Goal: Task Accomplishment & Management: Use online tool/utility

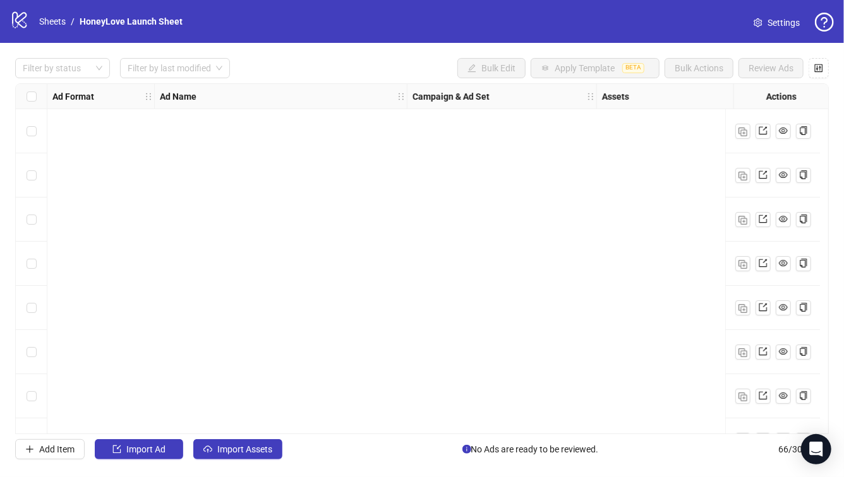
scroll to position [2598, 0]
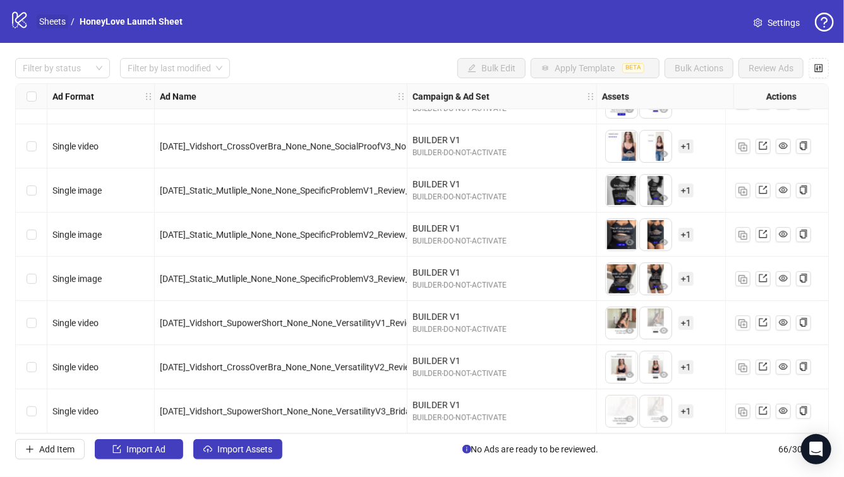
click at [59, 25] on link "Sheets" at bounding box center [53, 22] width 32 height 14
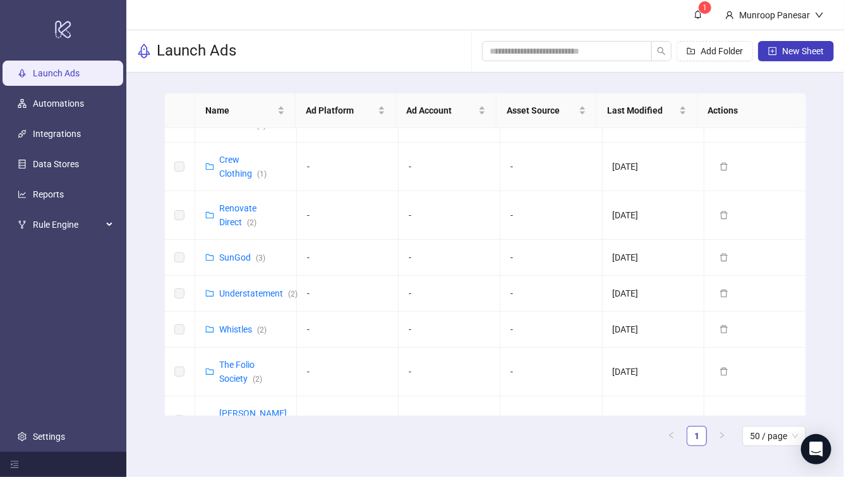
scroll to position [475, 0]
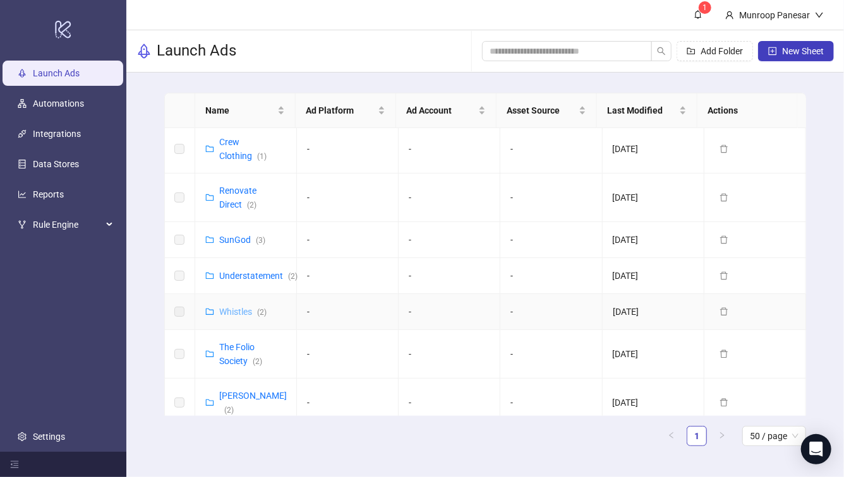
click at [235, 307] on link "Whistles ( 2 )" at bounding box center [242, 312] width 47 height 10
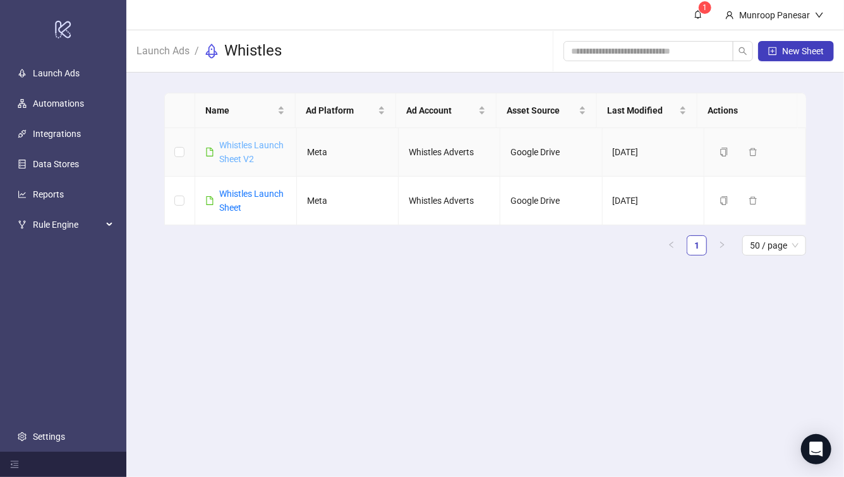
click at [253, 158] on link "Whistles Launch Sheet V2" at bounding box center [251, 152] width 64 height 24
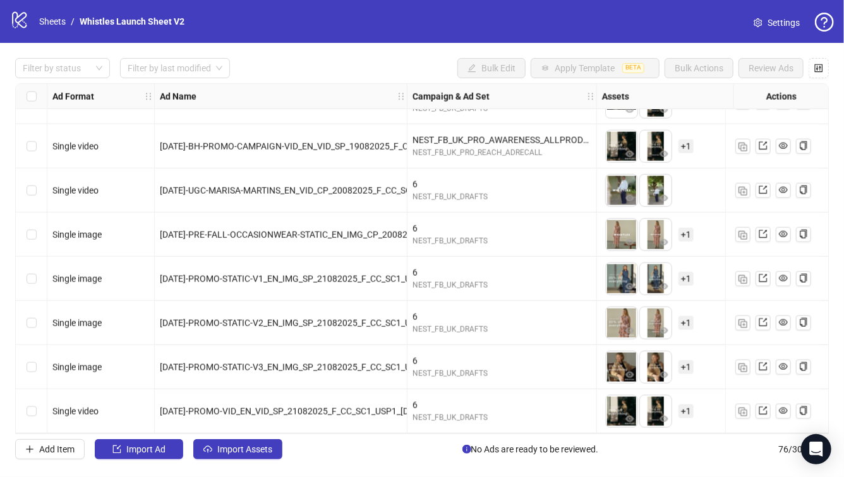
scroll to position [3040, 0]
click at [779, 25] on span "Settings" at bounding box center [783, 23] width 32 height 14
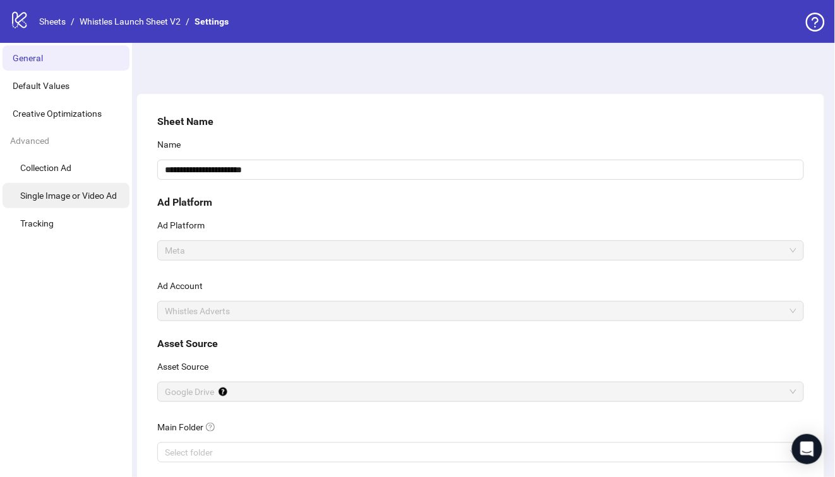
click at [83, 206] on li "Single Image or Video Ad" at bounding box center [66, 195] width 127 height 25
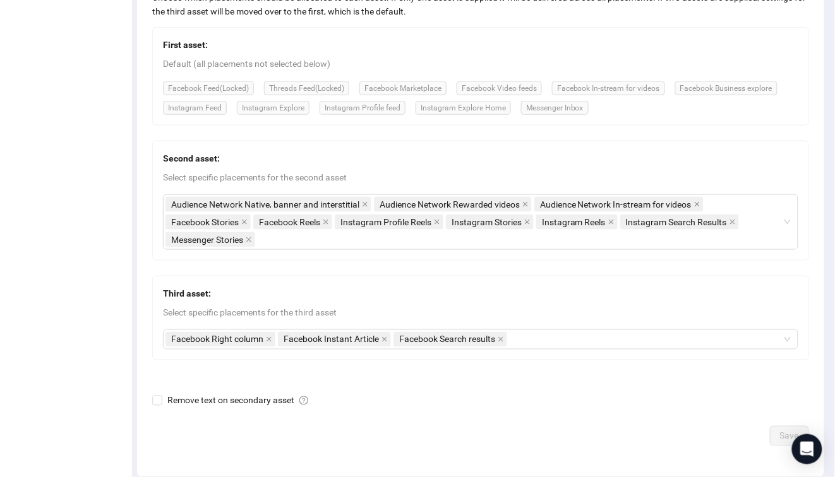
scroll to position [304, 0]
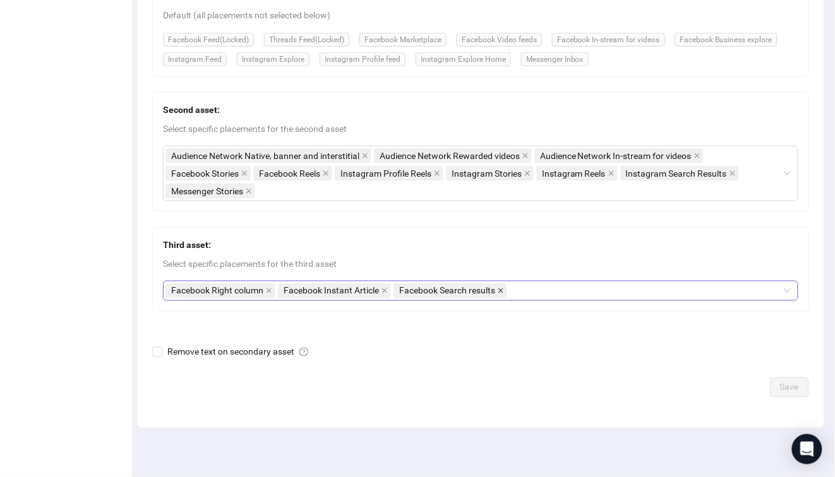
click at [499, 289] on icon "close" at bounding box center [501, 291] width 6 height 6
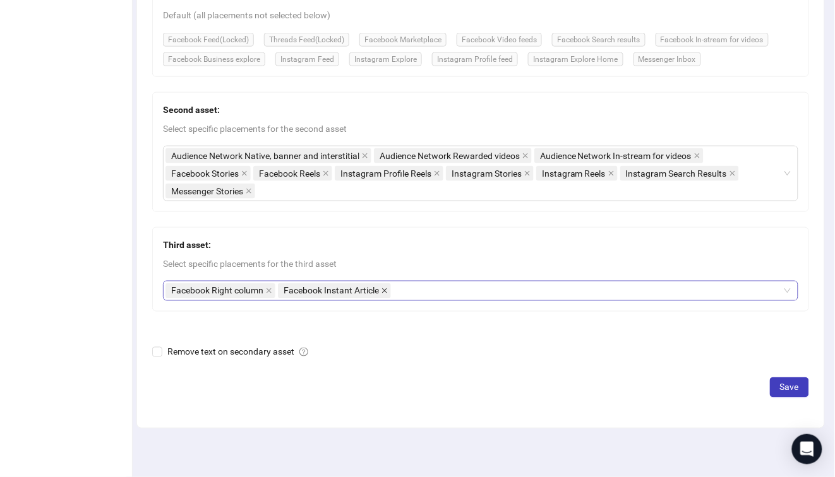
click at [386, 288] on icon "close" at bounding box center [384, 291] width 6 height 6
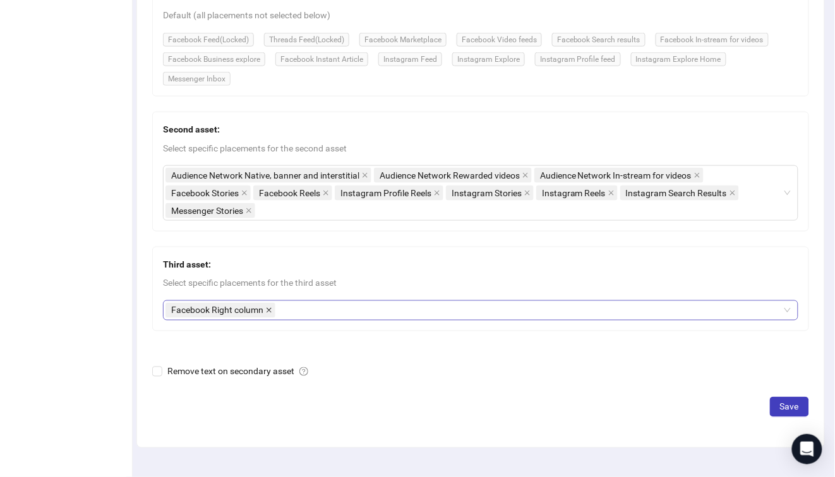
click at [271, 308] on icon "close" at bounding box center [269, 311] width 6 height 6
click at [279, 315] on div at bounding box center [473, 311] width 617 height 18
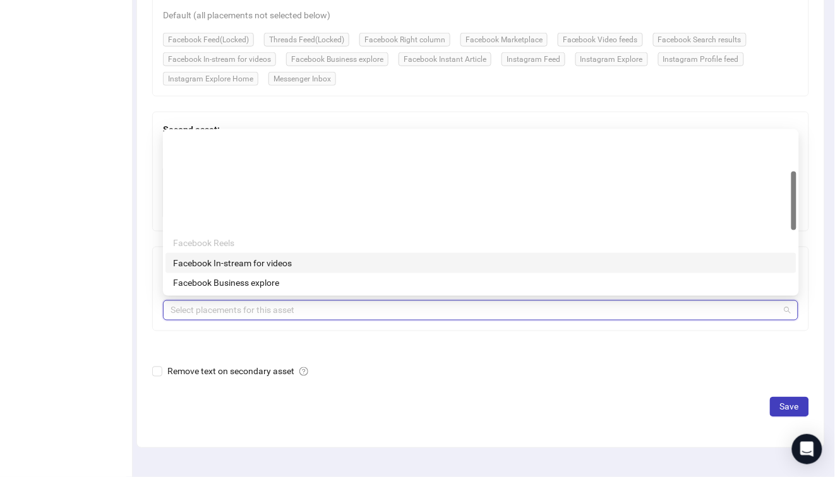
scroll to position [109, 0]
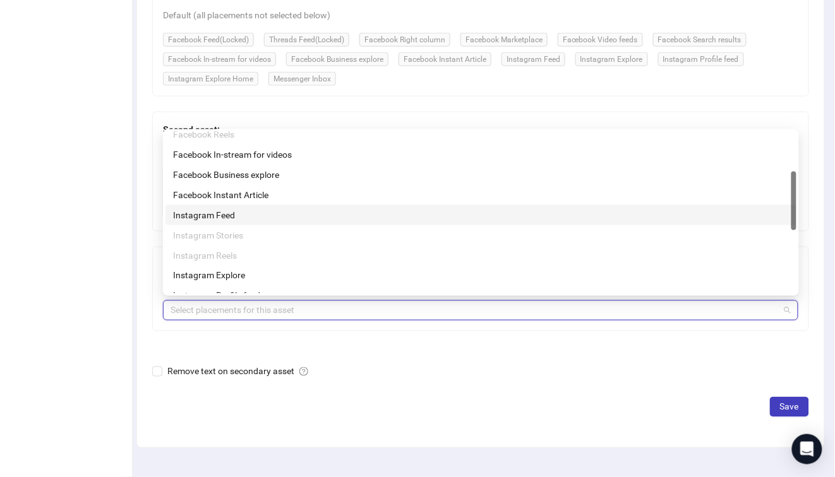
click at [289, 216] on div "Instagram Feed" at bounding box center [481, 215] width 616 height 14
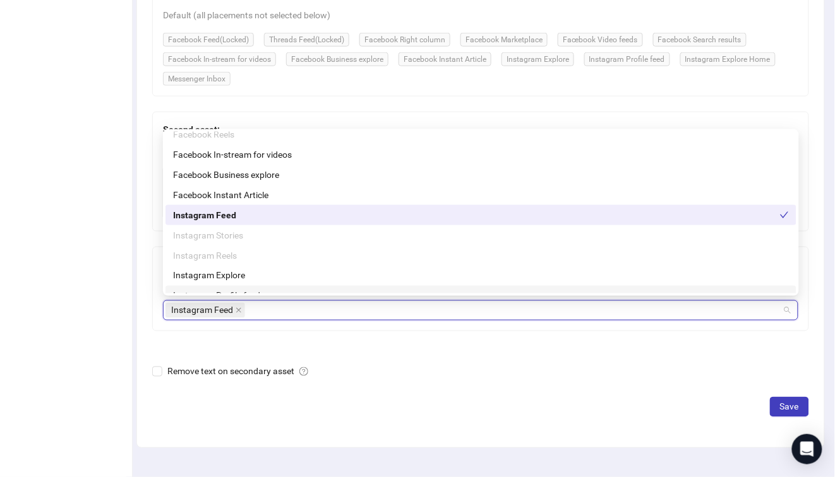
click at [338, 333] on div "First asset: Default (all placements not selected below) Facebook Feed (Locked)…" at bounding box center [480, 163] width 657 height 368
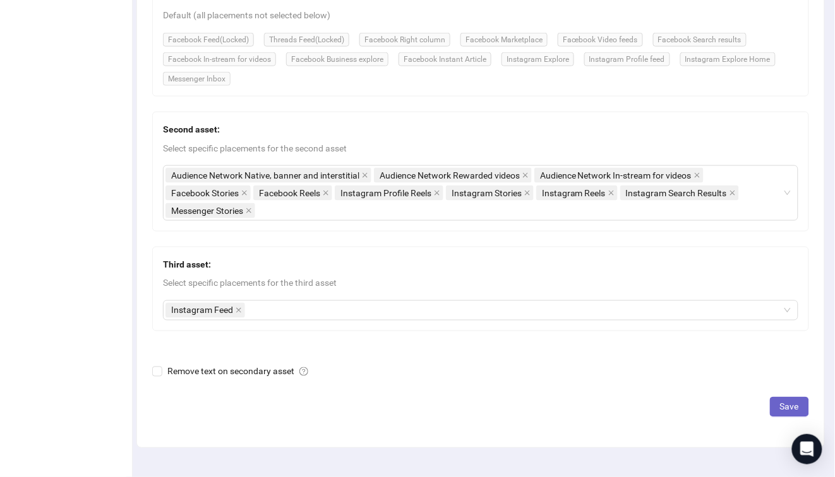
click at [787, 404] on span "Save" at bounding box center [789, 407] width 19 height 10
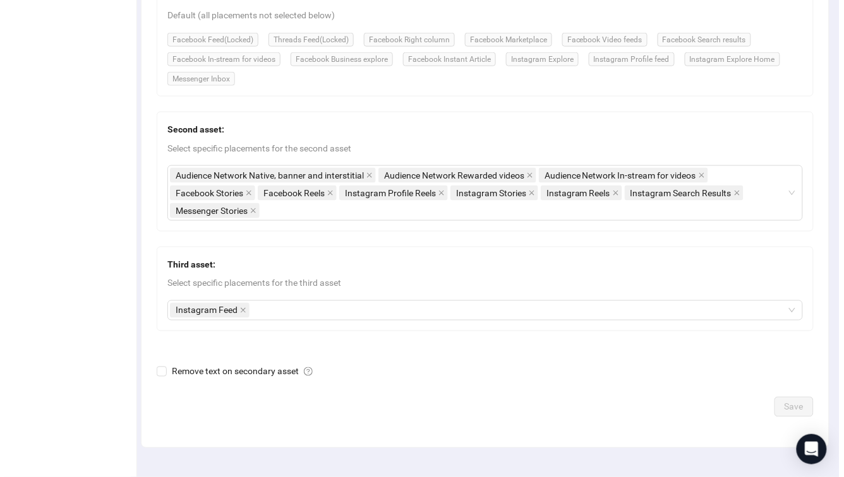
scroll to position [0, 0]
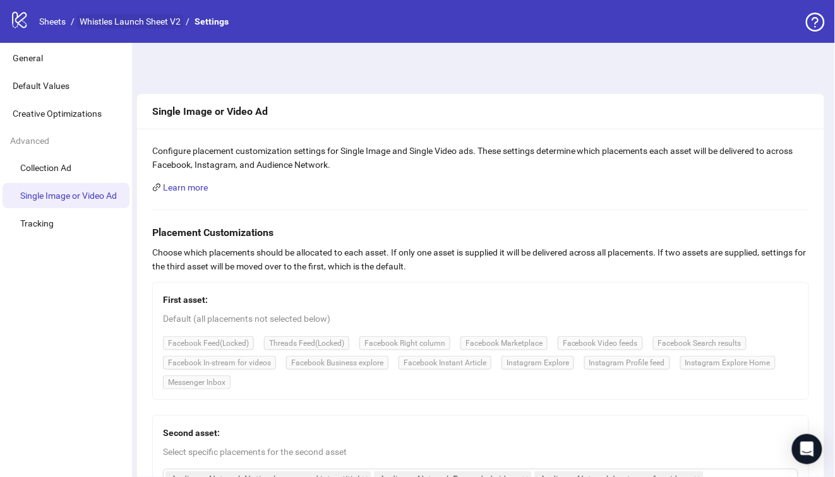
click at [143, 24] on link "Whistles Launch Sheet V2" at bounding box center [130, 22] width 106 height 14
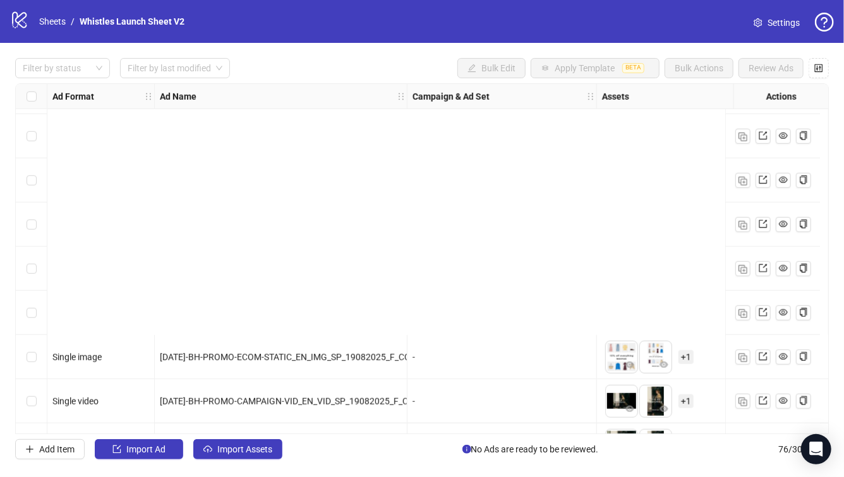
scroll to position [3040, 0]
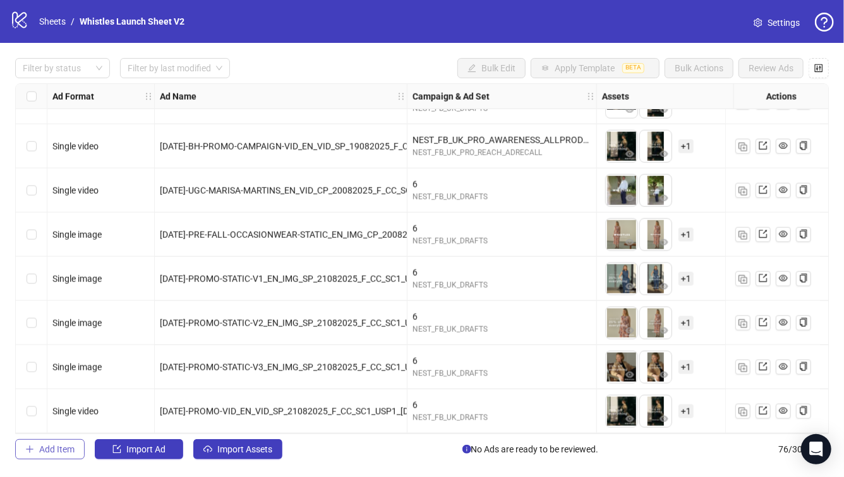
click at [60, 451] on span "Add Item" at bounding box center [56, 450] width 35 height 10
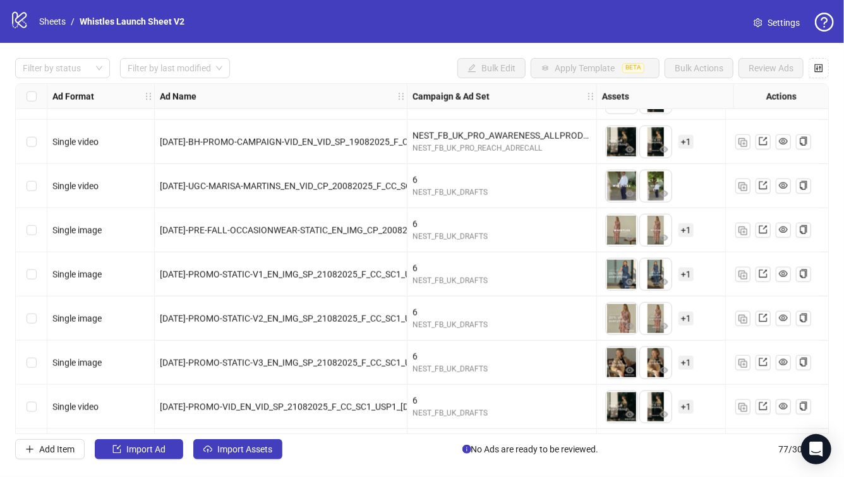
scroll to position [3084, 0]
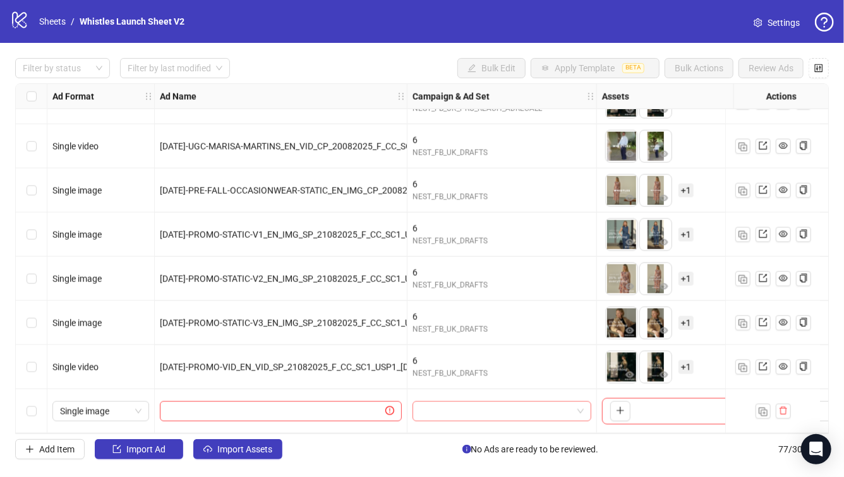
click at [461, 402] on input "search" at bounding box center [496, 411] width 152 height 19
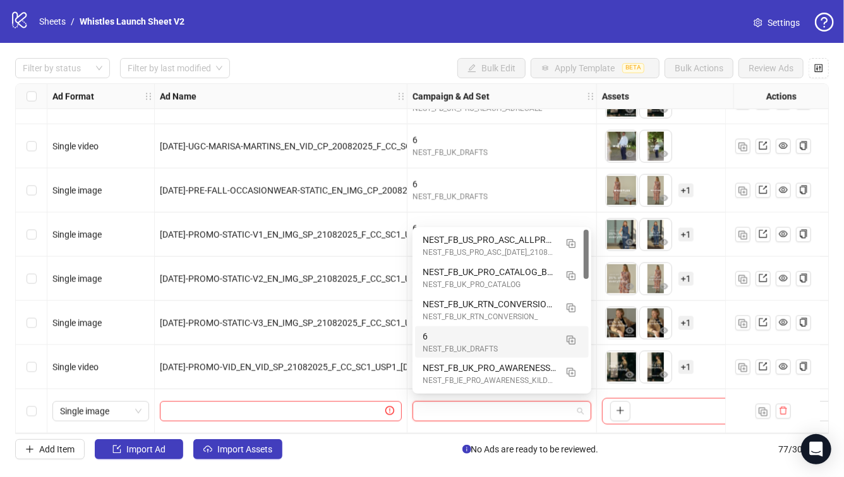
click at [451, 328] on div "6 NEST_FB_UK_DRAFTS" at bounding box center [502, 343] width 174 height 32
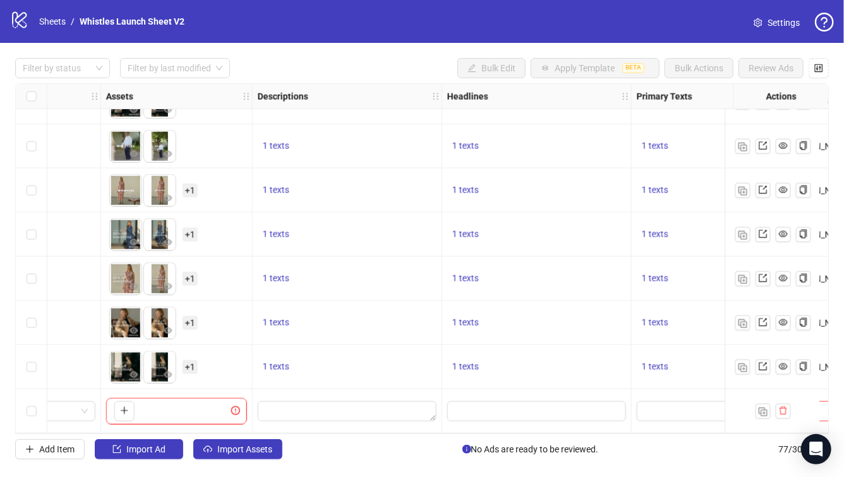
scroll to position [3084, 498]
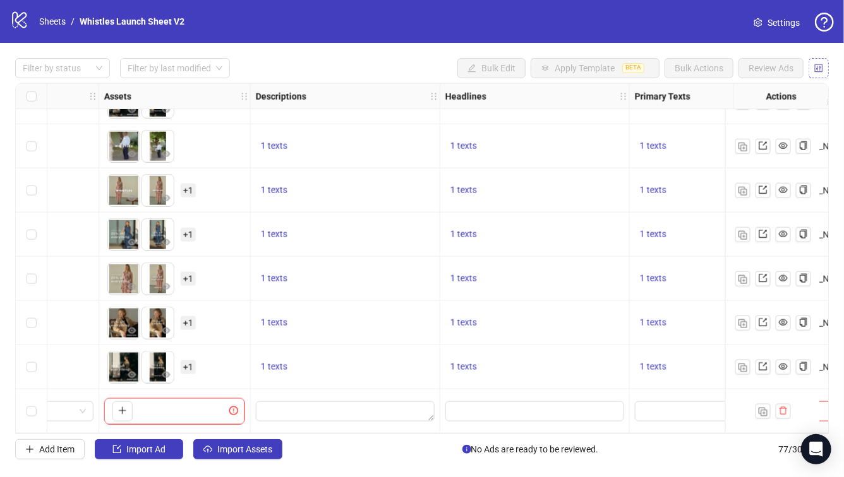
click at [817, 71] on icon "control" at bounding box center [819, 68] width 8 height 8
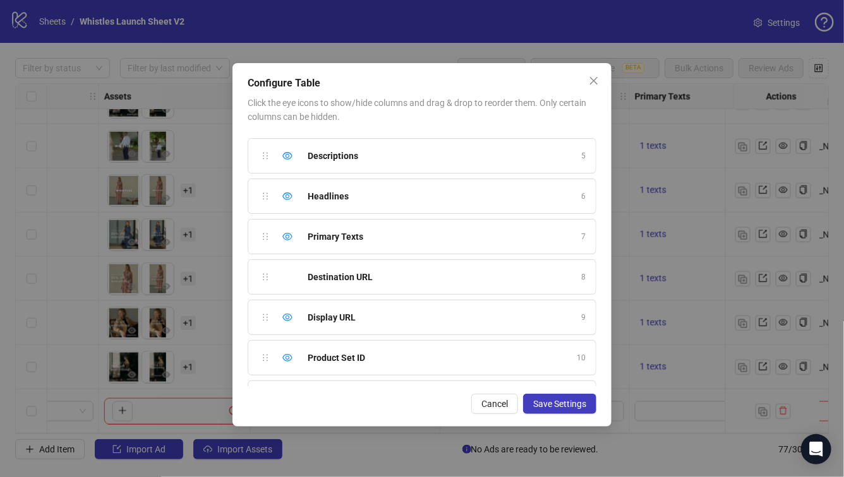
scroll to position [145, 0]
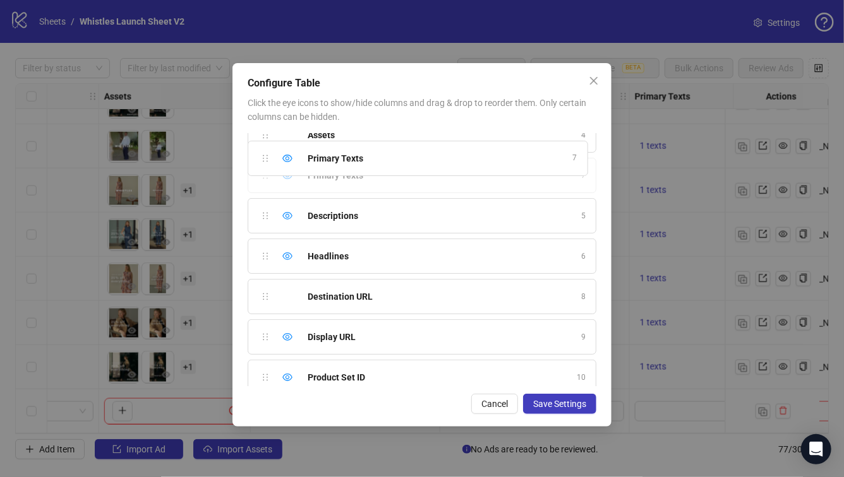
drag, startPoint x: 269, startPoint y: 249, endPoint x: 265, endPoint y: 171, distance: 77.8
click at [265, 171] on div "Ad Format 1 Ad Name 2 Campaign & Ad Set 3 Assets 4 Descriptions 5 Headlines 6 P…" at bounding box center [422, 260] width 349 height 253
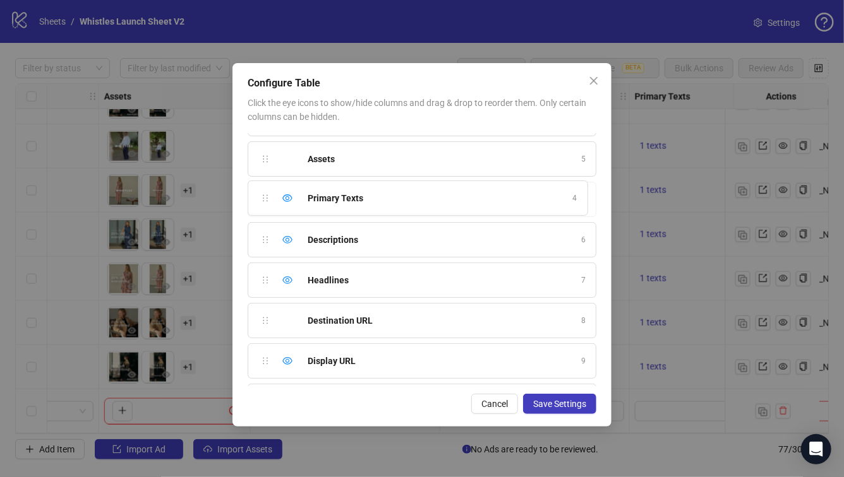
drag, startPoint x: 263, startPoint y: 152, endPoint x: 264, endPoint y: 191, distance: 39.2
drag, startPoint x: 263, startPoint y: 272, endPoint x: 263, endPoint y: 232, distance: 39.8
click at [263, 232] on div "Ad Format 1 Ad Name 2 Campaign & Ad Set 3 Assets 4 Primary Texts 5 Descriptions…" at bounding box center [422, 260] width 349 height 253
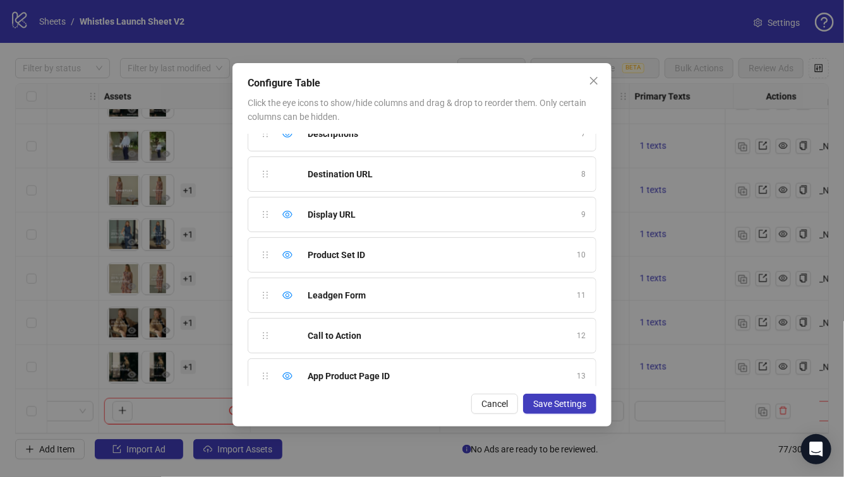
scroll to position [271, 0]
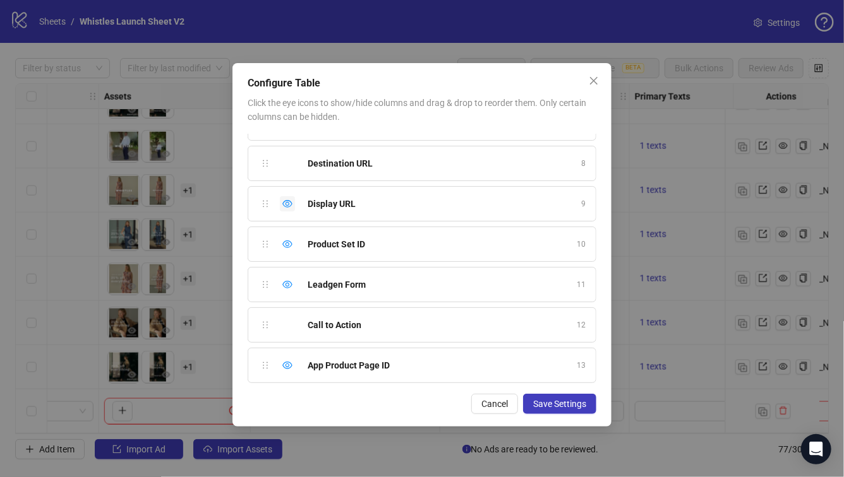
click at [287, 203] on icon "eye" at bounding box center [287, 204] width 10 height 10
click at [290, 242] on icon "eye" at bounding box center [287, 244] width 10 height 10
click at [292, 285] on div "Hide column" at bounding box center [287, 284] width 15 height 15
click at [285, 368] on icon "eye" at bounding box center [287, 366] width 10 height 10
click at [555, 399] on span "Save Settings" at bounding box center [559, 404] width 53 height 10
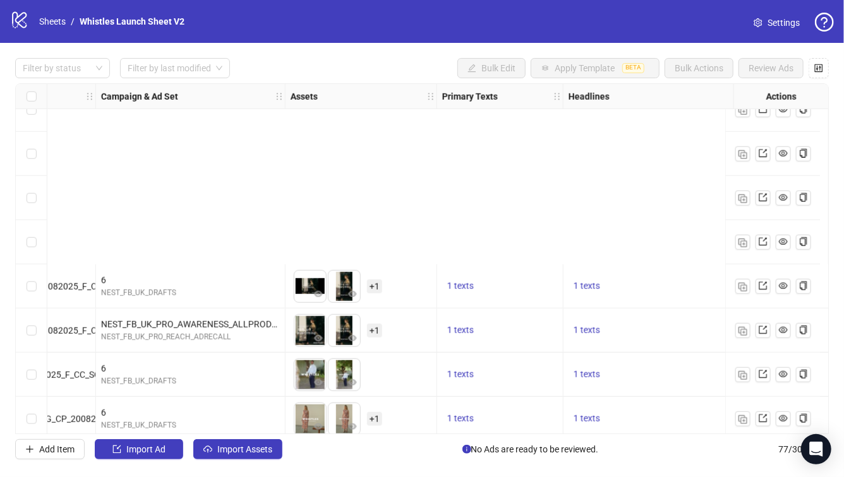
scroll to position [3084, 311]
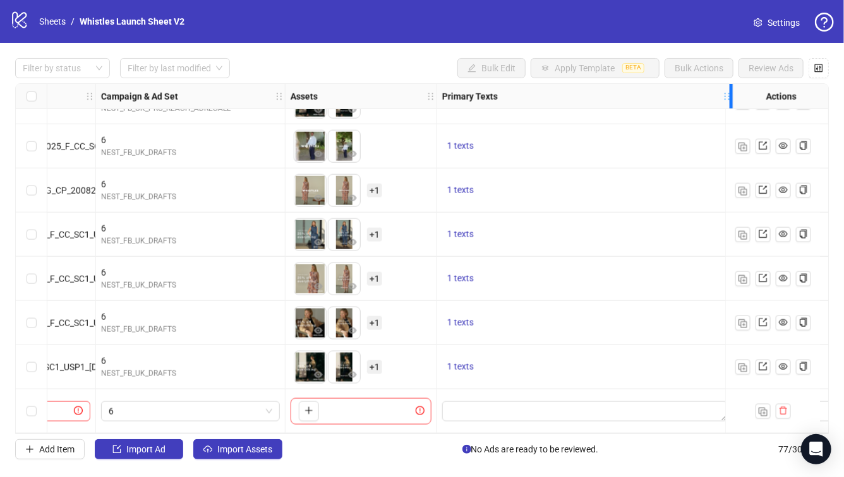
drag, startPoint x: 561, startPoint y: 97, endPoint x: 733, endPoint y: 95, distance: 171.8
click at [733, 95] on div "Ad Format Ad Name Campaign & Ad Set Assets Primary Texts Headlines Descriptions…" at bounding box center [455, 96] width 1502 height 25
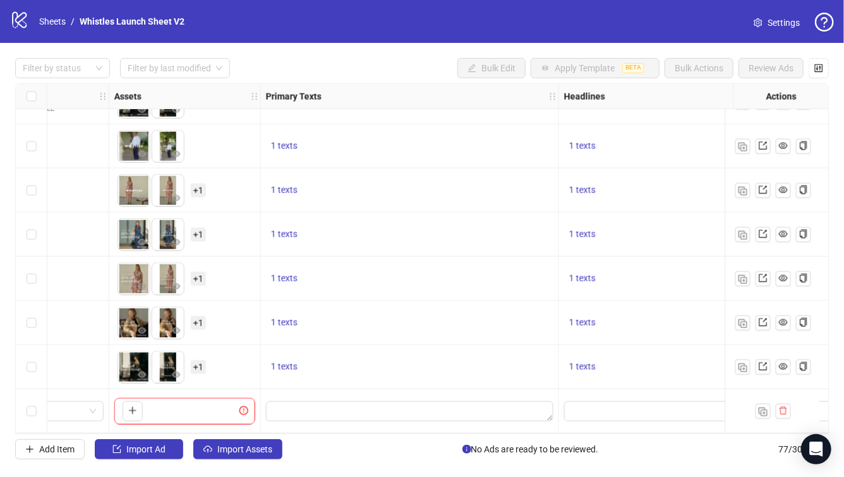
scroll to position [3084, 492]
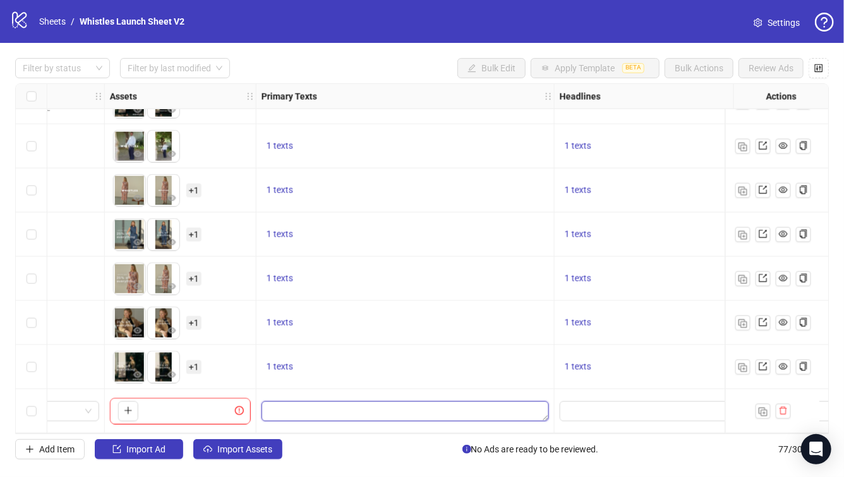
click at [344, 406] on textarea "Edit values" at bounding box center [404, 412] width 287 height 20
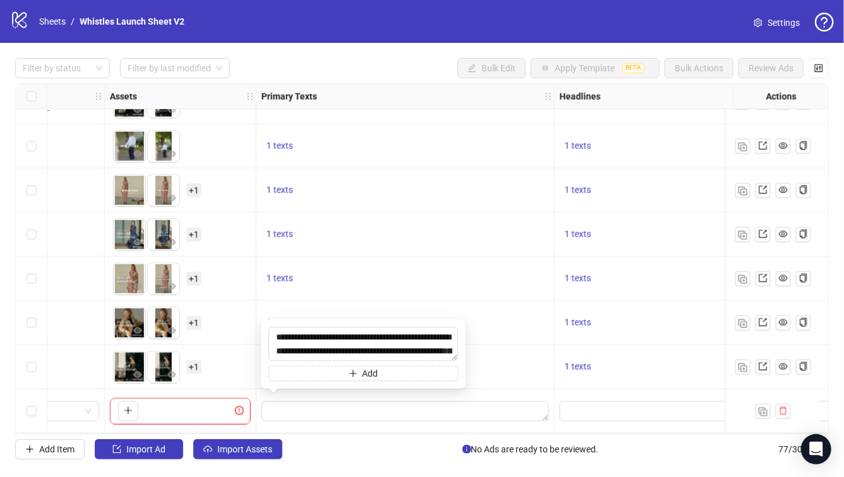
scroll to position [37, 0]
type textarea "**********"
click at [595, 407] on input "Edit values" at bounding box center [647, 412] width 161 height 14
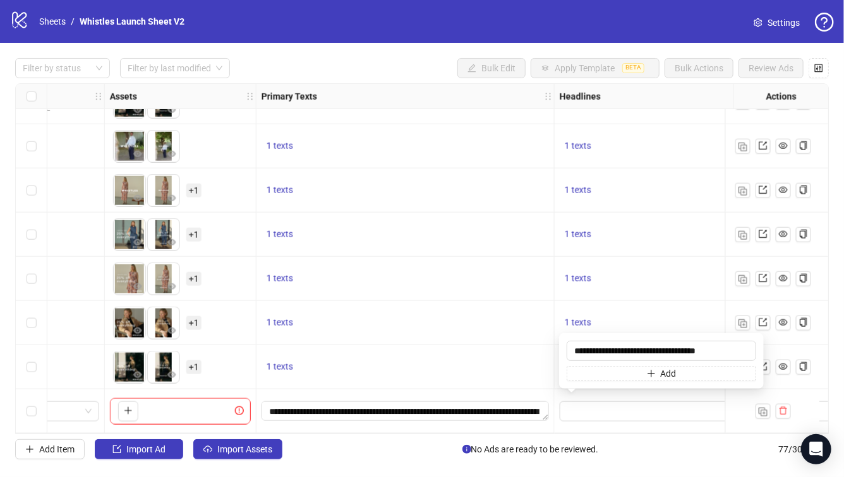
type input "**********"
click at [522, 309] on div "1 texts" at bounding box center [405, 323] width 298 height 44
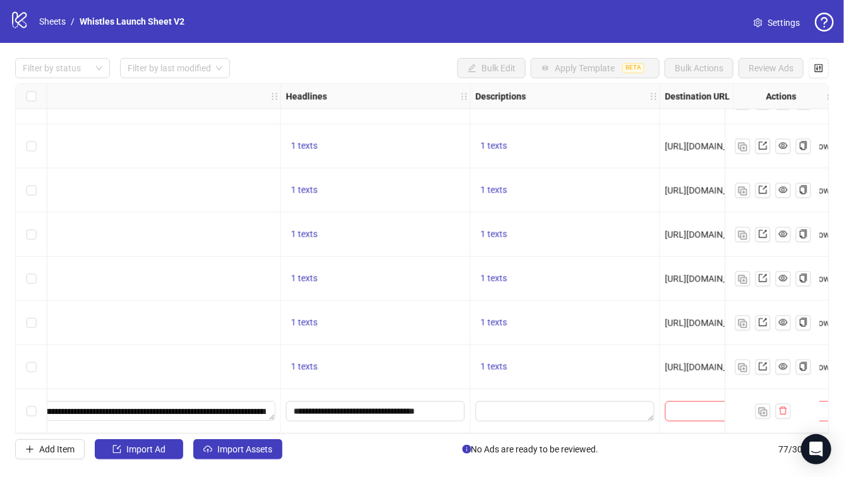
scroll to position [3084, 899]
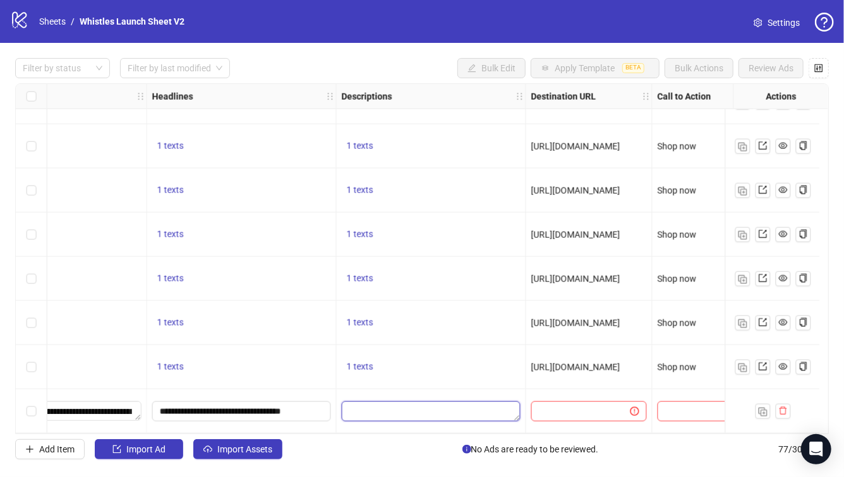
click at [455, 412] on textarea "Edit values" at bounding box center [431, 412] width 179 height 20
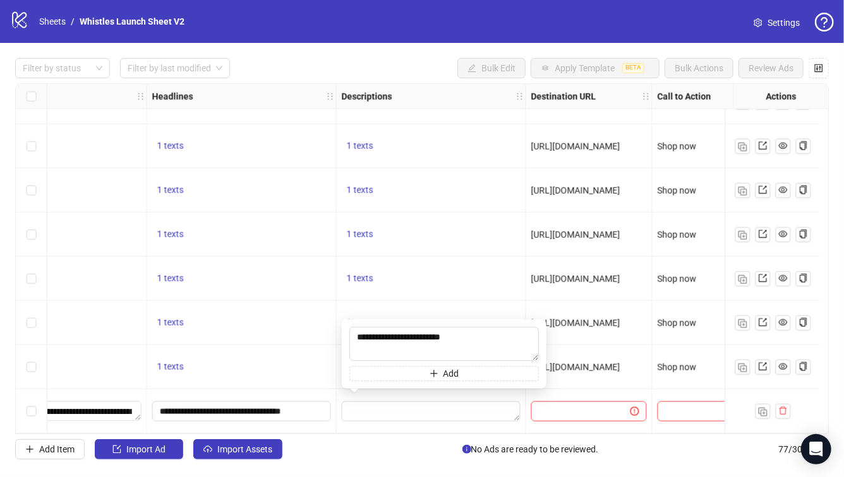
type textarea "**********"
click at [590, 409] on input "text" at bounding box center [576, 412] width 74 height 14
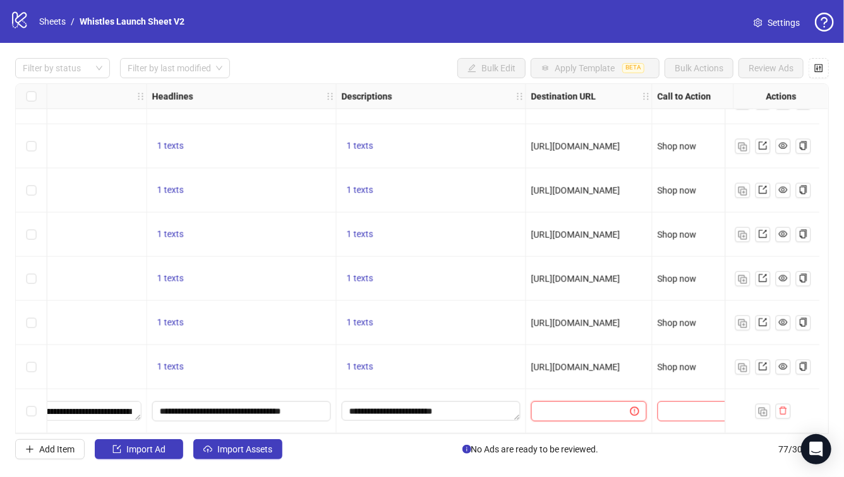
paste input "**********"
type input "**********"
click at [469, 362] on div "1 texts" at bounding box center [431, 367] width 179 height 15
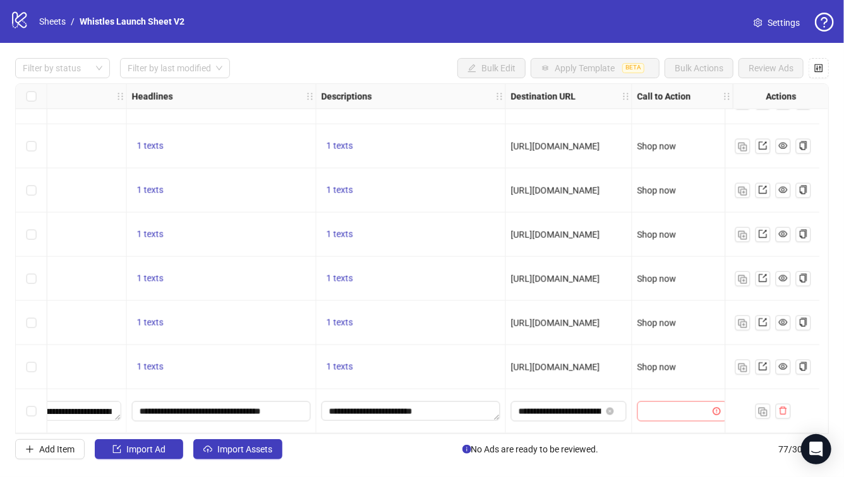
click at [645, 405] on input "search" at bounding box center [677, 411] width 64 height 19
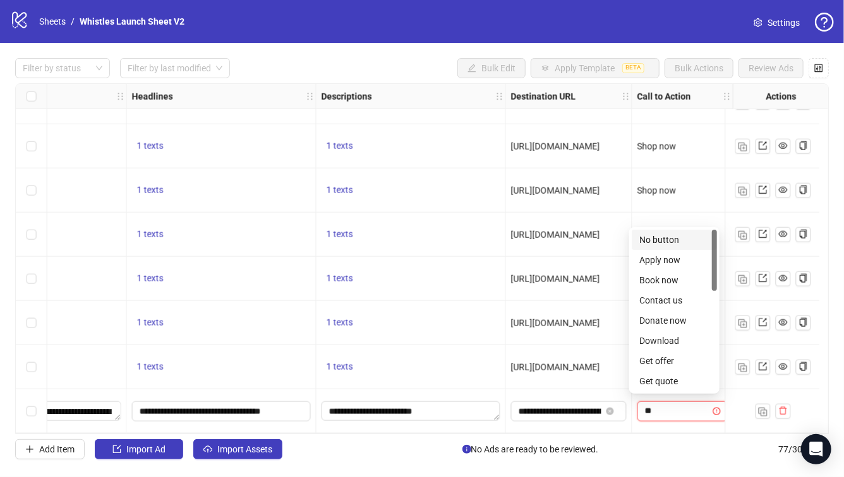
type input "***"
click at [689, 382] on div "Shop now" at bounding box center [674, 382] width 70 height 14
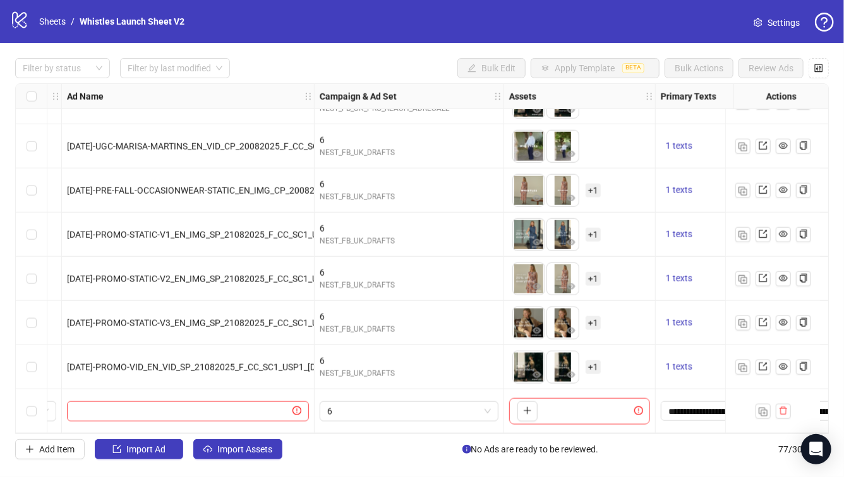
scroll to position [3084, 0]
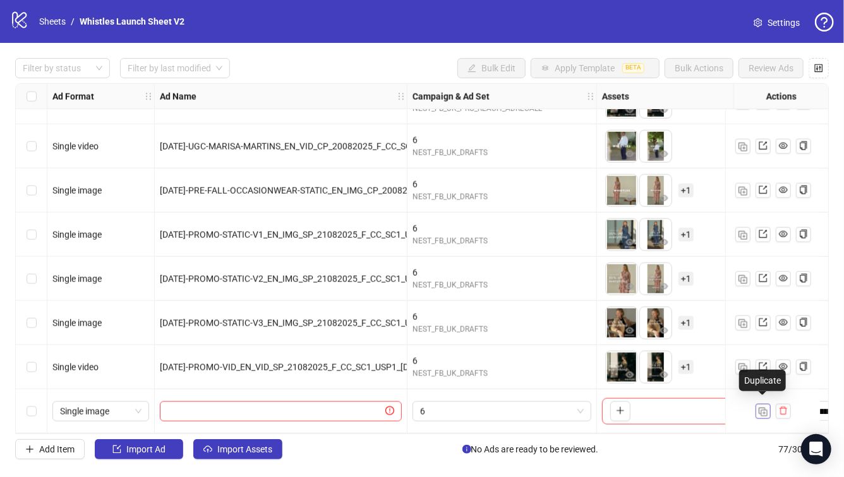
click at [761, 411] on img "button" at bounding box center [763, 412] width 9 height 9
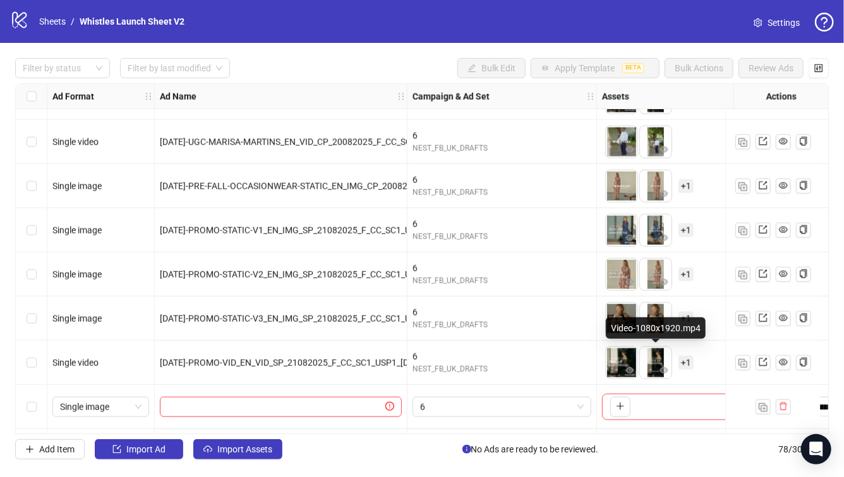
scroll to position [3128, 0]
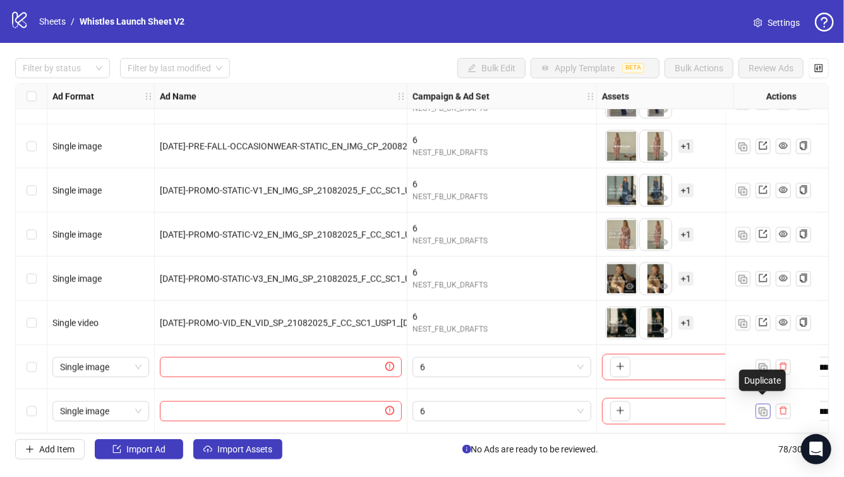
click at [759, 408] on img "button" at bounding box center [763, 412] width 9 height 9
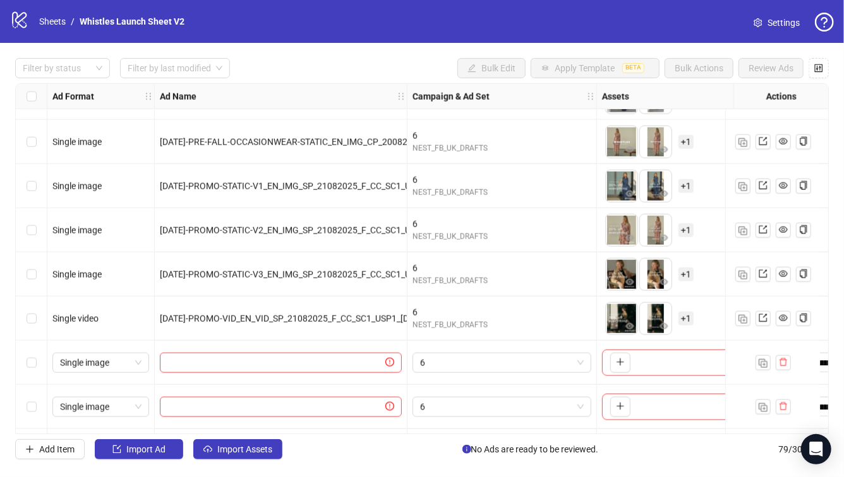
scroll to position [3172, 0]
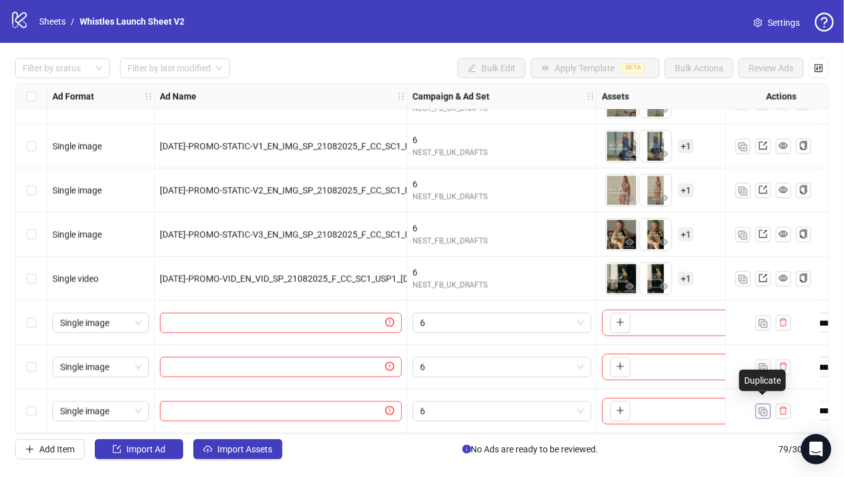
click at [759, 408] on img "button" at bounding box center [763, 412] width 9 height 9
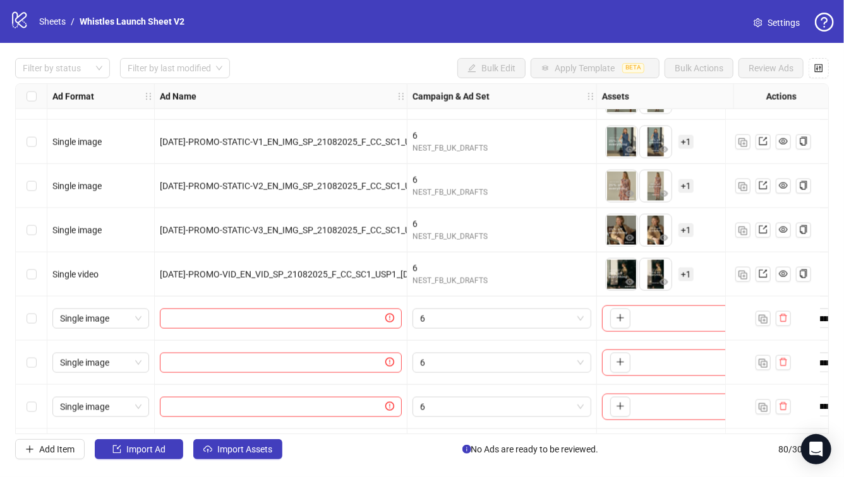
scroll to position [3217, 0]
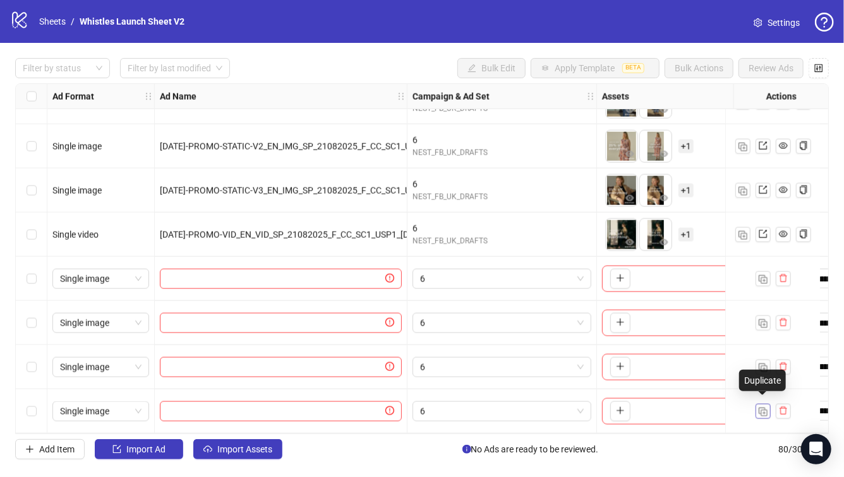
click at [766, 408] on img "button" at bounding box center [763, 412] width 9 height 9
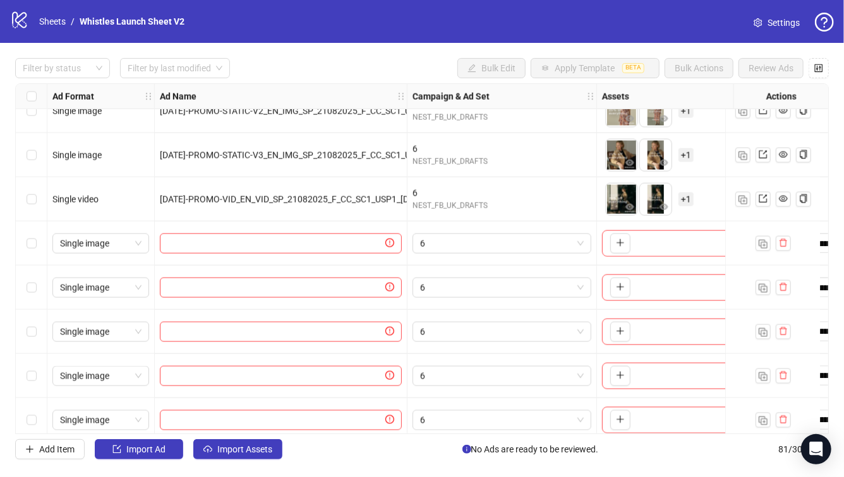
scroll to position [3261, 0]
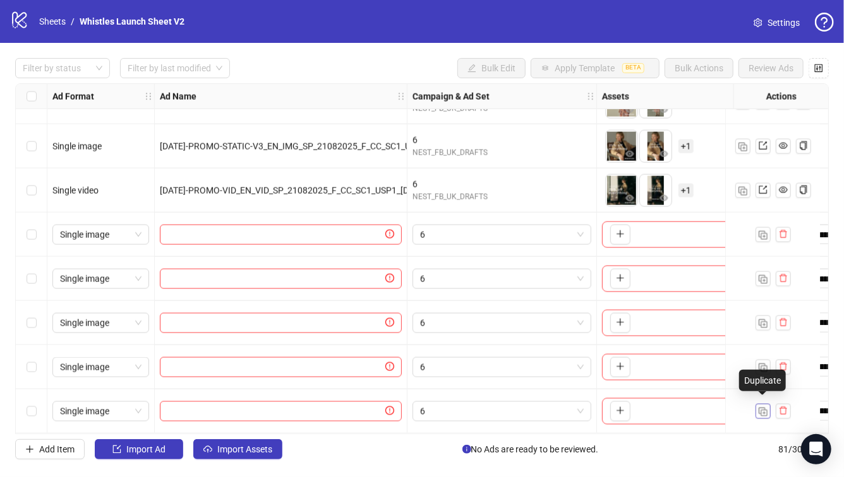
click at [768, 404] on button "button" at bounding box center [762, 411] width 15 height 15
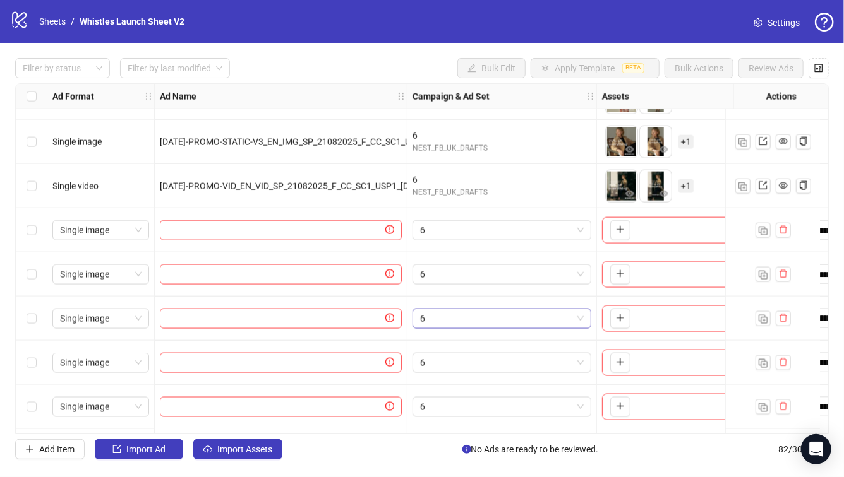
scroll to position [3305, 0]
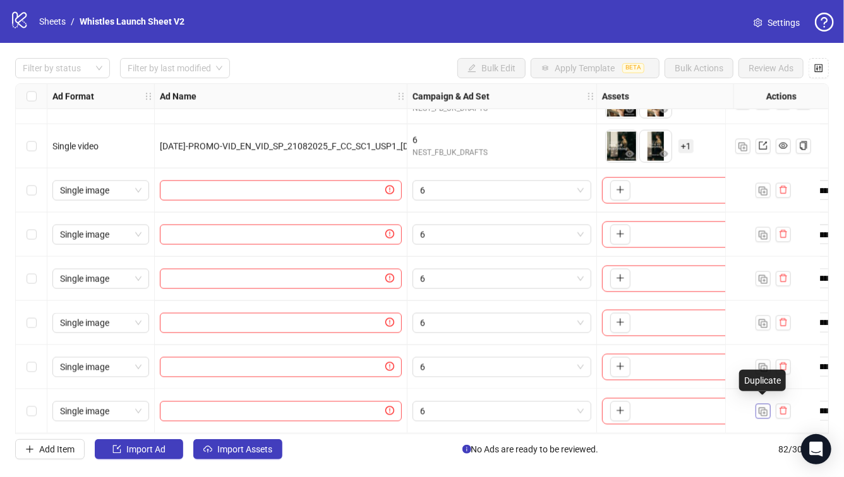
click at [757, 404] on button "button" at bounding box center [762, 411] width 15 height 15
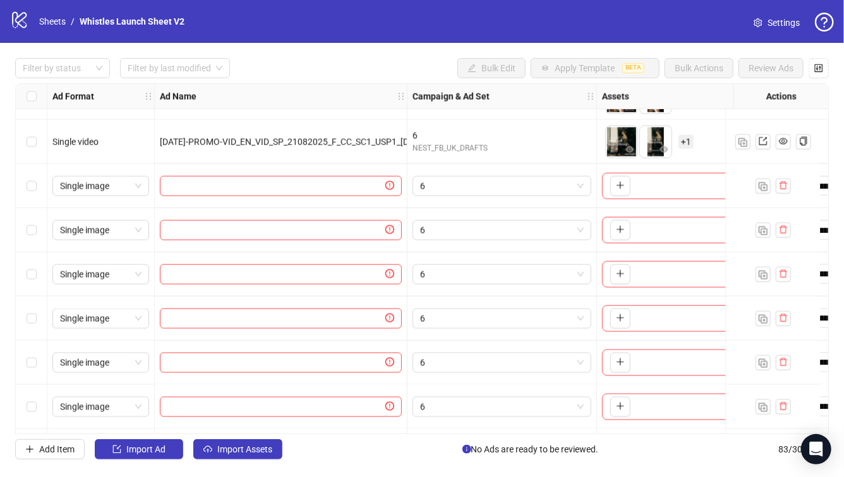
scroll to position [3349, 0]
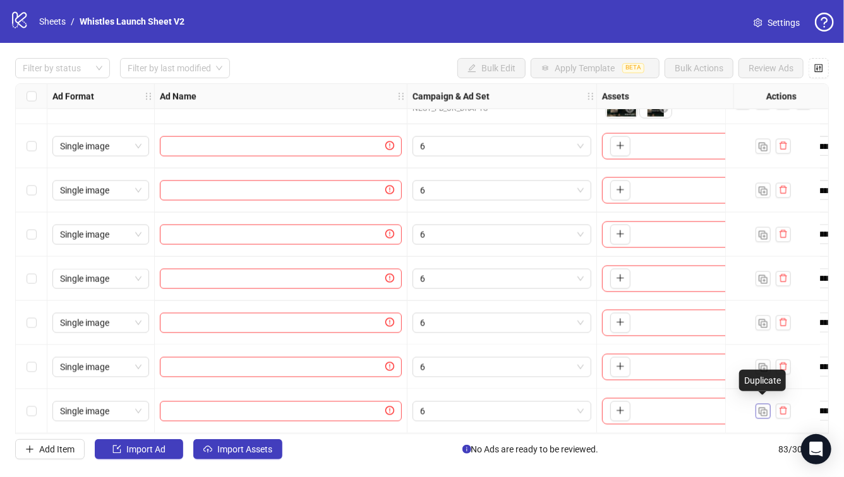
click at [765, 408] on img "button" at bounding box center [763, 412] width 9 height 9
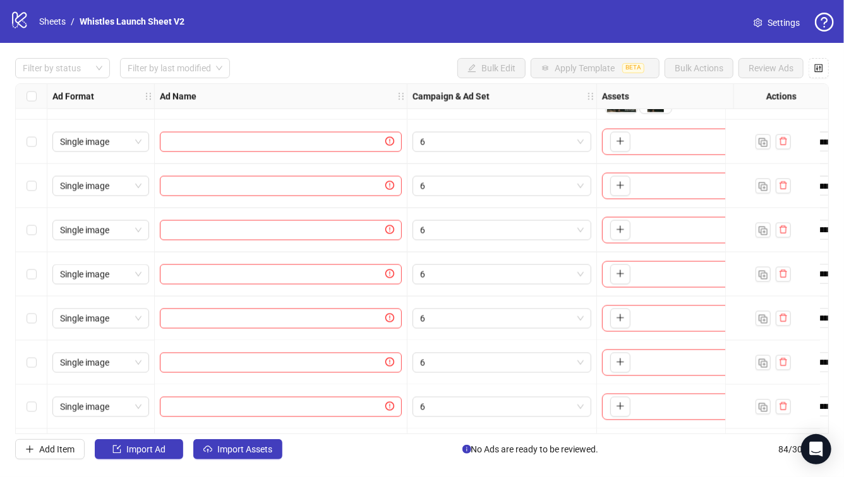
scroll to position [3393, 0]
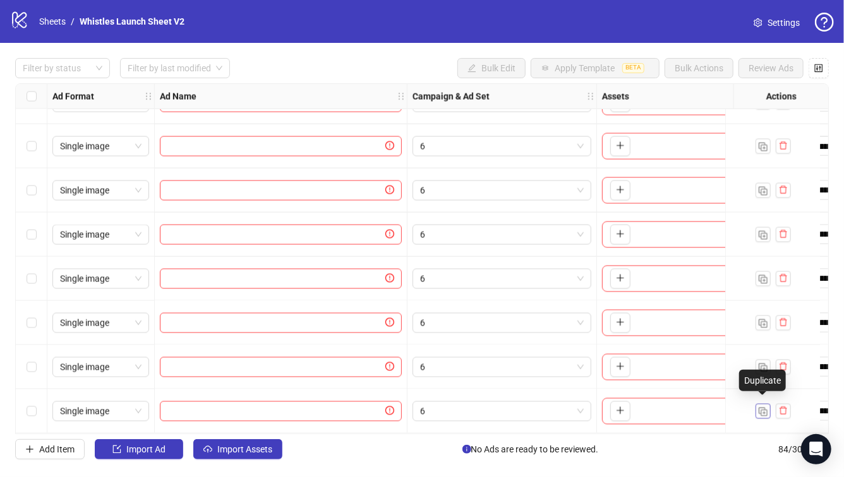
click at [767, 407] on button "button" at bounding box center [762, 411] width 15 height 15
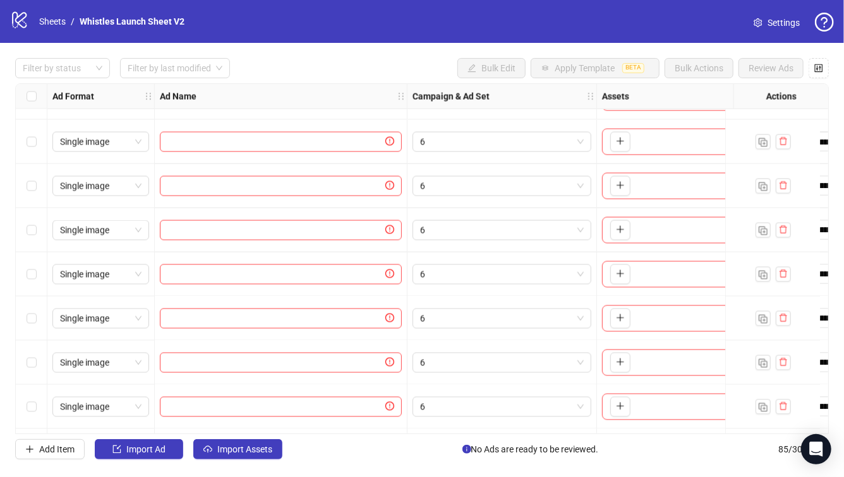
scroll to position [3438, 0]
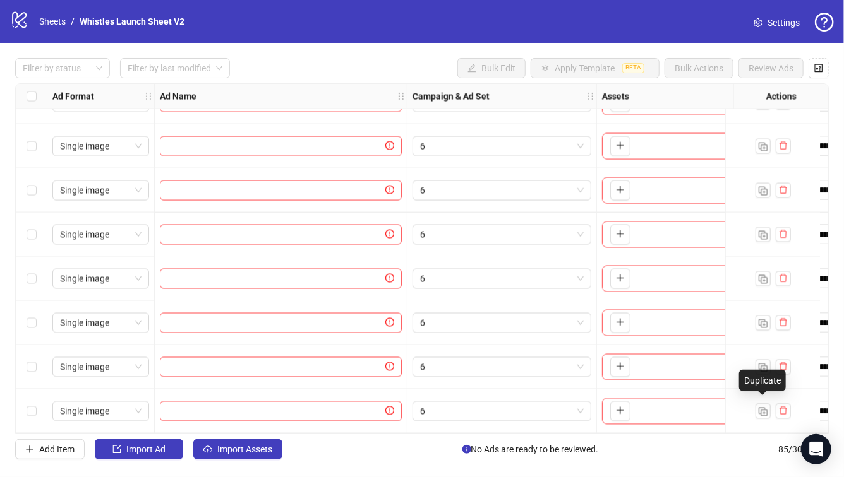
drag, startPoint x: 764, startPoint y: 409, endPoint x: 691, endPoint y: 383, distance: 77.3
click at [764, 409] on img "button" at bounding box center [763, 412] width 9 height 9
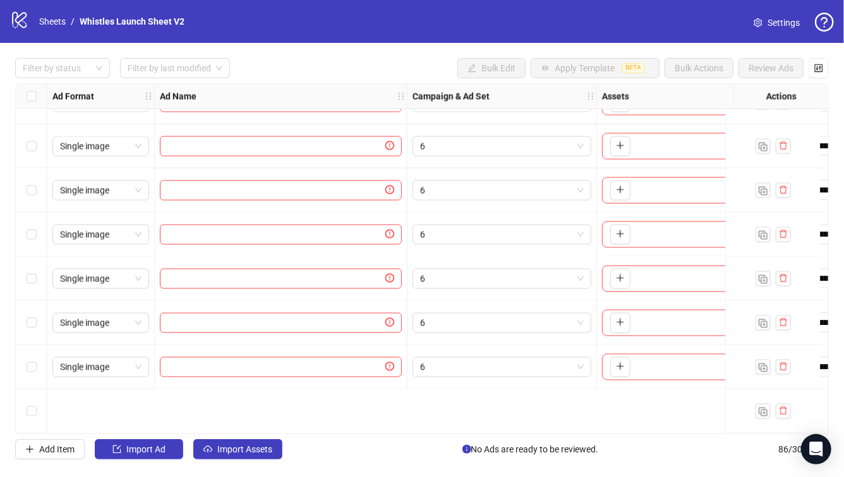
scroll to position [3248, 0]
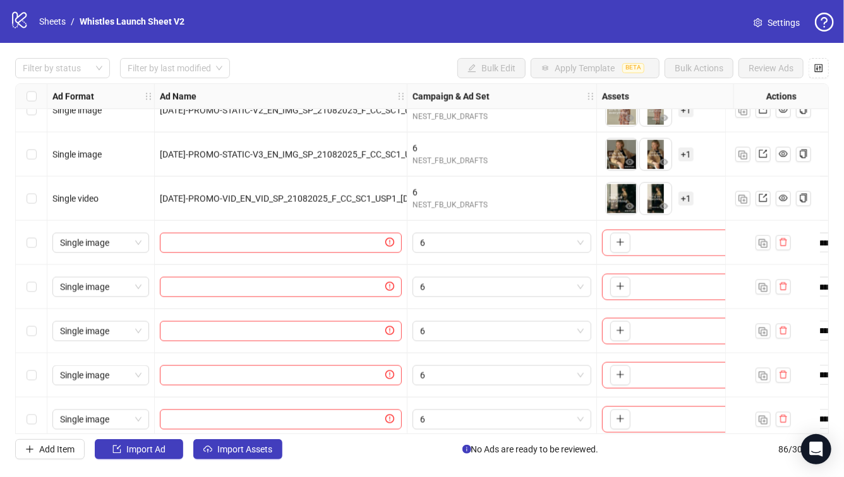
click at [155, 239] on div at bounding box center [281, 243] width 253 height 44
click at [141, 241] on div "Single image" at bounding box center [100, 243] width 97 height 20
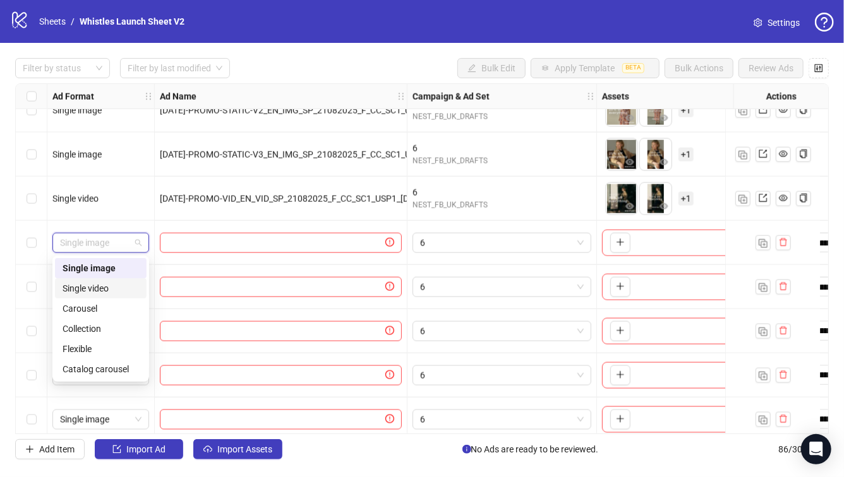
click at [119, 282] on div "Single video" at bounding box center [101, 289] width 76 height 14
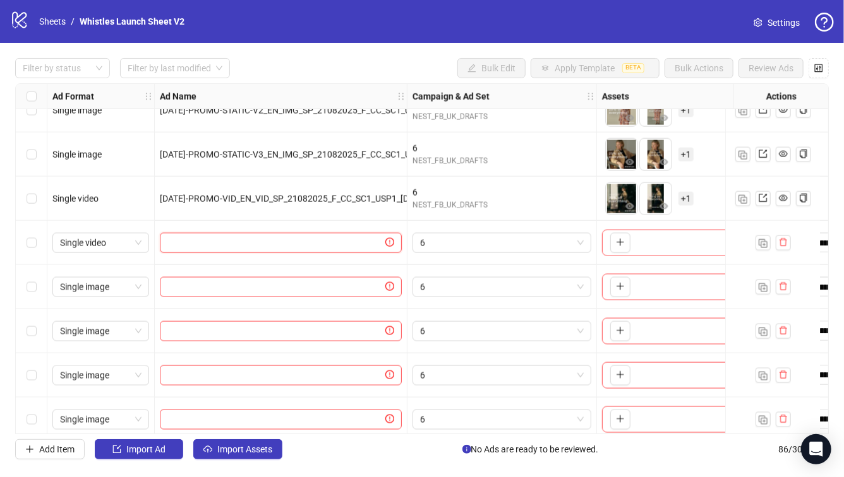
click at [253, 242] on input "text" at bounding box center [274, 243] width 215 height 14
paste input "**********"
type input "**********"
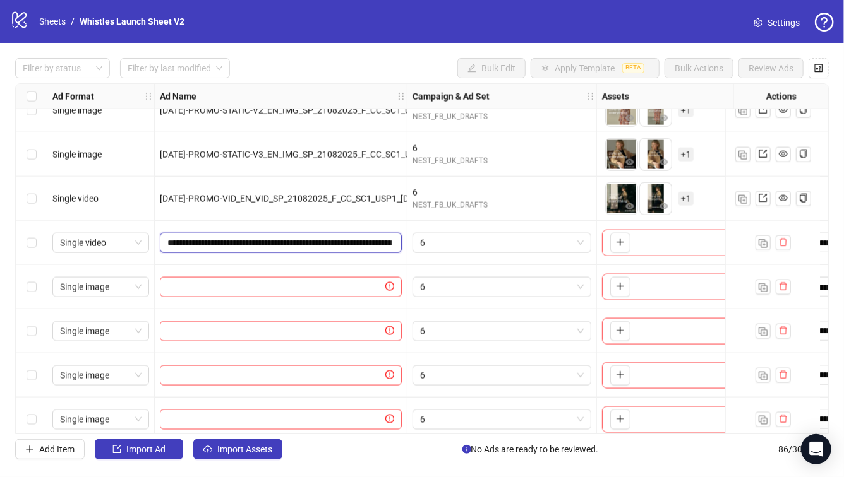
scroll to position [0, 134]
click at [196, 291] on input "text" at bounding box center [274, 287] width 215 height 14
paste input "**********"
type input "**********"
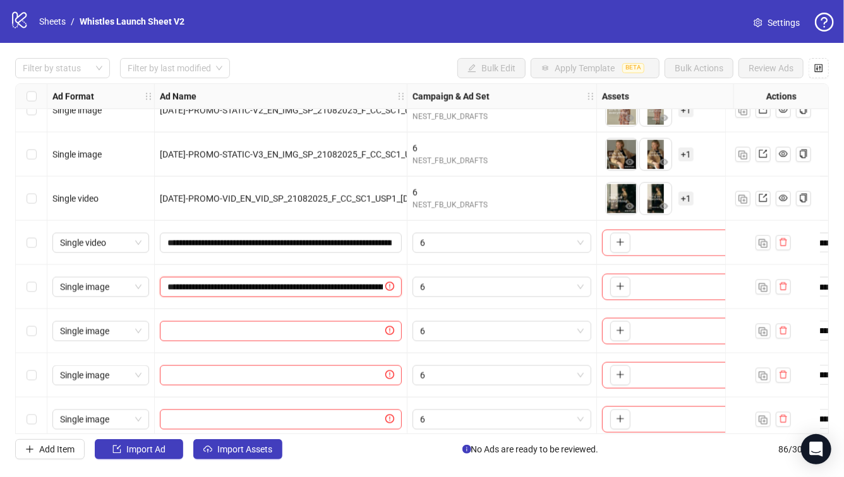
scroll to position [0, 164]
click at [296, 334] on input "text" at bounding box center [274, 332] width 215 height 14
paste input "**********"
type input "**********"
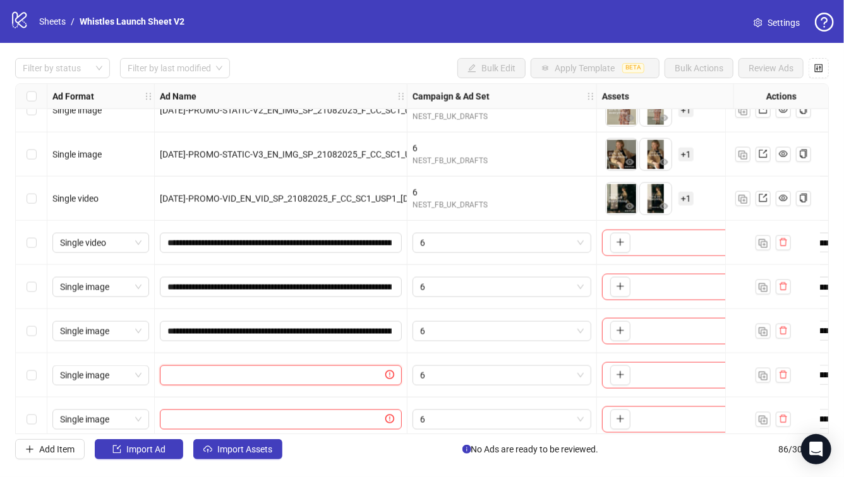
click at [221, 380] on input "text" at bounding box center [274, 376] width 215 height 14
paste input "**********"
type input "**********"
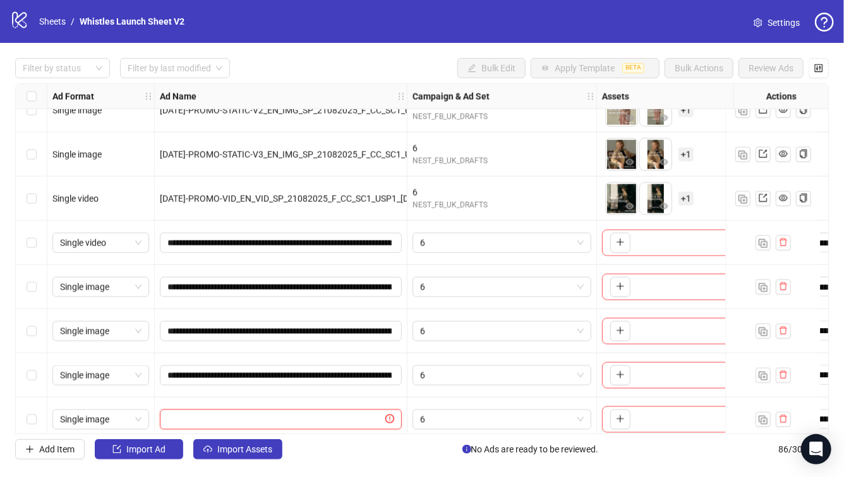
click at [297, 421] on input "text" at bounding box center [274, 420] width 215 height 14
paste input "**********"
type input "**********"
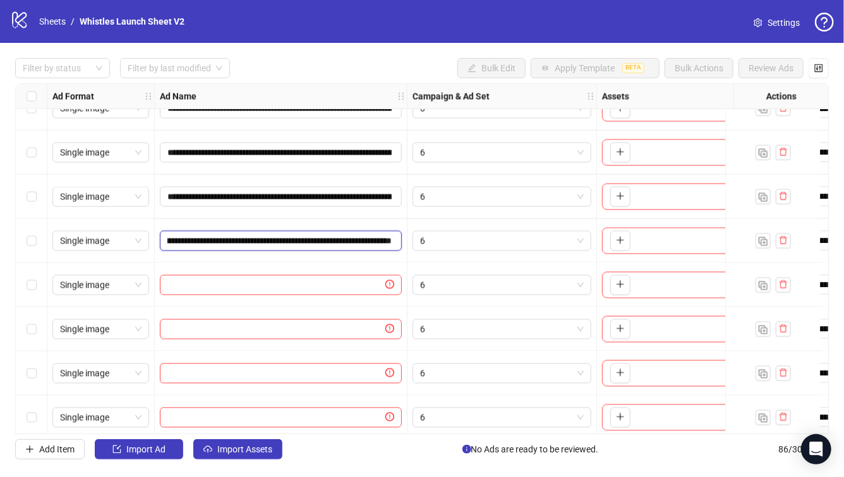
scroll to position [3470, 0]
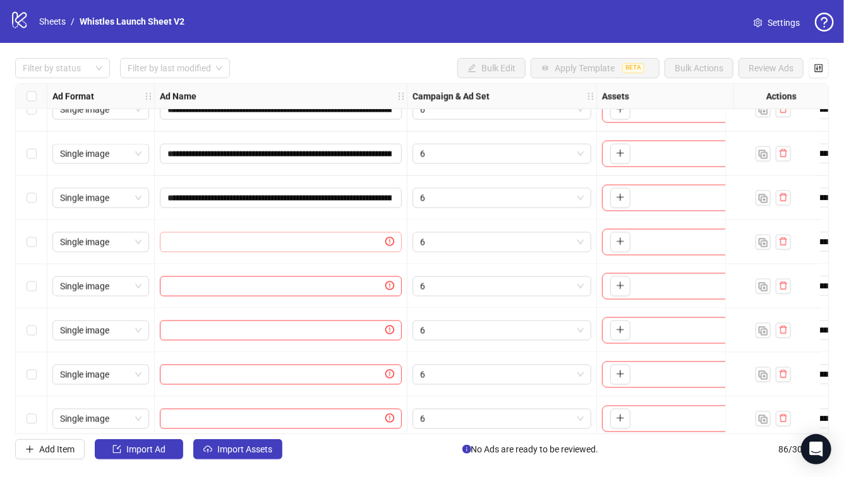
click at [200, 252] on span at bounding box center [281, 242] width 242 height 20
paste input "**********"
type input "**********"
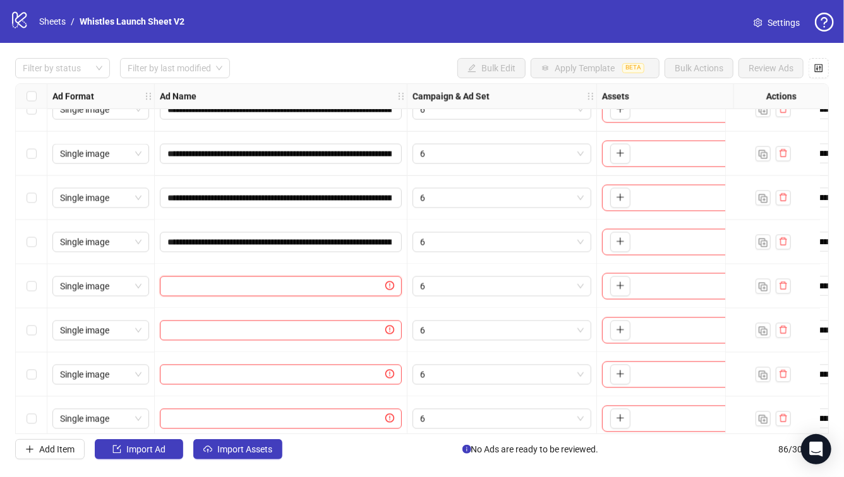
click at [207, 287] on input "text" at bounding box center [274, 287] width 215 height 14
paste input "**********"
type input "**********"
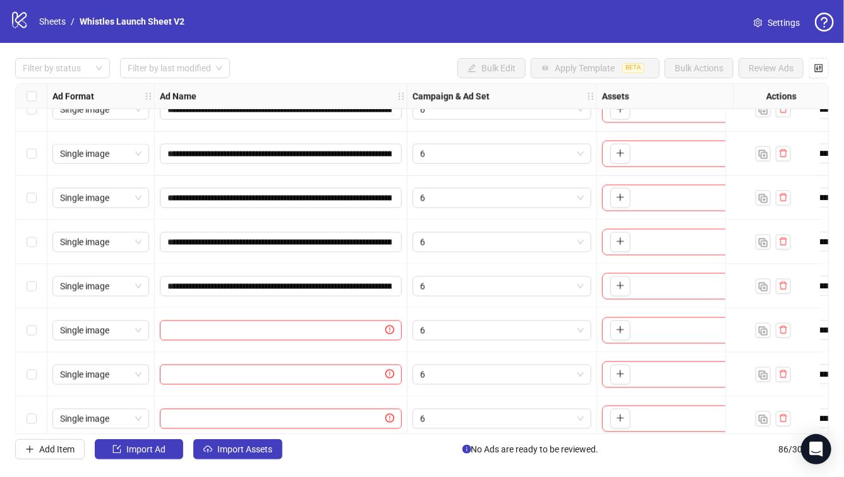
click at [207, 340] on div at bounding box center [281, 331] width 253 height 44
click at [207, 335] on input "text" at bounding box center [274, 331] width 215 height 14
paste input "**********"
type input "**********"
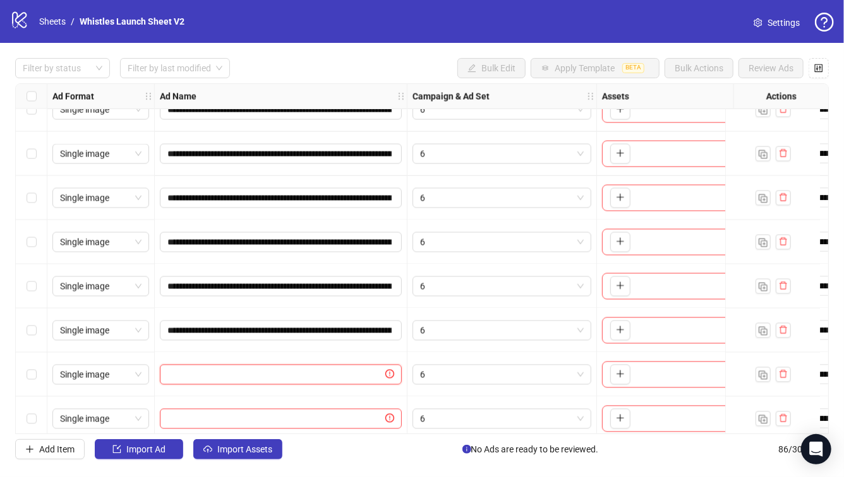
click at [192, 376] on input "text" at bounding box center [274, 375] width 215 height 14
paste input "**********"
type input "**********"
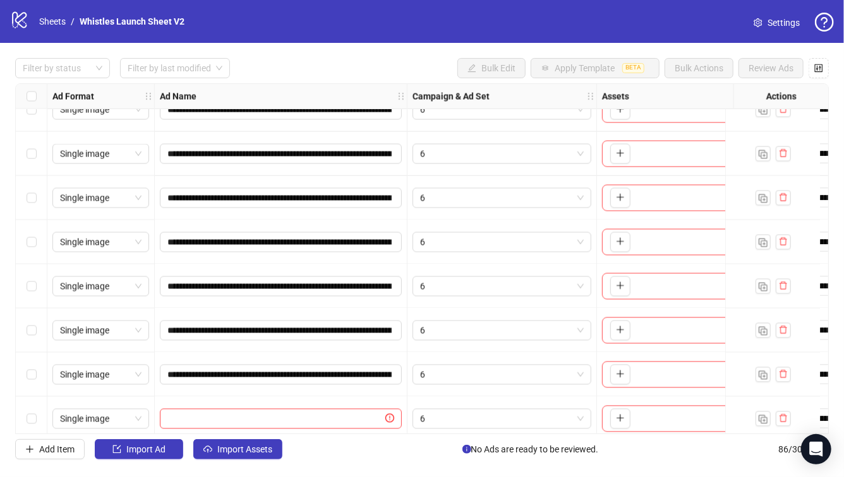
scroll to position [3482, 0]
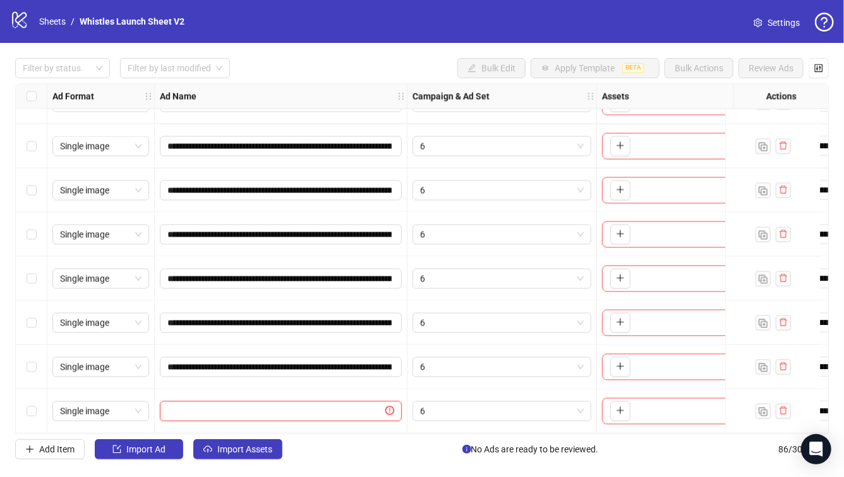
click at [272, 409] on input "text" at bounding box center [274, 412] width 215 height 14
paste input "**********"
type input "**********"
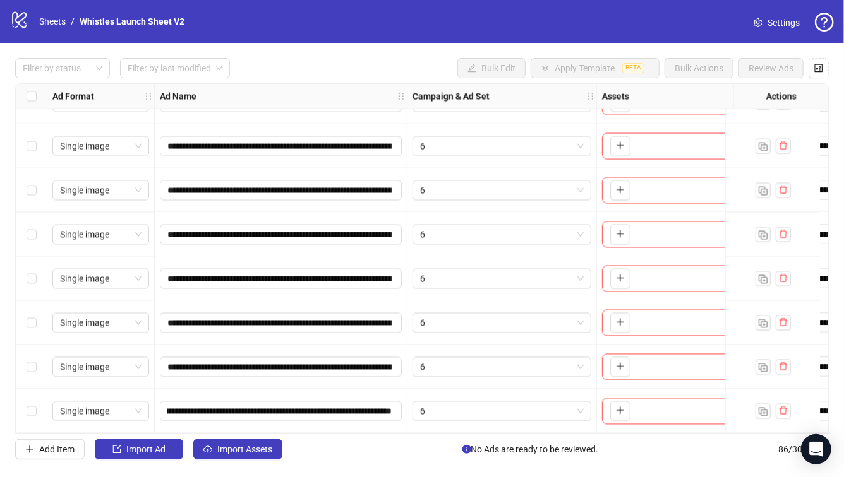
click at [350, 456] on div "Add Item Import Ad Import Assets No Ads are ready to be reviewed. 86 / 300 items" at bounding box center [421, 450] width 813 height 20
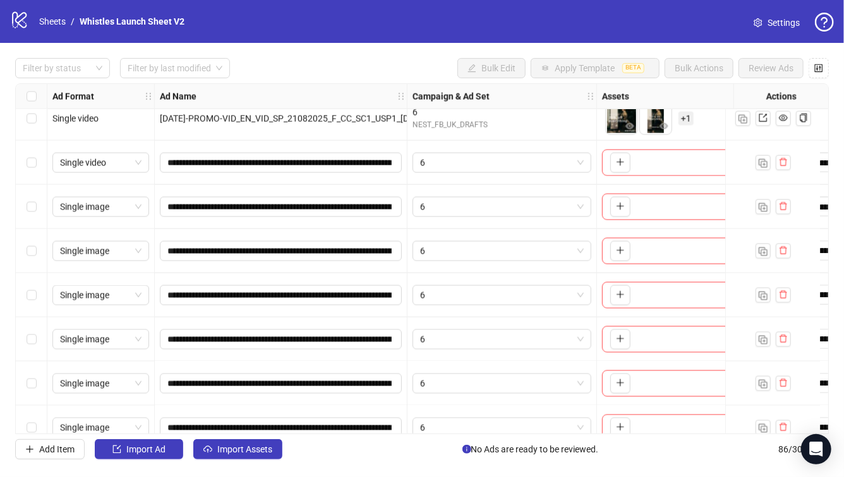
scroll to position [3338, 0]
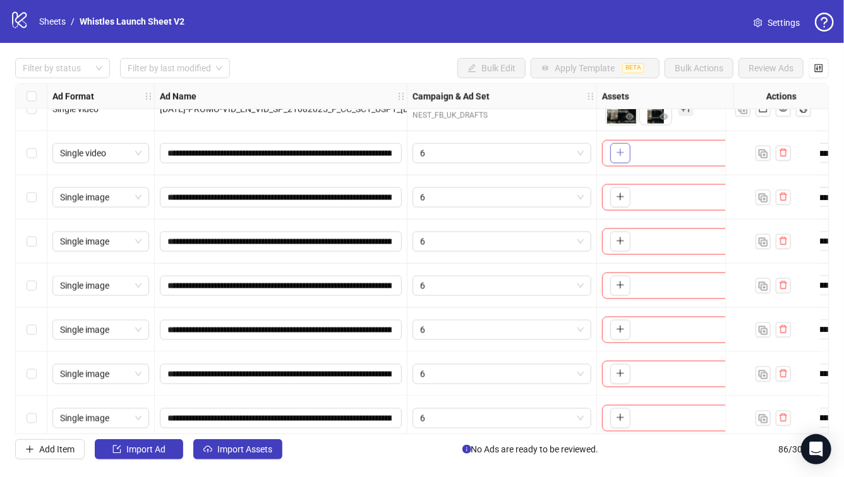
click at [610, 155] on button "button" at bounding box center [620, 153] width 20 height 20
click at [691, 155] on span "+ 1" at bounding box center [685, 154] width 15 height 14
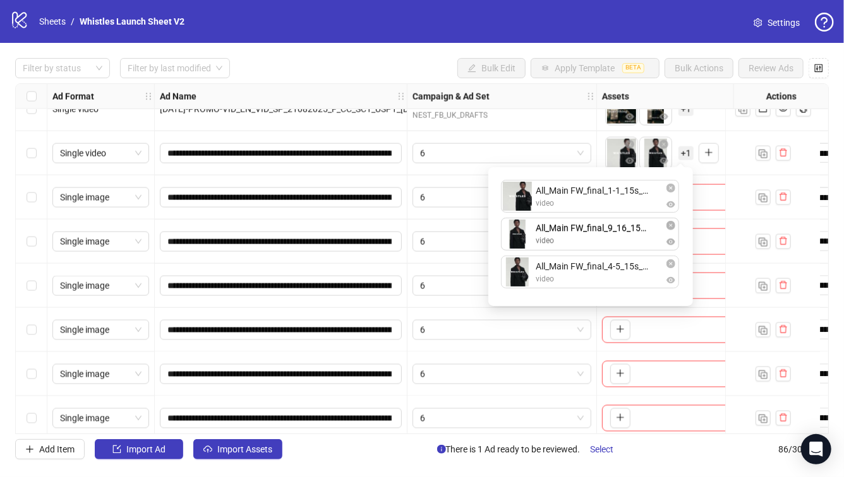
drag, startPoint x: 626, startPoint y: 270, endPoint x: 625, endPoint y: 241, distance: 28.4
click at [625, 241] on div "All_Main FW_final_1-1_15s_wlogo.mp4 video All_Main FW_final_4-5_15s_wlogo.mp4 v…" at bounding box center [590, 237] width 189 height 124
drag, startPoint x: 654, startPoint y: 474, endPoint x: 636, endPoint y: 440, distance: 38.7
click at [654, 474] on div "Filter by status Filter by last modified Bulk Edit Apply Template BETA Bulk Act…" at bounding box center [422, 259] width 844 height 432
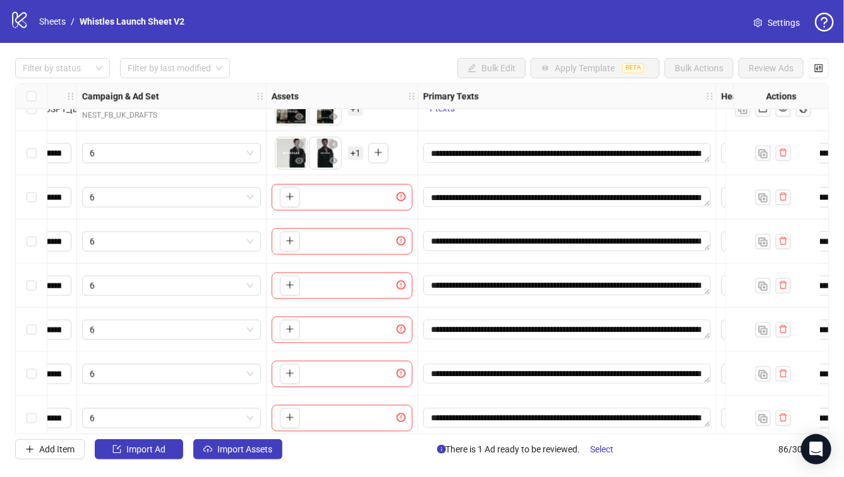
scroll to position [3338, 257]
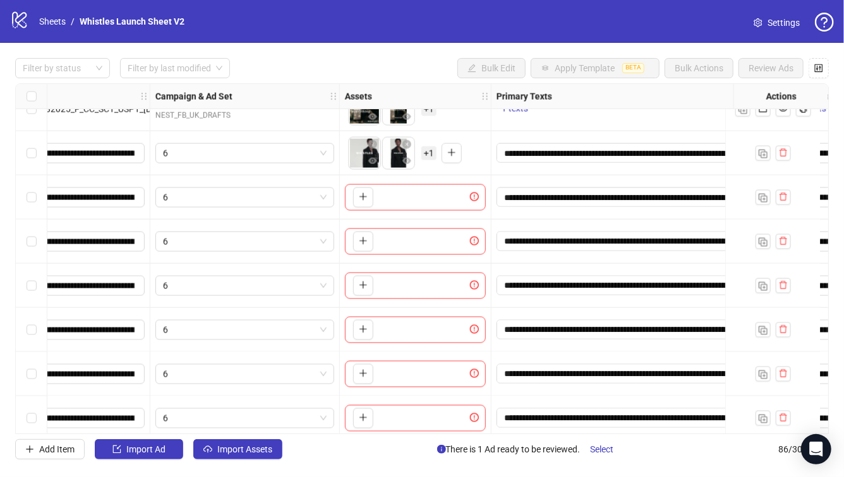
click at [346, 203] on div "To pick up a draggable item, press the space bar. While dragging, use the arrow…" at bounding box center [415, 197] width 141 height 27
click at [356, 199] on button "button" at bounding box center [363, 198] width 20 height 20
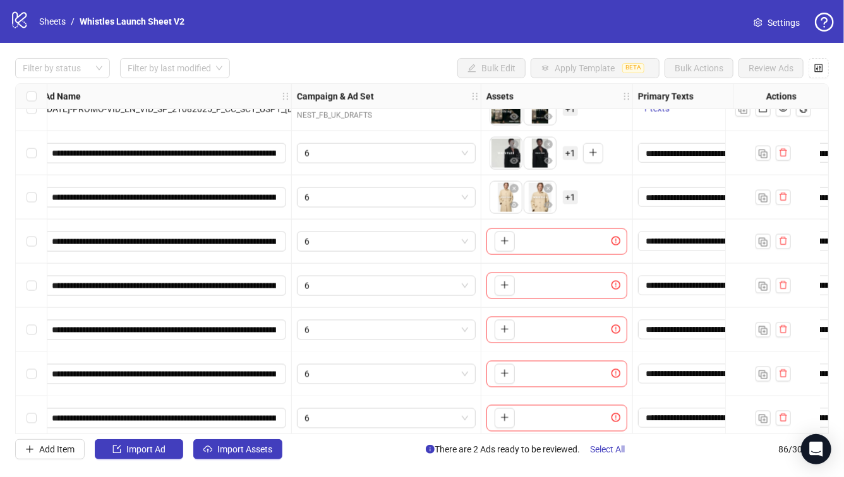
scroll to position [3338, 117]
click at [506, 249] on button "button" at bounding box center [503, 242] width 20 height 20
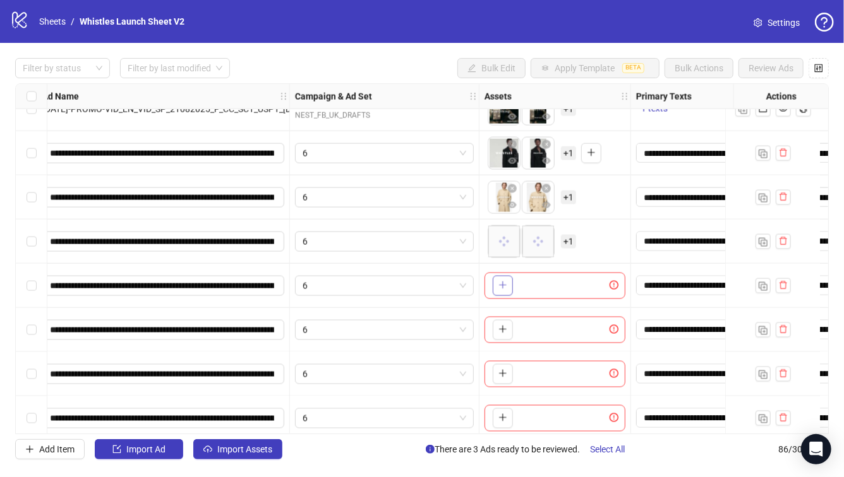
click at [502, 289] on icon "plus" at bounding box center [502, 285] width 9 height 9
click at [498, 323] on button "button" at bounding box center [503, 330] width 20 height 20
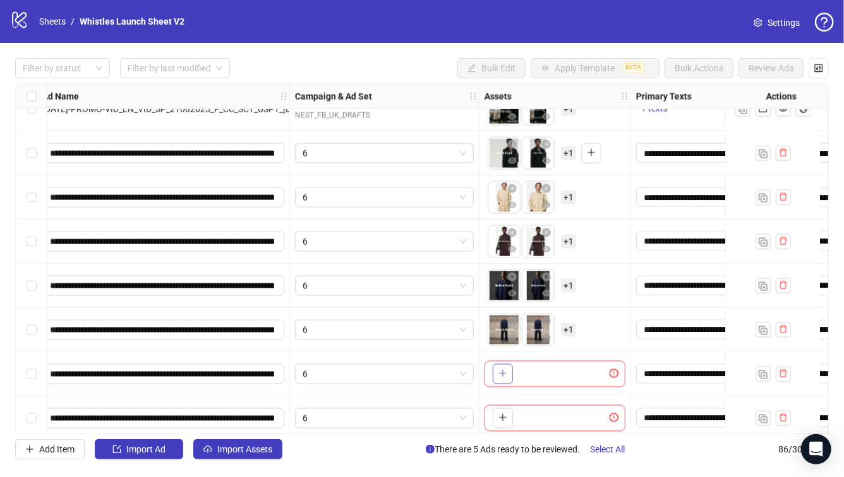
click at [503, 374] on icon "plus" at bounding box center [502, 374] width 7 height 1
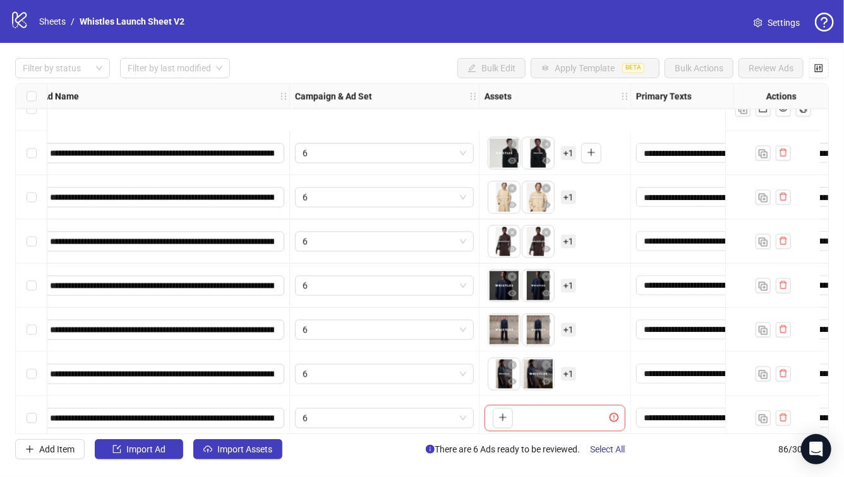
scroll to position [3476, 117]
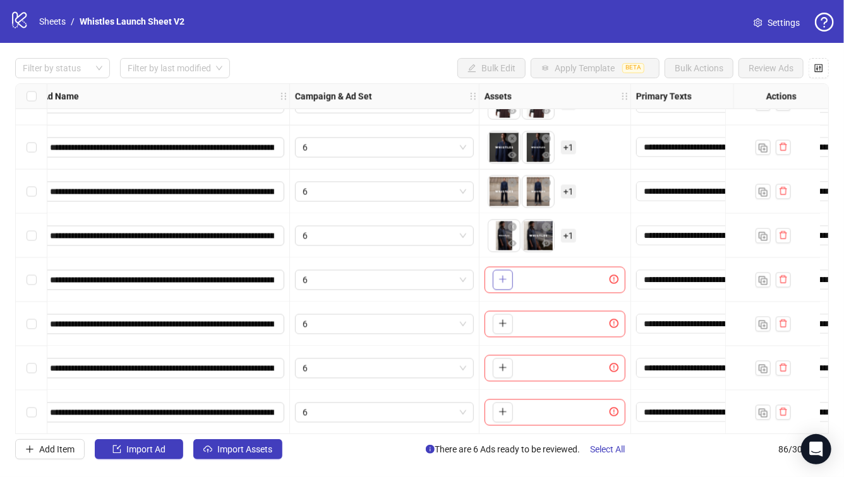
click at [505, 289] on button "button" at bounding box center [503, 280] width 20 height 20
click at [503, 323] on icon "plus" at bounding box center [502, 324] width 9 height 9
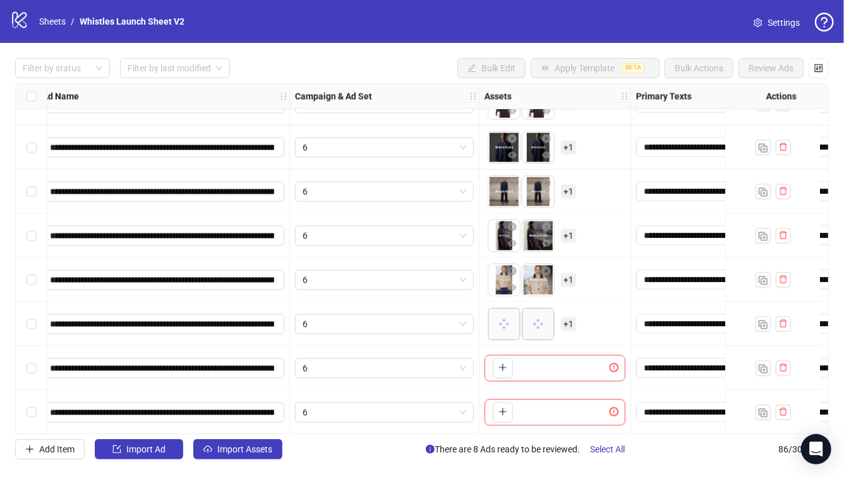
scroll to position [3482, 117]
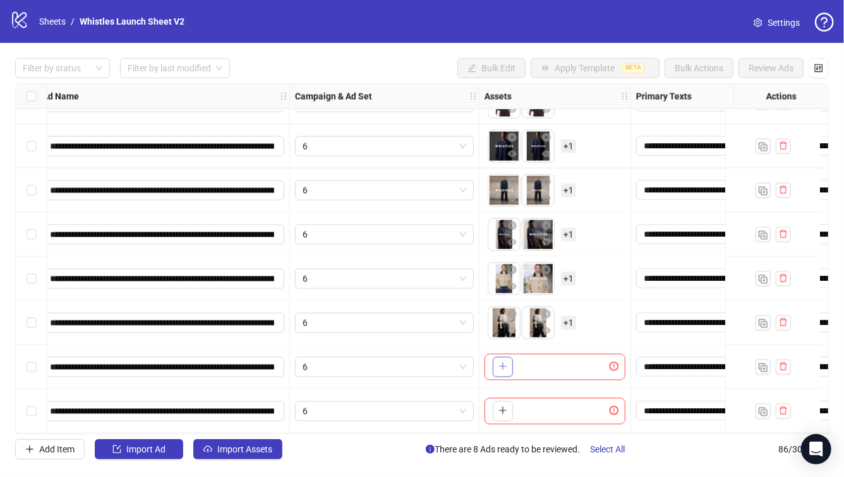
click at [500, 368] on button "button" at bounding box center [503, 367] width 20 height 20
click at [506, 409] on icon "plus" at bounding box center [502, 411] width 9 height 9
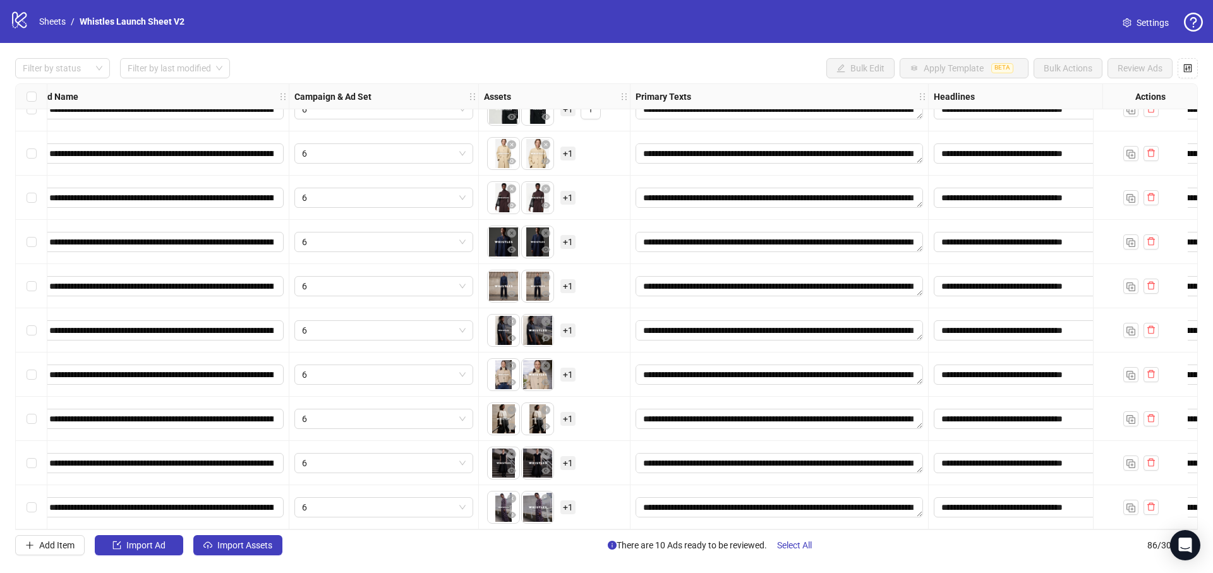
scroll to position [3303, 118]
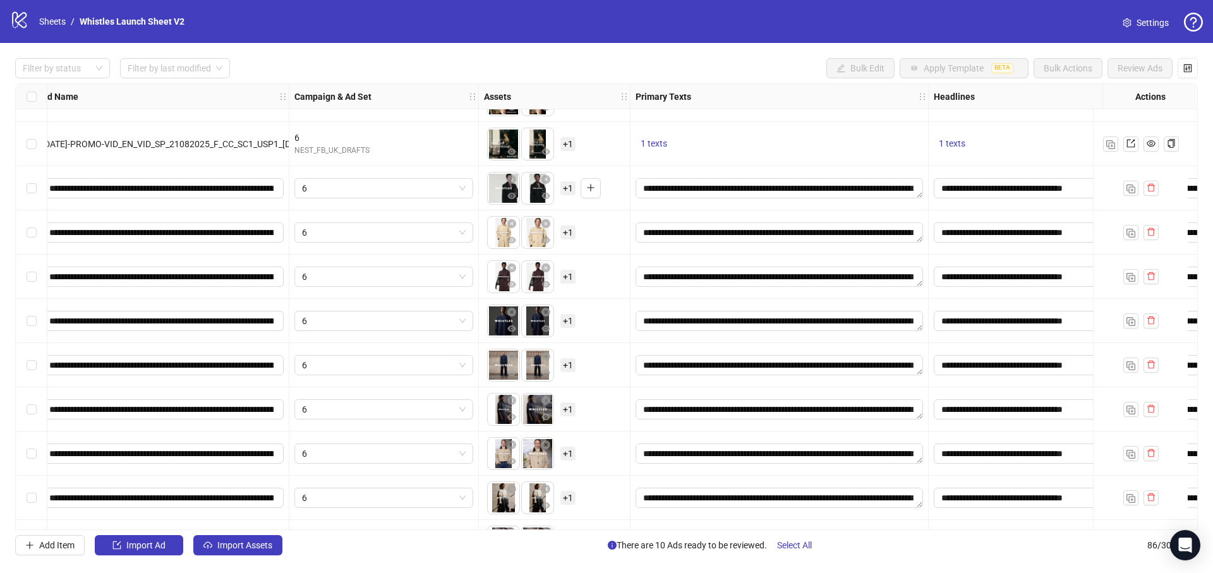
click at [567, 186] on span "+ 1" at bounding box center [567, 188] width 15 height 14
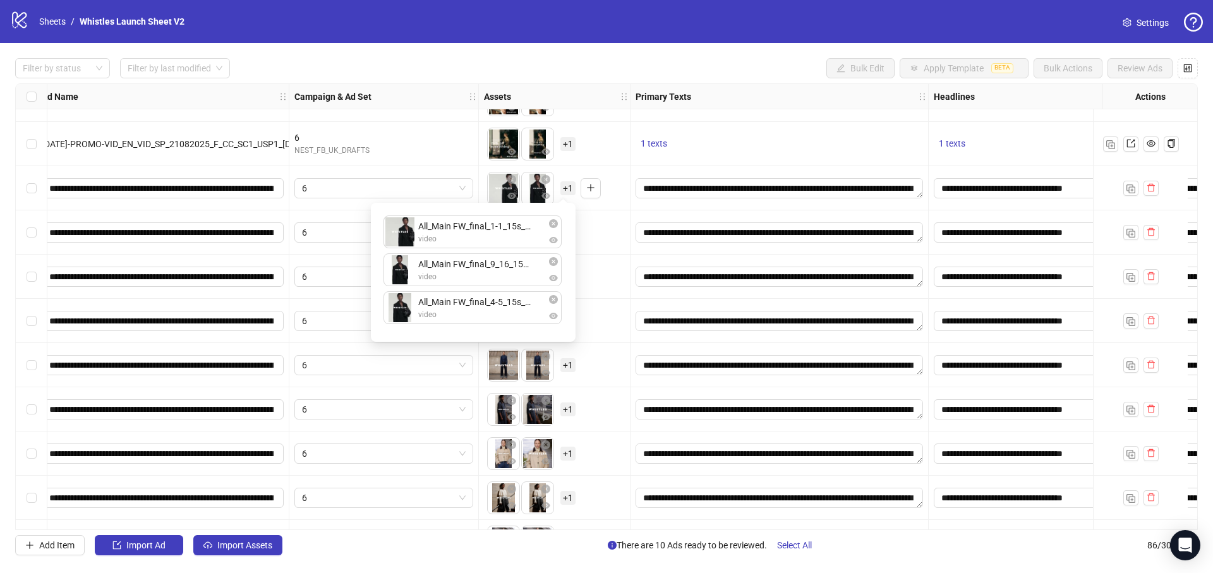
click at [592, 239] on div "To pick up a draggable item, press the space bar. While dragging, use the arrow…" at bounding box center [554, 232] width 141 height 39
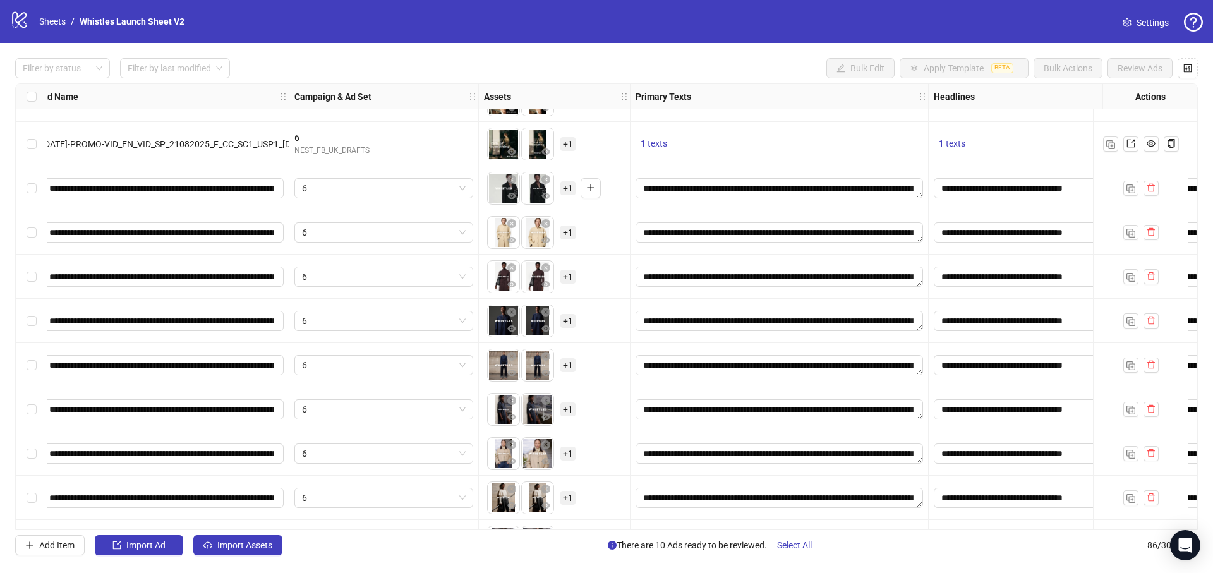
click at [571, 229] on span "+ 1" at bounding box center [567, 232] width 15 height 14
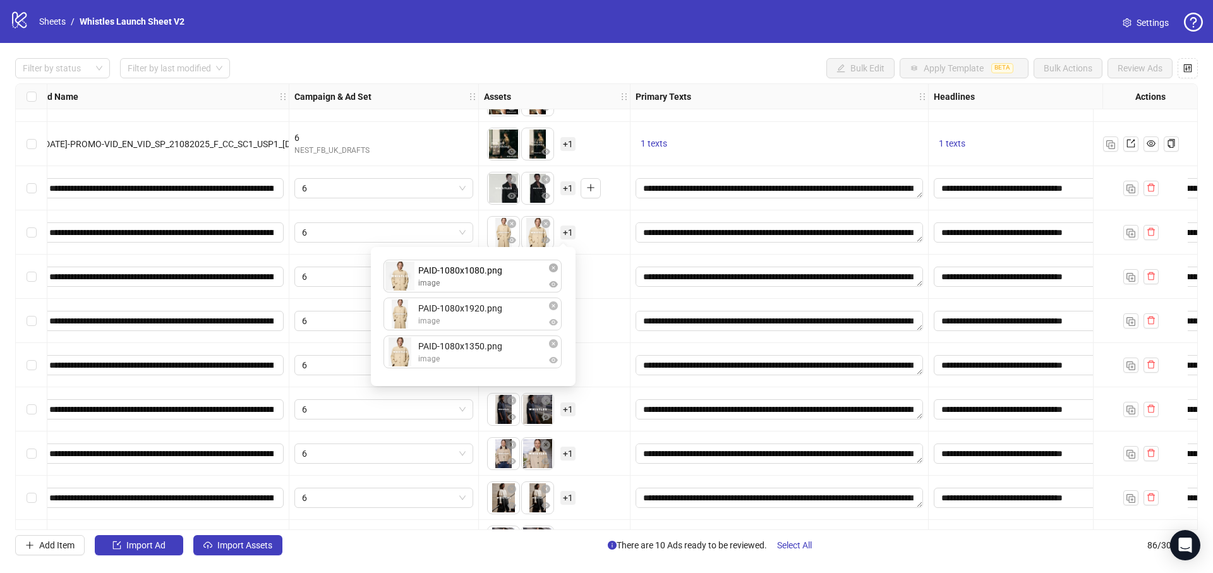
drag, startPoint x: 515, startPoint y: 355, endPoint x: 517, endPoint y: 281, distance: 73.9
click at [517, 281] on div "PAID-1080x1920.png image PAID-1080x1350.png image PAID-1080x1080.png image PAID…" at bounding box center [472, 317] width 189 height 124
click at [600, 280] on div "To pick up a draggable item, press the space bar. While dragging, use the arrow…" at bounding box center [554, 276] width 141 height 39
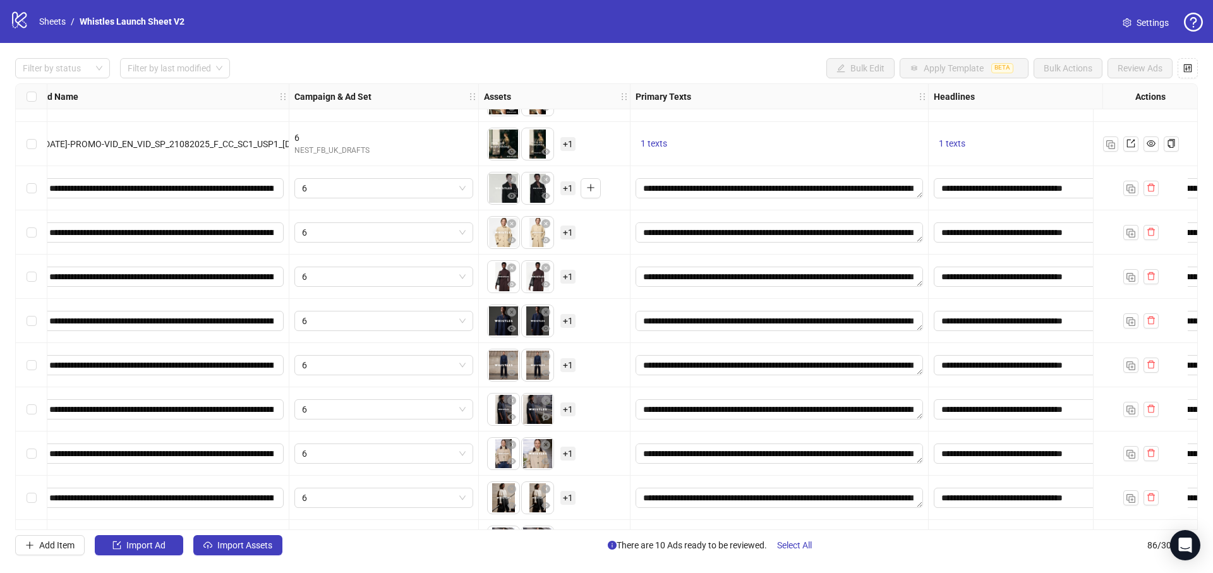
click at [569, 277] on span "+ 1" at bounding box center [567, 277] width 15 height 14
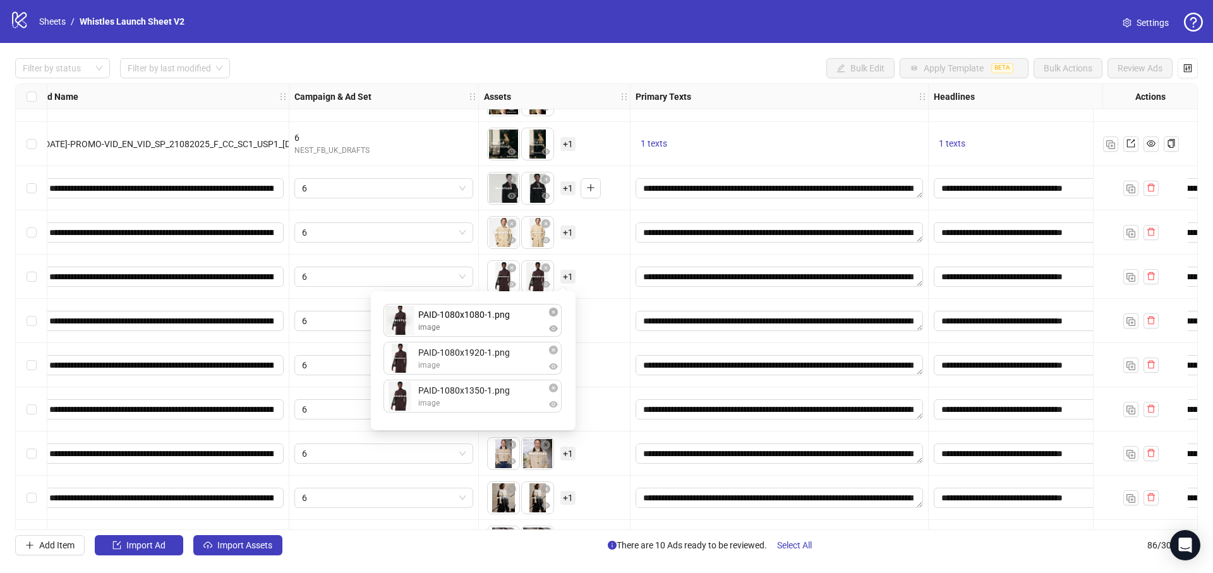
drag, startPoint x: 508, startPoint y: 404, endPoint x: 505, endPoint y: 321, distance: 82.8
click at [505, 321] on div "PAID-1080x1920-1.png image PAID-1080x1350-1.png image PAID-1080x1080-1.png imag…" at bounding box center [472, 361] width 189 height 124
click at [612, 318] on div "To pick up a draggable item, press the space bar. While dragging, use the arrow…" at bounding box center [554, 320] width 141 height 39
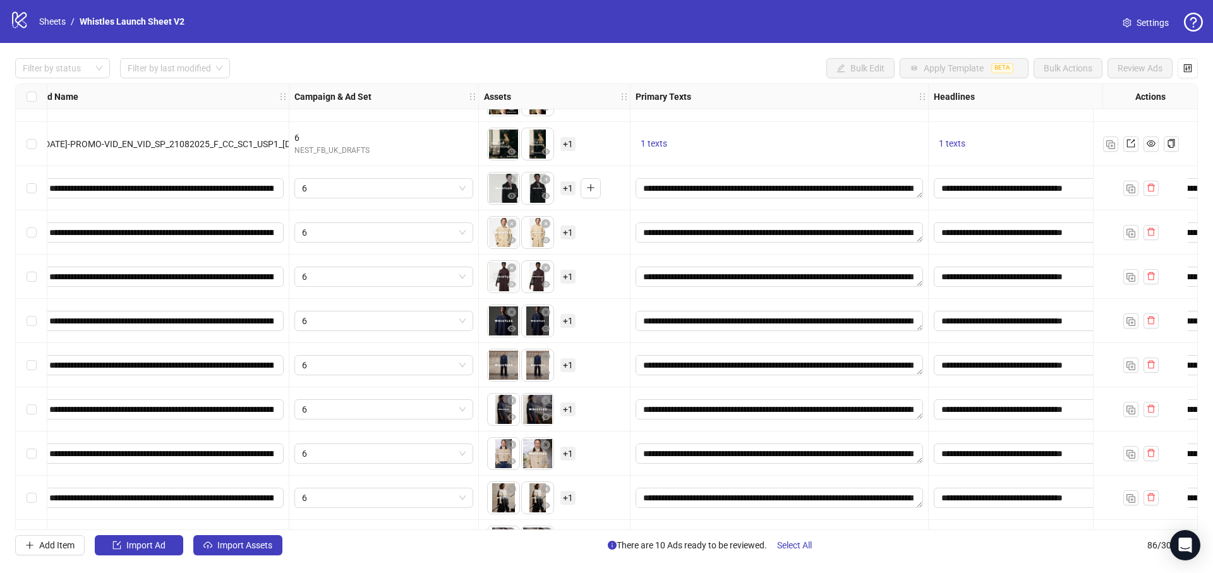
click at [568, 320] on span "+ 1" at bounding box center [567, 321] width 15 height 14
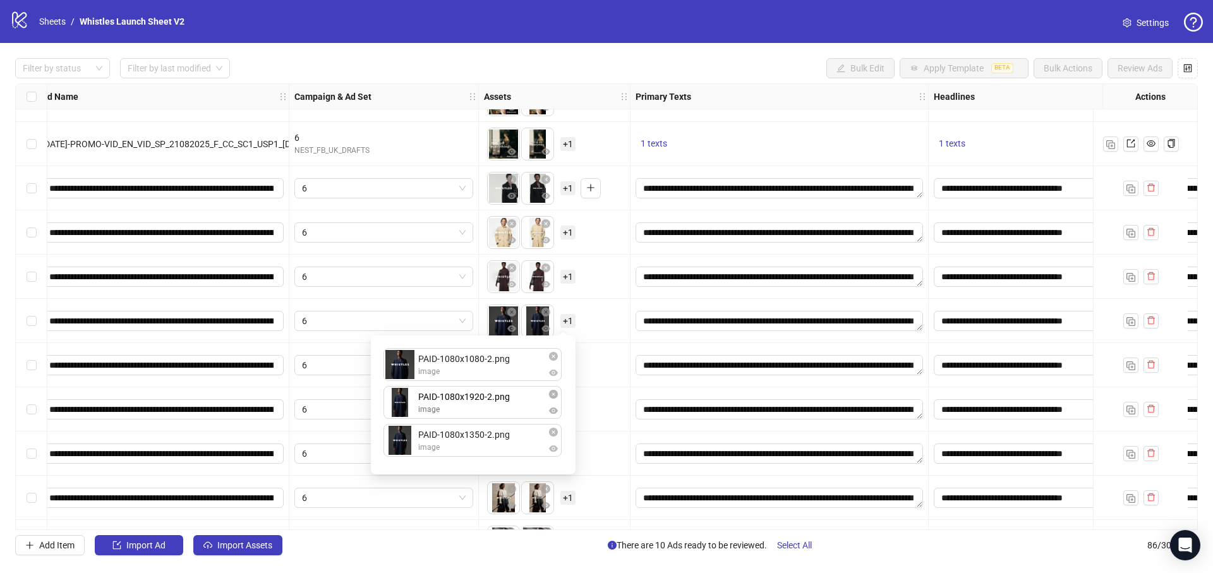
drag, startPoint x: 515, startPoint y: 438, endPoint x: 518, endPoint y: 384, distance: 53.8
click at [516, 385] on div "PAID-1080x1080-2.png image PAID-1080x1350-2.png image PAID-1080x1920-2.png imag…" at bounding box center [472, 405] width 189 height 124
click at [615, 368] on div "To pick up a draggable item, press the space bar. While dragging, use the arrow…" at bounding box center [554, 364] width 141 height 39
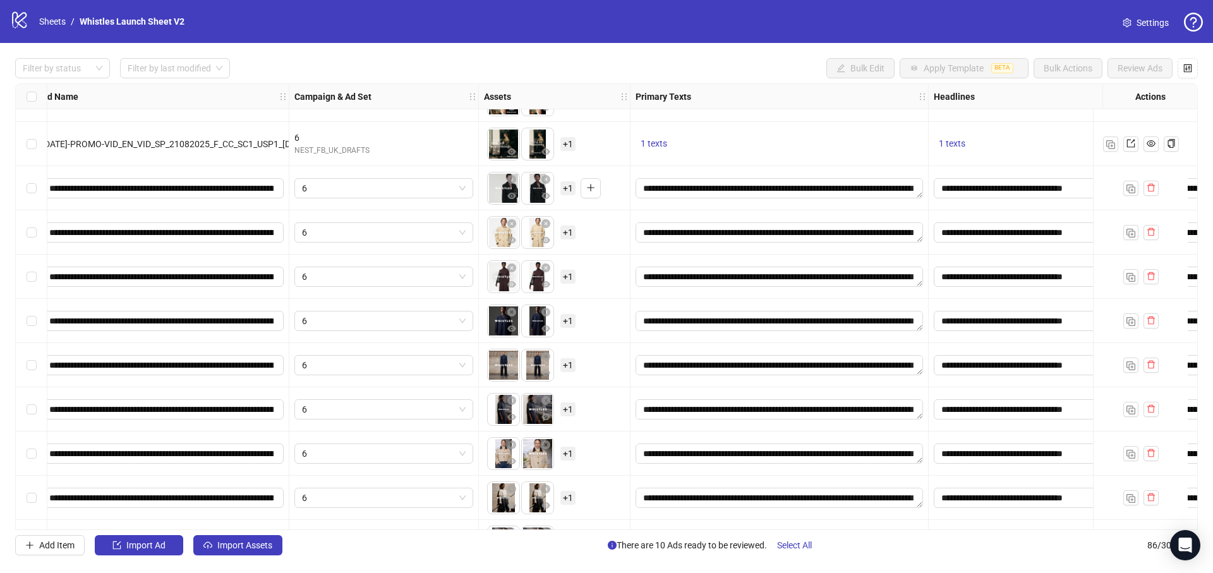
click at [570, 366] on span "+ 1" at bounding box center [567, 365] width 15 height 14
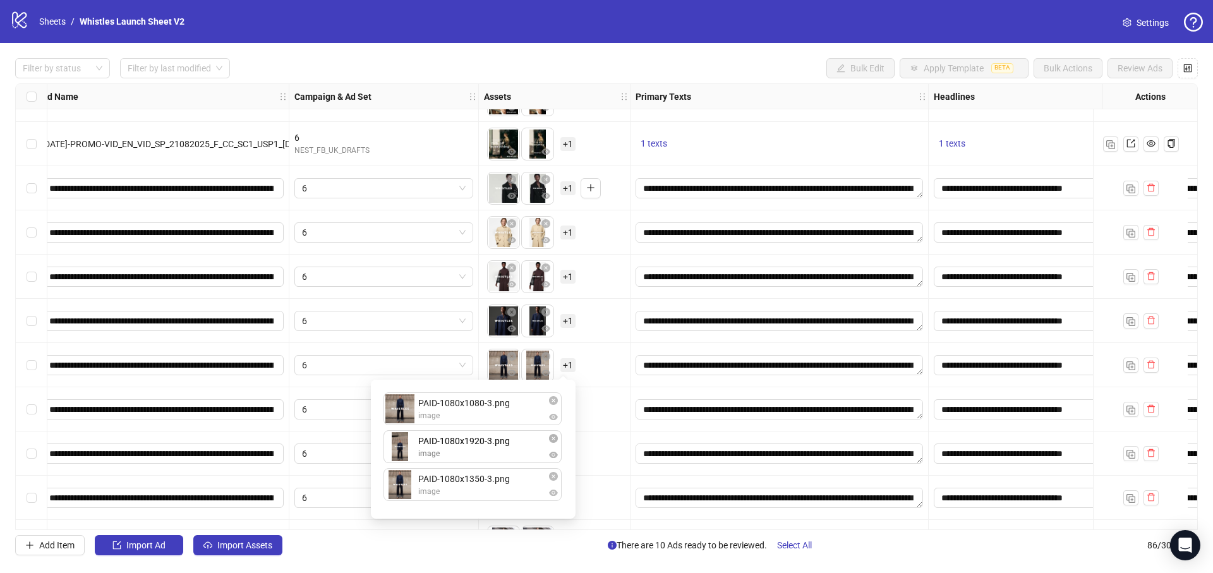
drag, startPoint x: 500, startPoint y: 487, endPoint x: 504, endPoint y: 440, distance: 47.5
click at [501, 440] on div "PAID-1080x1080-3.png image PAID-1080x1350-3.png image PAID-1080x1920-3.png imag…" at bounding box center [472, 449] width 189 height 124
click at [597, 425] on div "To pick up a draggable item, press the space bar. While dragging, use the arrow…" at bounding box center [554, 409] width 141 height 39
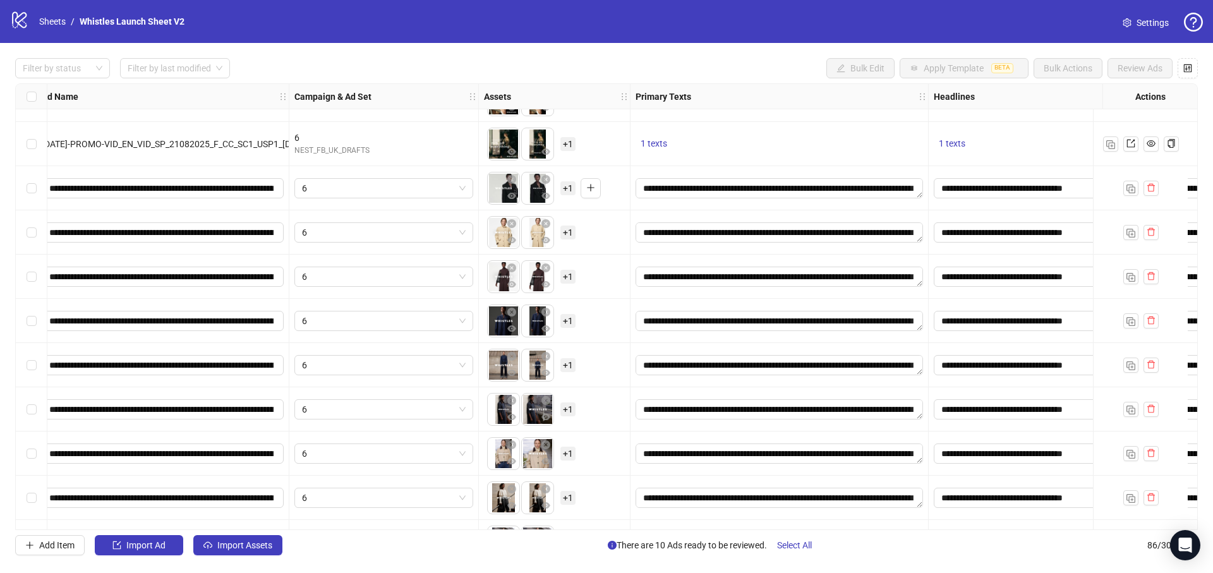
click at [567, 402] on span "+ 1" at bounding box center [567, 409] width 15 height 14
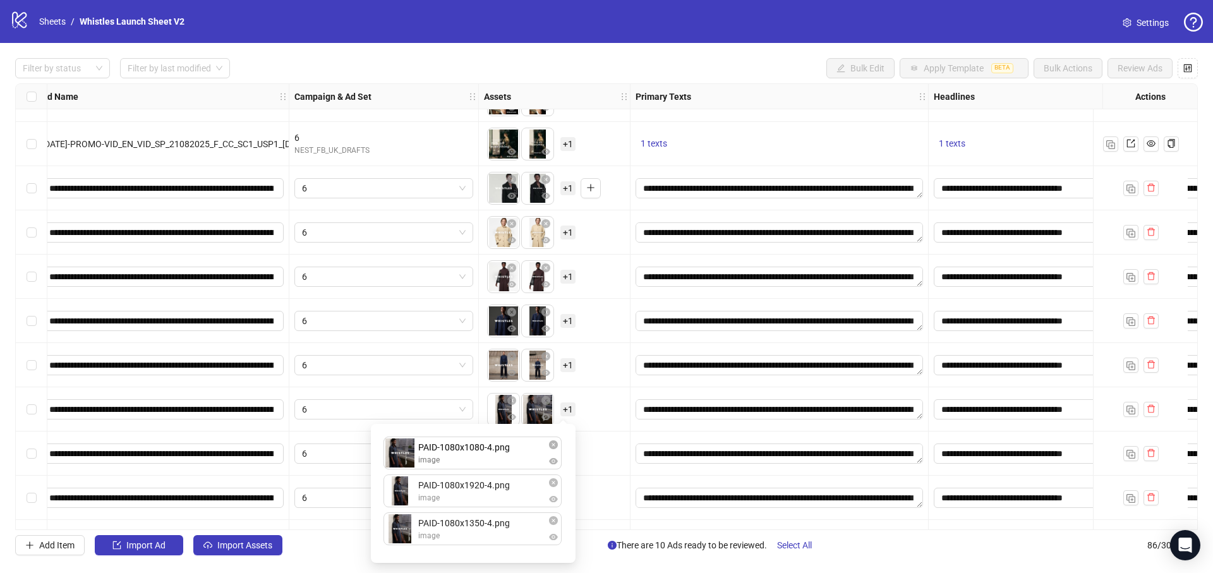
drag, startPoint x: 507, startPoint y: 493, endPoint x: 513, endPoint y: 455, distance: 38.3
click at [510, 455] on div "PAID-1080x1920-4.png image PAID-1080x1080-4.png image PAID-1080x1350-4.png imag…" at bounding box center [472, 493] width 189 height 124
click at [595, 440] on div "To pick up a draggable item, press the space bar. While dragging, use the arrow…" at bounding box center [554, 453] width 141 height 39
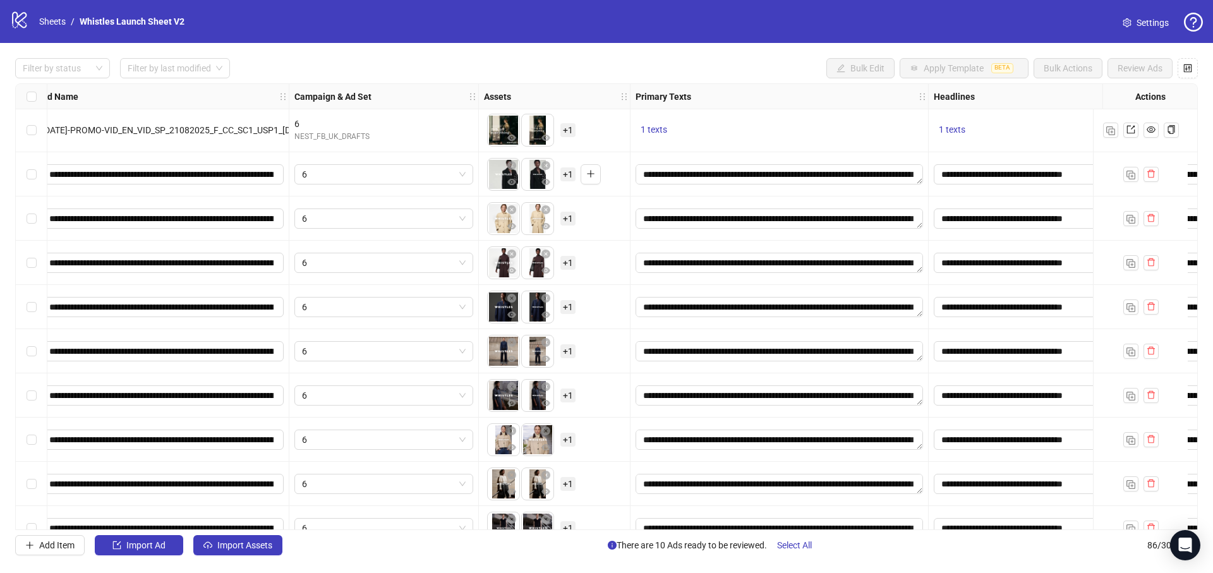
scroll to position [3327, 118]
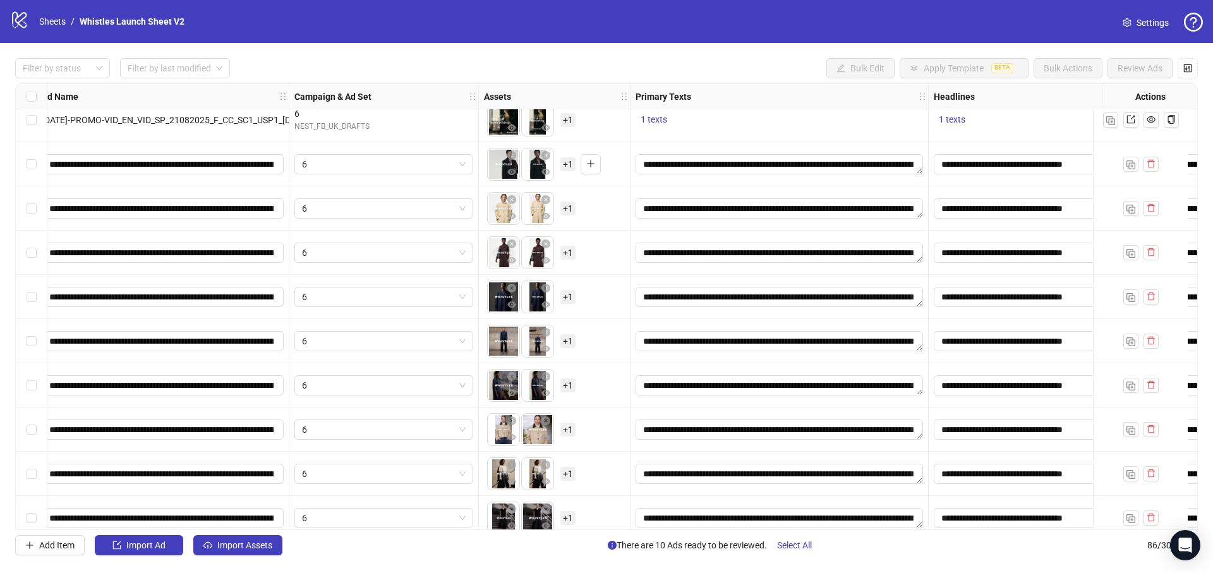
click at [573, 434] on span "+ 1" at bounding box center [567, 430] width 15 height 14
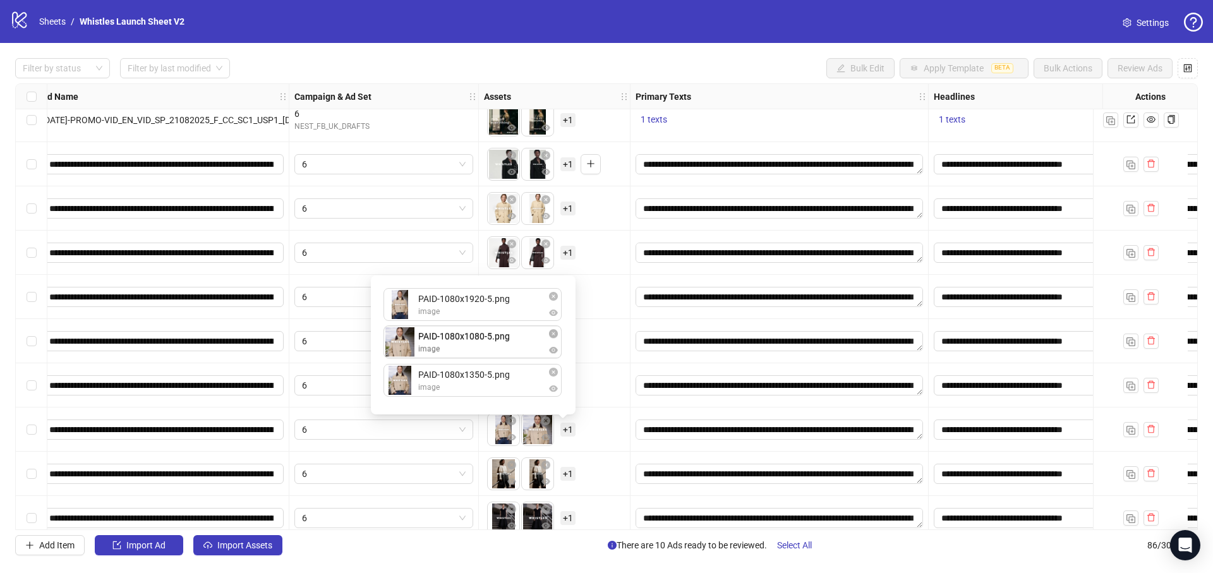
drag, startPoint x: 502, startPoint y: 347, endPoint x: 504, endPoint y: 311, distance: 36.0
click at [503, 311] on div "PAID-1080x1920-5.png image PAID-1080x1080-5.png image PAID-1080x1350-5.png imag…" at bounding box center [472, 345] width 189 height 124
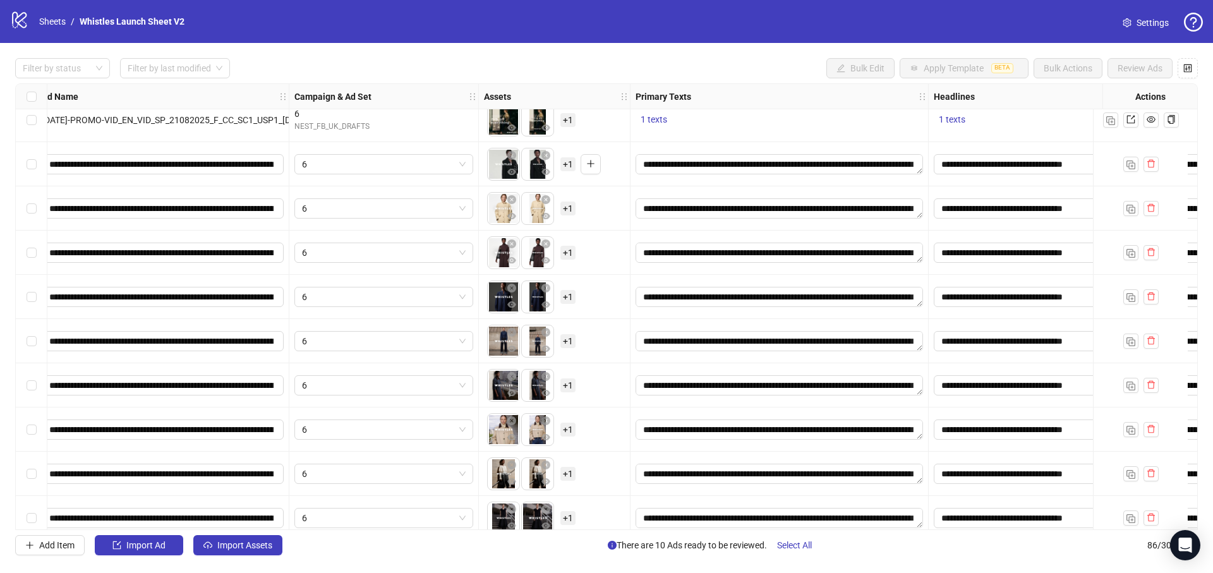
click at [603, 428] on div "To pick up a draggable item, press the space bar. While dragging, use the arrow…" at bounding box center [554, 429] width 141 height 39
click at [570, 428] on span "+ 1" at bounding box center [567, 430] width 15 height 14
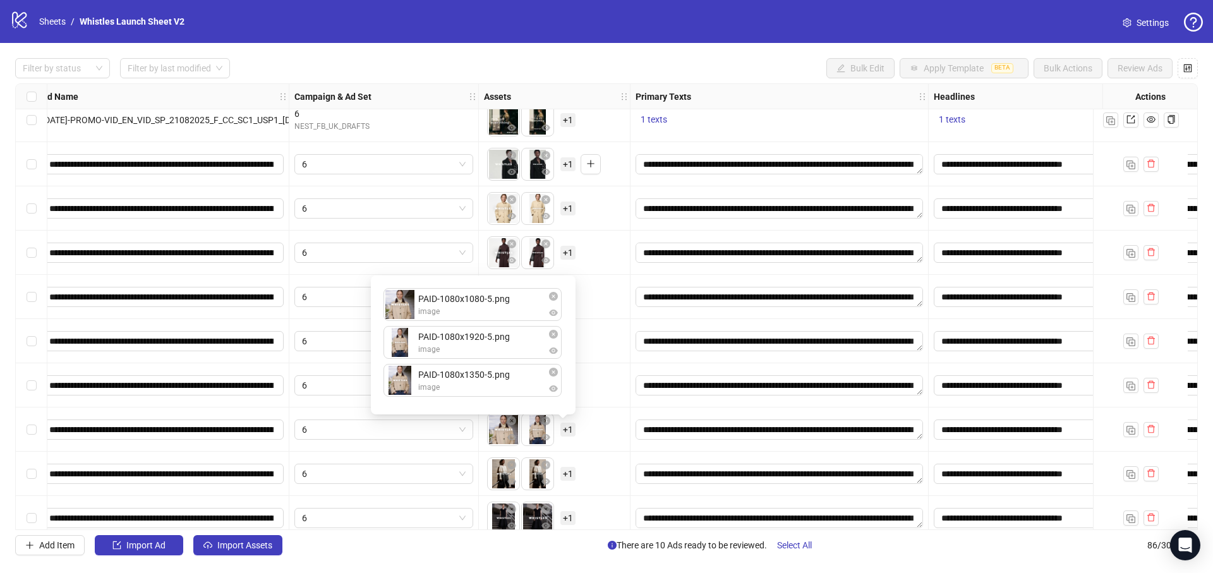
click at [593, 437] on div "To pick up a draggable item, press the space bar. While dragging, use the arrow…" at bounding box center [554, 429] width 141 height 39
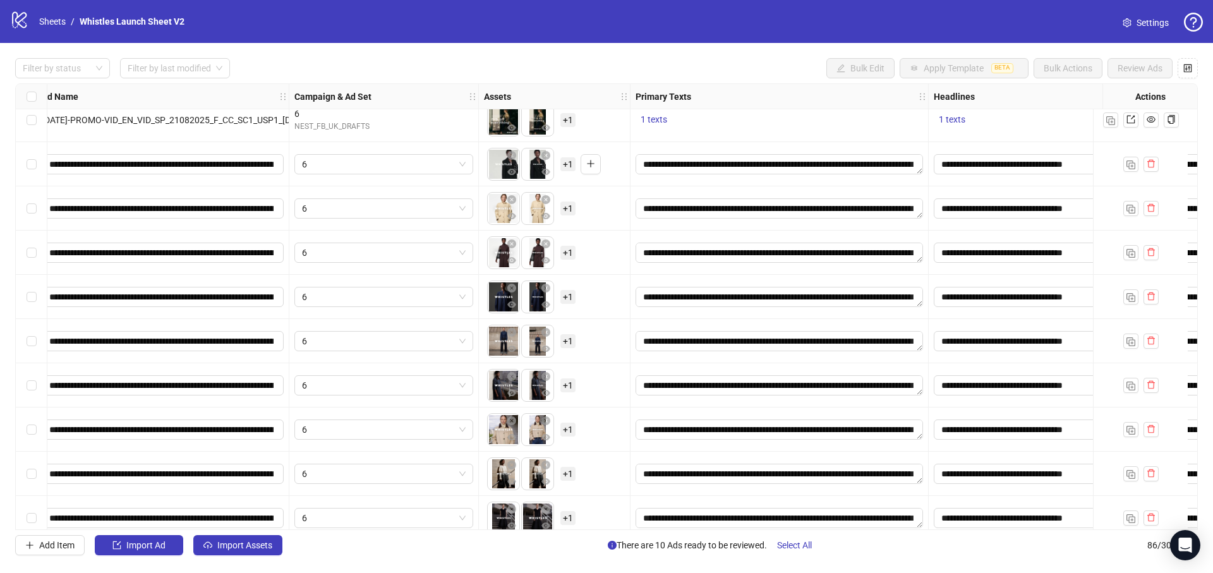
click at [572, 471] on span "+ 1" at bounding box center [567, 474] width 15 height 14
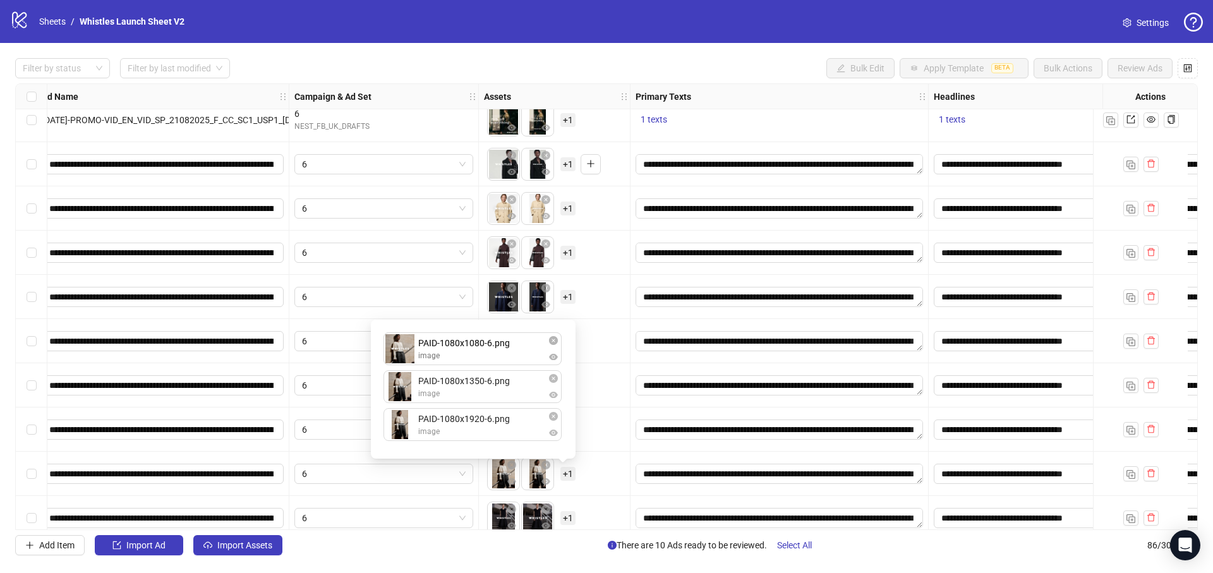
drag, startPoint x: 495, startPoint y: 431, endPoint x: 496, endPoint y: 351, distance: 80.2
click at [496, 347] on div "PAID-1080x1350-6.png image PAID-1080x1920-6.png image PAID-1080x1080-6.png imag…" at bounding box center [472, 389] width 189 height 124
drag, startPoint x: 496, startPoint y: 420, endPoint x: 500, endPoint y: 385, distance: 35.5
click at [500, 384] on div "PAID-1080x1080-6.png image PAID-1080x1350-6.png image PAID-1080x1920-6.png imag…" at bounding box center [472, 389] width 189 height 124
click at [590, 467] on div "To pick up a draggable item, press the space bar. While dragging, use the arrow…" at bounding box center [554, 473] width 141 height 39
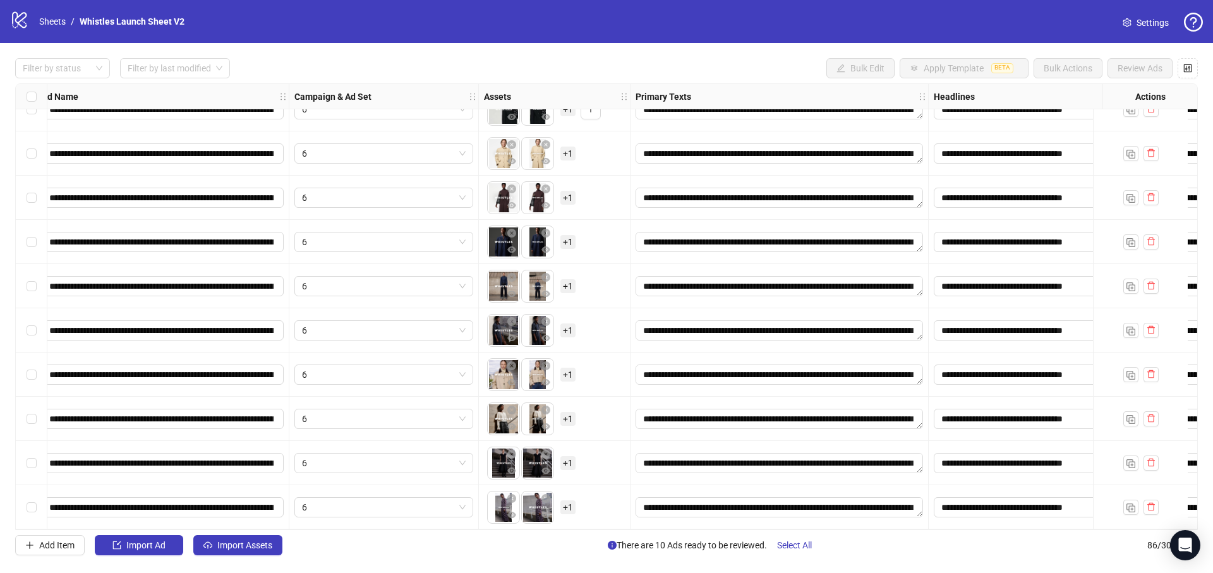
scroll to position [3387, 118]
click at [570, 412] on span "+ 1" at bounding box center [567, 419] width 15 height 14
click at [600, 429] on div "To pick up a draggable item, press the space bar. While dragging, use the arrow…" at bounding box center [554, 418] width 141 height 39
click at [573, 412] on span "+ 1" at bounding box center [567, 419] width 15 height 14
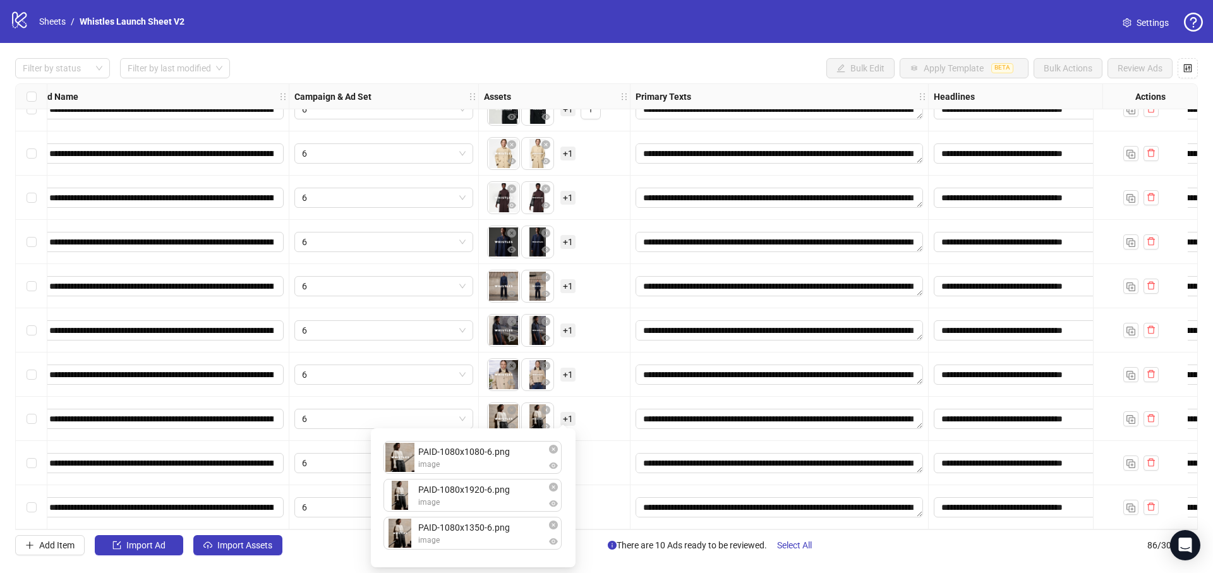
click at [594, 461] on div "To pick up a draggable item, press the space bar. While dragging, use the arrow…" at bounding box center [554, 462] width 141 height 39
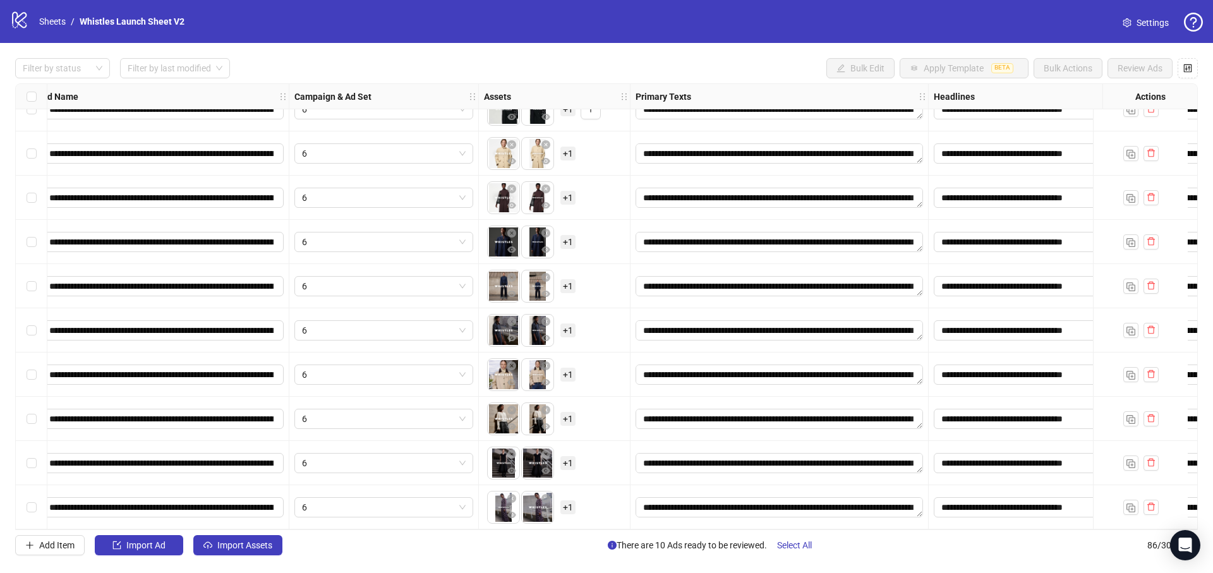
click at [572, 458] on span "+ 1" at bounding box center [567, 463] width 15 height 14
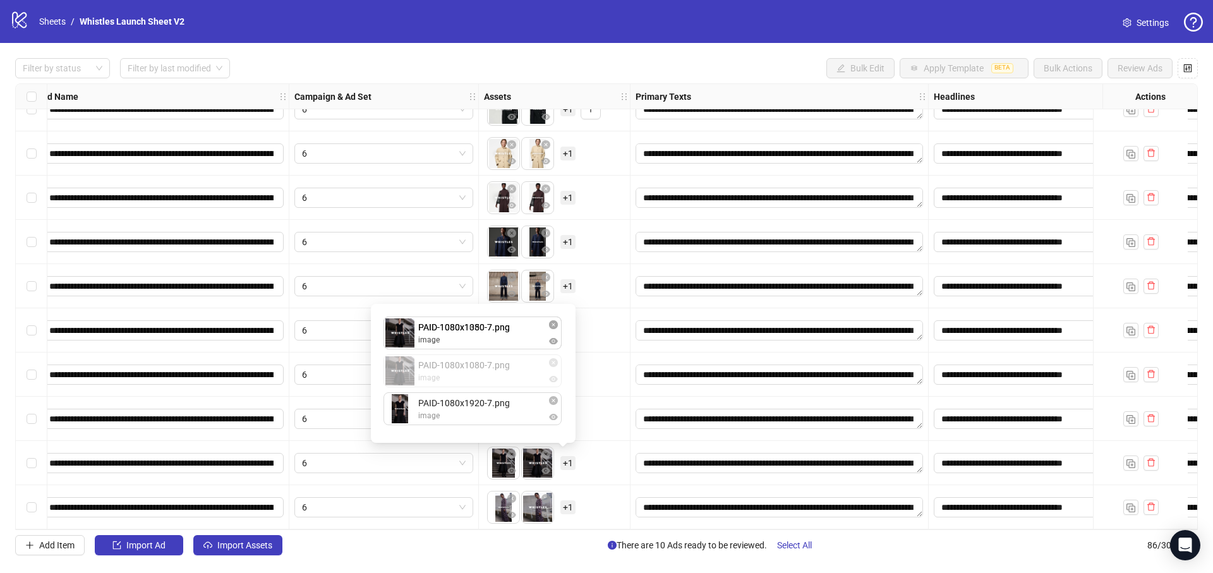
drag, startPoint x: 480, startPoint y: 374, endPoint x: 476, endPoint y: 333, distance: 41.3
click at [477, 318] on div "PAID-1080x1350-7.png image PAID-1080x1080-7.png image PAID-1080x1920-7.png imag…" at bounding box center [472, 373] width 189 height 124
drag, startPoint x: 488, startPoint y: 407, endPoint x: 486, endPoint y: 374, distance: 32.9
click at [486, 374] on div "PAID-1080x1080-7.png image PAID-1080x1350-7.png image PAID-1080x1920-7.png imag…" at bounding box center [472, 373] width 189 height 124
click at [583, 465] on div "To pick up a draggable item, press the space bar. While dragging, use the arrow…" at bounding box center [554, 462] width 141 height 39
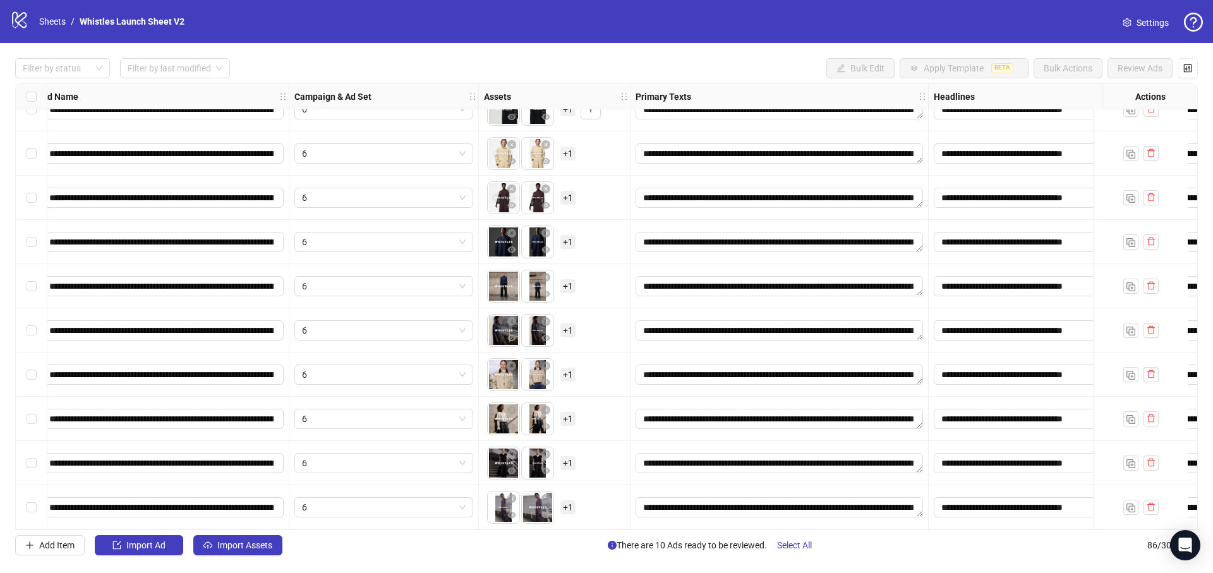
click at [572, 477] on span "+ 1" at bounding box center [567, 507] width 15 height 14
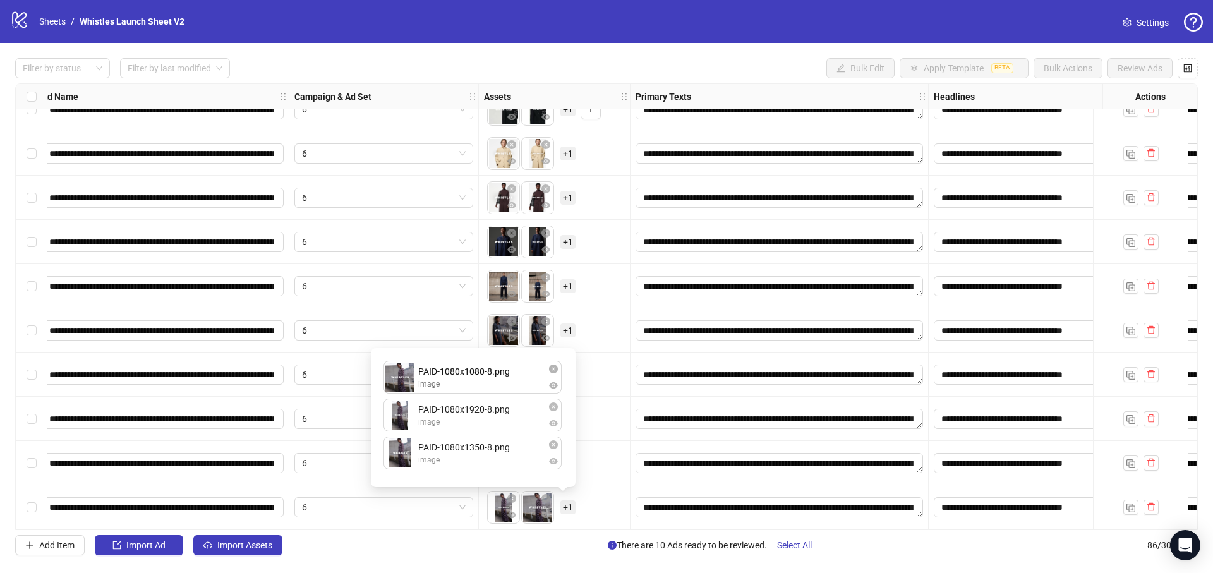
drag, startPoint x: 479, startPoint y: 426, endPoint x: 479, endPoint y: 392, distance: 34.1
click at [479, 389] on div "PAID-1080x1920-8.png image PAID-1080x1080-8.png image PAID-1080x1350-8.png imag…" at bounding box center [472, 418] width 189 height 124
click at [598, 477] on div "To pick up a draggable item, press the space bar. While dragging, use the arrow…" at bounding box center [554, 507] width 141 height 39
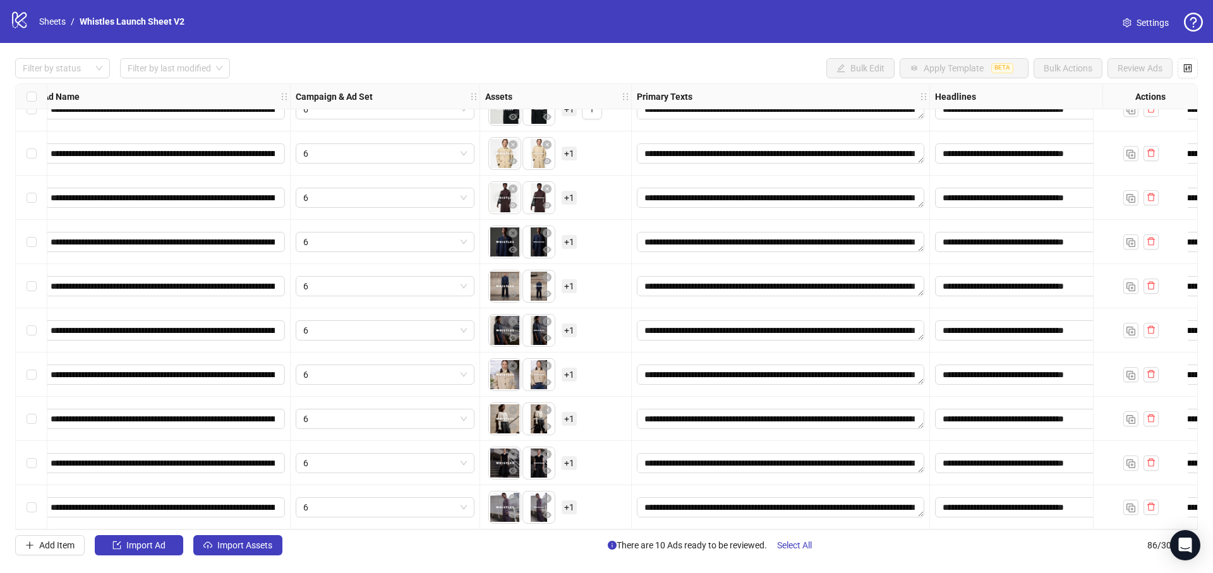
scroll to position [3387, 0]
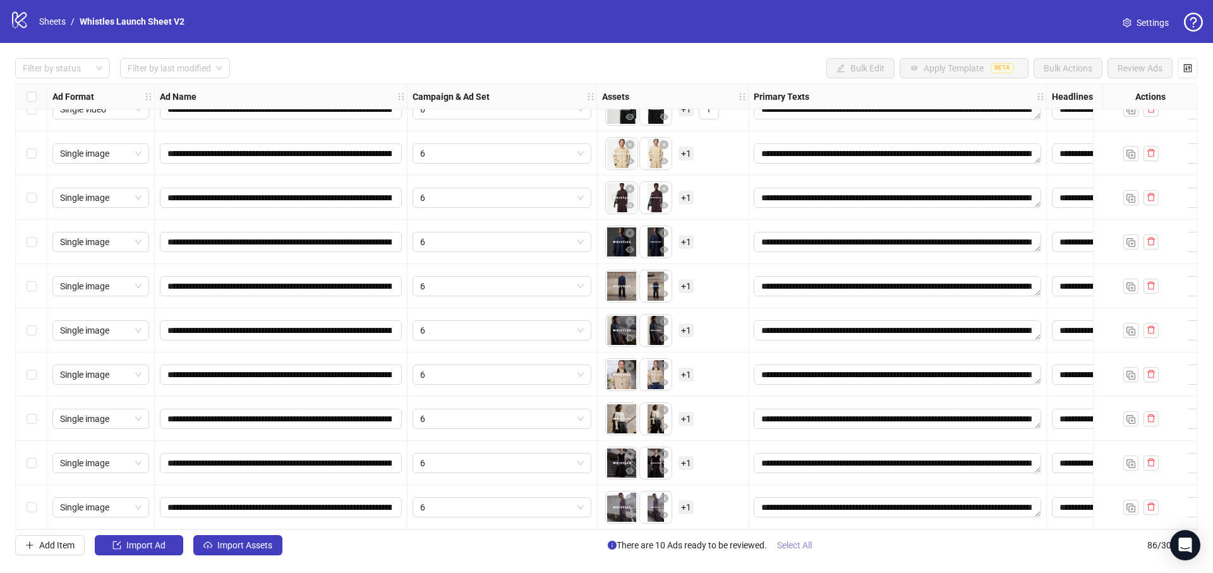
click at [807, 477] on span "Select All" at bounding box center [794, 545] width 35 height 10
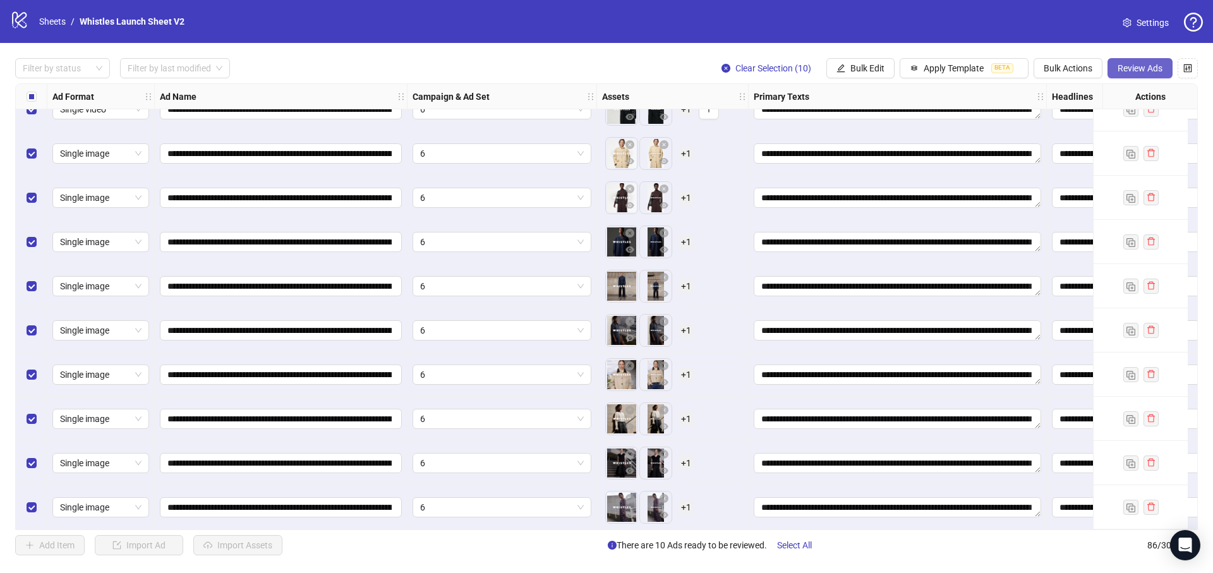
click at [843, 68] on span "Review Ads" at bounding box center [1139, 68] width 45 height 10
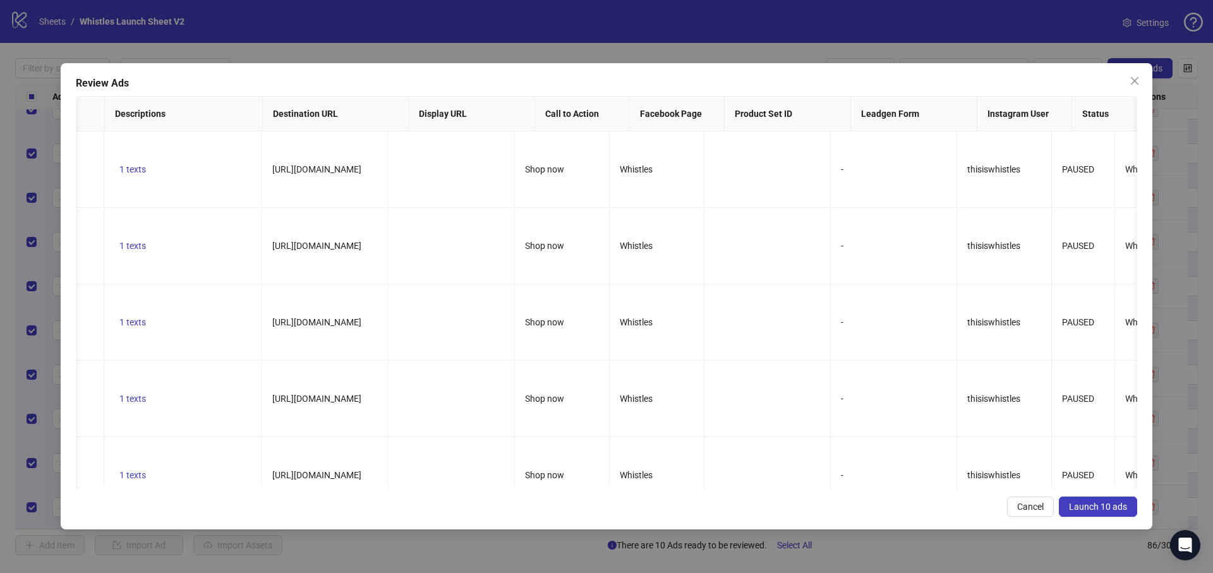
scroll to position [0, 0]
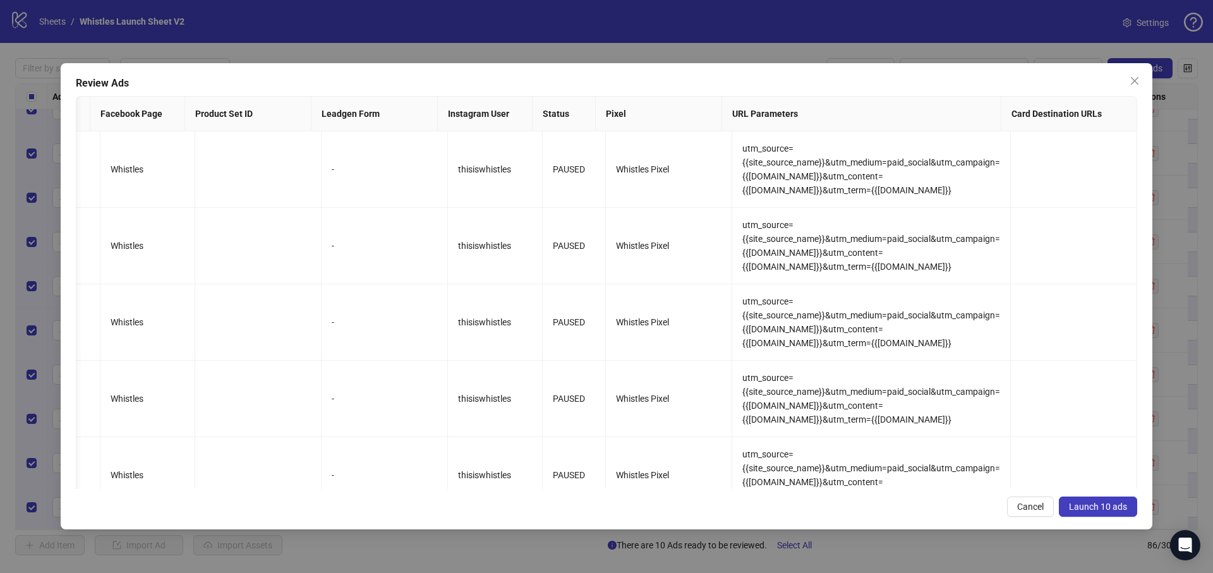
click at [843, 477] on span "Launch 10 ads" at bounding box center [1098, 506] width 58 height 10
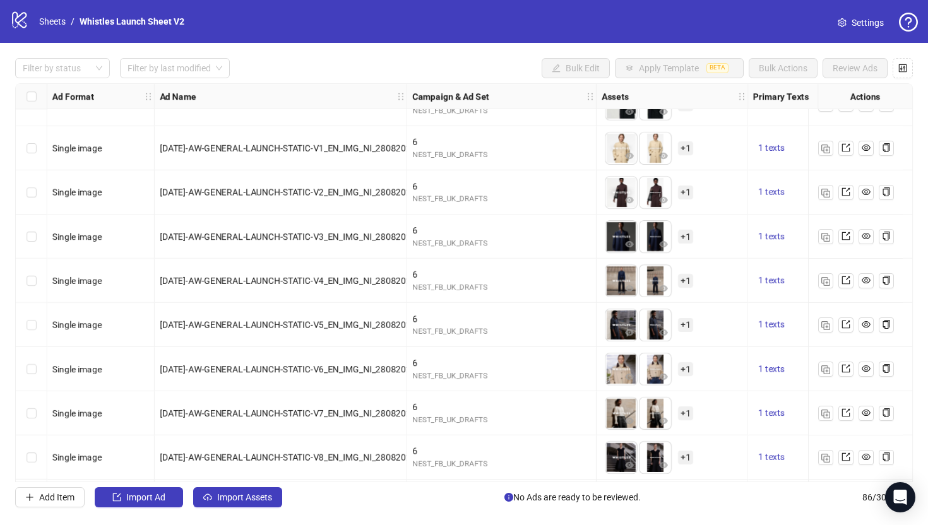
scroll to position [3387, 0]
click at [60, 23] on link "Sheets" at bounding box center [53, 22] width 32 height 14
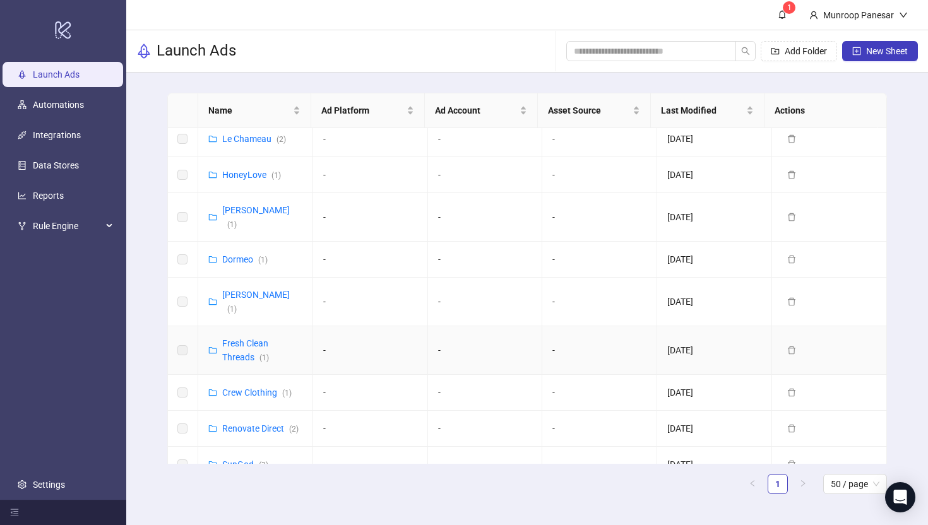
scroll to position [411, 0]
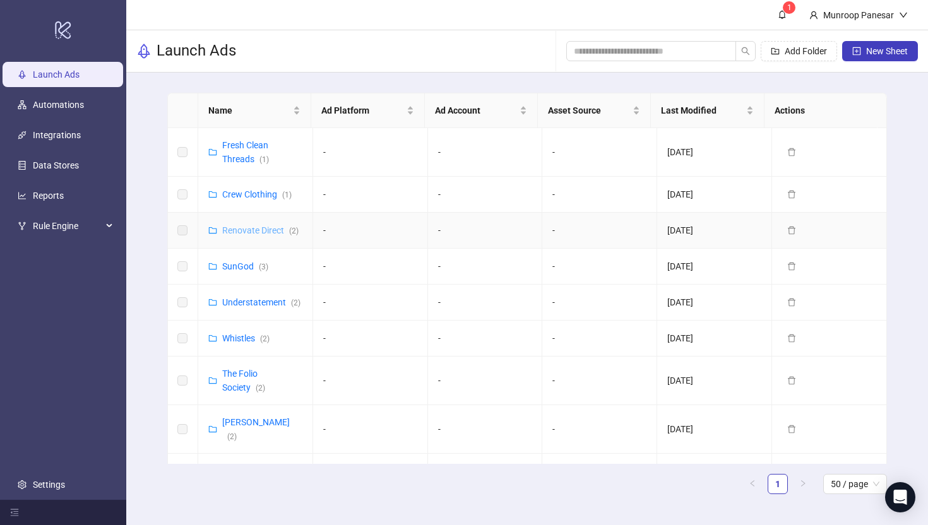
click at [277, 225] on link "Renovate Direct ( 2 )" at bounding box center [260, 230] width 76 height 10
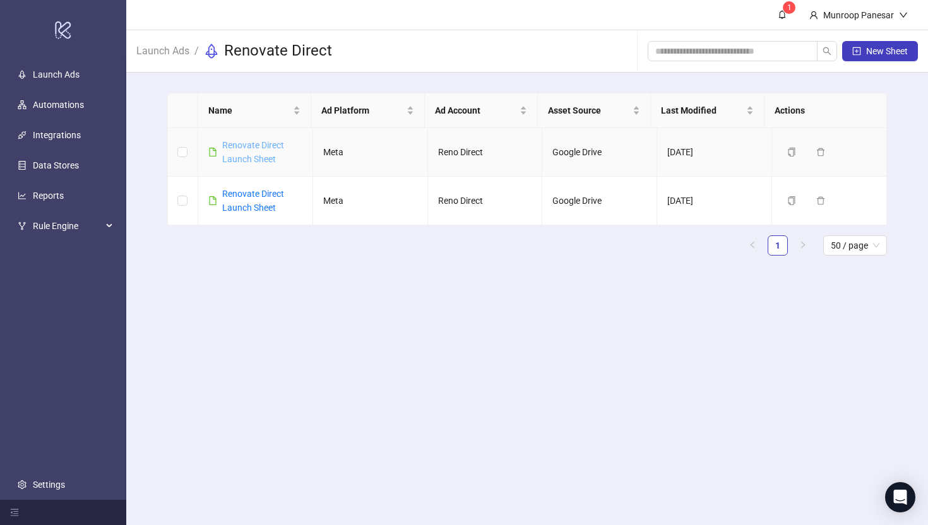
click at [282, 144] on link "Renovate Direct Launch Sheet" at bounding box center [253, 152] width 62 height 24
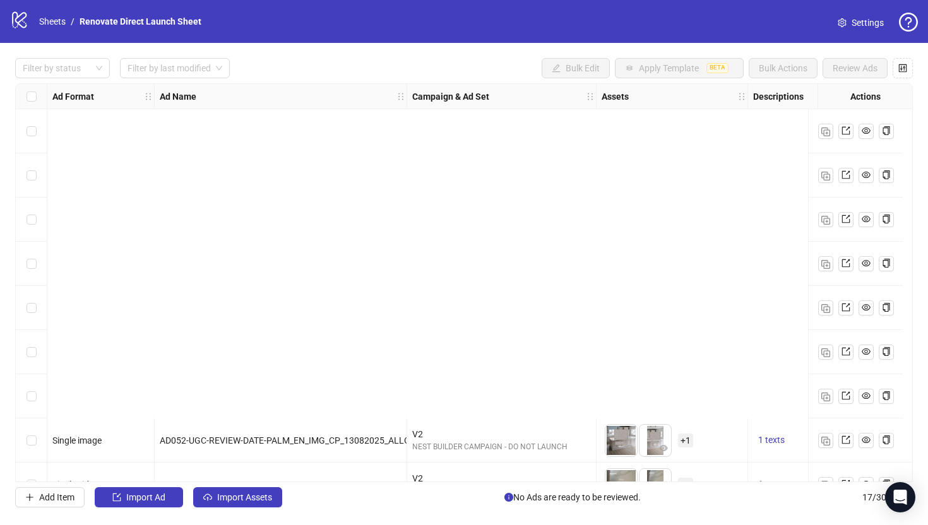
scroll to position [384, 0]
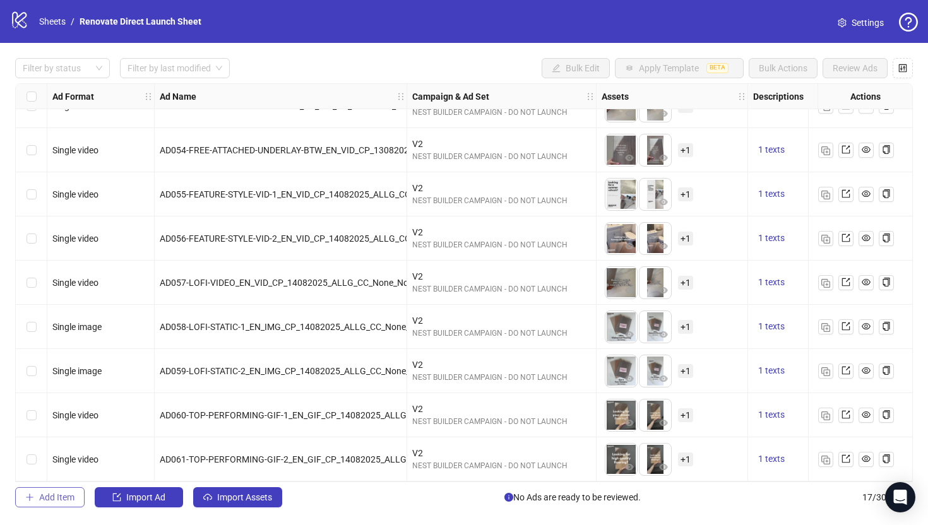
click at [39, 477] on span "Add Item" at bounding box center [56, 498] width 35 height 10
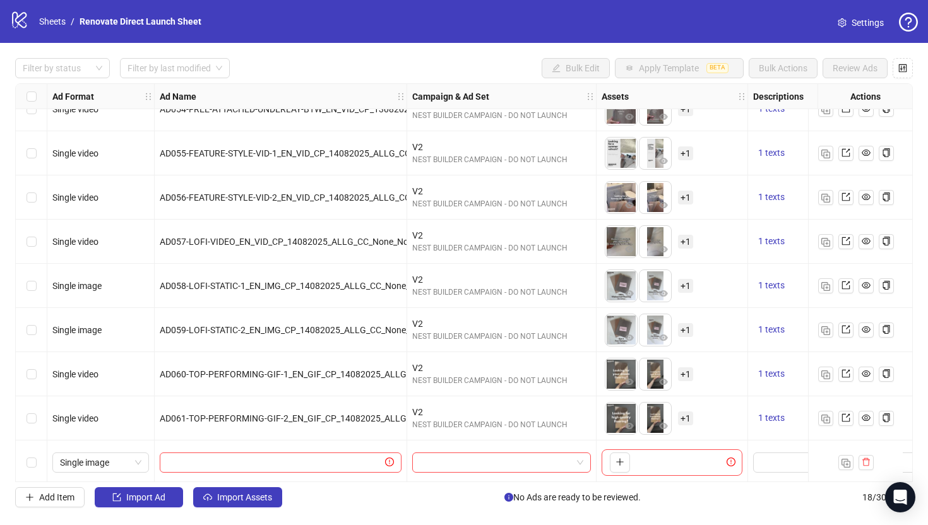
scroll to position [428, 0]
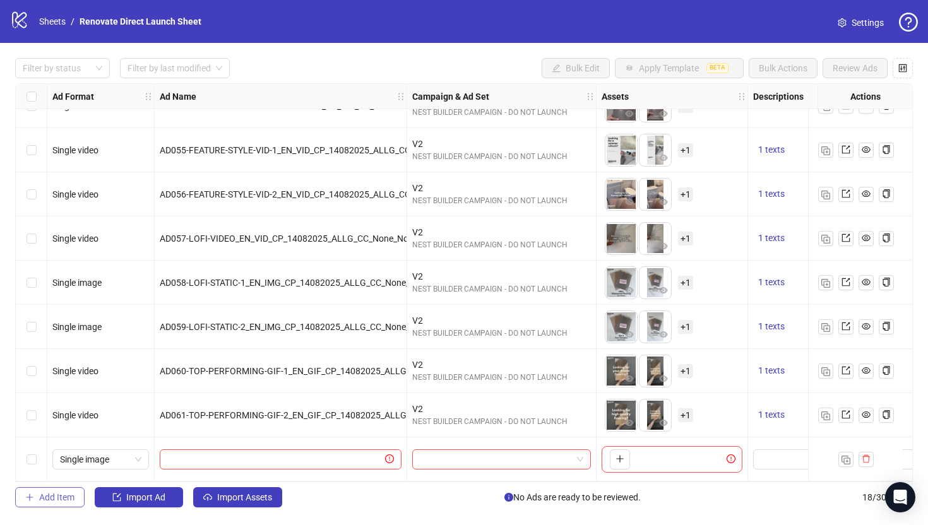
click at [74, 477] on span "Add Item" at bounding box center [56, 498] width 35 height 10
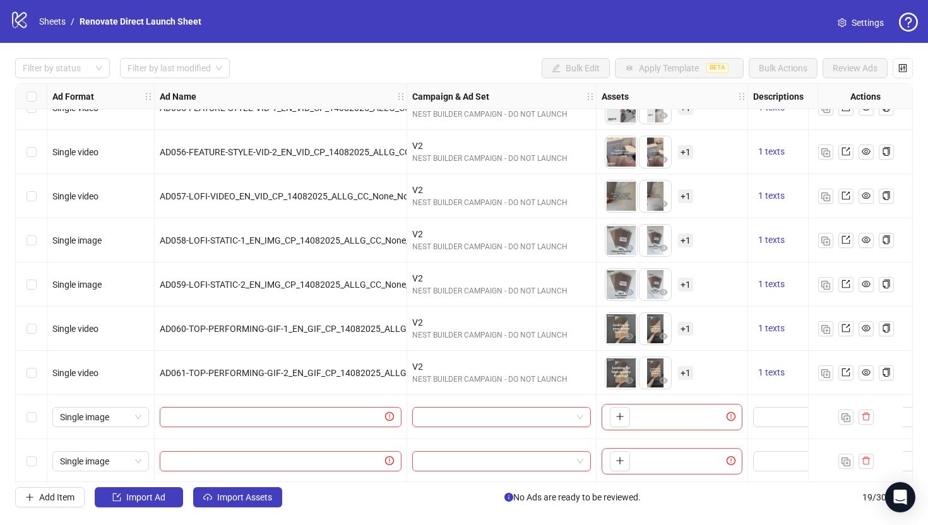
scroll to position [472, 0]
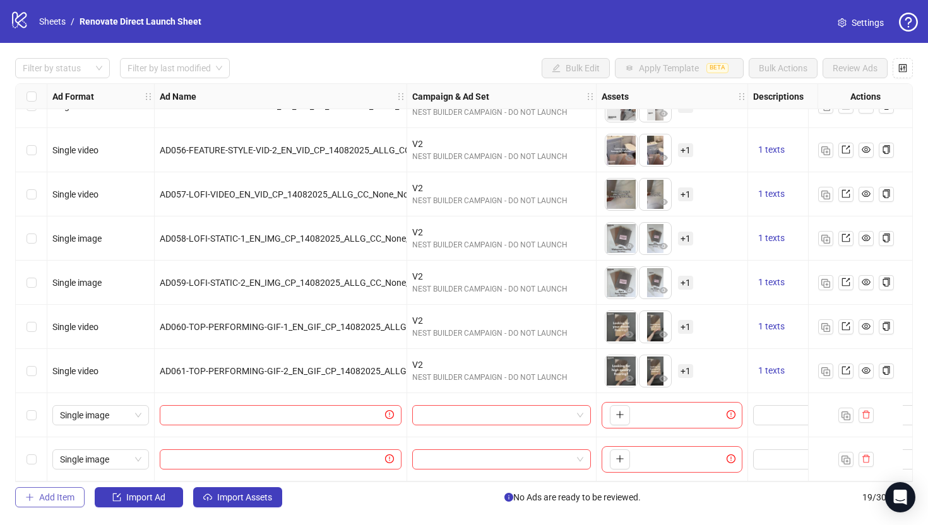
click at [66, 477] on span "Add Item" at bounding box center [56, 498] width 35 height 10
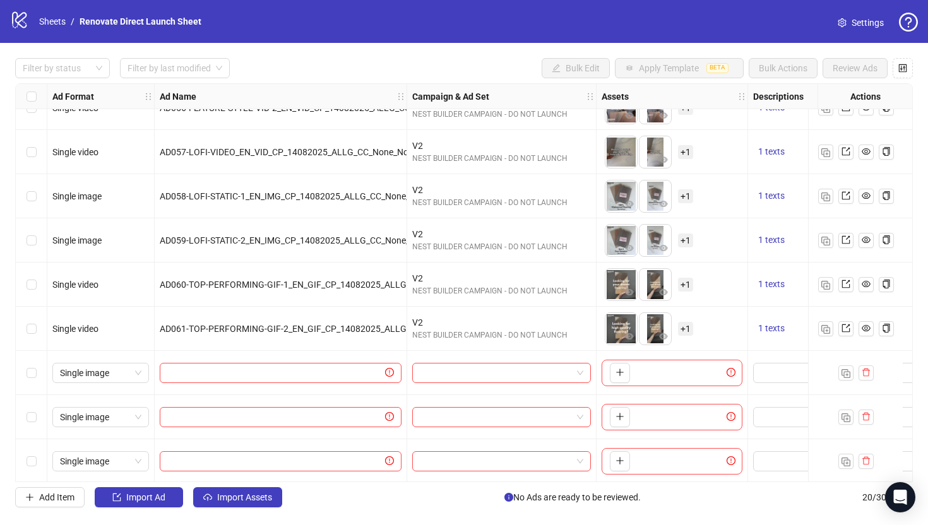
scroll to position [517, 0]
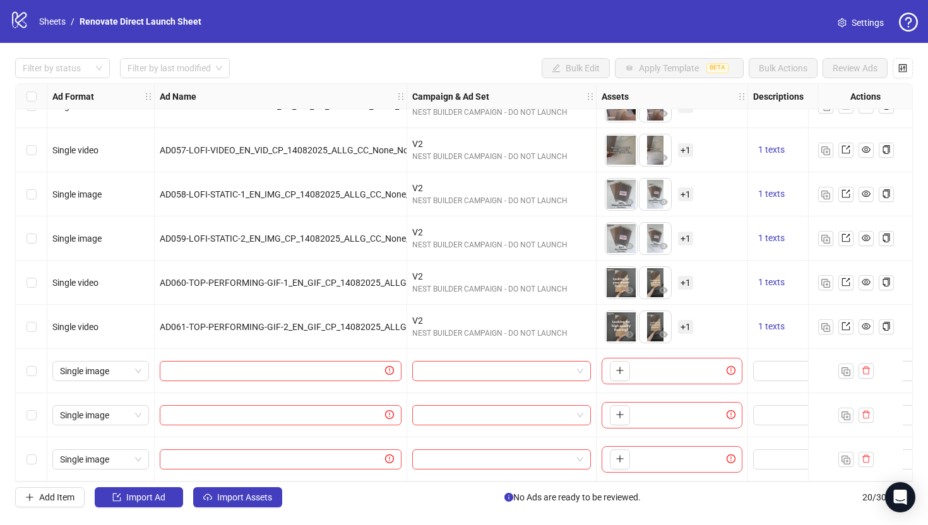
click at [63, 477] on div "Filter by status Filter by last modified Bulk Edit Apply Template BETA Bulk Act…" at bounding box center [464, 283] width 928 height 480
click at [67, 477] on span "Add Item" at bounding box center [56, 498] width 35 height 10
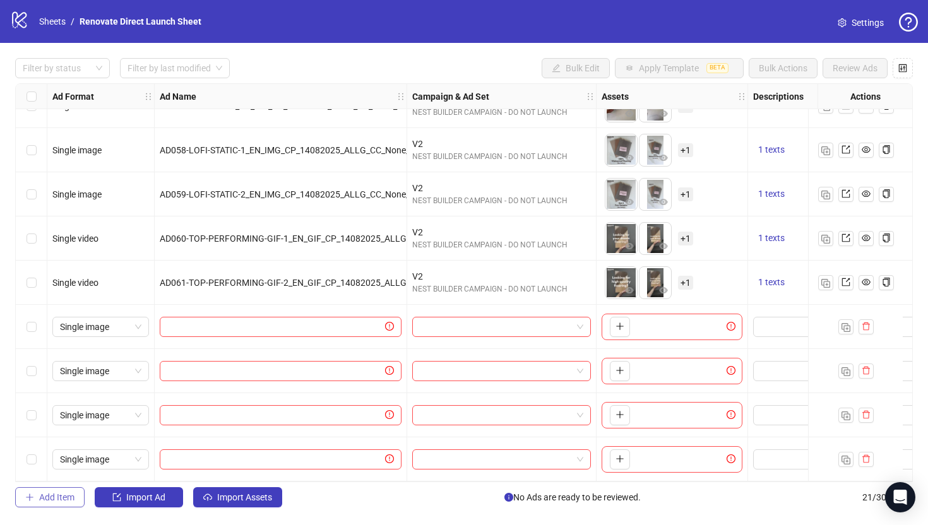
click at [66, 477] on span "Add Item" at bounding box center [56, 498] width 35 height 10
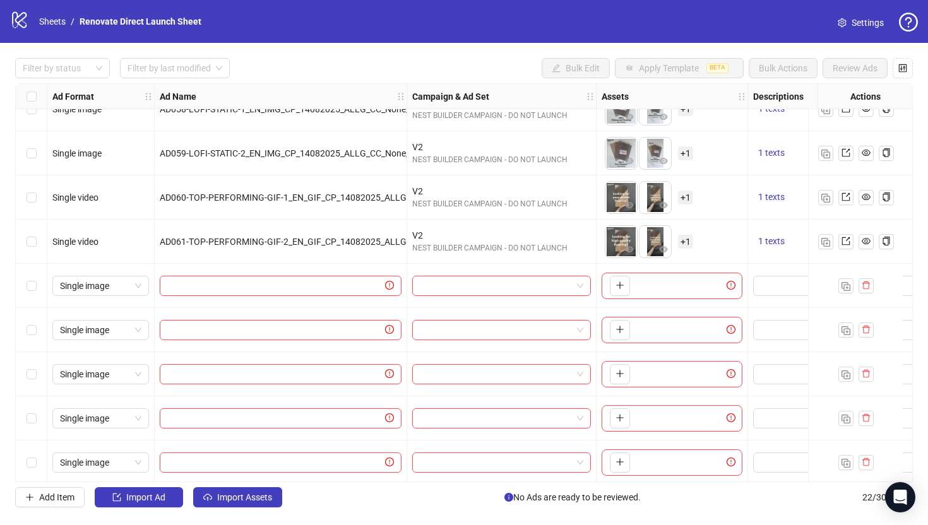
scroll to position [605, 0]
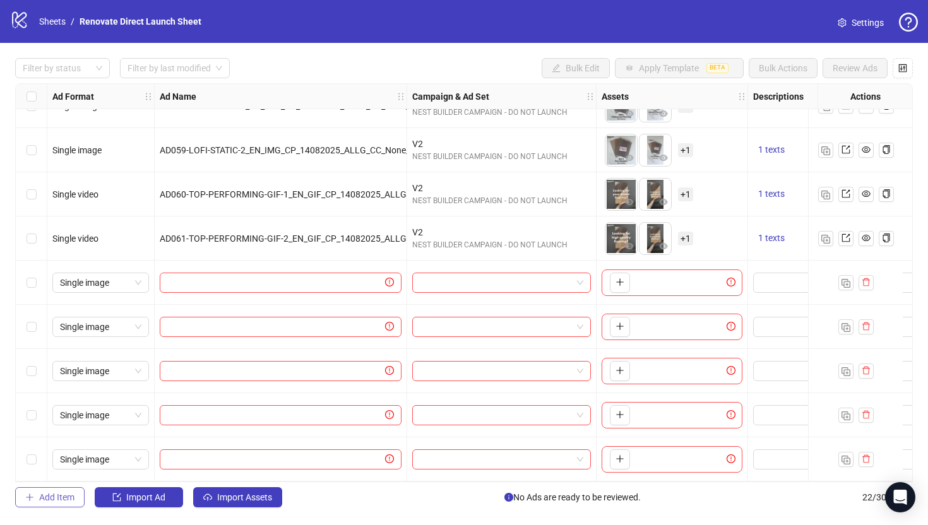
click at [67, 477] on span "Add Item" at bounding box center [56, 498] width 35 height 10
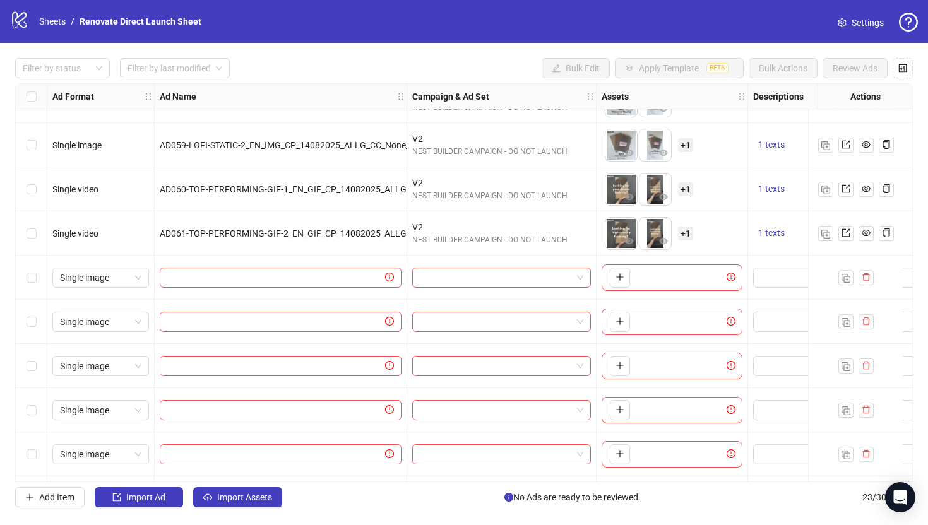
scroll to position [649, 0]
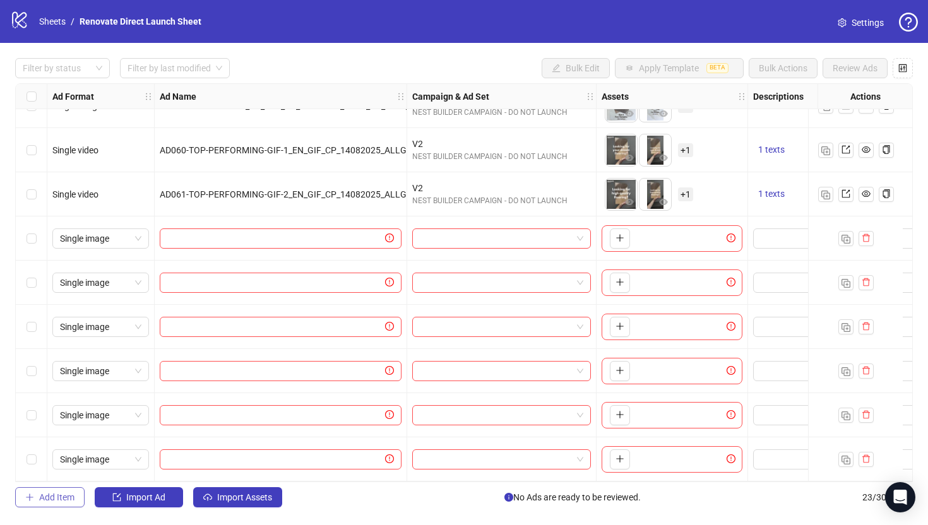
click at [66, 477] on span "Add Item" at bounding box center [56, 498] width 35 height 10
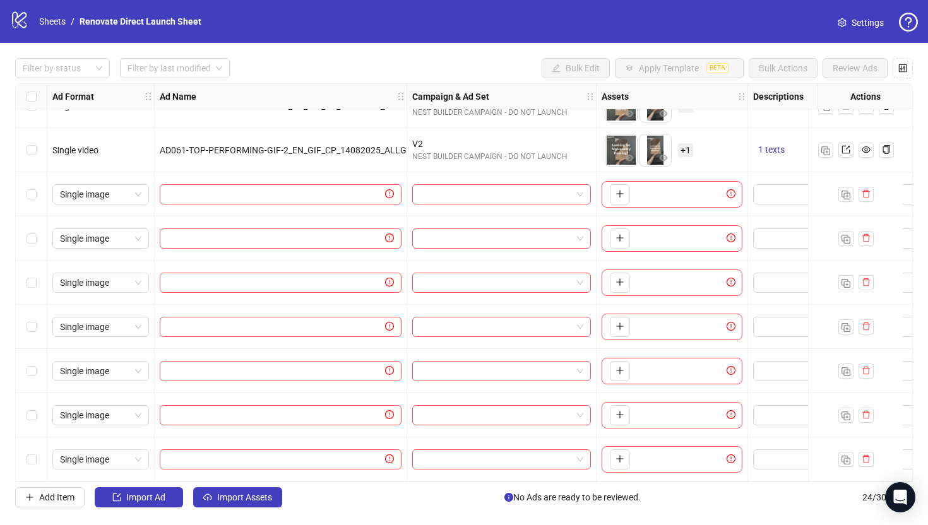
scroll to position [693, 0]
click at [68, 477] on span "Add Item" at bounding box center [56, 498] width 35 height 10
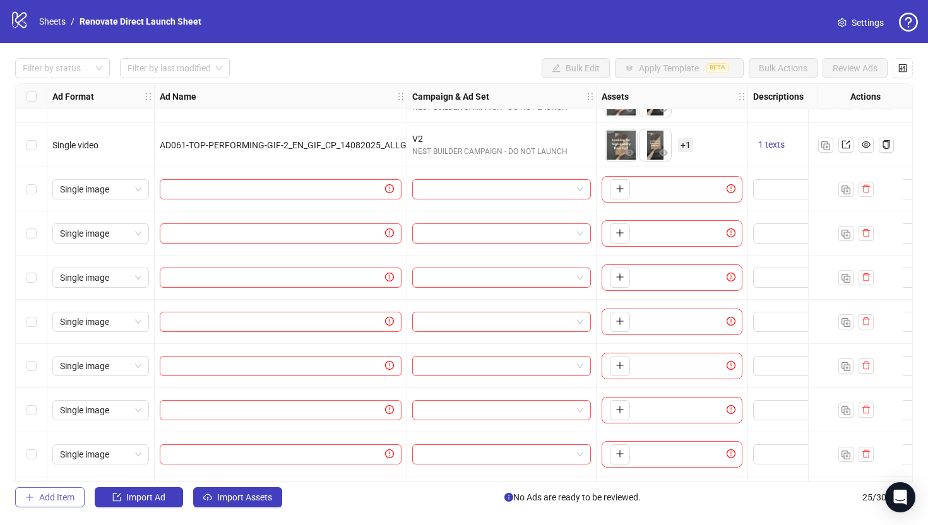
click at [79, 477] on button "Add Item" at bounding box center [49, 498] width 69 height 20
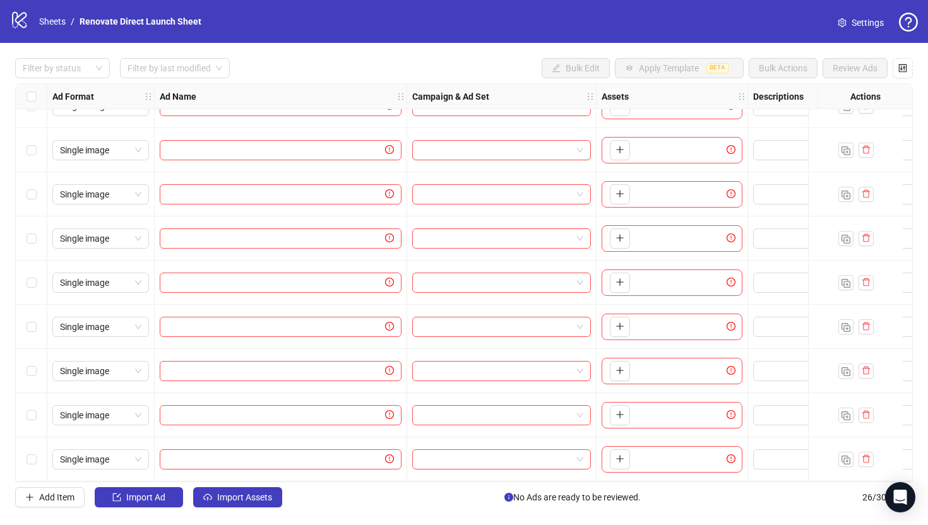
scroll to position [782, 0]
click at [70, 477] on span "Add Item" at bounding box center [56, 498] width 35 height 10
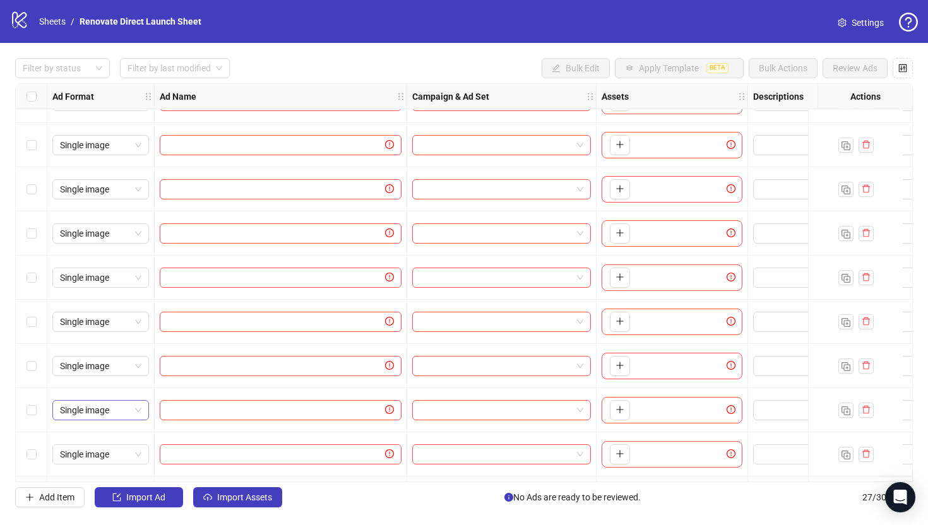
scroll to position [826, 0]
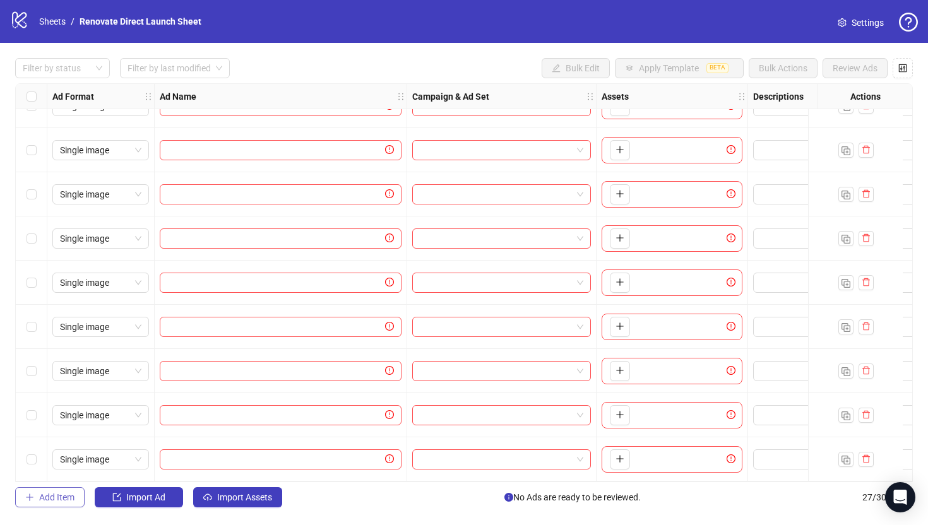
click at [72, 477] on button "Add Item" at bounding box center [49, 498] width 69 height 20
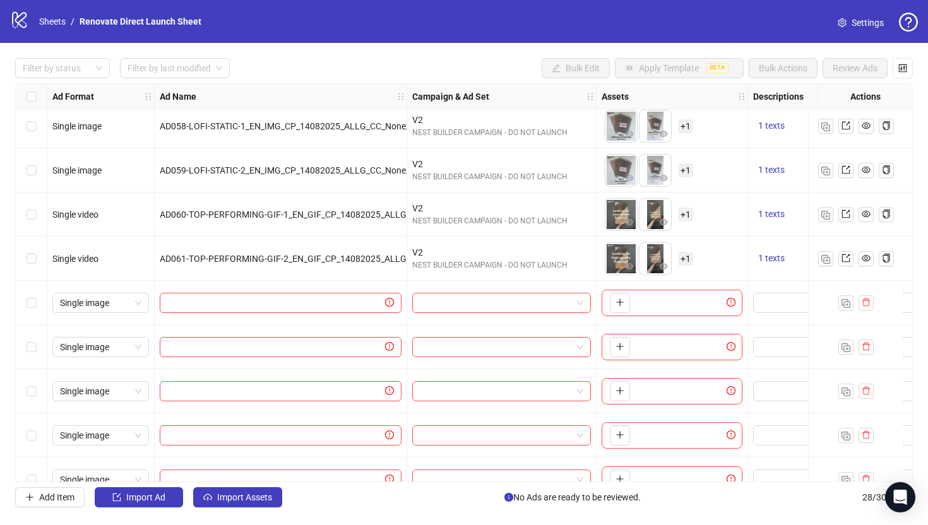
scroll to position [661, 0]
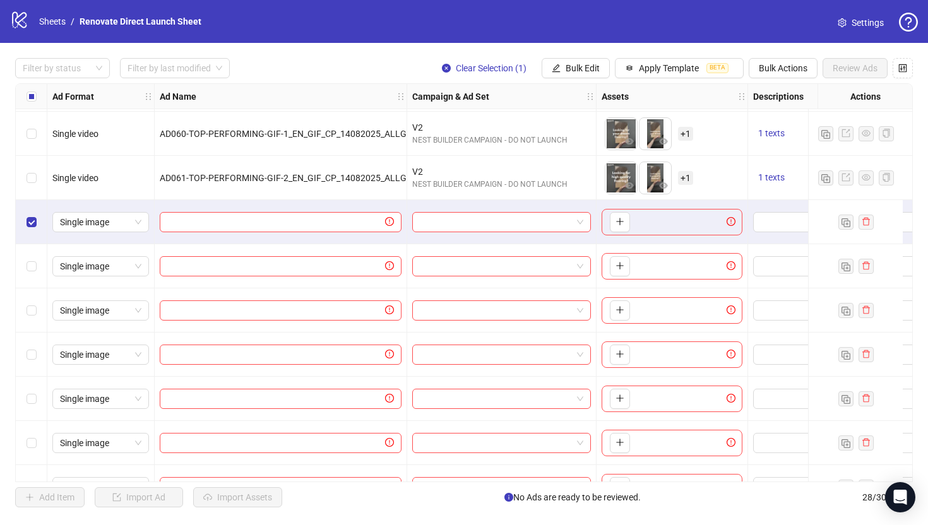
click at [32, 276] on div "Select row 19" at bounding box center [32, 266] width 32 height 44
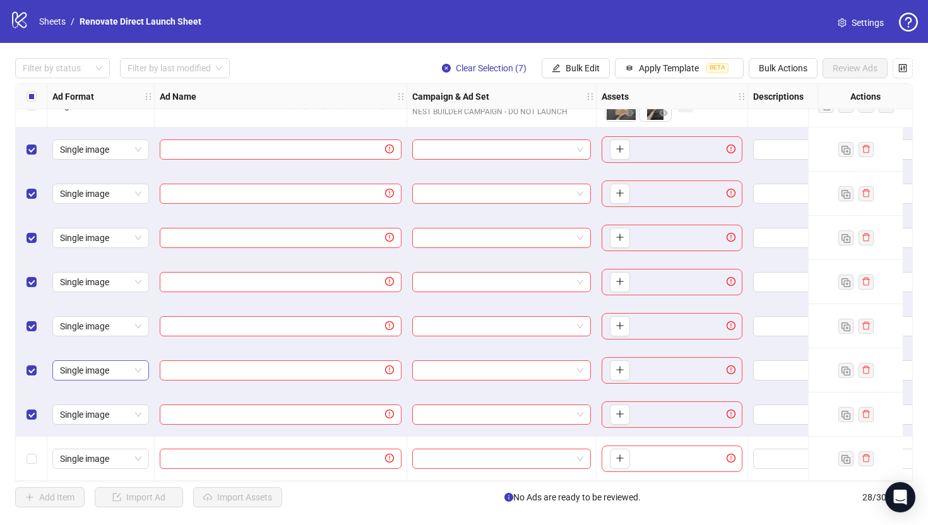
scroll to position [870, 0]
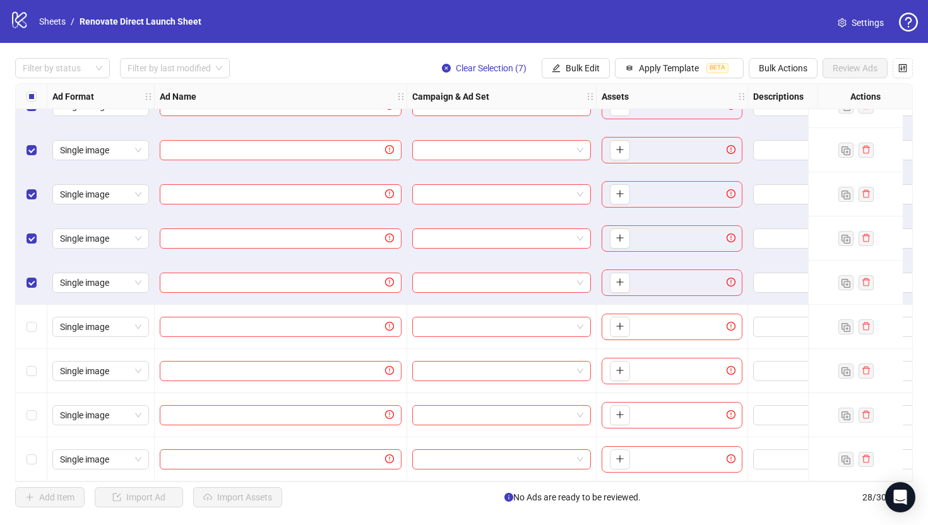
click at [32, 333] on div "Select row 25" at bounding box center [32, 327] width 32 height 44
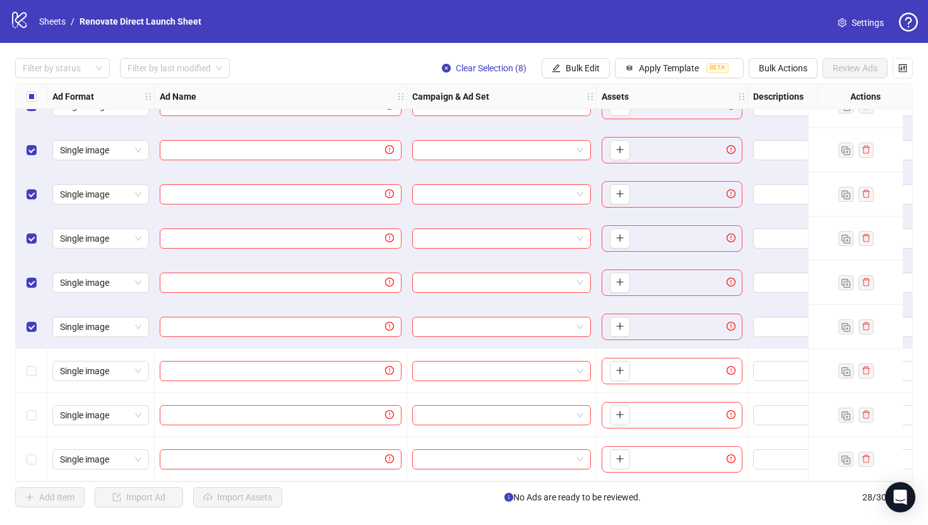
click at [33, 378] on div "Select row 26" at bounding box center [32, 371] width 32 height 44
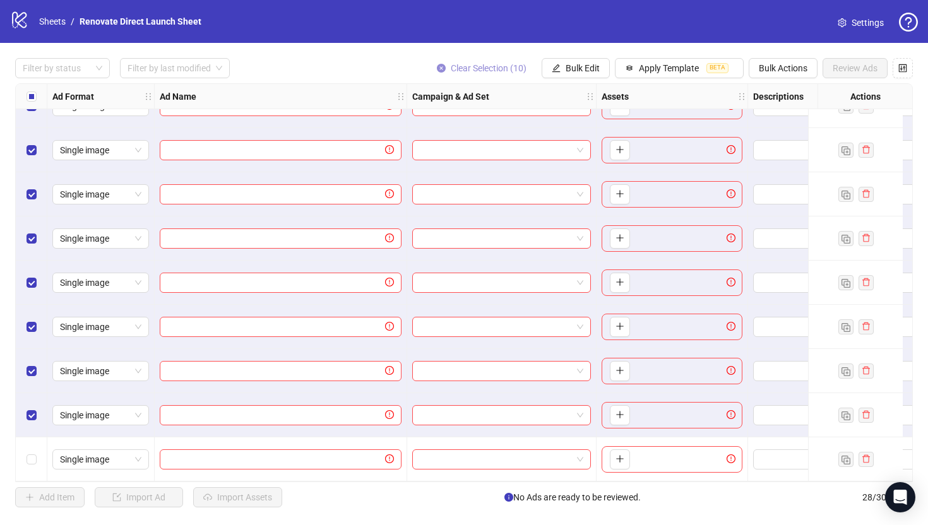
click at [439, 64] on icon "close-circle" at bounding box center [441, 68] width 9 height 9
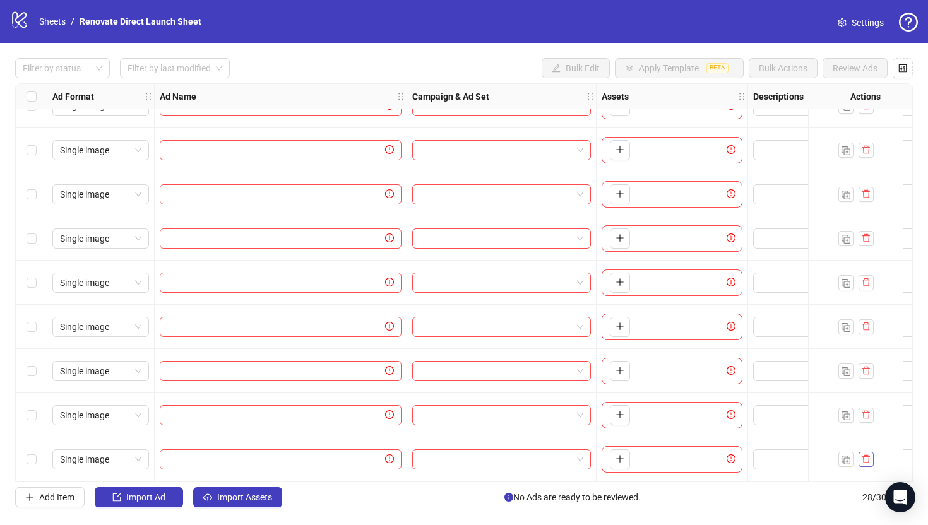
click at [843, 455] on icon "delete" at bounding box center [866, 459] width 9 height 9
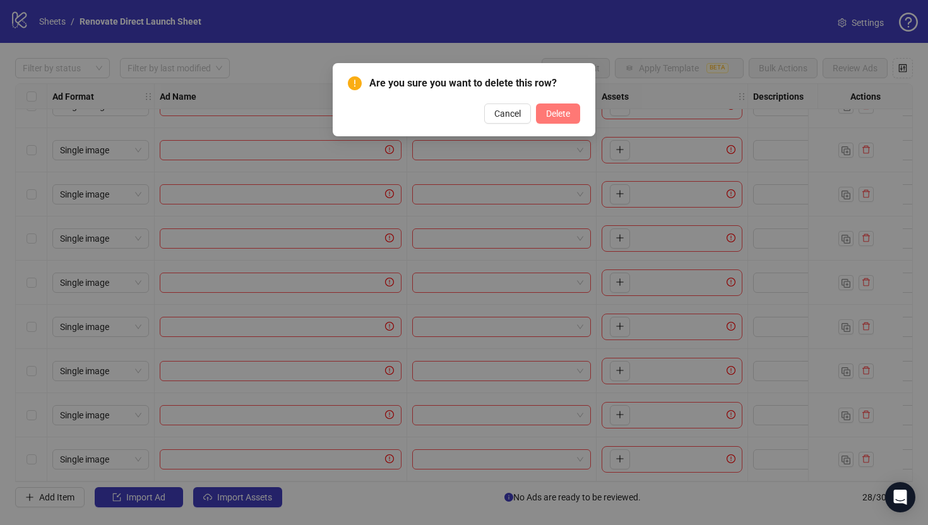
click at [556, 111] on span "Delete" at bounding box center [558, 114] width 24 height 10
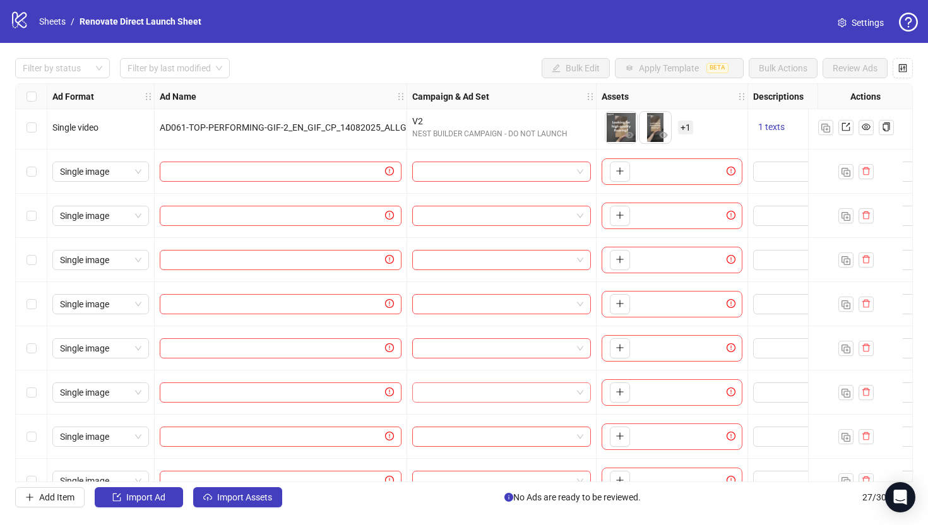
scroll to position [711, 0]
click at [205, 176] on input "text" at bounding box center [274, 172] width 215 height 14
paste input "**********"
type input "**********"
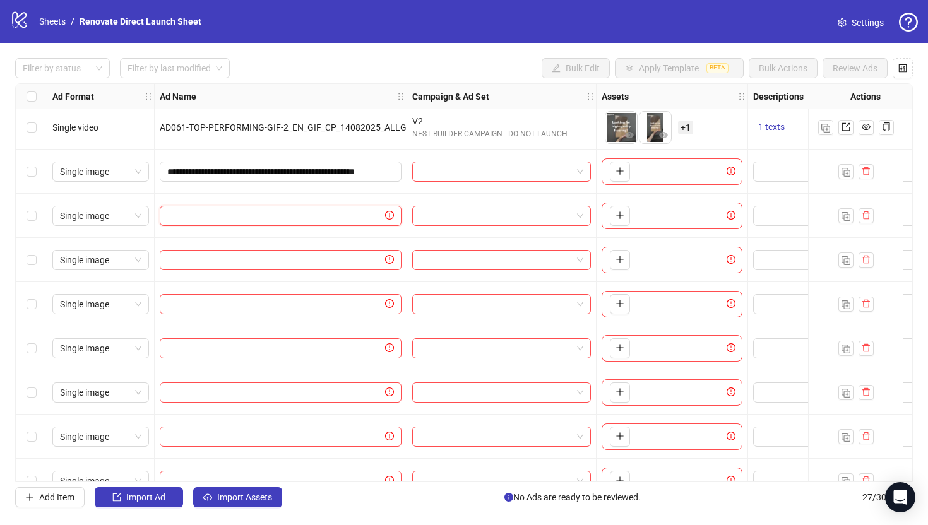
click at [300, 210] on input "text" at bounding box center [274, 216] width 215 height 14
paste input "**********"
type input "**********"
click at [201, 262] on input "text" at bounding box center [274, 260] width 215 height 14
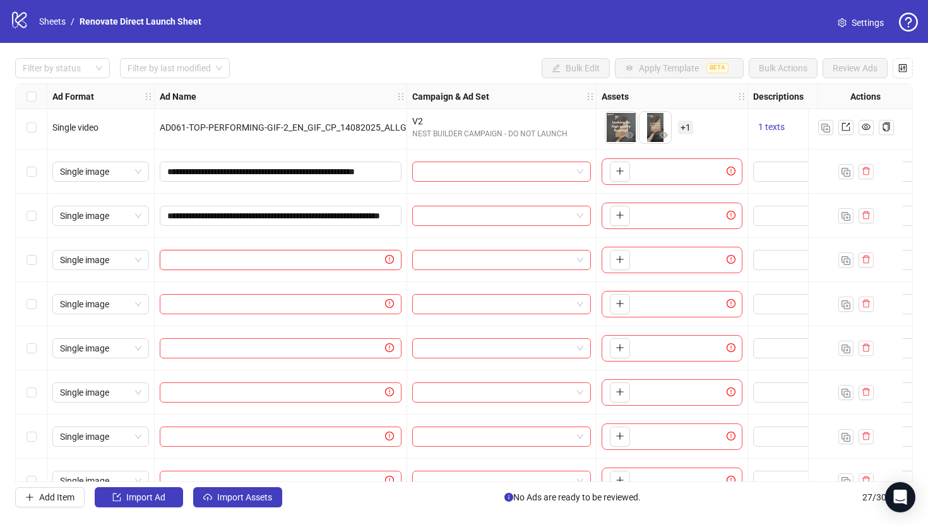
paste input "**********"
type input "**********"
click at [186, 299] on input "text" at bounding box center [274, 304] width 215 height 14
paste input "**********"
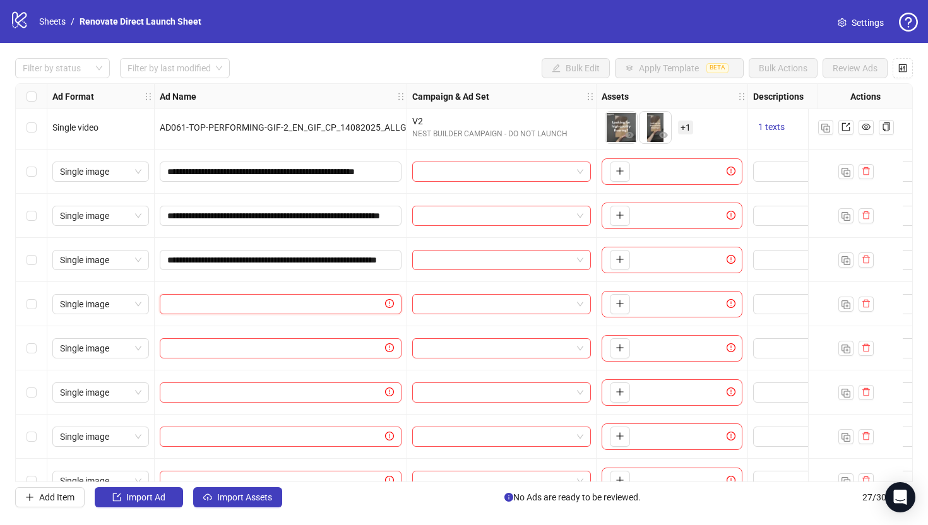
type input "**********"
click at [316, 348] on input "text" at bounding box center [274, 349] width 215 height 14
paste input "**********"
type input "**********"
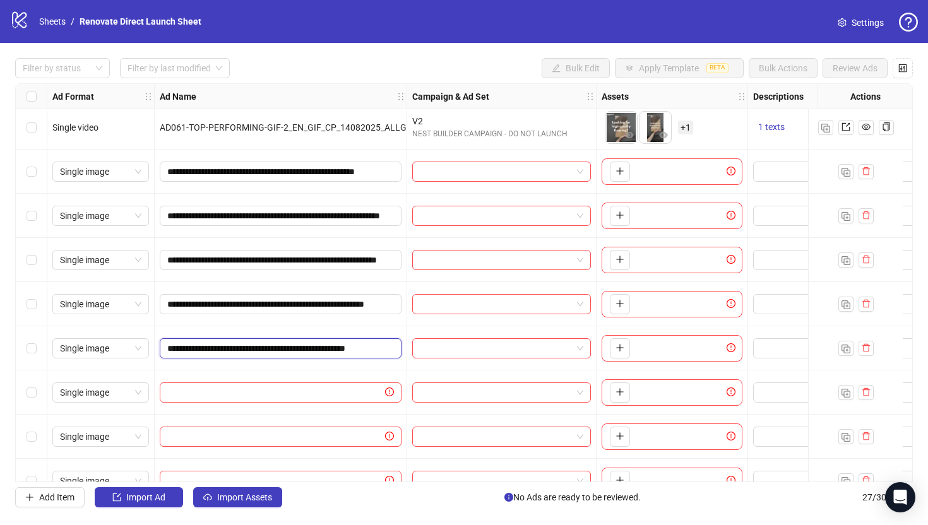
scroll to position [0, 47]
click at [260, 394] on input "text" at bounding box center [274, 393] width 215 height 14
paste input "**********"
type input "**********"
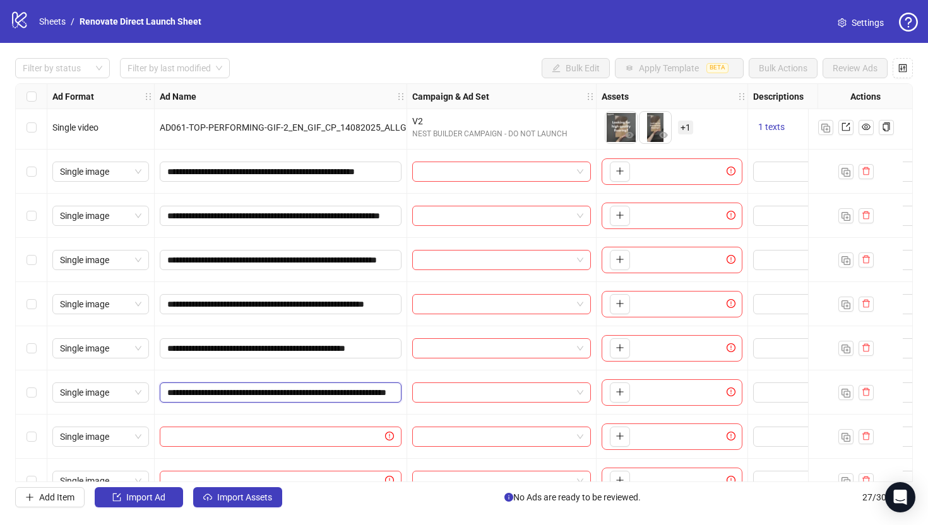
scroll to position [0, 119]
click at [273, 440] on input "text" at bounding box center [274, 437] width 215 height 14
paste input "**********"
type input "**********"
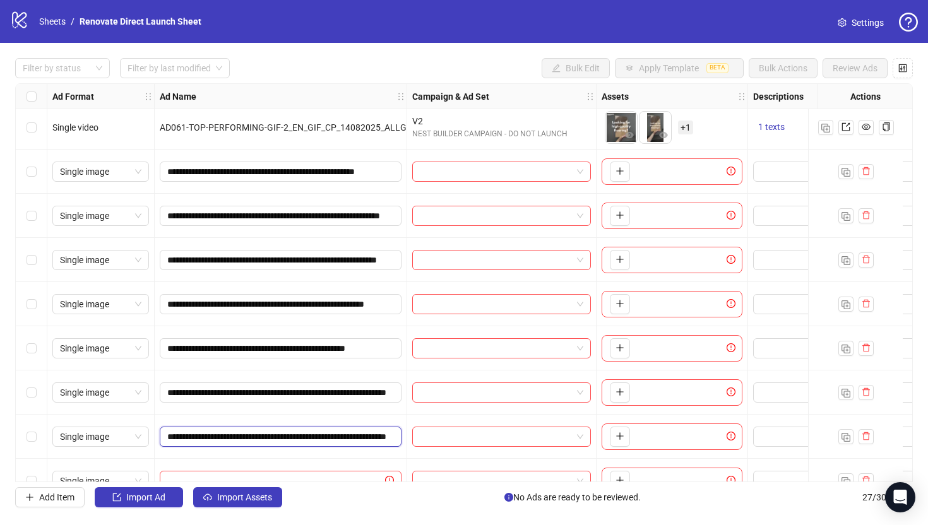
scroll to position [826, 0]
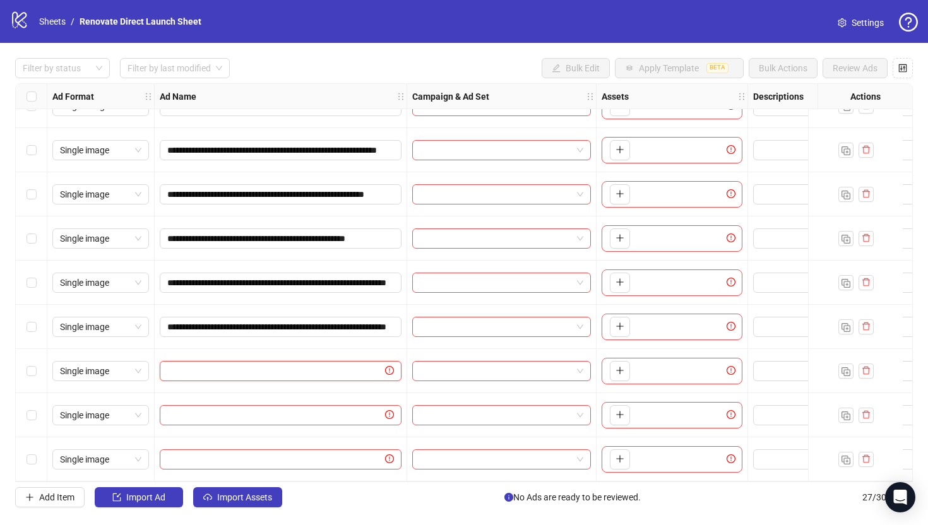
click at [246, 366] on input "text" at bounding box center [274, 371] width 215 height 14
paste input "**********"
type input "**********"
click at [280, 417] on span at bounding box center [281, 415] width 242 height 20
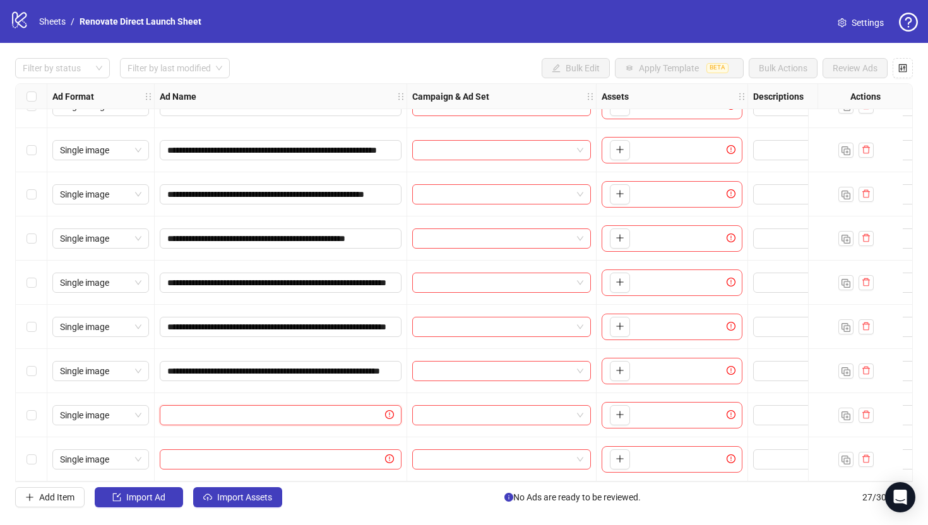
paste input "**********"
type input "**********"
click at [322, 454] on input "text" at bounding box center [274, 460] width 215 height 14
paste input "**********"
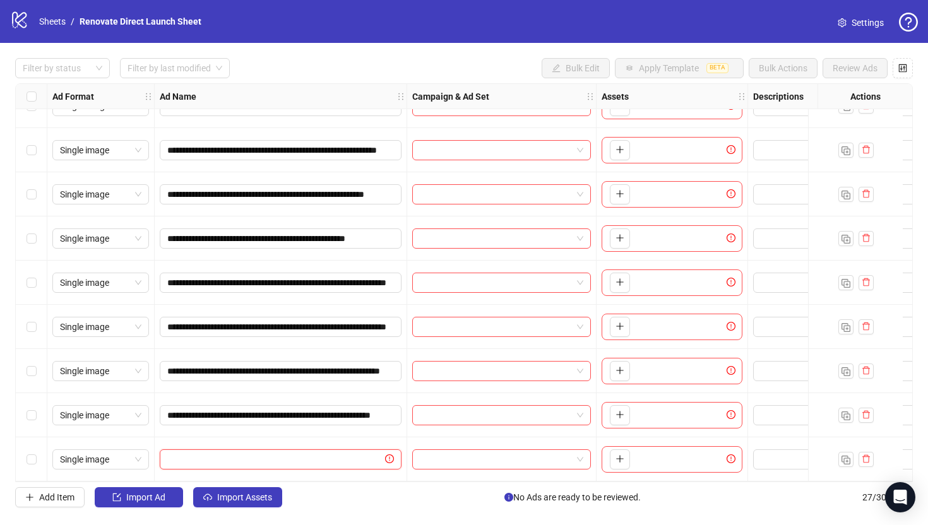
type input "**********"
click at [324, 441] on div "**********" at bounding box center [281, 460] width 253 height 44
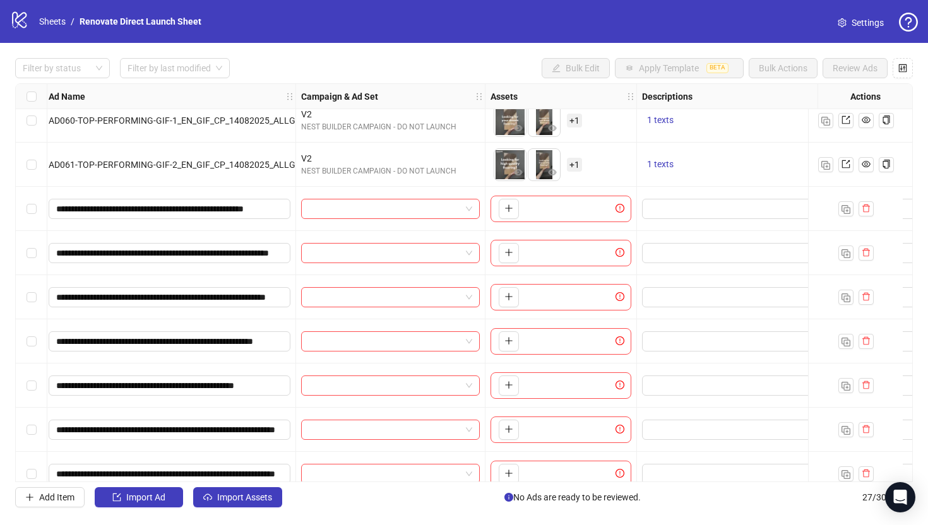
scroll to position [674, 0]
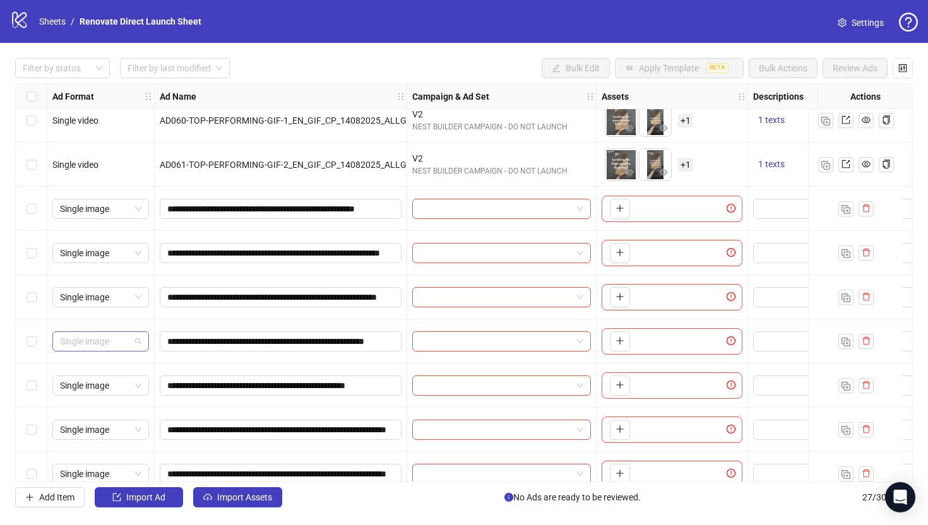
click at [139, 341] on span "Single image" at bounding box center [100, 341] width 81 height 19
click at [121, 379] on div "Single video" at bounding box center [101, 387] width 92 height 20
click at [127, 388] on span "Single image" at bounding box center [100, 385] width 81 height 19
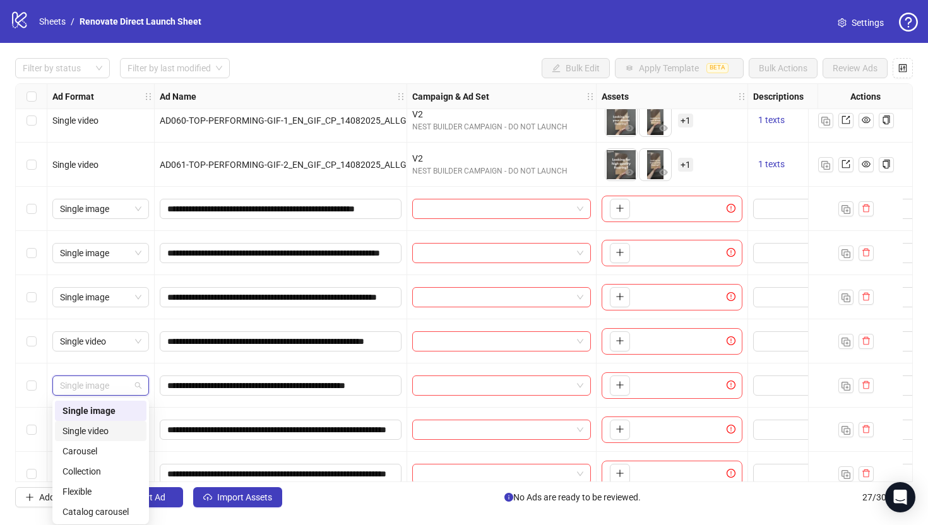
click at [118, 431] on div "Single video" at bounding box center [101, 431] width 76 height 14
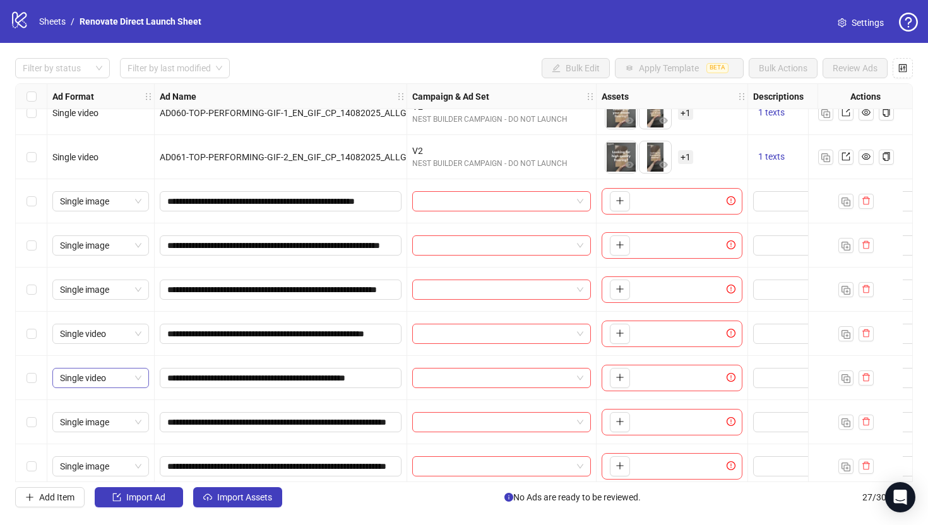
scroll to position [826, 0]
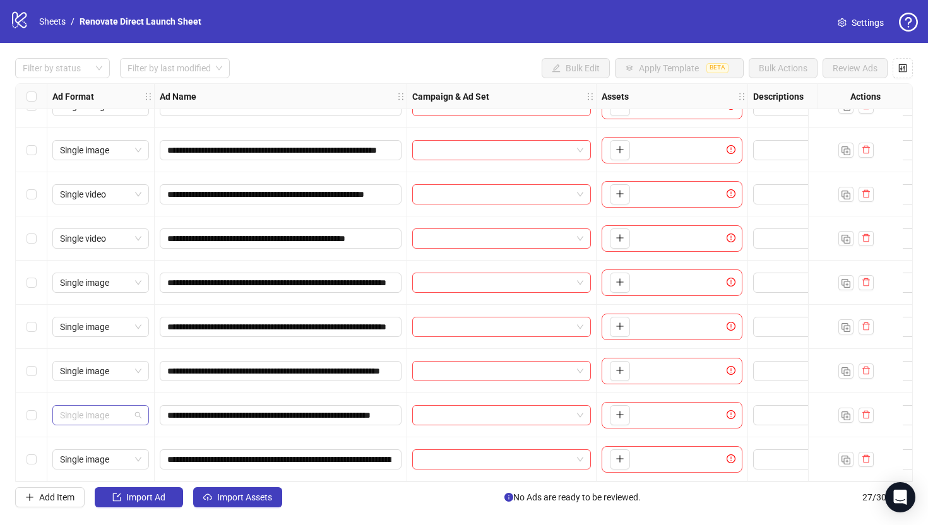
click at [136, 409] on span "Single image" at bounding box center [100, 415] width 81 height 19
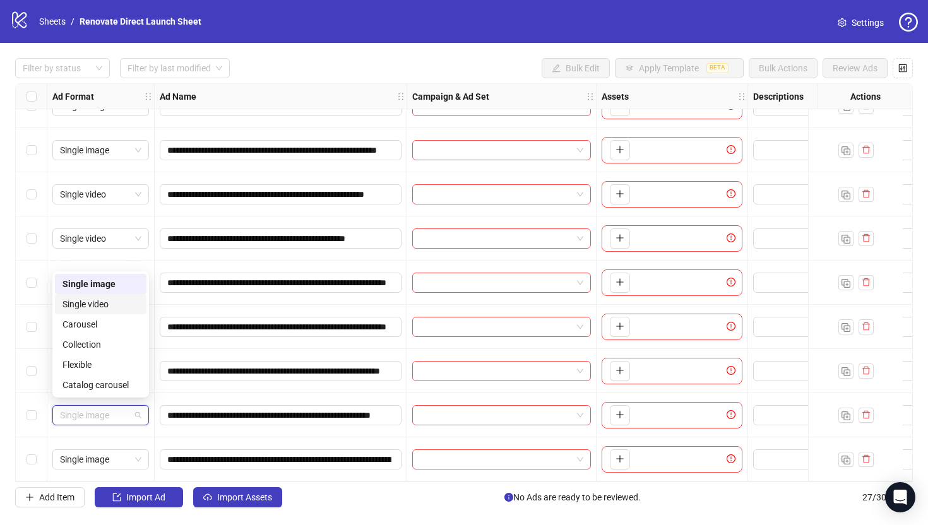
click at [118, 307] on div "Single video" at bounding box center [101, 304] width 76 height 14
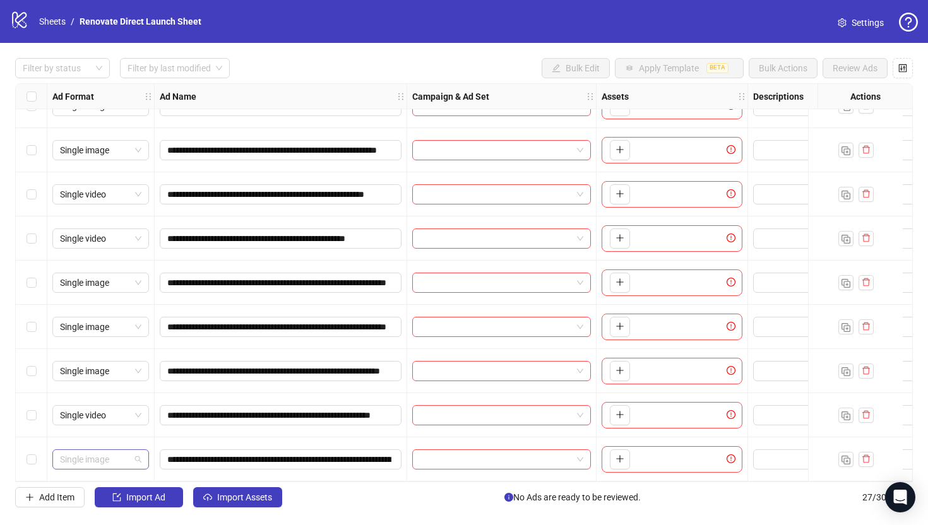
click at [135, 459] on span "Single image" at bounding box center [100, 459] width 81 height 19
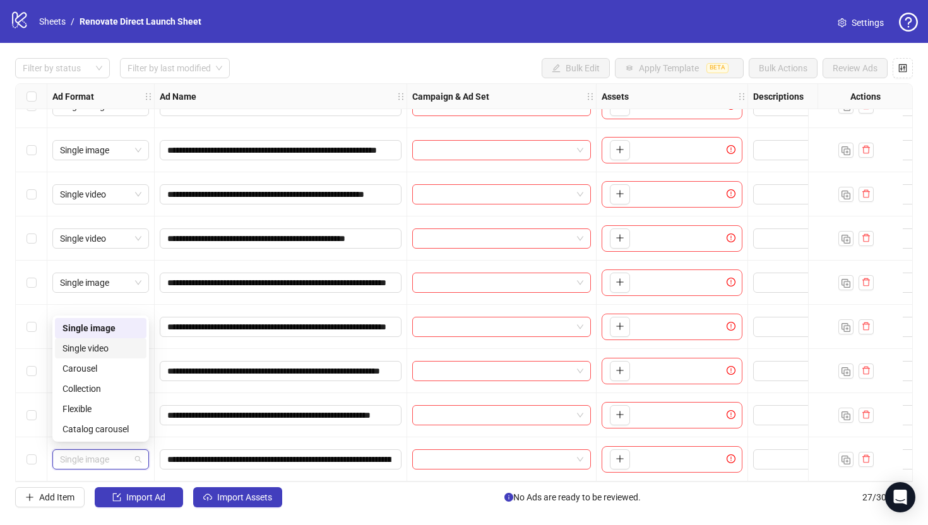
click at [126, 351] on div "Single video" at bounding box center [101, 349] width 76 height 14
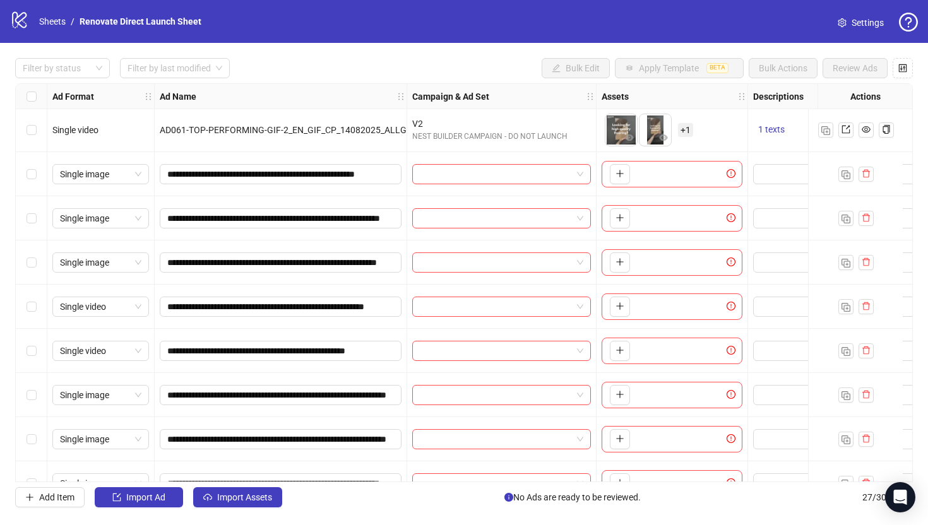
scroll to position [690, 0]
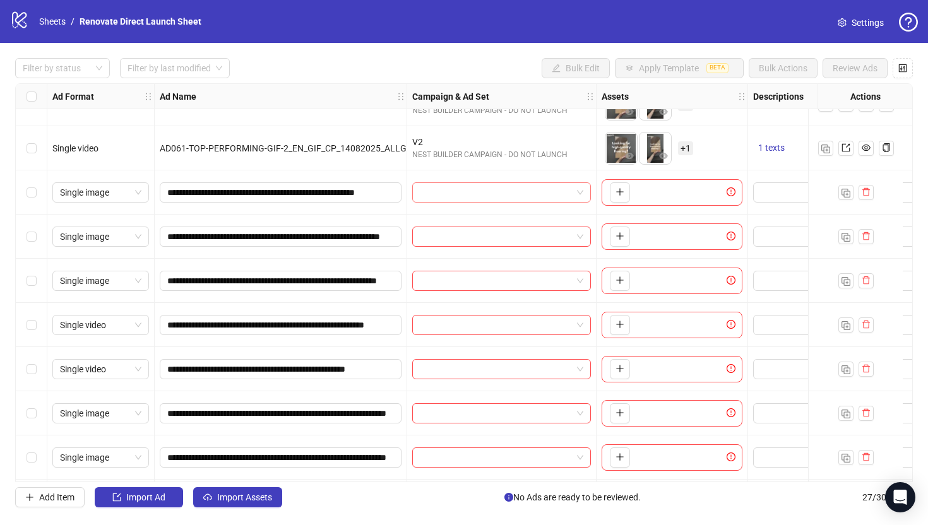
click at [453, 186] on input "search" at bounding box center [496, 192] width 152 height 19
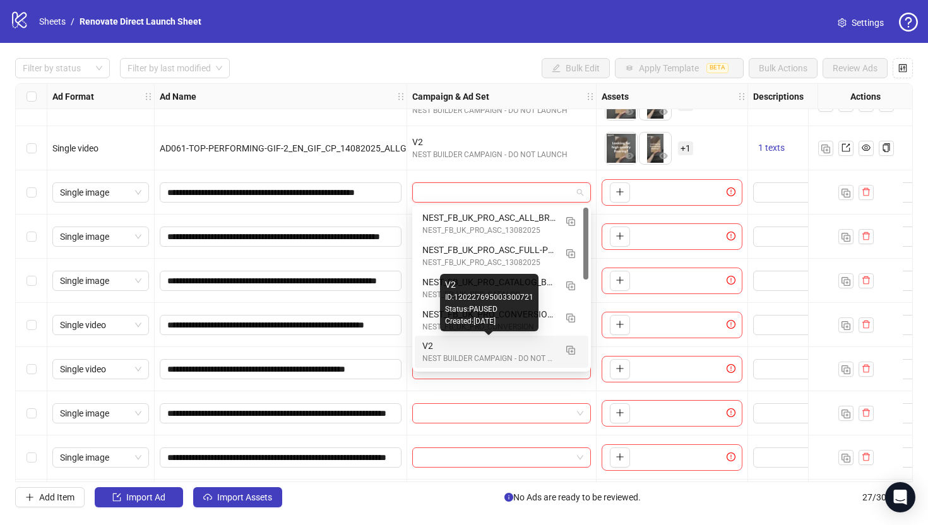
click at [453, 347] on div "V2" at bounding box center [489, 346] width 133 height 14
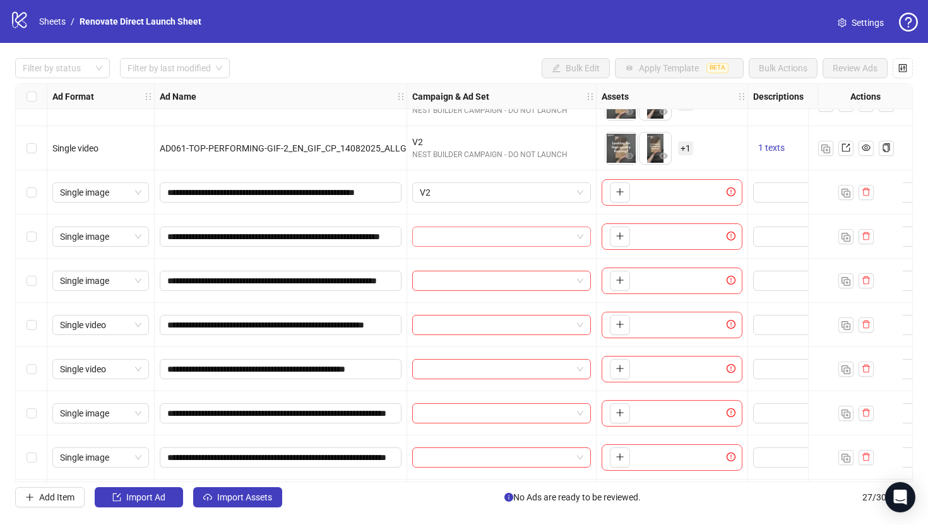
click at [445, 231] on input "search" at bounding box center [496, 236] width 152 height 19
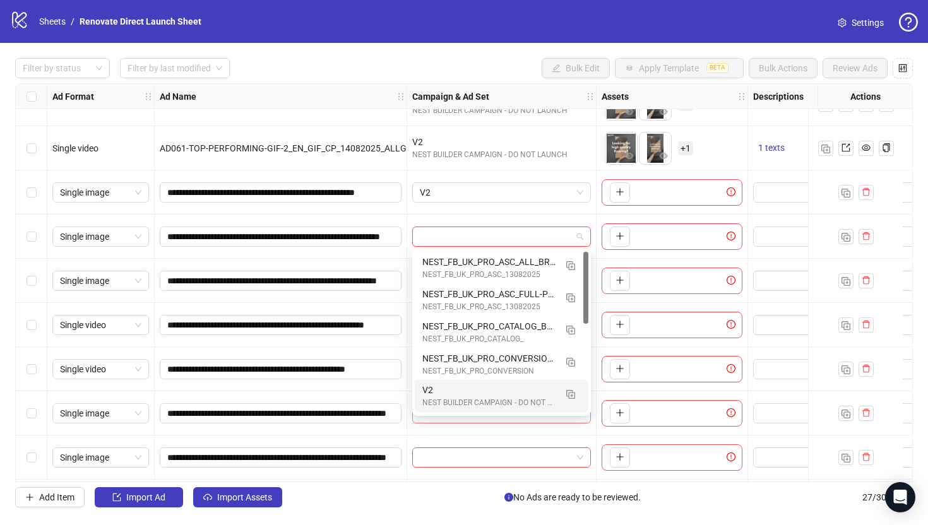
click at [450, 416] on input "search" at bounding box center [496, 413] width 152 height 19
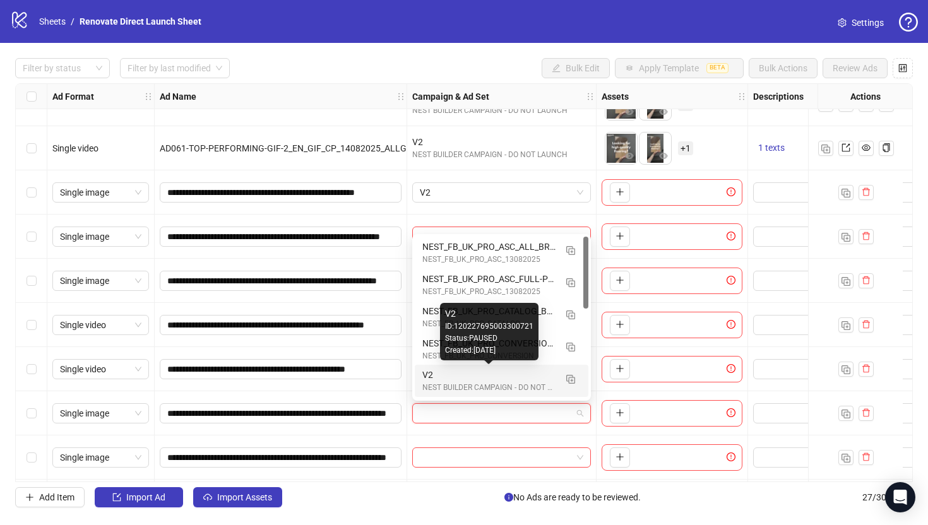
click at [452, 378] on div "V2" at bounding box center [489, 375] width 133 height 14
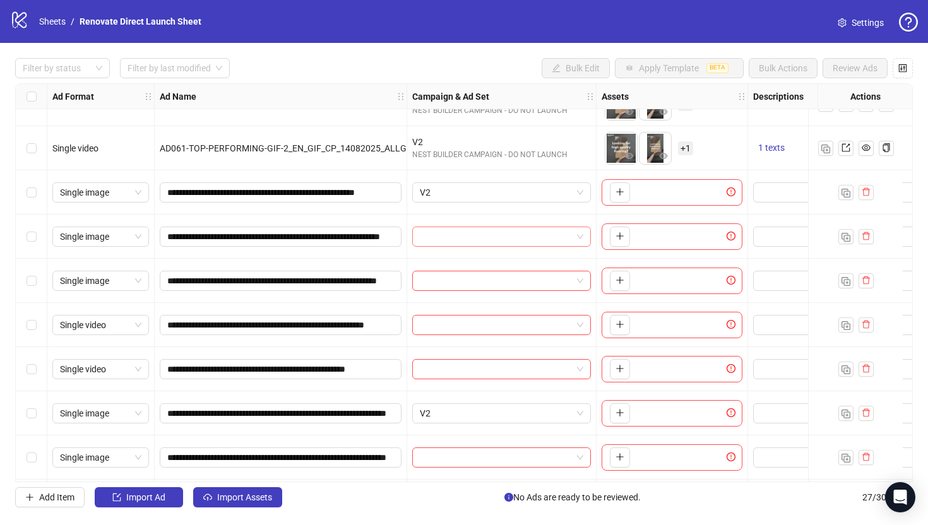
click at [441, 232] on input "search" at bounding box center [496, 236] width 152 height 19
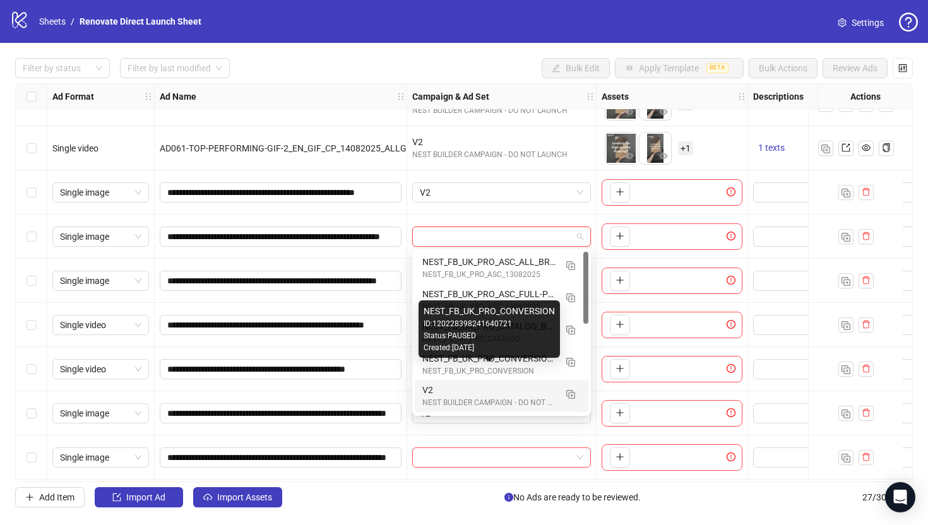
click at [459, 391] on div "V2" at bounding box center [489, 390] width 133 height 14
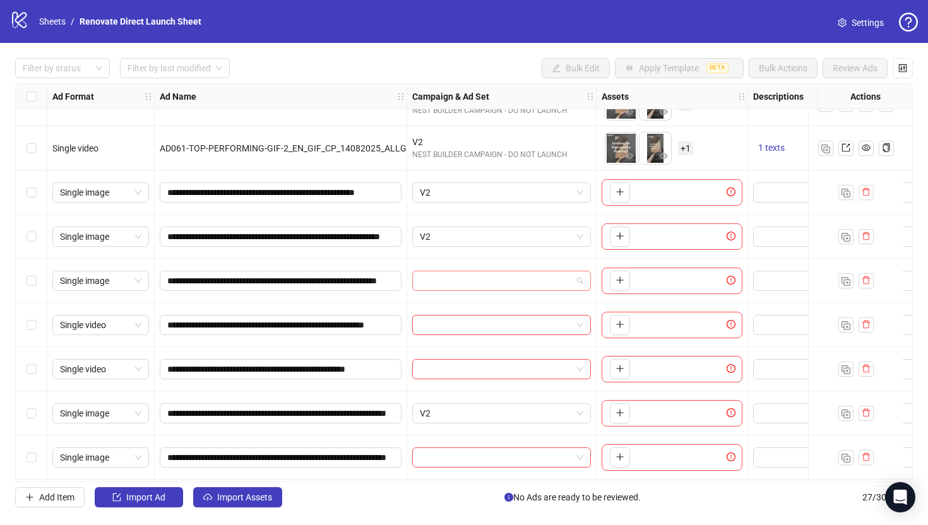
click at [463, 284] on input "search" at bounding box center [496, 281] width 152 height 19
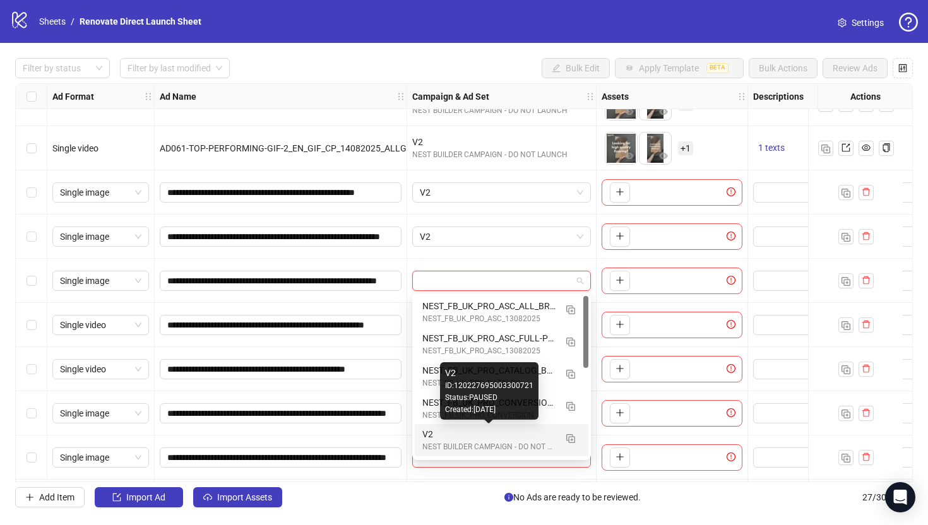
click at [450, 433] on div "V2" at bounding box center [489, 435] width 133 height 14
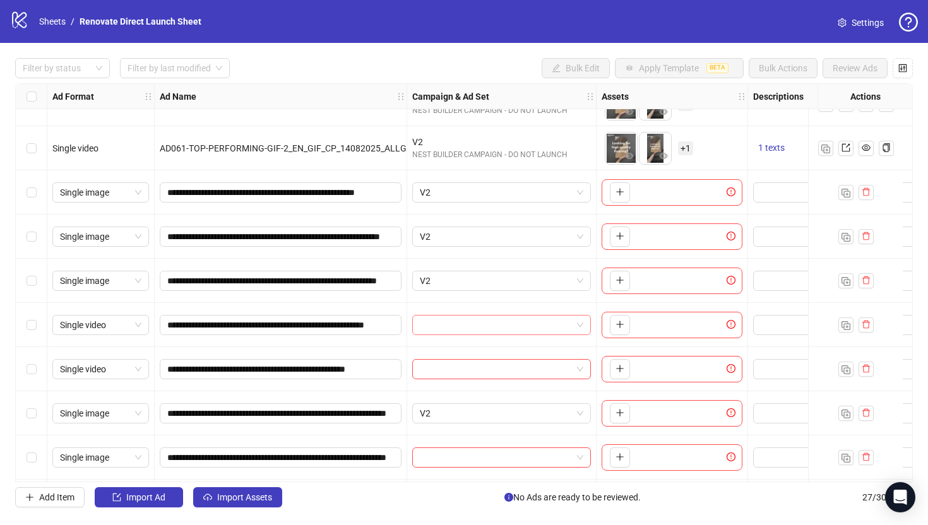
click at [457, 331] on input "search" at bounding box center [496, 325] width 152 height 19
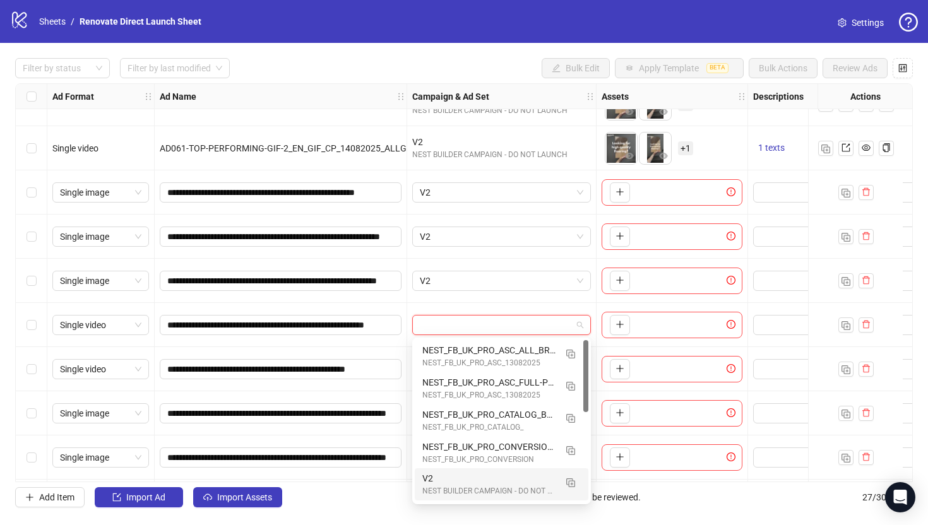
click at [475, 471] on div "V2 NEST BUILDER CAMPAIGN - DO NOT LAUNCH" at bounding box center [502, 485] width 174 height 32
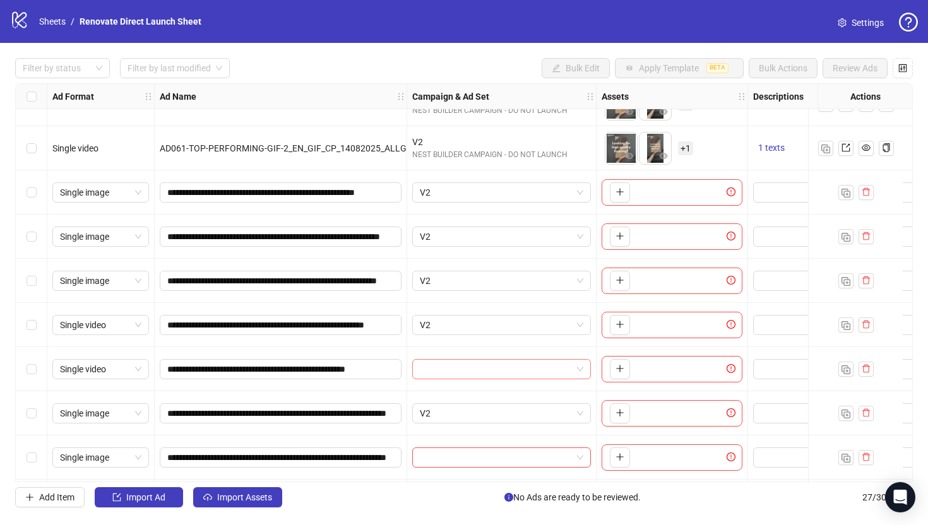
click at [457, 376] on input "search" at bounding box center [496, 369] width 152 height 19
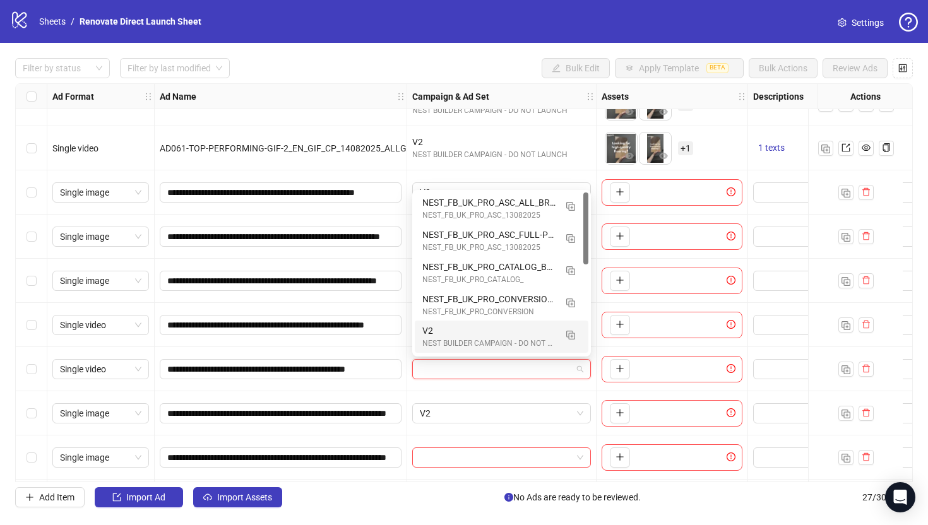
click at [467, 352] on div "V2 NEST BUILDER CAMPAIGN - DO NOT LAUNCH" at bounding box center [502, 337] width 174 height 32
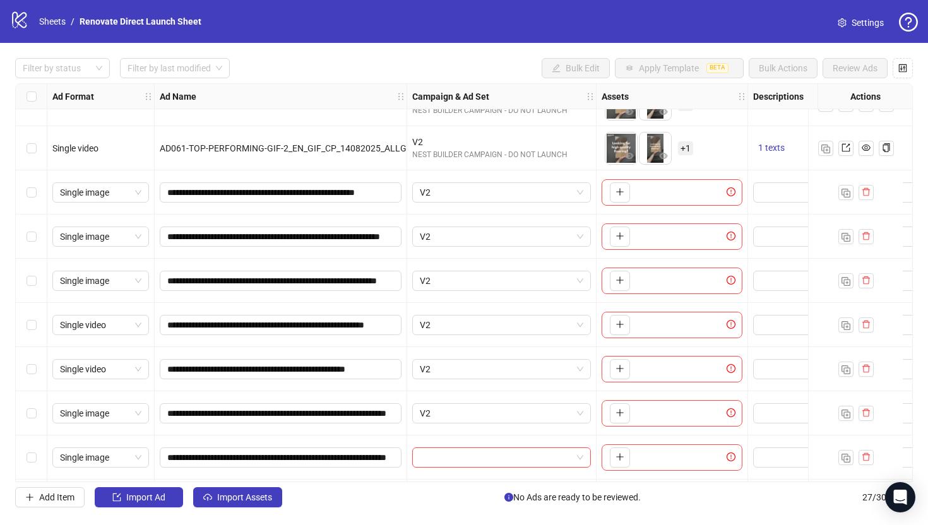
scroll to position [826, 0]
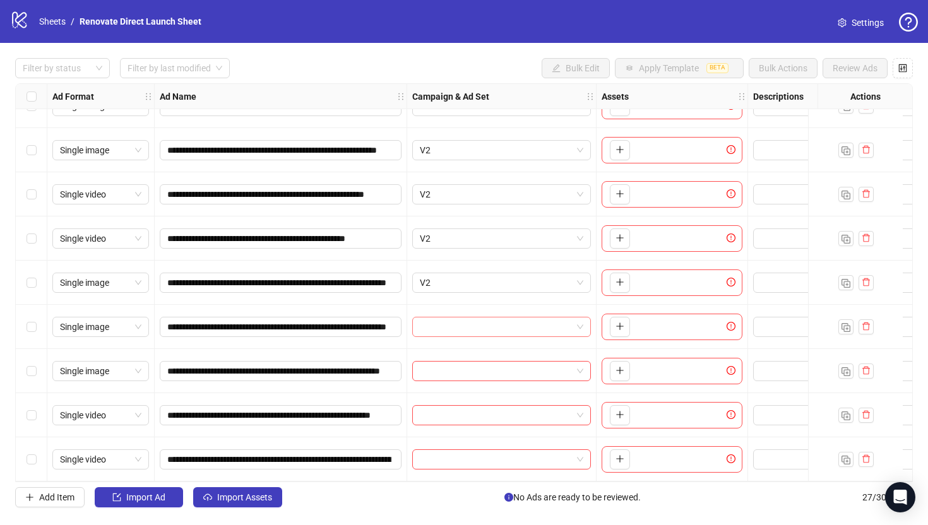
click at [459, 318] on input "search" at bounding box center [496, 327] width 152 height 19
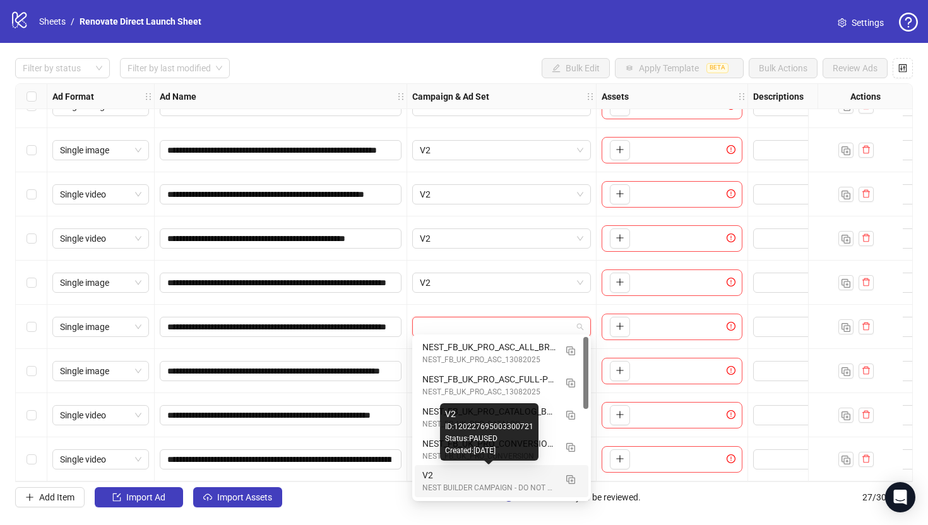
click at [480, 476] on div "V2" at bounding box center [489, 476] width 133 height 14
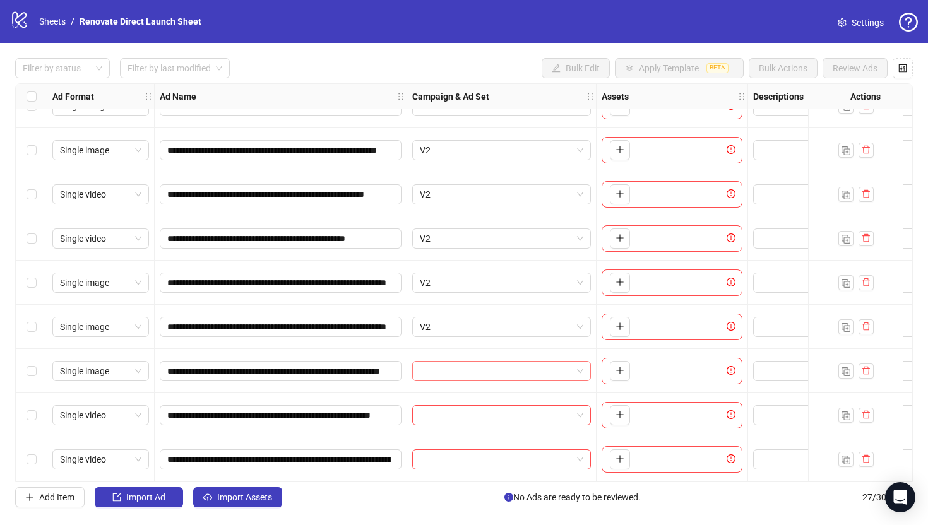
click at [466, 374] on input "search" at bounding box center [496, 371] width 152 height 19
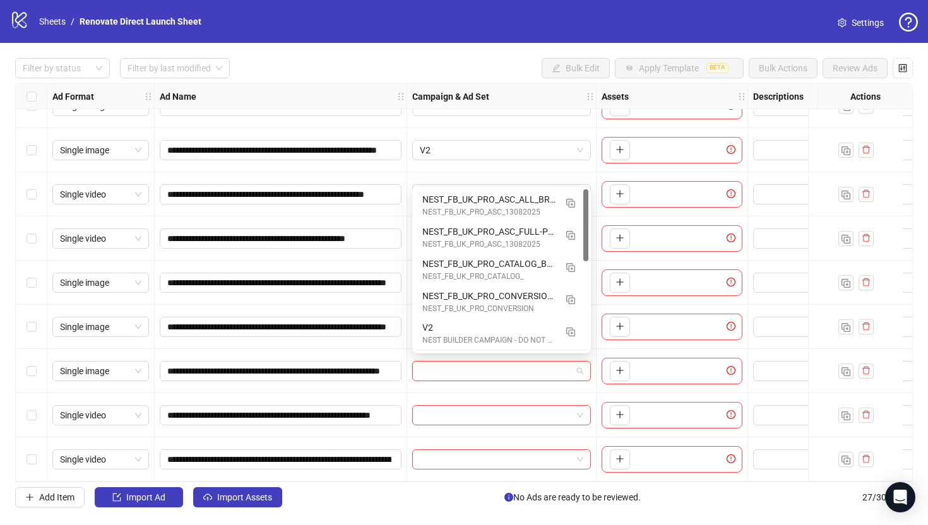
click at [462, 337] on div "NEST BUILDER CAMPAIGN - DO NOT LAUNCH" at bounding box center [489, 341] width 133 height 12
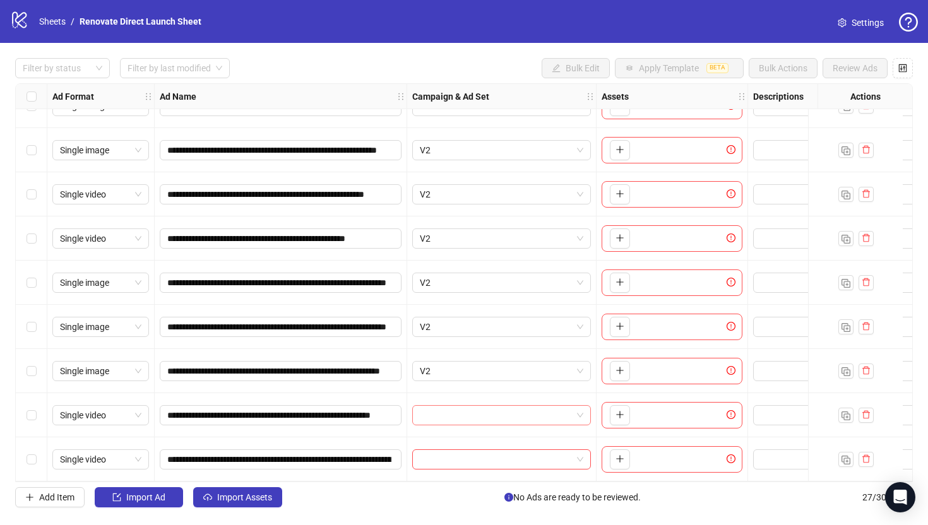
click at [465, 406] on input "search" at bounding box center [496, 415] width 152 height 19
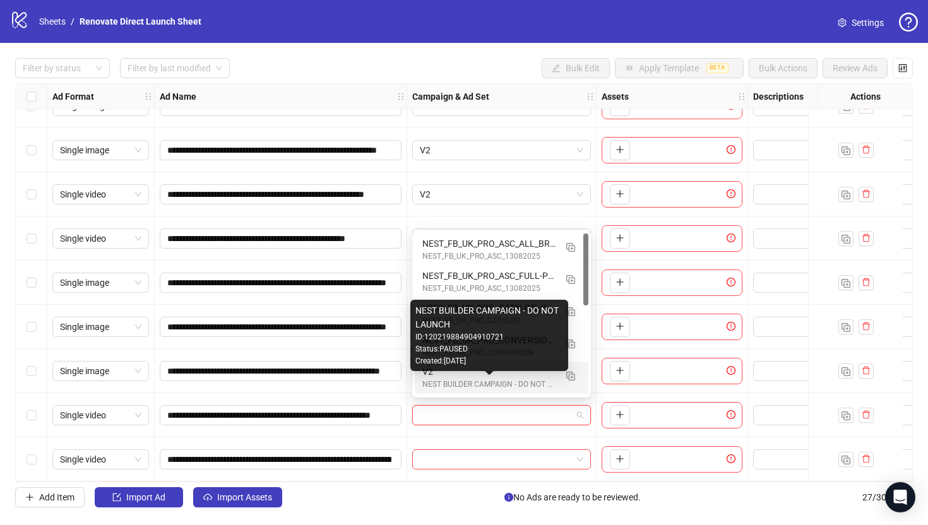
click at [467, 367] on div "Created: 2025-04-01" at bounding box center [490, 362] width 148 height 12
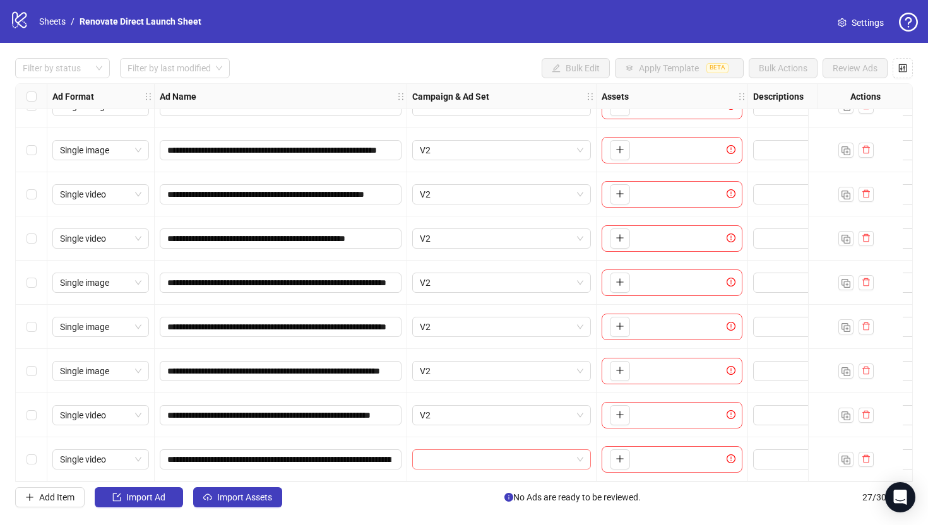
click at [489, 452] on input "search" at bounding box center [496, 459] width 152 height 19
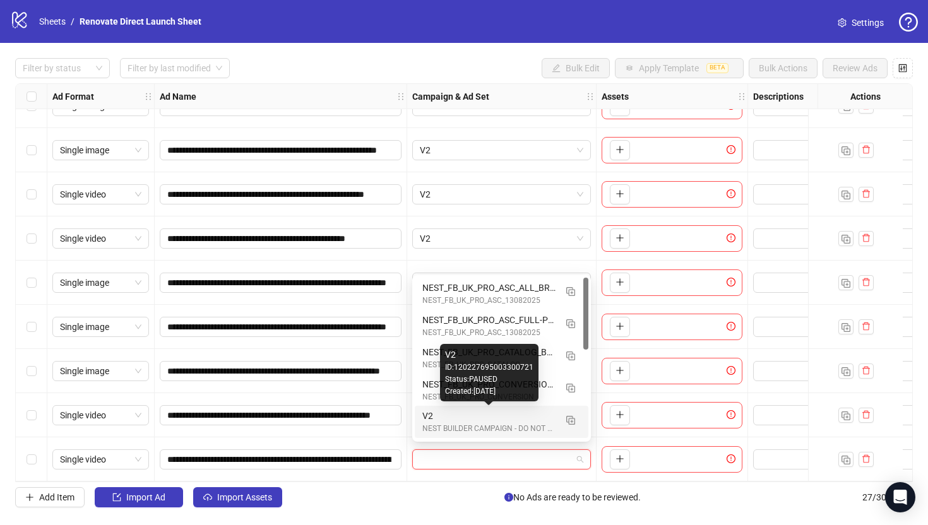
click at [479, 415] on div "V2" at bounding box center [489, 416] width 133 height 14
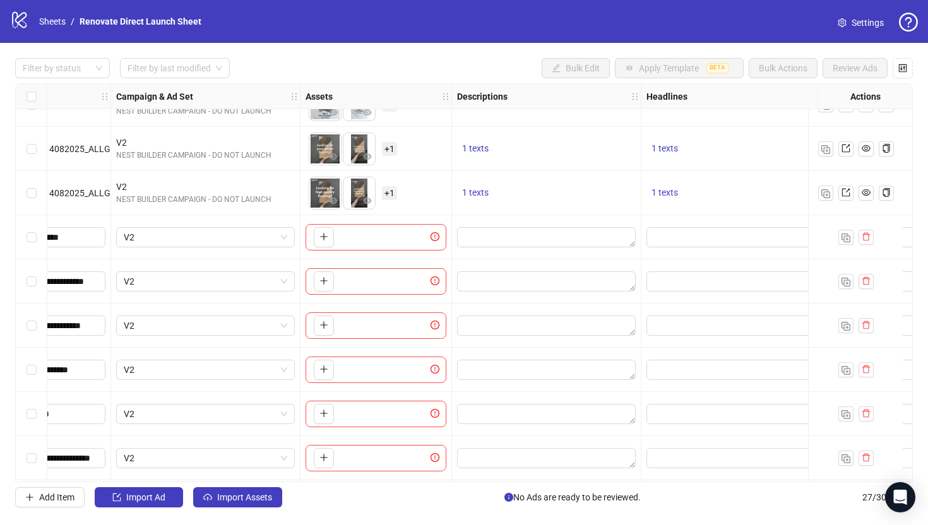
scroll to position [645, 294]
click at [325, 240] on icon "plus" at bounding box center [326, 236] width 9 height 9
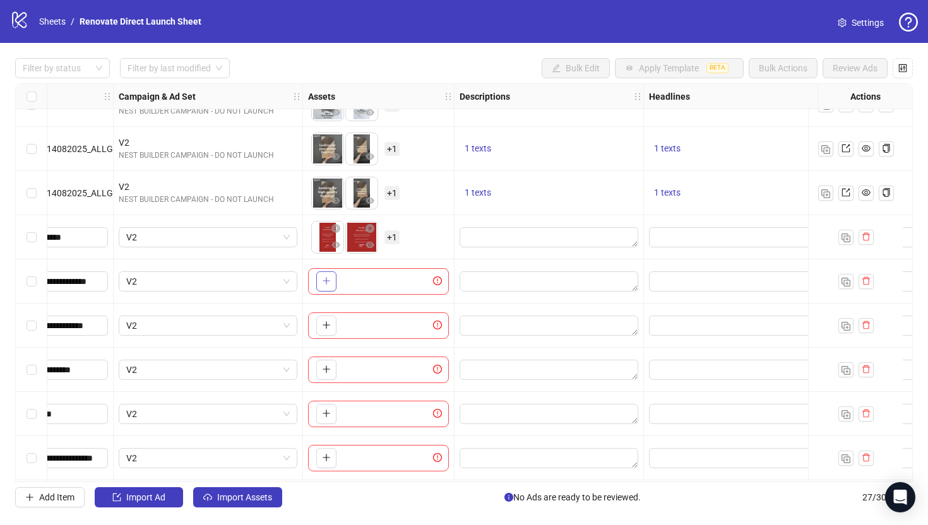
click at [326, 281] on icon "plus" at bounding box center [326, 281] width 7 height 1
click at [322, 321] on icon "plus" at bounding box center [326, 325] width 9 height 9
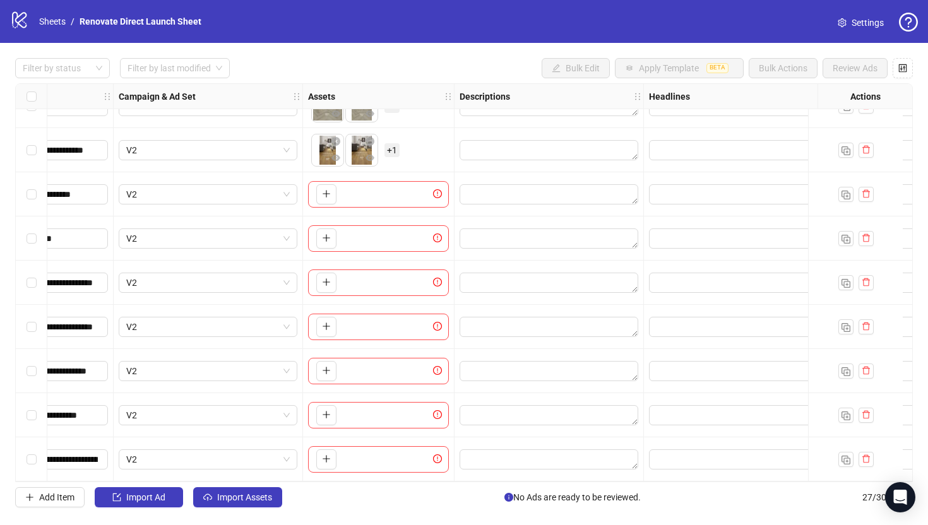
scroll to position [826, 294]
click at [322, 192] on icon "plus" at bounding box center [326, 193] width 9 height 9
click at [323, 238] on icon "plus" at bounding box center [326, 238] width 7 height 1
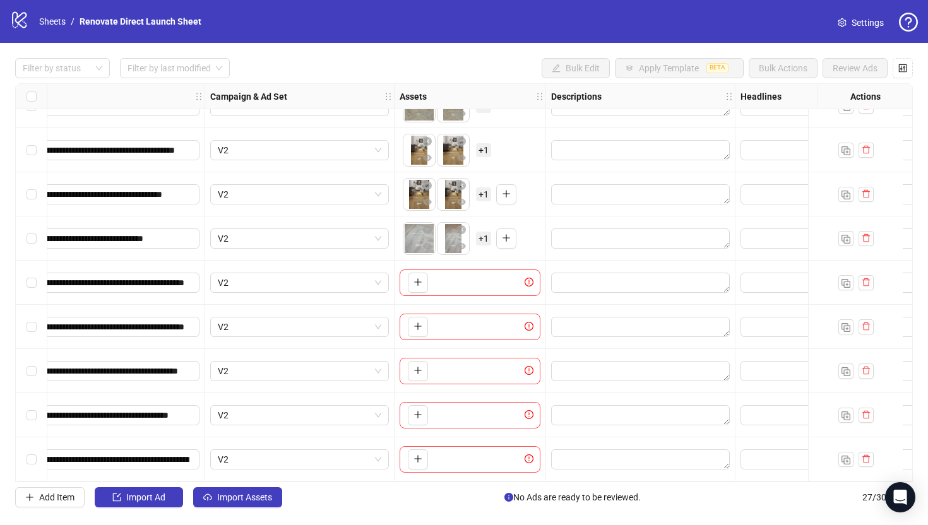
scroll to position [826, 207]
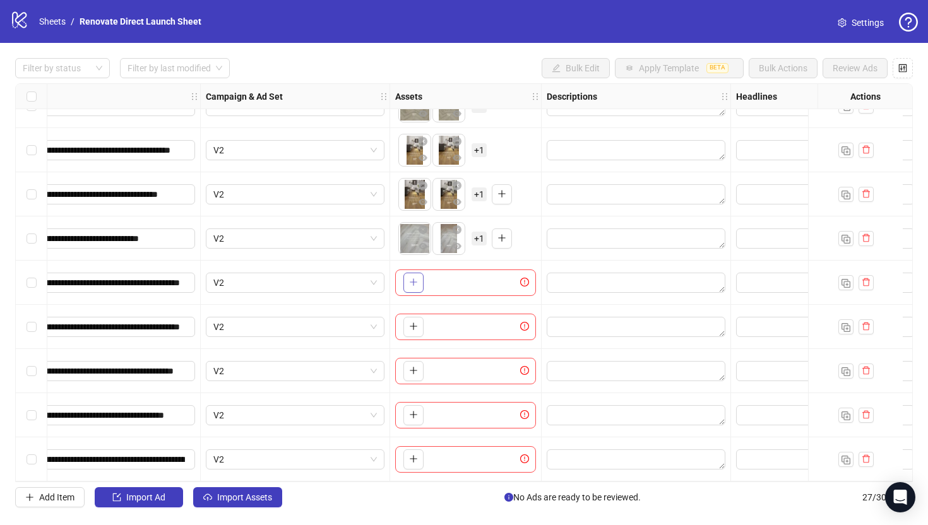
click at [414, 284] on button "button" at bounding box center [414, 283] width 20 height 20
click at [405, 318] on button "button" at bounding box center [414, 327] width 20 height 20
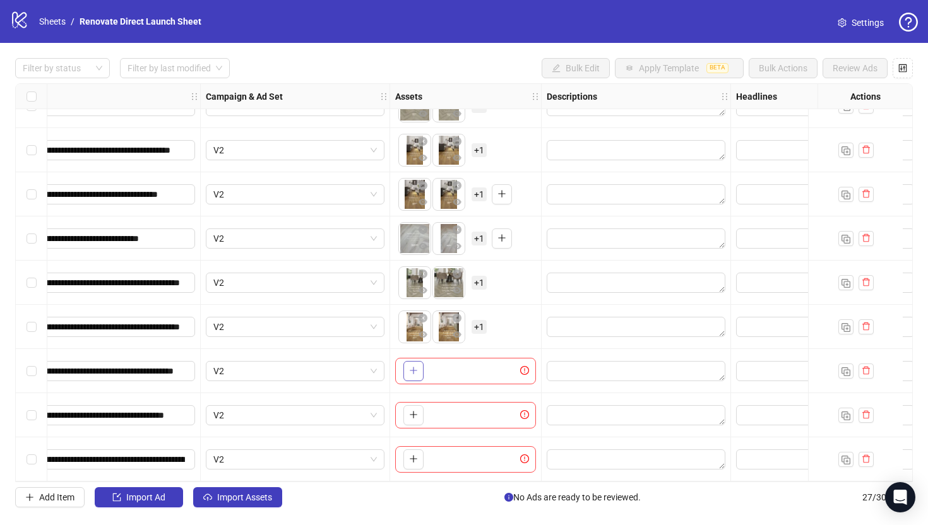
click at [414, 367] on icon "plus" at bounding box center [413, 370] width 9 height 9
click at [412, 414] on icon "plus" at bounding box center [413, 415] width 9 height 9
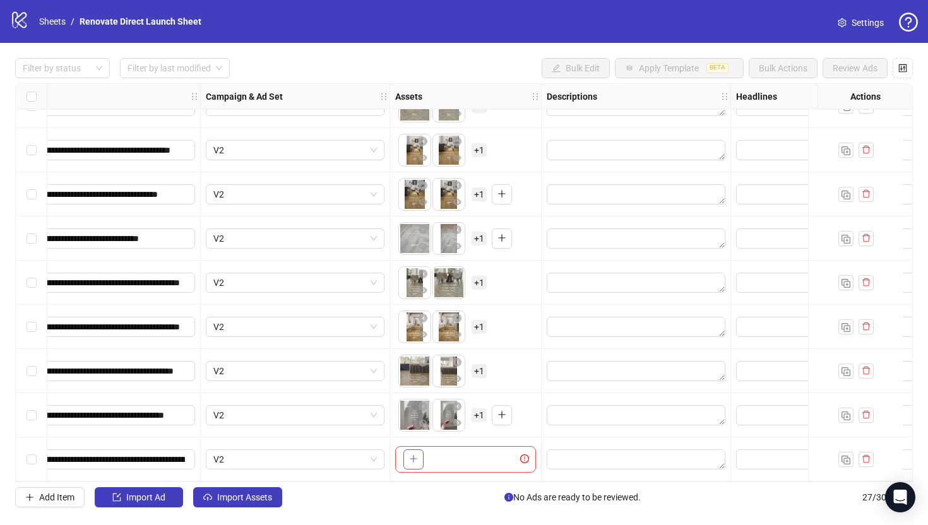
click at [420, 457] on button "button" at bounding box center [414, 460] width 20 height 20
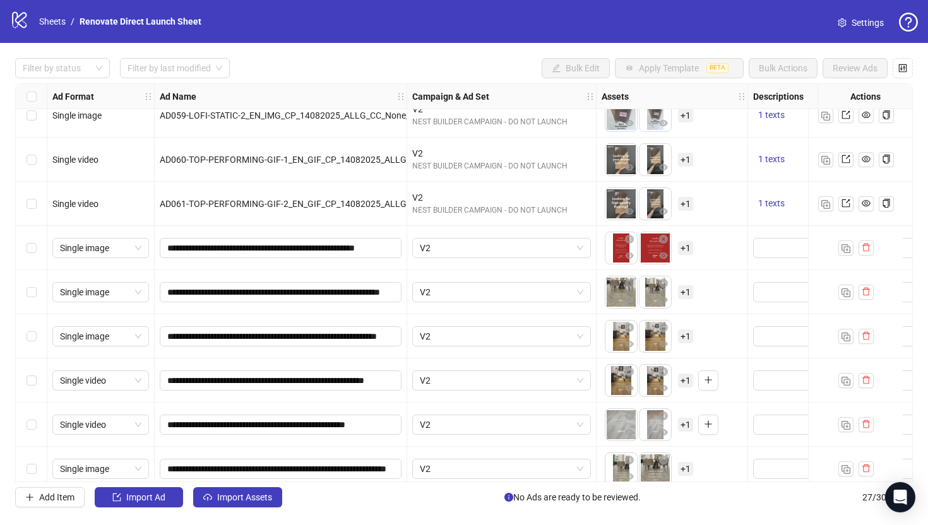
scroll to position [625, 0]
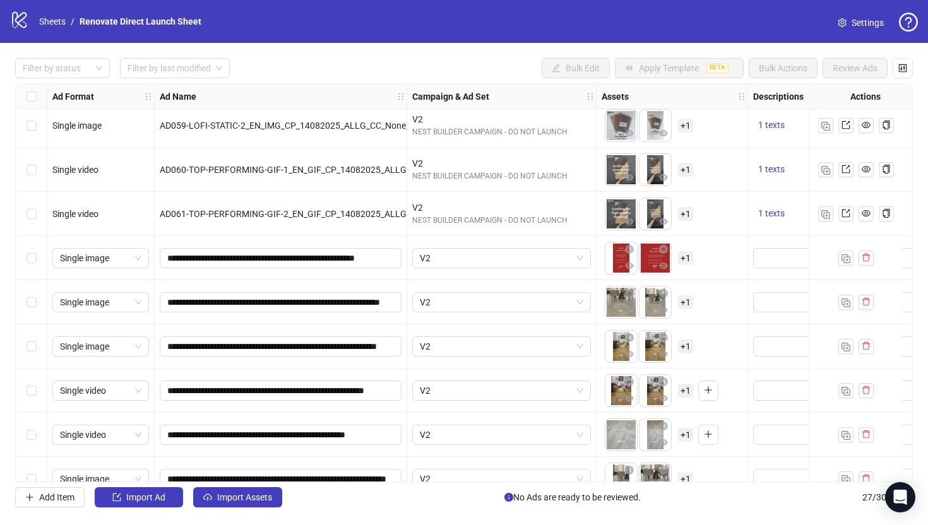
click at [33, 267] on div "Select row 18" at bounding box center [32, 258] width 32 height 44
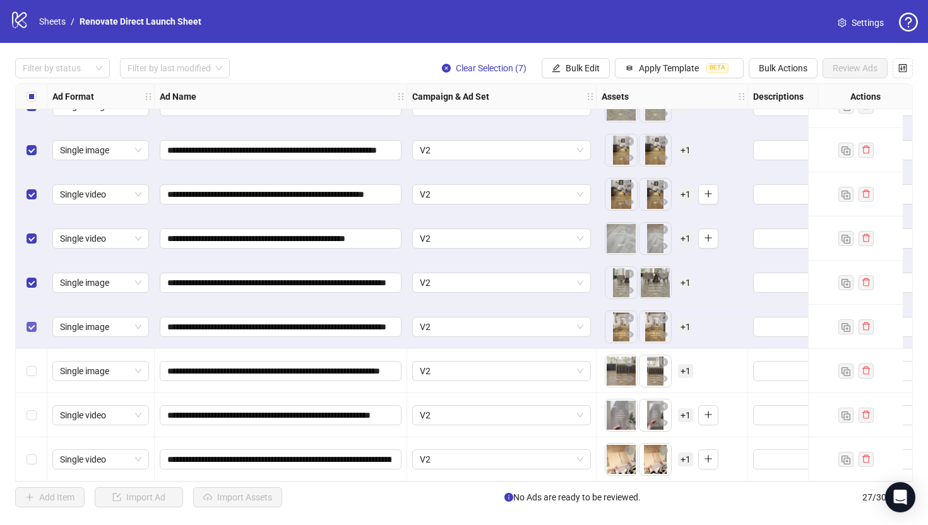
scroll to position [826, 0]
click at [35, 373] on label "Select row 25" at bounding box center [32, 371] width 10 height 14
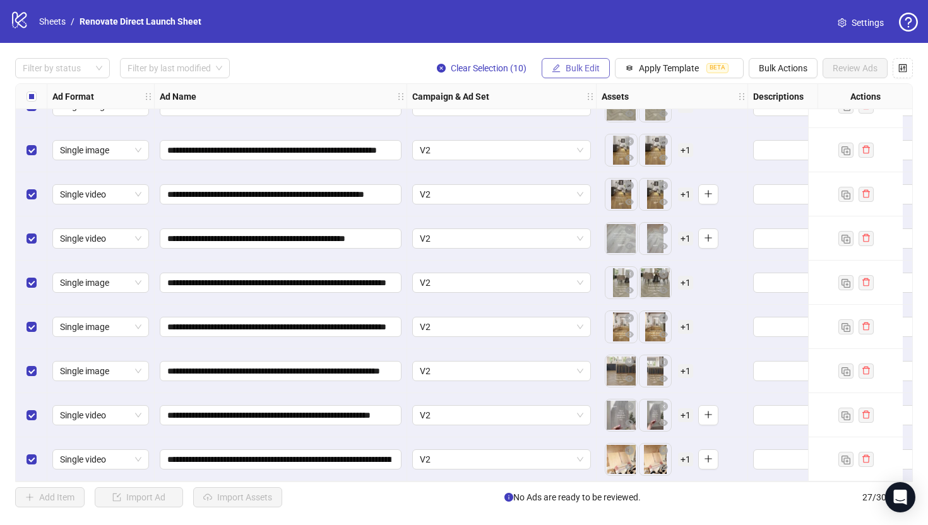
click at [578, 63] on span "Bulk Edit" at bounding box center [583, 68] width 34 height 10
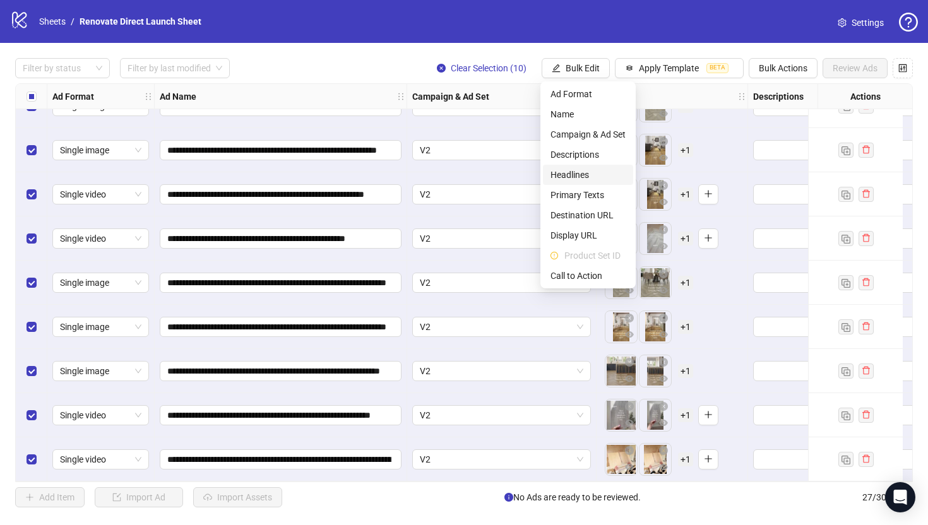
click at [589, 171] on span "Headlines" at bounding box center [588, 175] width 75 height 14
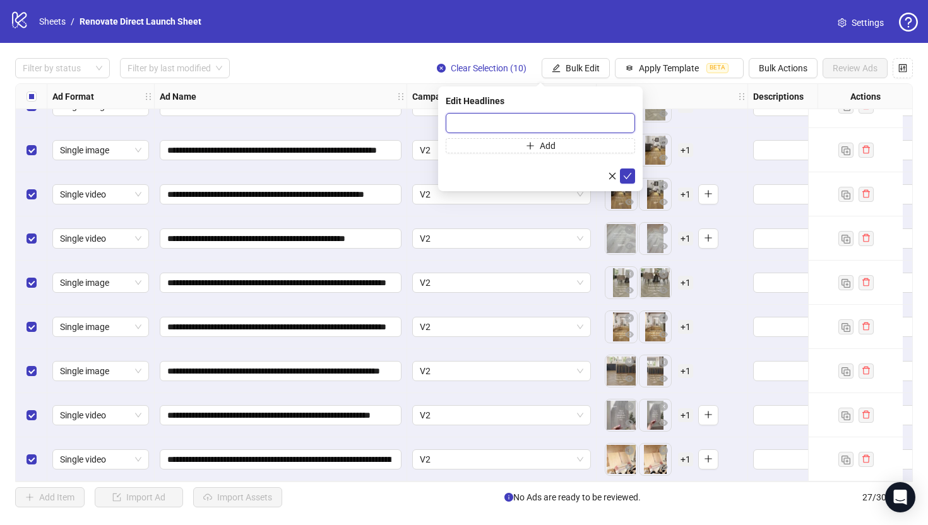
click at [508, 127] on input "text" at bounding box center [540, 123] width 189 height 20
paste input "**********"
type input "**********"
click at [632, 171] on button "submit" at bounding box center [627, 176] width 15 height 15
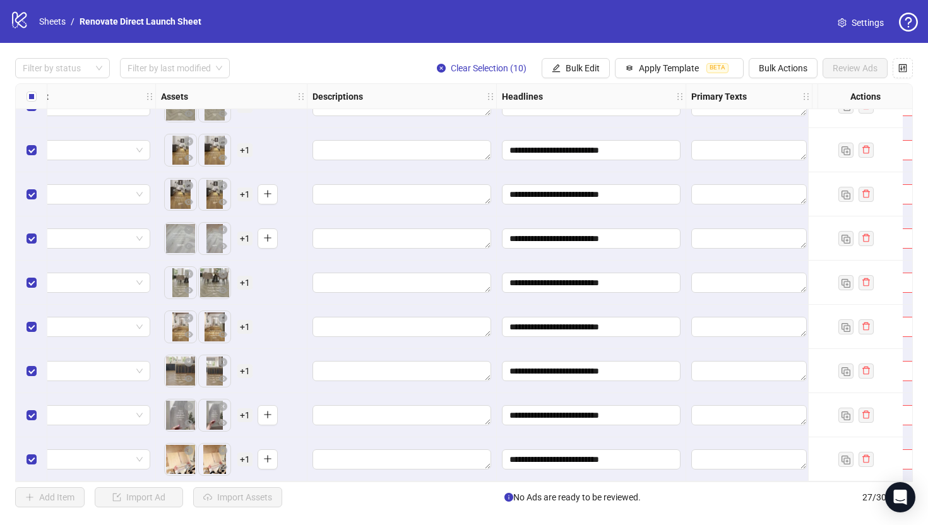
scroll to position [826, 476]
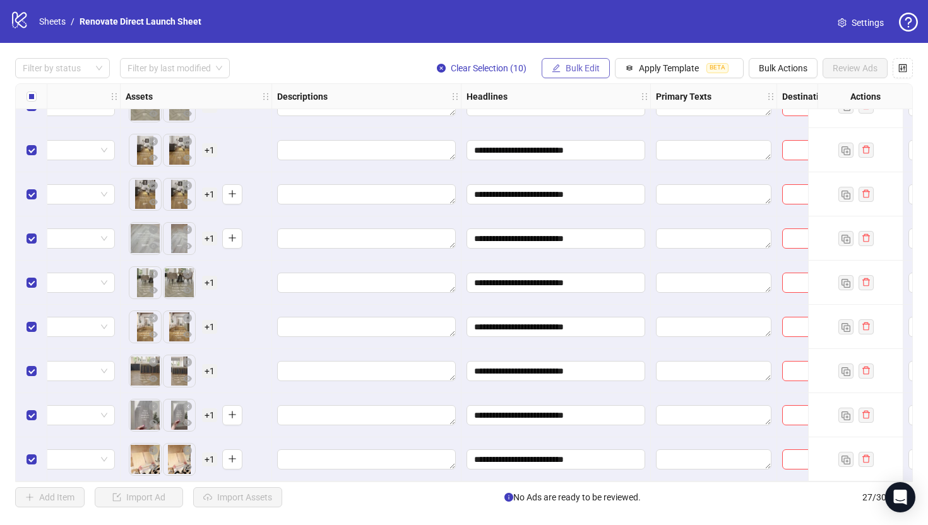
click at [581, 69] on span "Bulk Edit" at bounding box center [583, 68] width 34 height 10
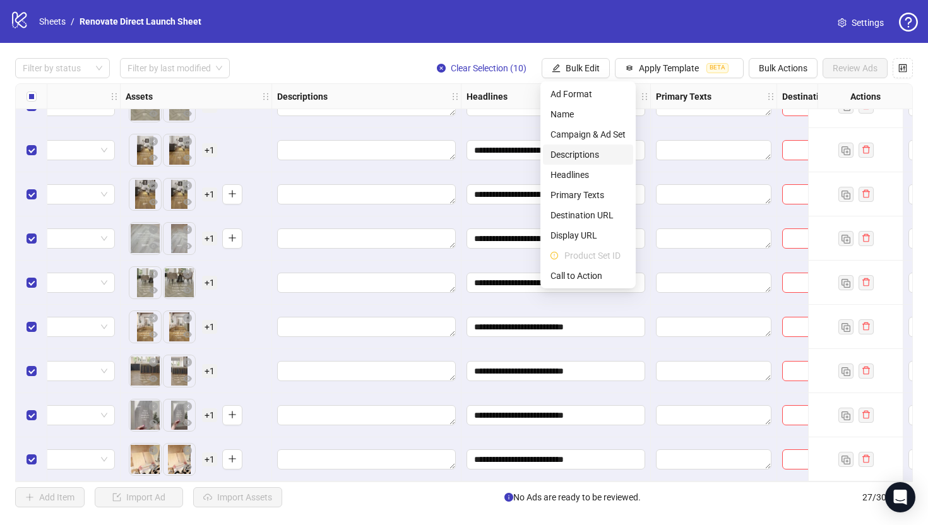
click at [584, 160] on span "Descriptions" at bounding box center [588, 155] width 75 height 14
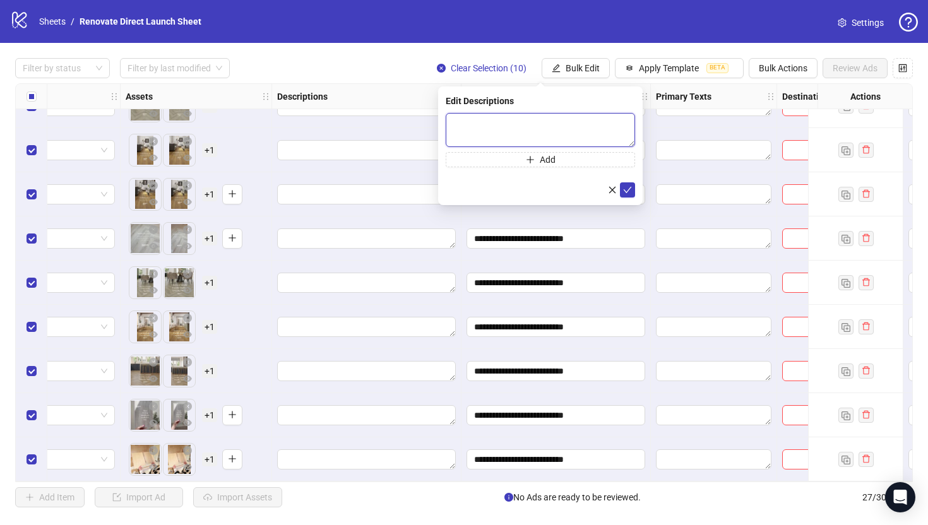
click at [505, 139] on textarea at bounding box center [540, 130] width 189 height 34
paste textarea "**********"
type textarea "**********"
click at [630, 192] on icon "check" at bounding box center [627, 190] width 9 height 9
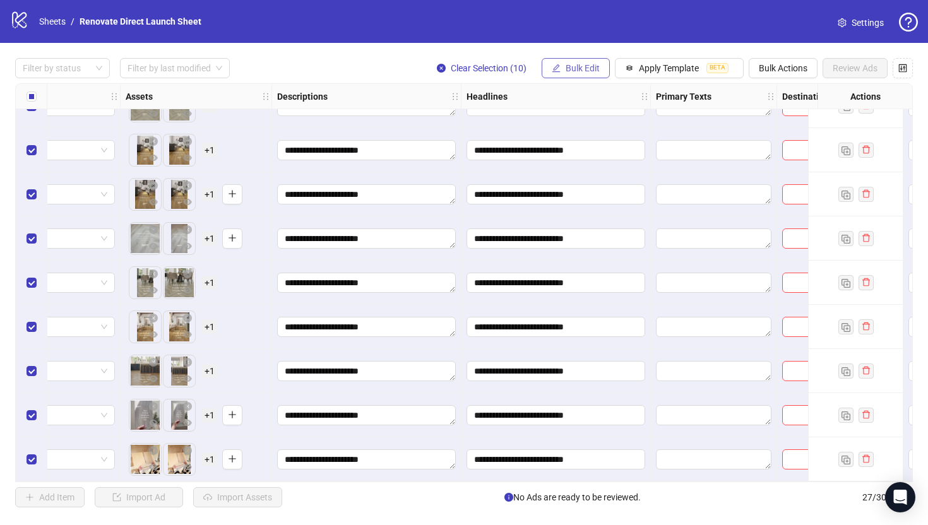
click at [602, 66] on button "Bulk Edit" at bounding box center [576, 68] width 68 height 20
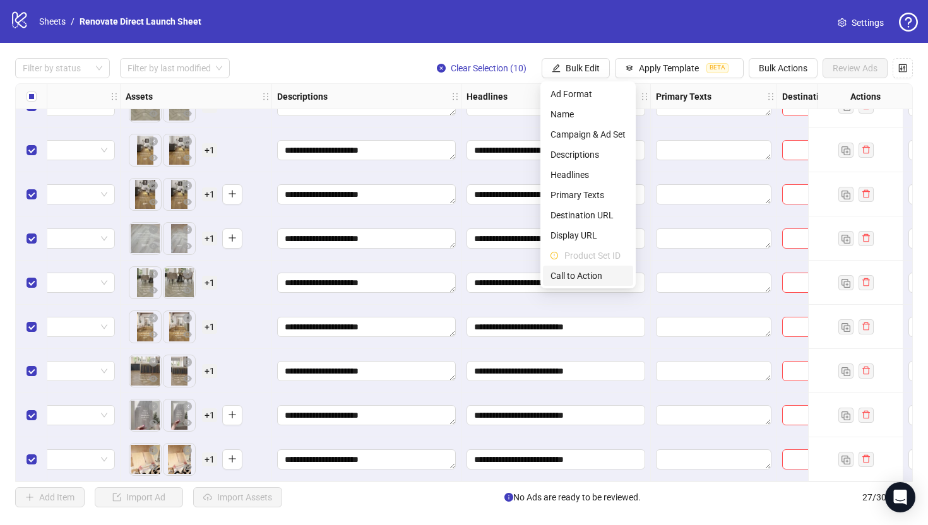
click at [601, 268] on li "Call to Action" at bounding box center [588, 276] width 90 height 20
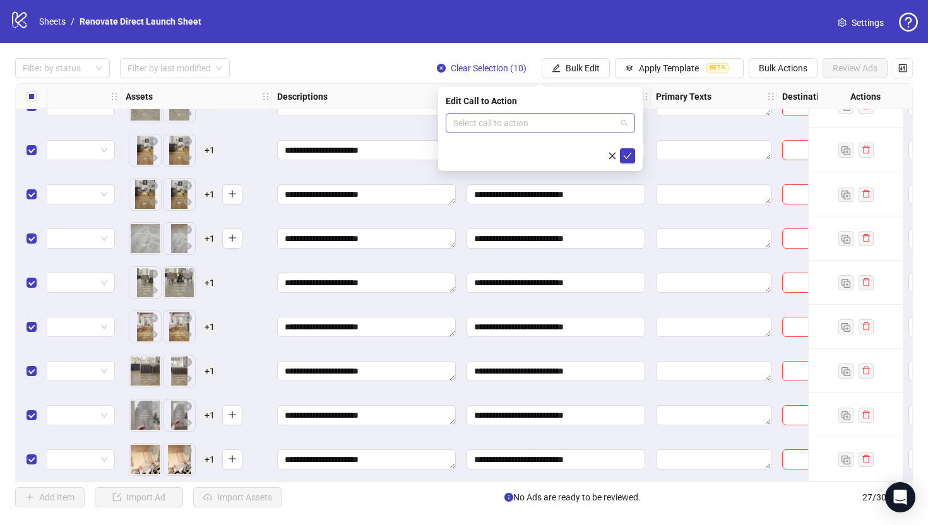
click at [516, 122] on input "search" at bounding box center [534, 123] width 163 height 19
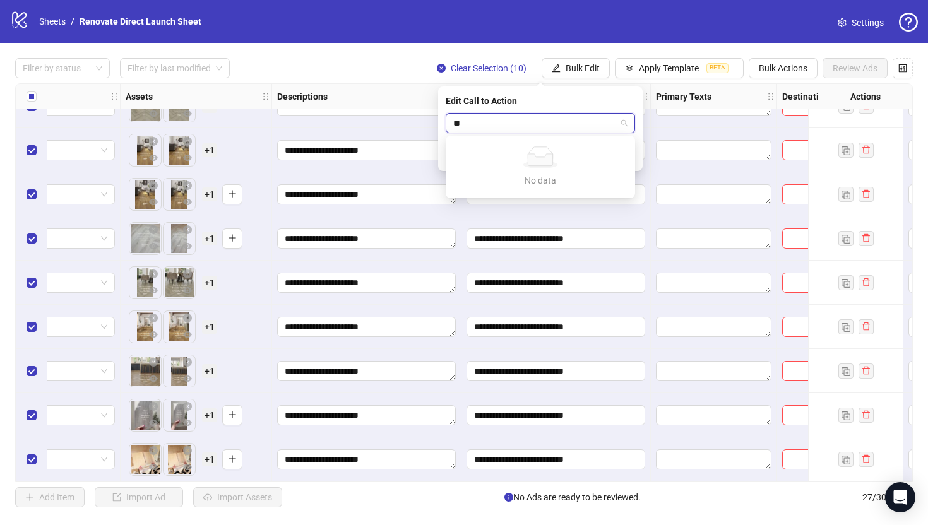
type input "*"
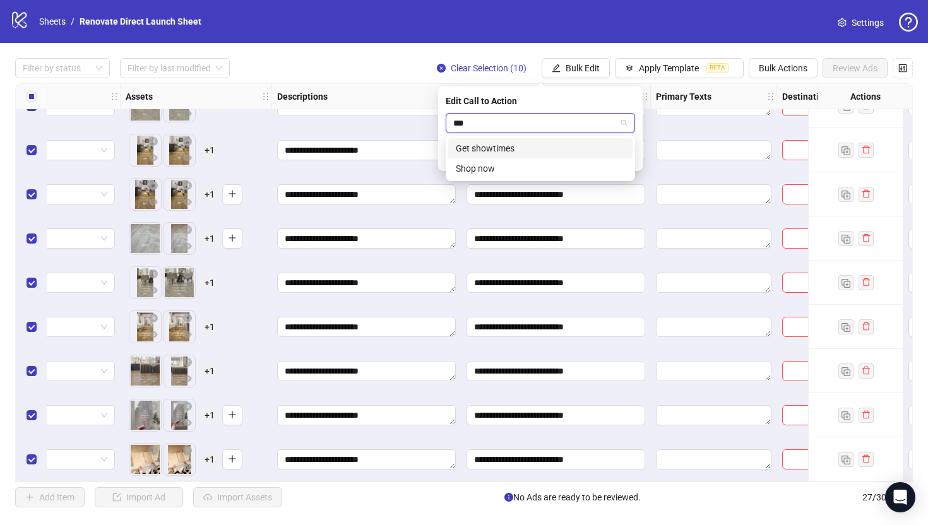
type input "****"
click at [521, 141] on div "Shop now" at bounding box center [540, 148] width 169 height 14
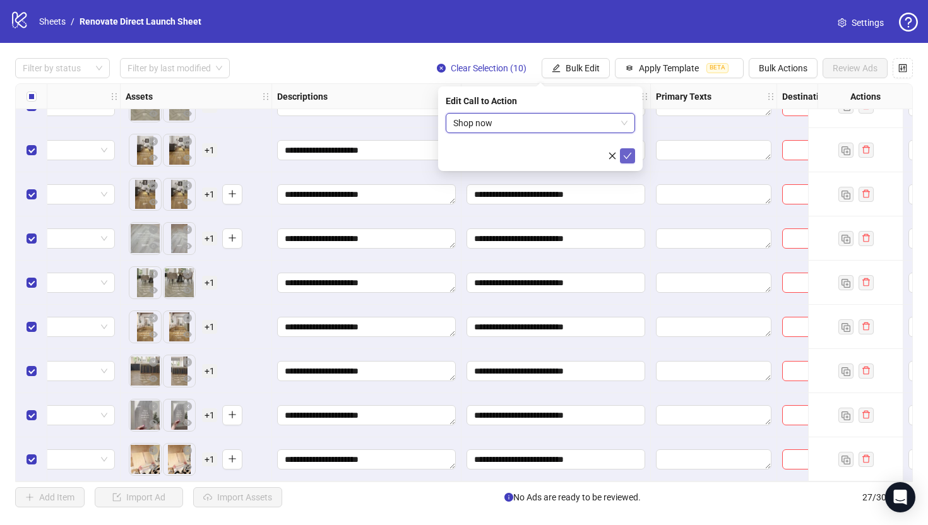
click at [628, 157] on icon "check" at bounding box center [627, 156] width 9 height 9
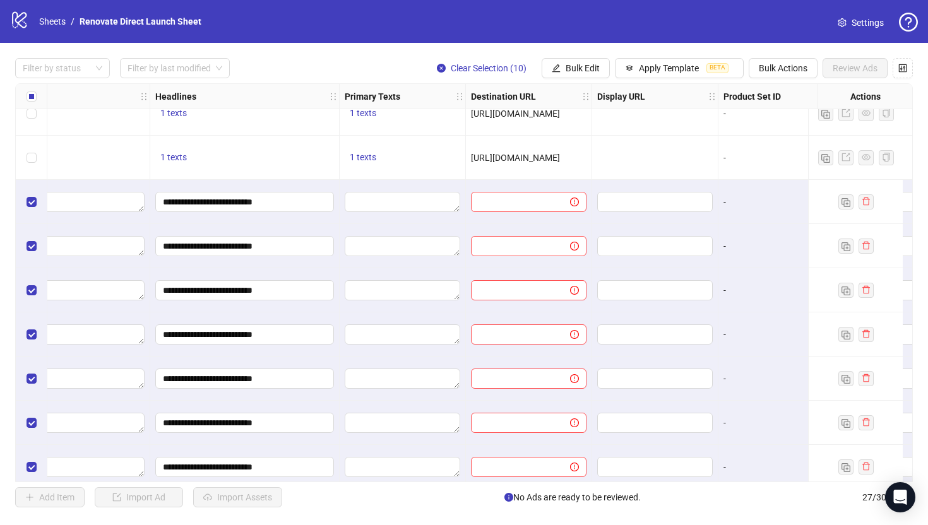
scroll to position [698, 788]
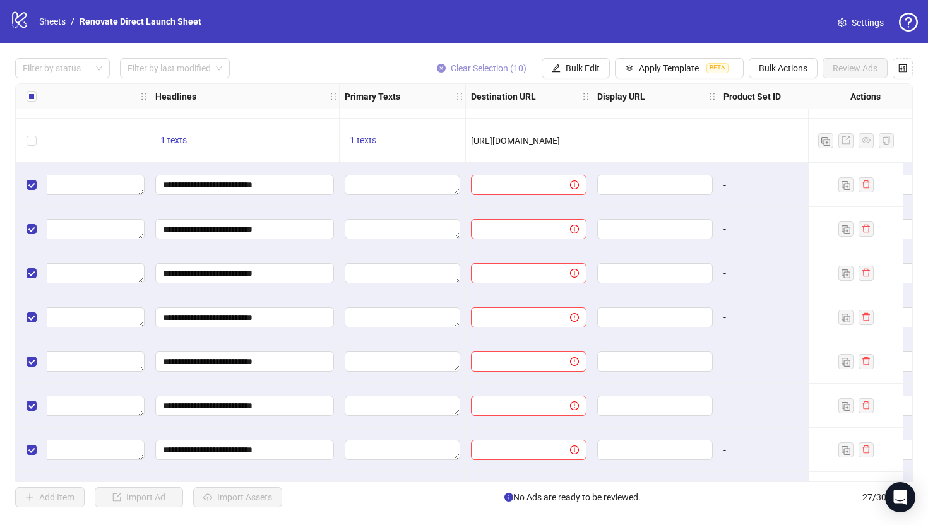
click at [438, 67] on icon "close-circle" at bounding box center [441, 68] width 9 height 9
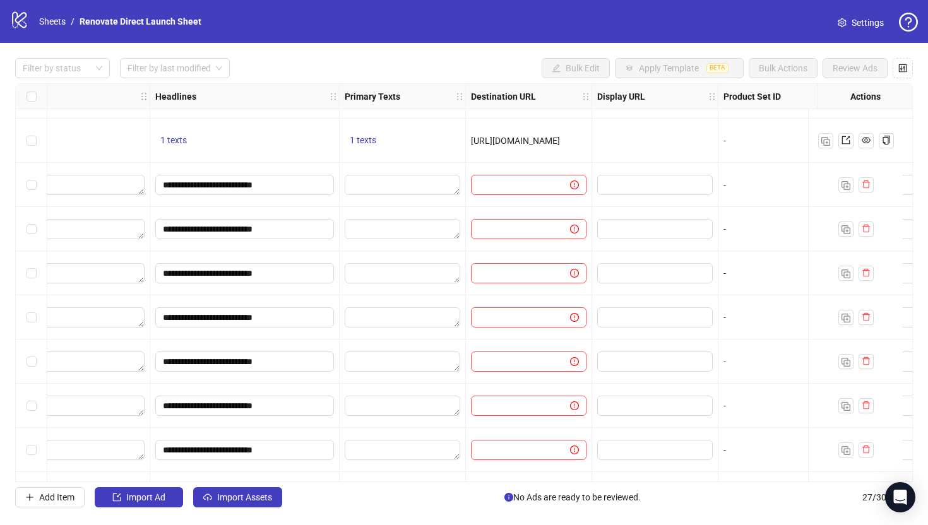
scroll to position [698, 763]
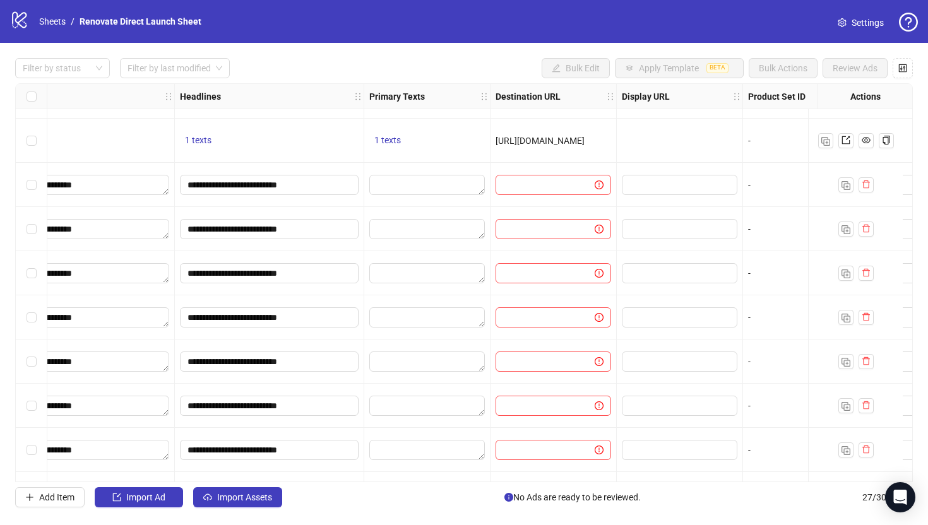
click at [35, 190] on label "Select row 18" at bounding box center [32, 185] width 10 height 14
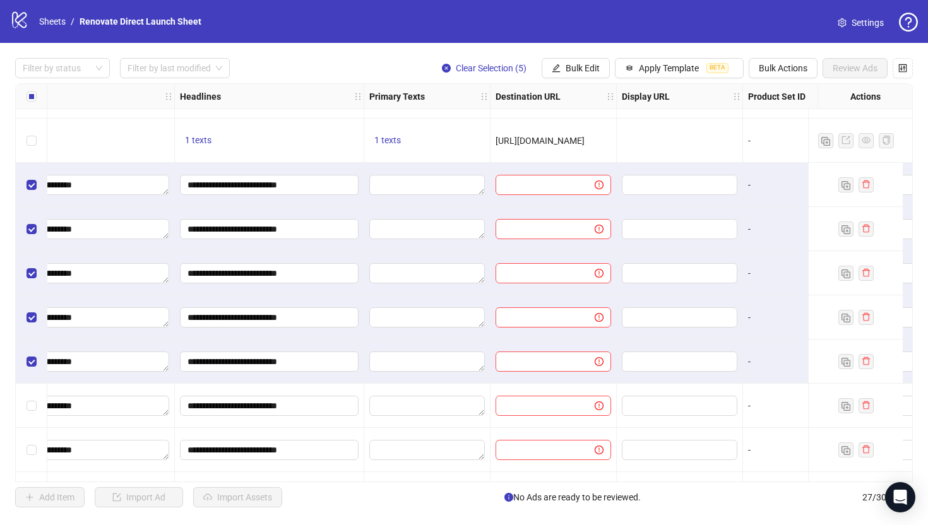
click at [573, 63] on span "Bulk Edit" at bounding box center [583, 68] width 34 height 10
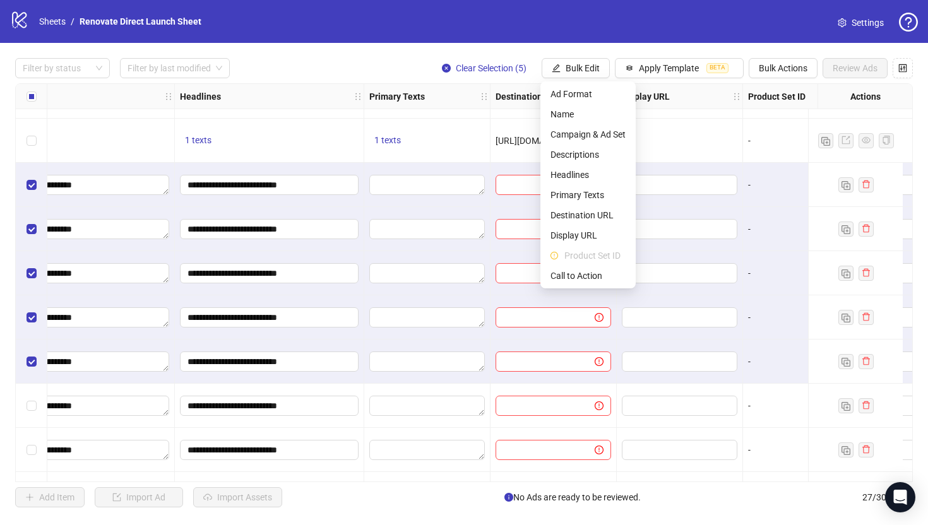
click at [599, 218] on span "Destination URL" at bounding box center [588, 215] width 75 height 14
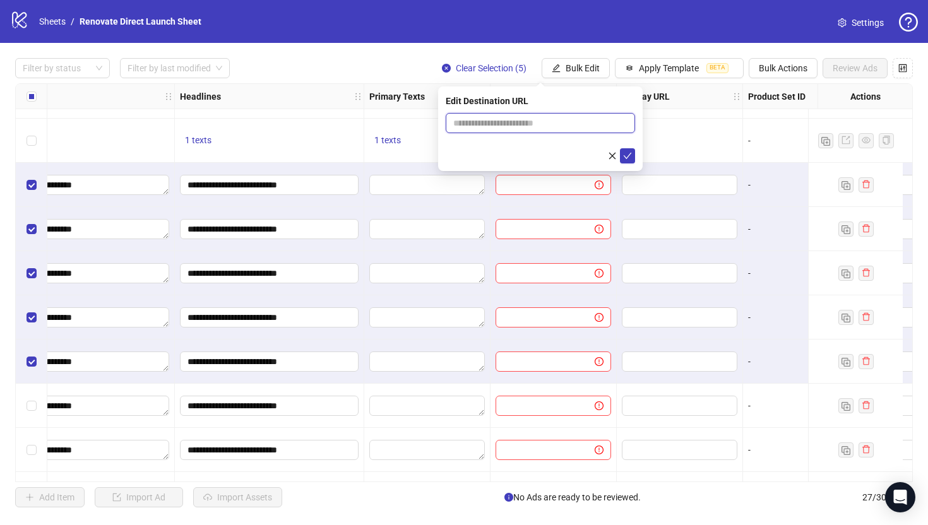
click at [544, 123] on input "text" at bounding box center [535, 123] width 164 height 14
paste input "**********"
type input "**********"
click at [630, 157] on icon "check" at bounding box center [627, 156] width 9 height 9
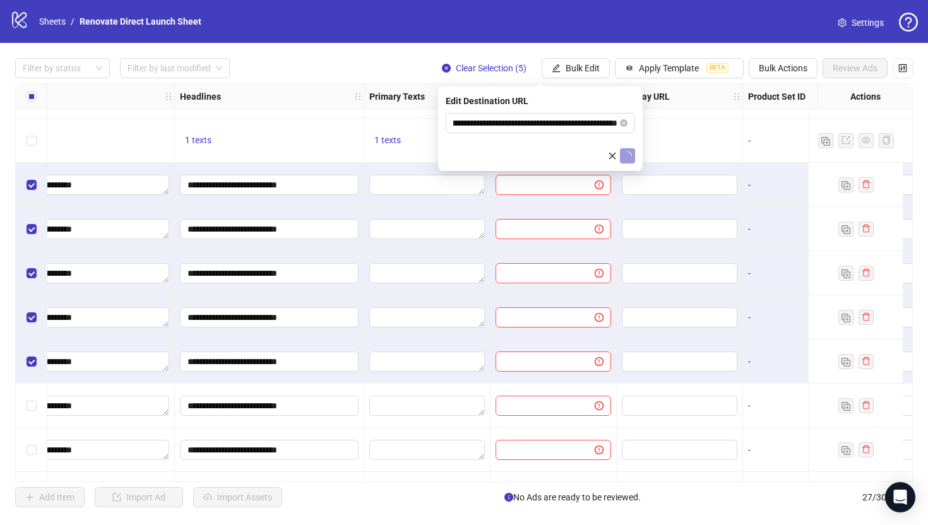
scroll to position [0, 0]
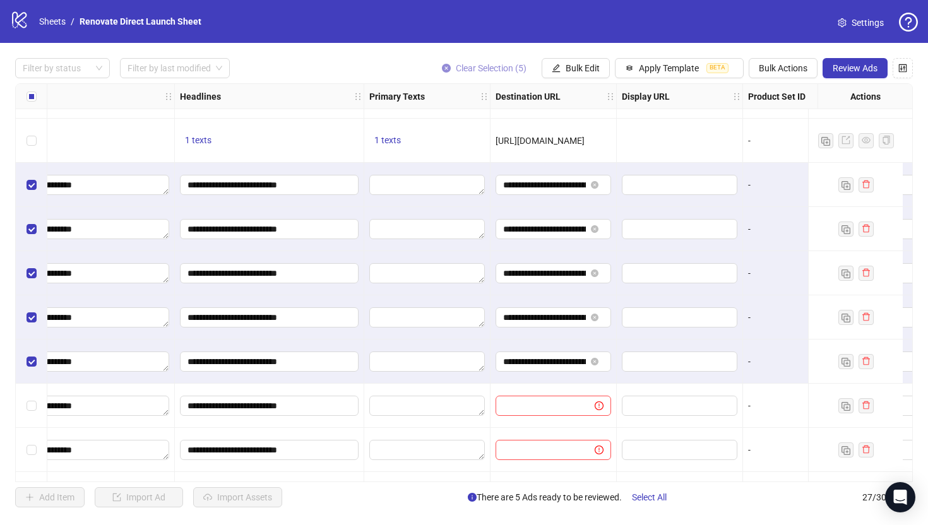
click at [447, 69] on icon "close-circle" at bounding box center [446, 68] width 9 height 9
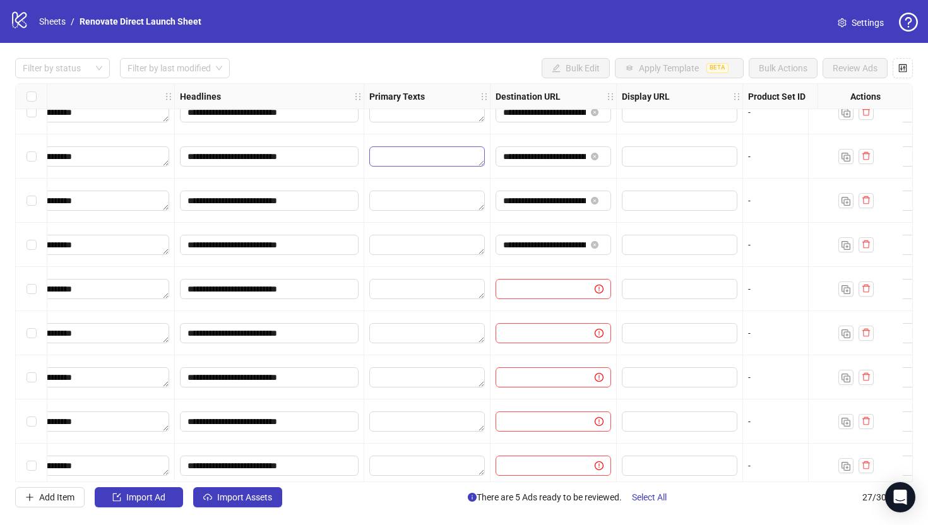
scroll to position [826, 763]
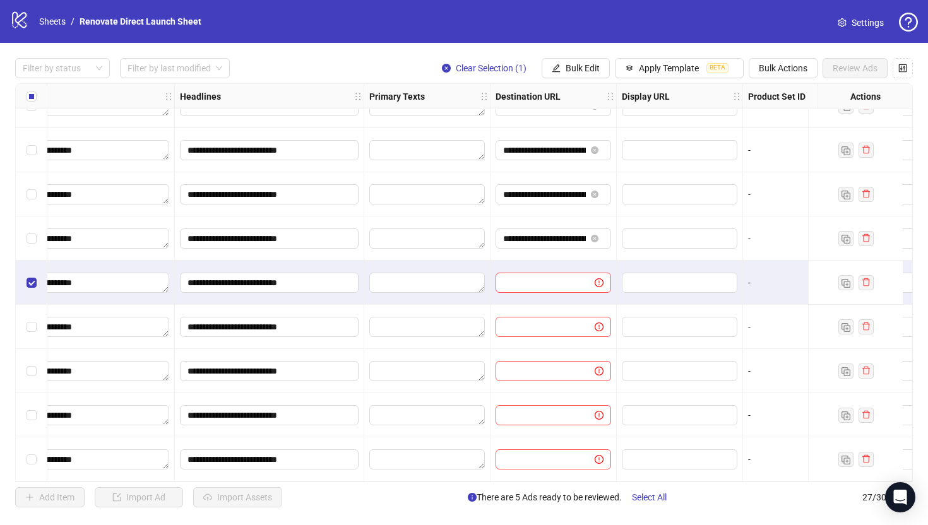
click at [37, 324] on div "Select row 24" at bounding box center [32, 327] width 32 height 44
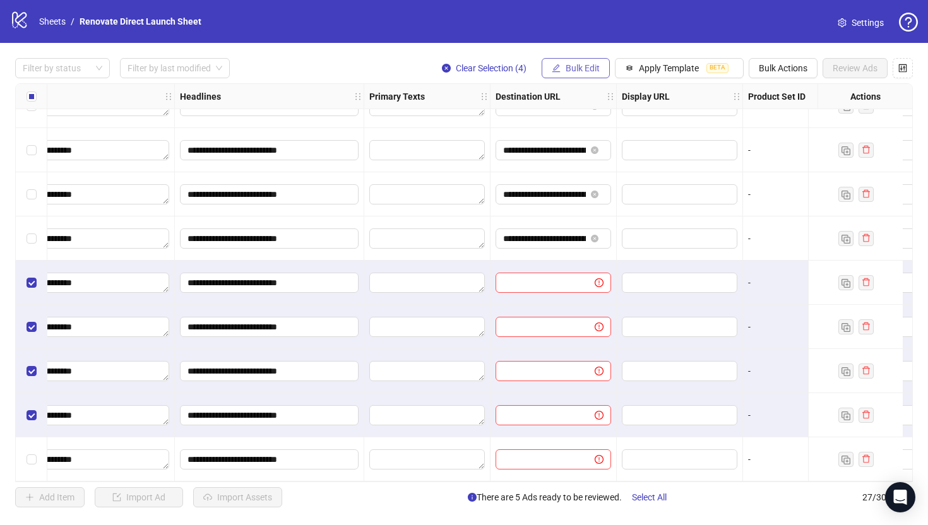
click at [575, 71] on span "Bulk Edit" at bounding box center [583, 68] width 34 height 10
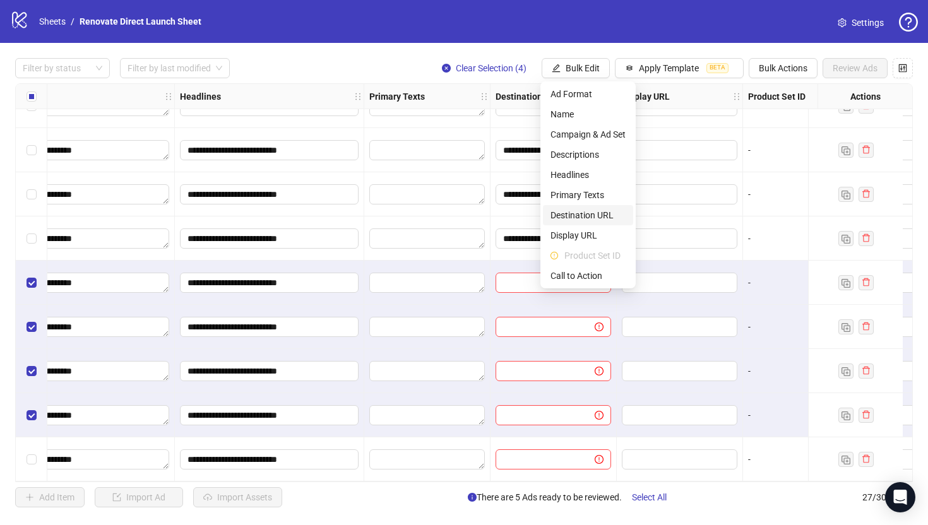
click at [601, 219] on span "Destination URL" at bounding box center [588, 215] width 75 height 14
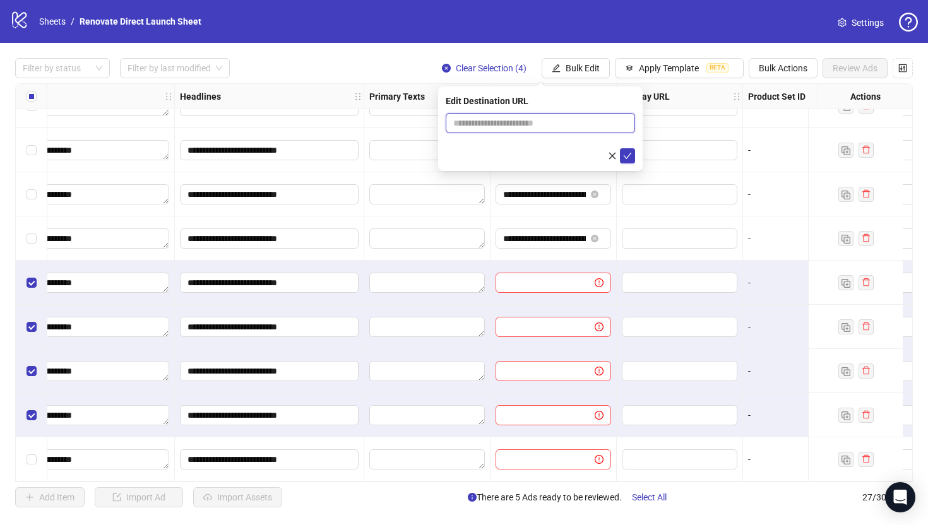
click at [532, 123] on input "text" at bounding box center [535, 123] width 164 height 14
paste input "**********"
type input "**********"
click at [630, 152] on icon "check" at bounding box center [627, 156] width 9 height 9
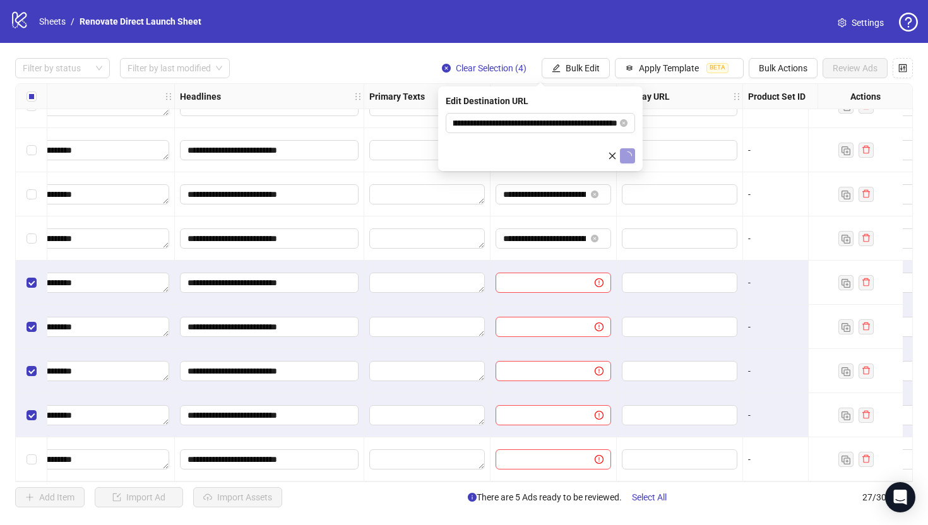
scroll to position [0, 0]
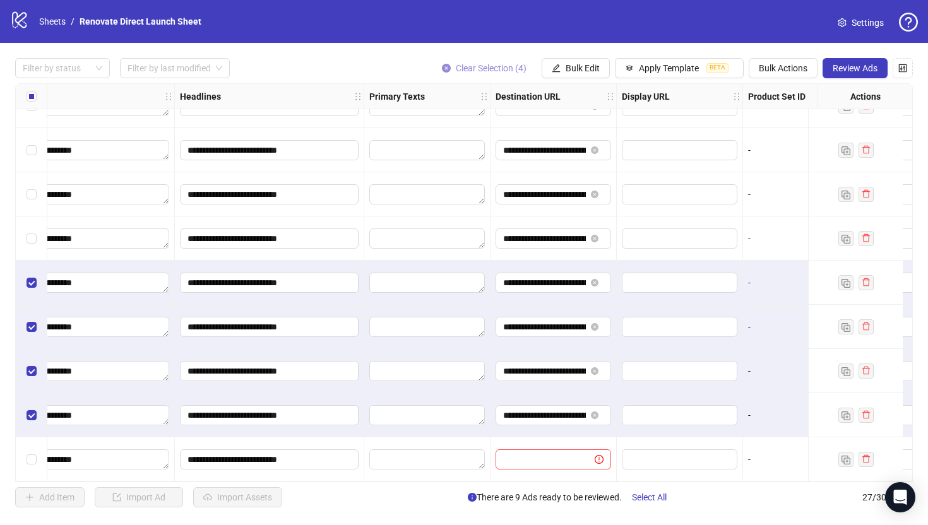
click at [447, 70] on icon "close-circle" at bounding box center [446, 68] width 9 height 9
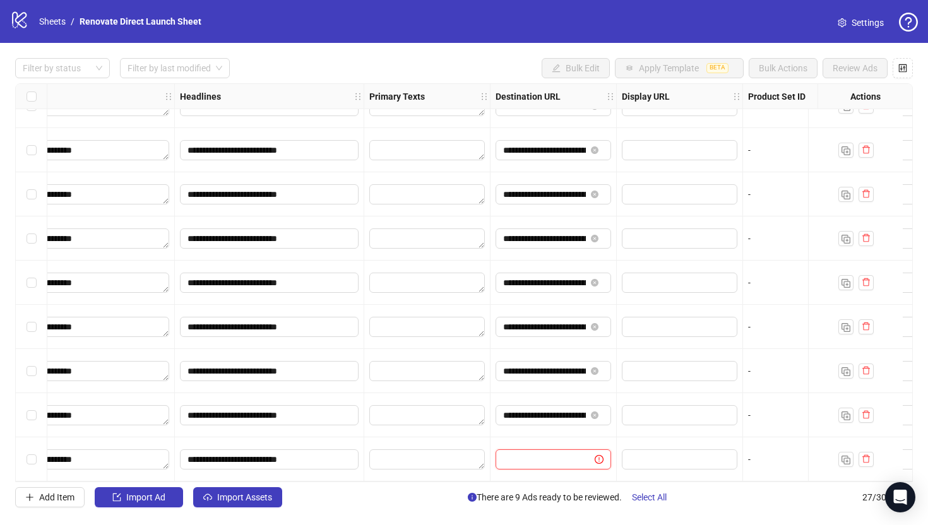
click at [539, 453] on input "text" at bounding box center [540, 460] width 74 height 14
paste input "**********"
type input "**********"
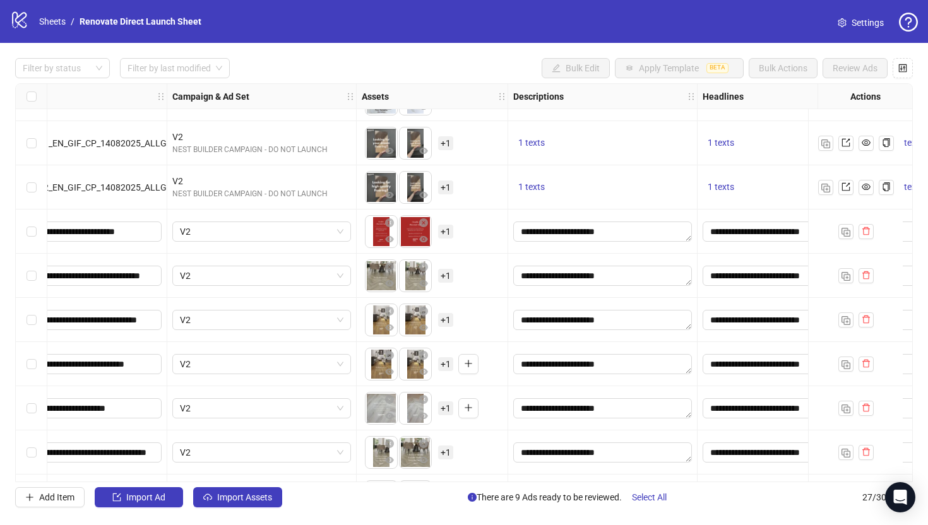
scroll to position [651, 0]
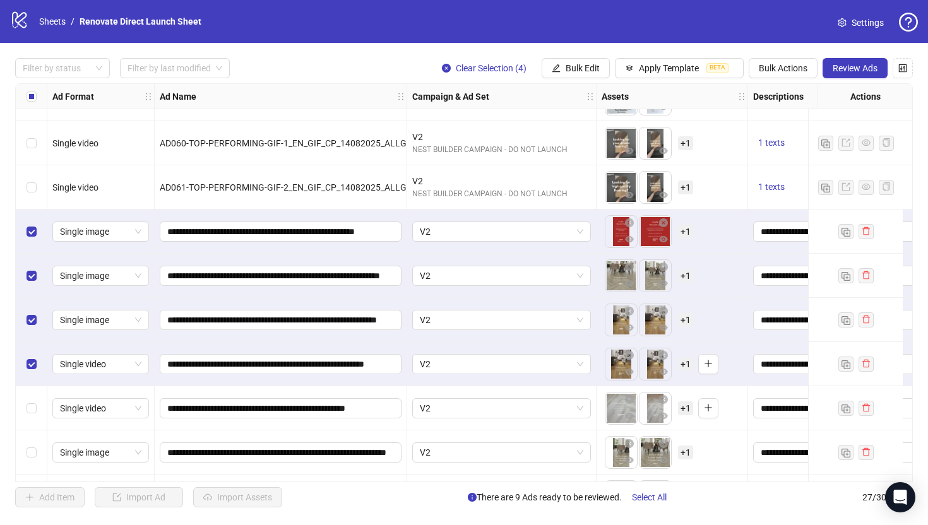
click at [37, 408] on div "Select row 22" at bounding box center [32, 409] width 32 height 44
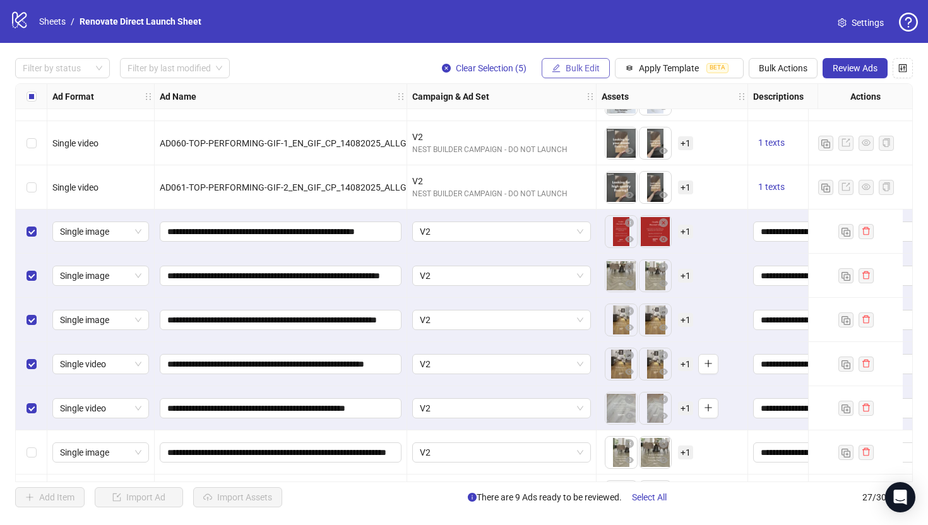
click at [604, 69] on button "Bulk Edit" at bounding box center [576, 68] width 68 height 20
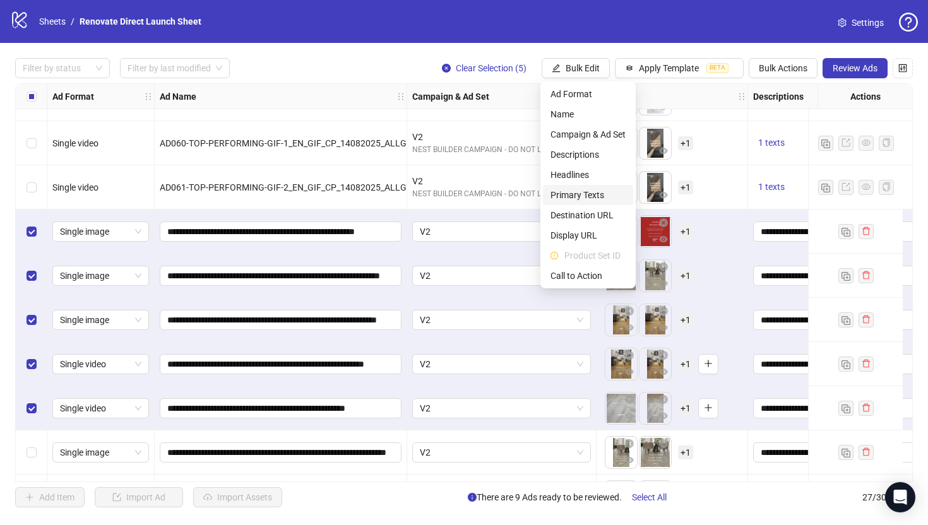
click at [594, 203] on li "Primary Texts" at bounding box center [588, 195] width 90 height 20
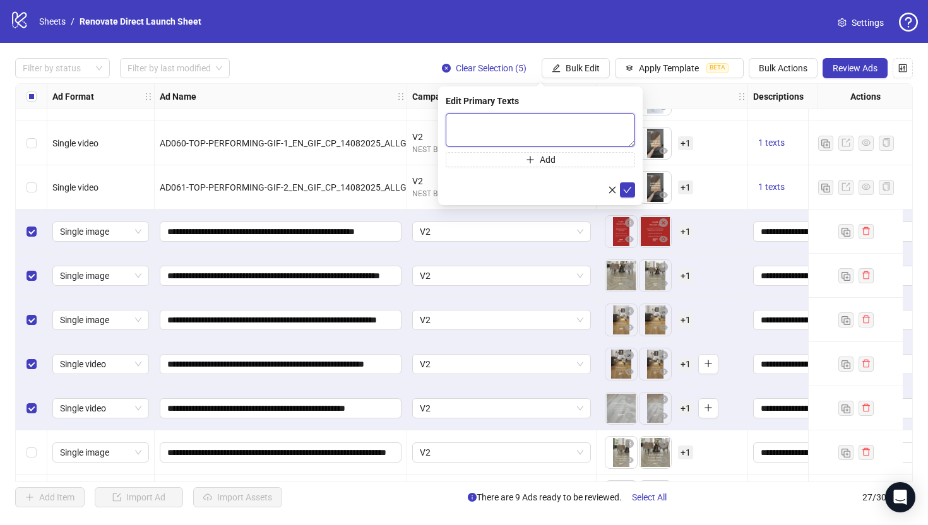
click at [563, 127] on textarea at bounding box center [540, 130] width 189 height 34
paste textarea "**********"
drag, startPoint x: 563, startPoint y: 127, endPoint x: 459, endPoint y: 125, distance: 104.2
click at [459, 125] on textarea "**********" at bounding box center [540, 130] width 189 height 34
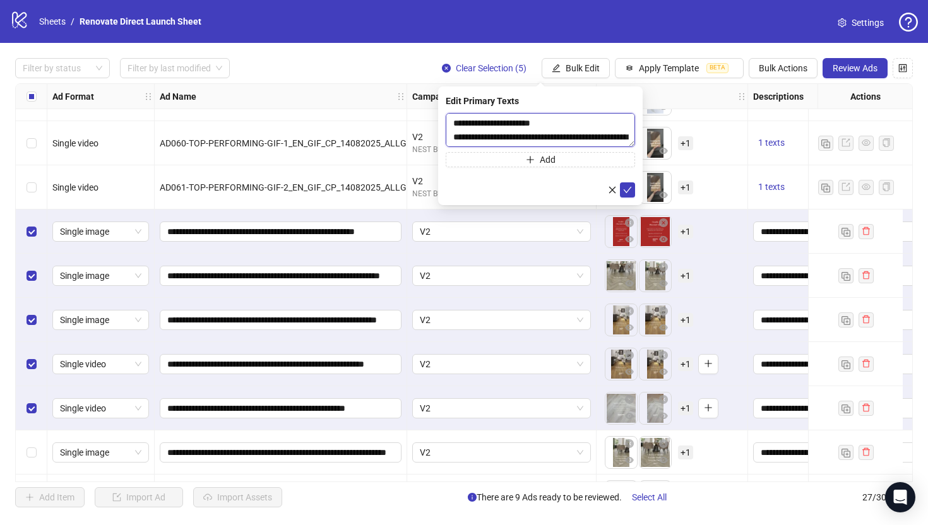
type textarea "**********"
click at [630, 192] on icon "check" at bounding box center [627, 190] width 9 height 9
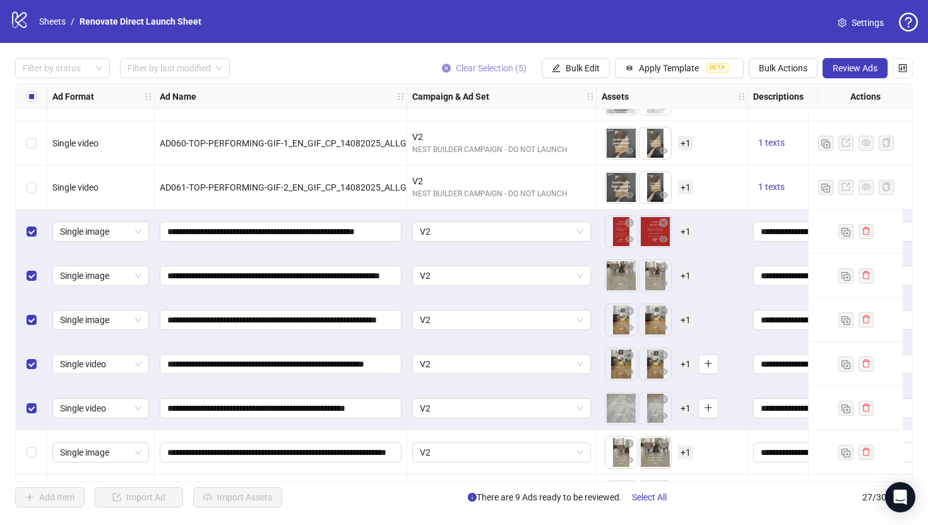
drag, startPoint x: 459, startPoint y: 125, endPoint x: 453, endPoint y: 68, distance: 57.8
click at [456, 68] on span "Clear Selection (5)" at bounding box center [491, 68] width 71 height 10
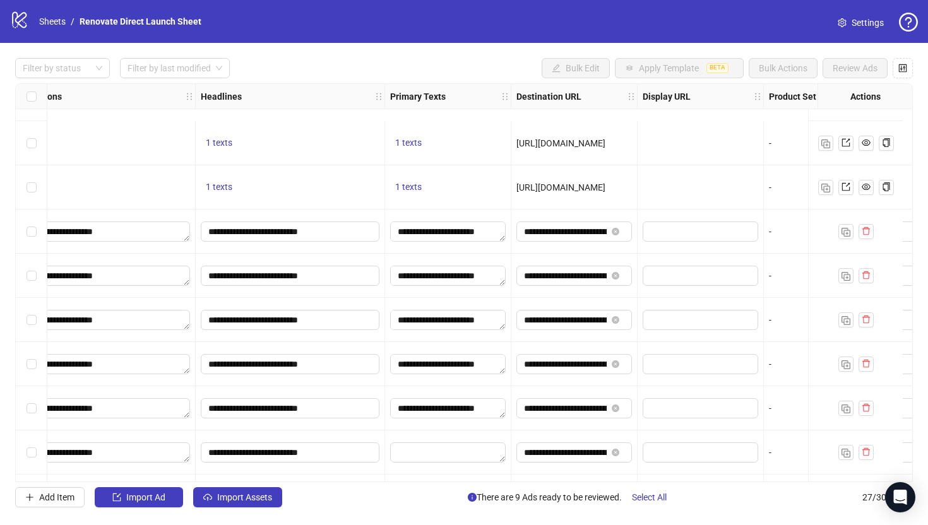
scroll to position [826, 742]
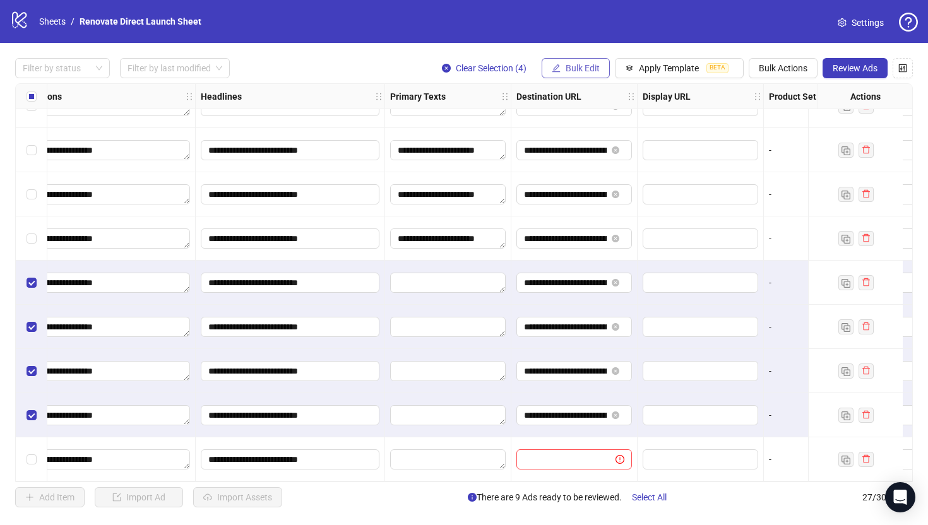
click at [560, 71] on button "Bulk Edit" at bounding box center [576, 68] width 68 height 20
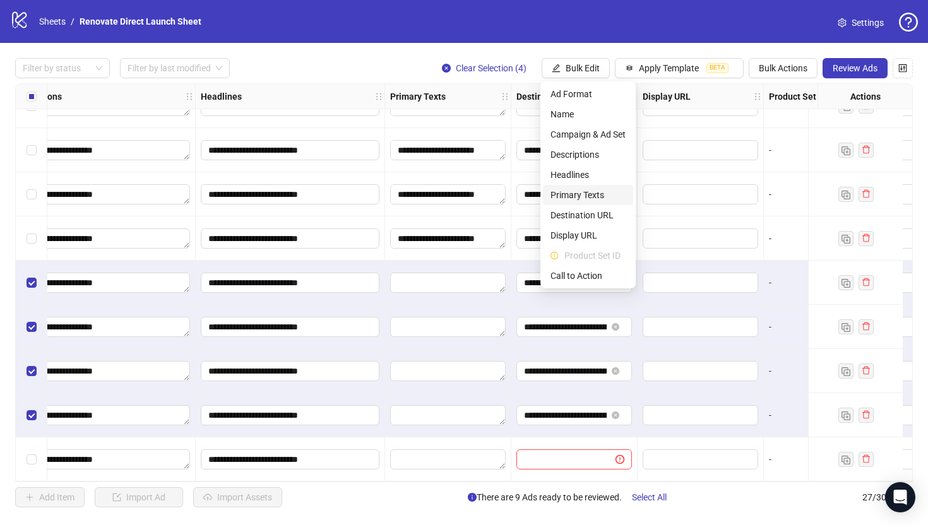
click at [601, 193] on span "Primary Texts" at bounding box center [588, 195] width 75 height 14
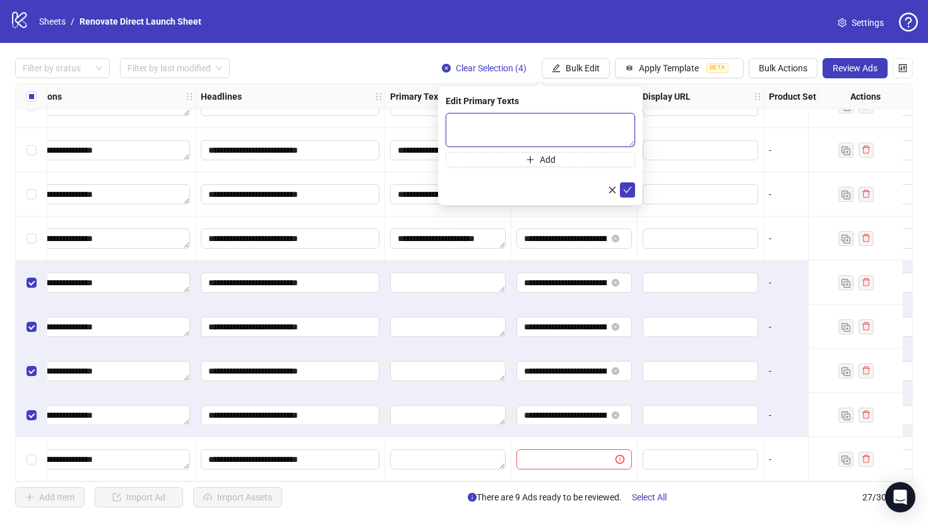
click at [474, 128] on textarea at bounding box center [540, 130] width 189 height 34
paste textarea "**********"
type textarea "**********"
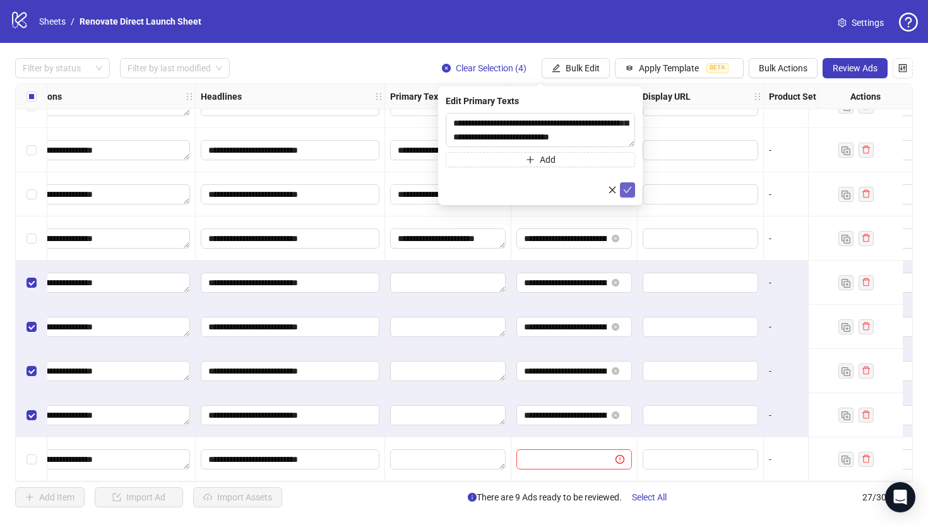
click at [629, 190] on icon "check" at bounding box center [627, 190] width 9 height 9
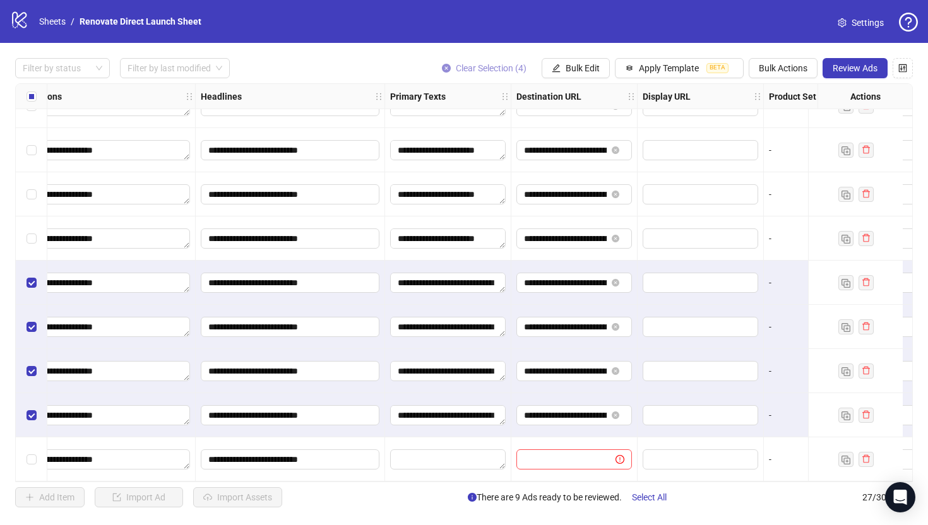
click at [438, 68] on button "Clear Selection (4)" at bounding box center [484, 68] width 105 height 20
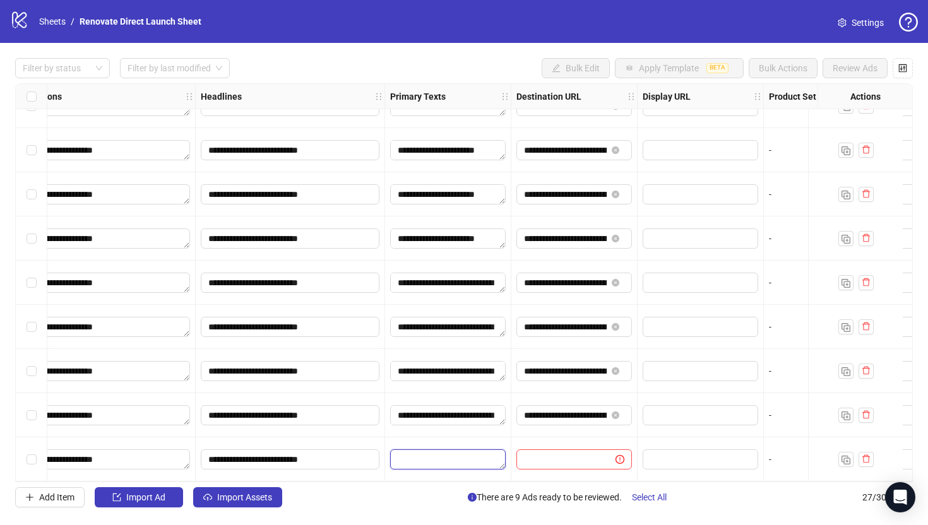
click at [467, 457] on textarea "Edit values" at bounding box center [448, 460] width 116 height 20
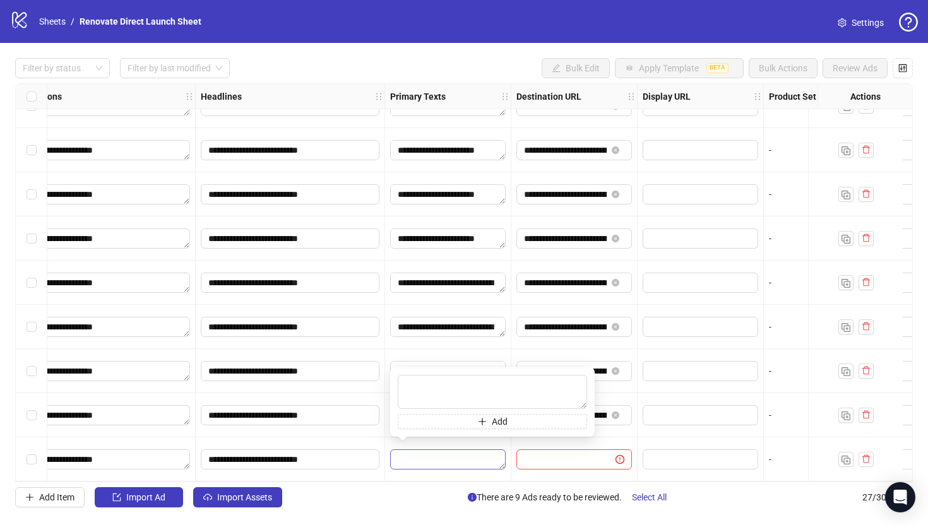
type textarea "**********"
click at [561, 461] on input "text" at bounding box center [561, 460] width 74 height 14
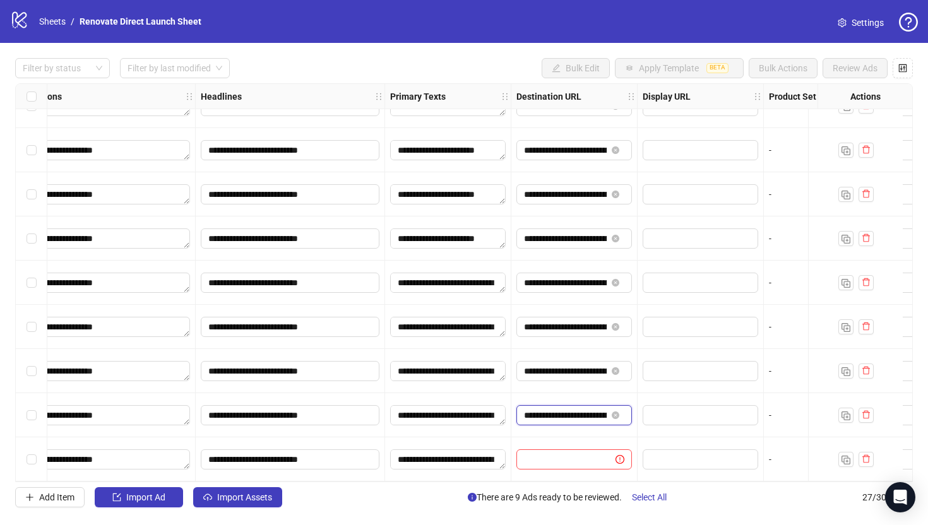
click at [582, 409] on input "**********" at bounding box center [565, 416] width 83 height 14
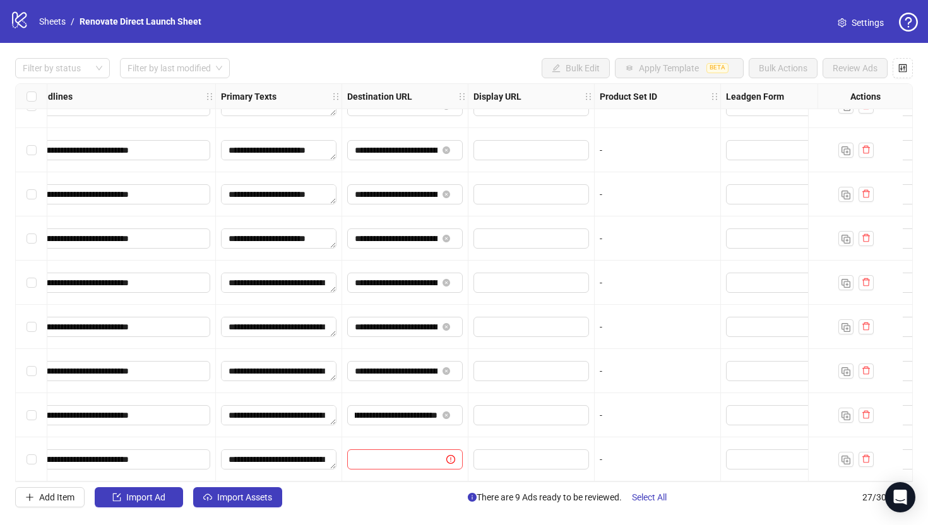
scroll to position [0, 0]
click at [390, 455] on input "text" at bounding box center [392, 460] width 74 height 14
paste input "**********"
type input "**********"
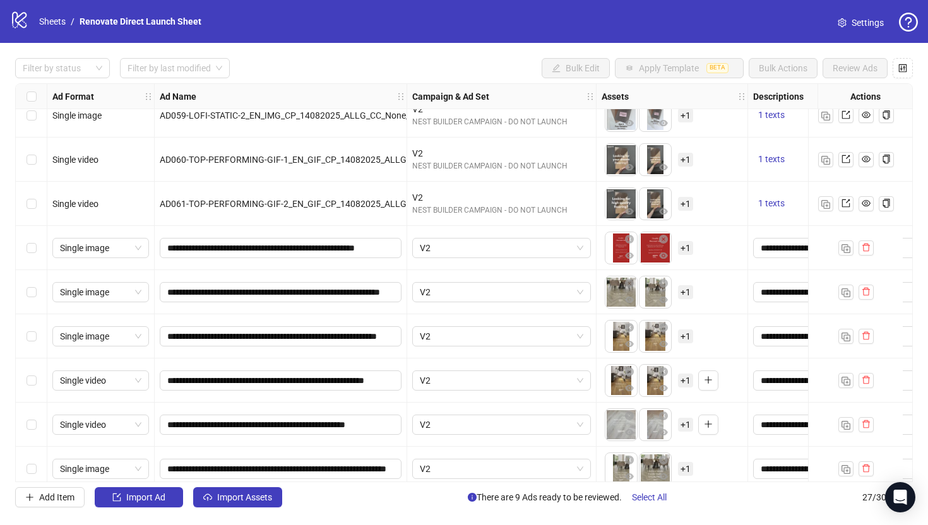
scroll to position [626, 0]
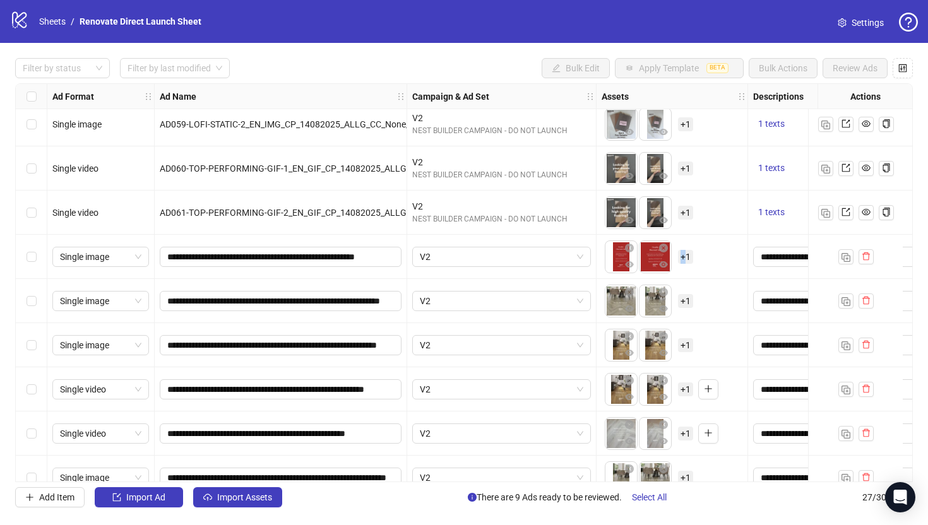
click at [683, 255] on span "+ 1" at bounding box center [685, 257] width 15 height 14
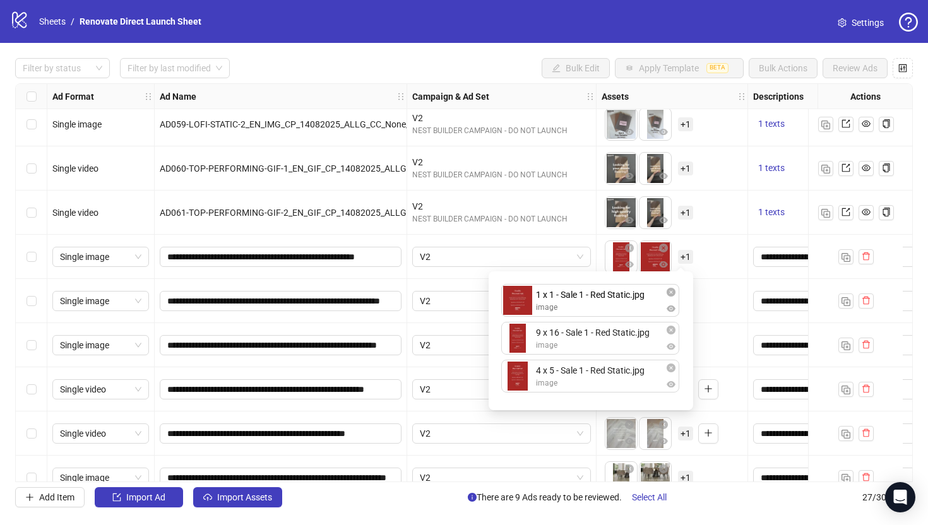
drag, startPoint x: 623, startPoint y: 343, endPoint x: 626, endPoint y: 322, distance: 21.1
click at [626, 322] on div "9 x 16 - Sale 1 - Red Static.jpg image 1 x 1 - Sale 1 - Red Static.jpg image 4 …" at bounding box center [590, 341] width 189 height 124
click at [717, 282] on div "To pick up a draggable item, press the space bar. While dragging, use the arrow…" at bounding box center [672, 301] width 141 height 39
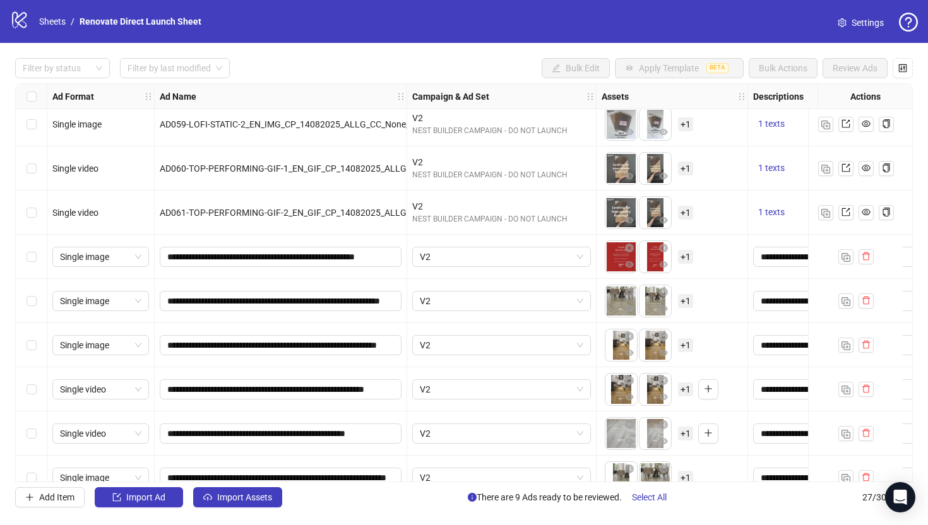
click at [694, 300] on div "To pick up a draggable item, press the space bar. While dragging, use the arrow…" at bounding box center [672, 301] width 141 height 39
click at [692, 301] on span "+ 1" at bounding box center [685, 301] width 15 height 14
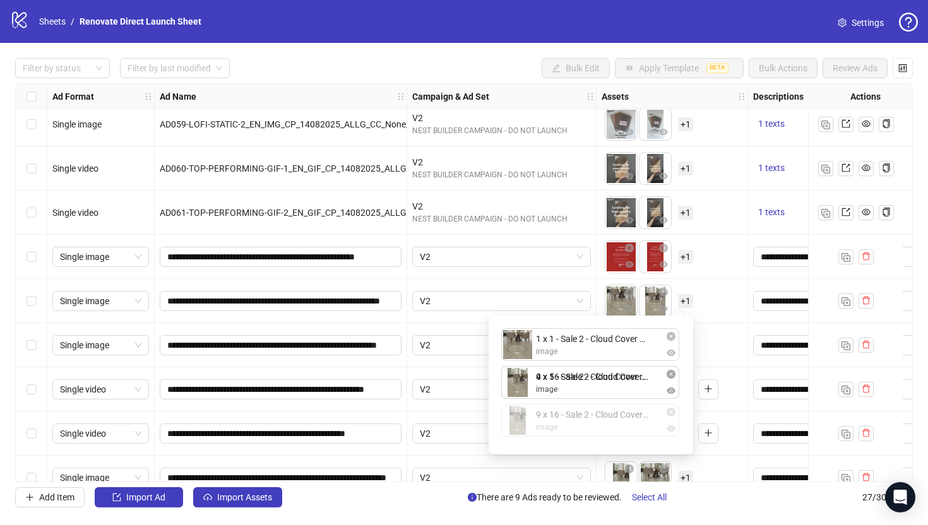
drag, startPoint x: 608, startPoint y: 428, endPoint x: 613, endPoint y: 392, distance: 36.4
click at [613, 392] on div "1 x 1 - Sale 2 - Cloud Cover Static.jpg image 4 x 5 - Sale 2 - Cloud Cover Stat…" at bounding box center [590, 385] width 189 height 124
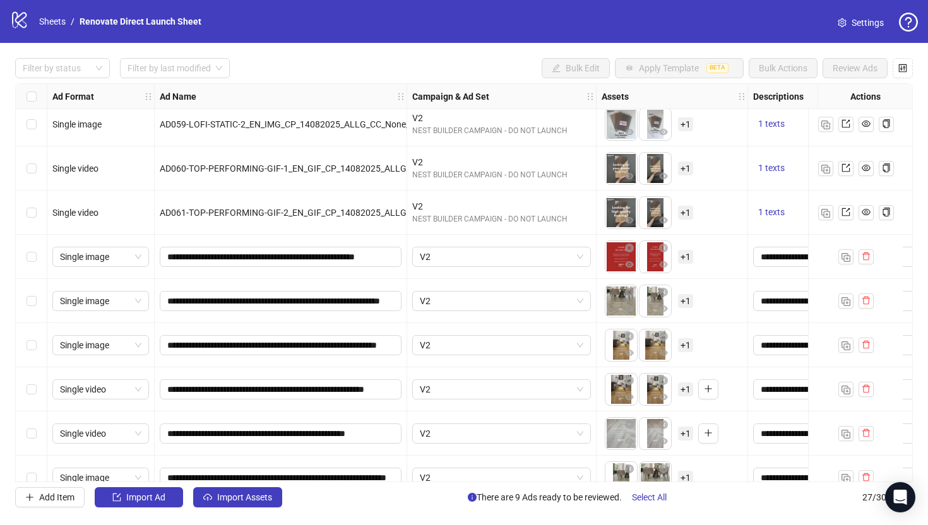
click at [713, 345] on div "To pick up a draggable item, press the space bar. While dragging, use the arrow…" at bounding box center [672, 345] width 141 height 39
click at [689, 346] on span "+ 1" at bounding box center [685, 346] width 15 height 14
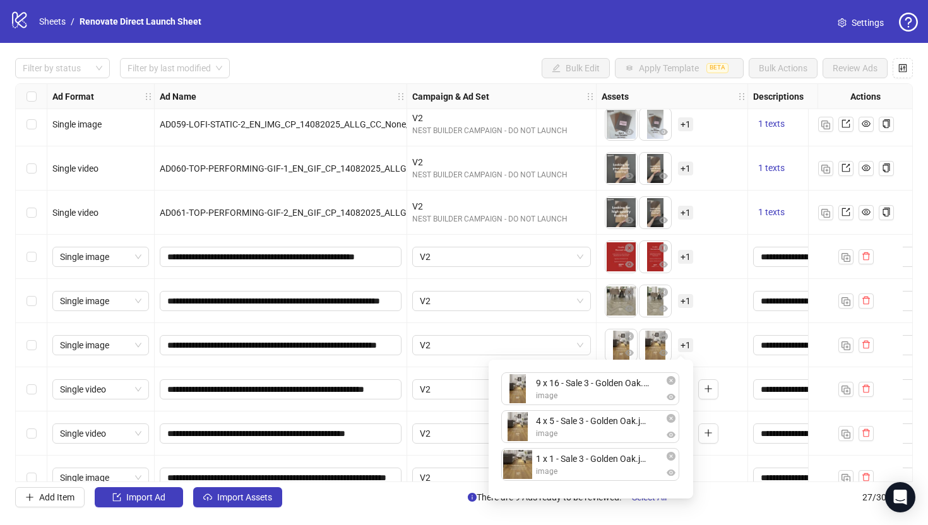
drag, startPoint x: 624, startPoint y: 448, endPoint x: 621, endPoint y: 429, distance: 18.5
click at [621, 429] on ul "9 x 16 - Sale 3 - Golden Oak.jpg image 4 x 5 - Sale 3 - Golden Oak.jpg image 1 …" at bounding box center [590, 430] width 179 height 114
drag, startPoint x: 609, startPoint y: 479, endPoint x: 613, endPoint y: 400, distance: 79.0
click at [613, 400] on div "9 x 16 - Sale 3 - Golden Oak.jpg image 4 x 5 - Sale 3 - Golden Oak.jpg image 1 …" at bounding box center [590, 430] width 189 height 124
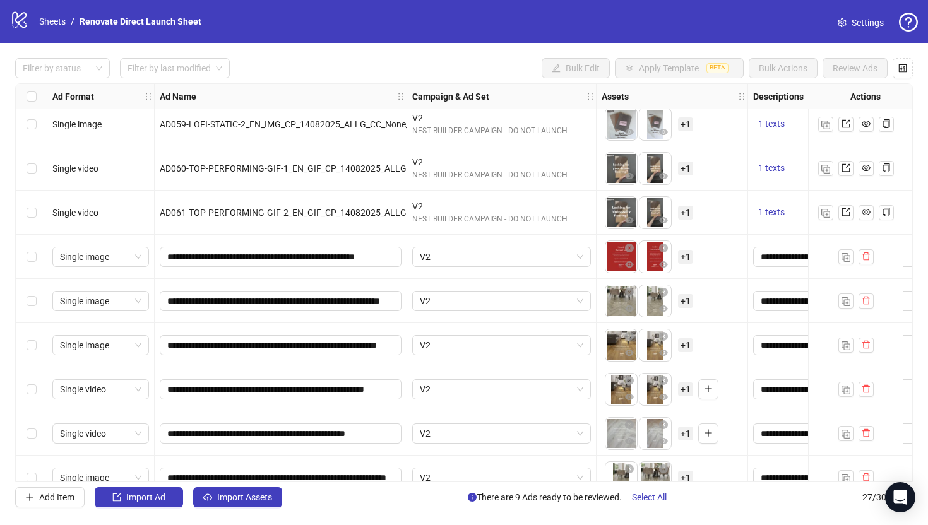
click at [726, 354] on div "To pick up a draggable item, press the space bar. While dragging, use the arrow…" at bounding box center [672, 345] width 141 height 39
click at [689, 388] on span "+ 1" at bounding box center [685, 390] width 15 height 14
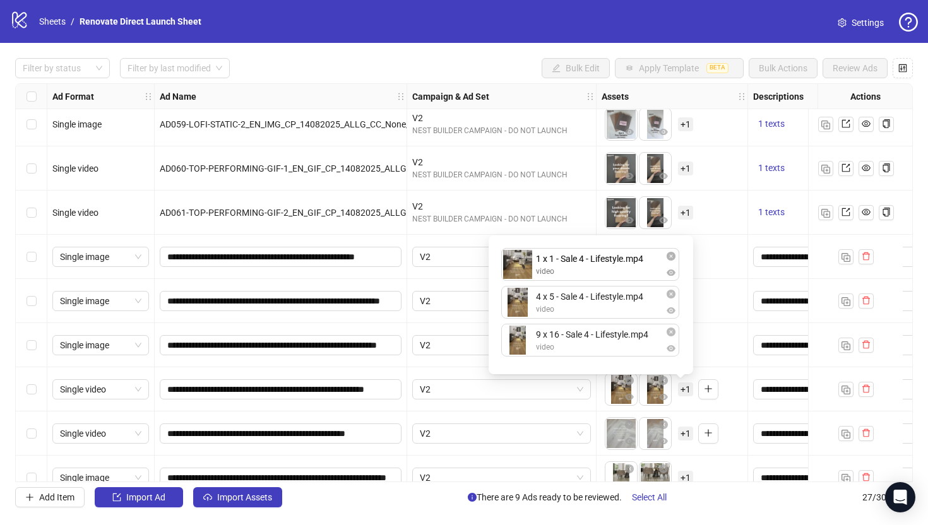
drag, startPoint x: 618, startPoint y: 354, endPoint x: 616, endPoint y: 292, distance: 62.6
click at [615, 272] on div "4 x 5 - Sale 4 - Lifestyle.mp4 video 9 x 16 - Sale 4 - Lifestyle.mp4 video 1 x …" at bounding box center [590, 305] width 189 height 124
drag, startPoint x: 615, startPoint y: 342, endPoint x: 613, endPoint y: 293, distance: 49.3
click at [613, 292] on div "1 x 1 - Sale 4 - Lifestyle.mp4 video 4 x 5 - Sale 4 - Lifestyle.mp4 video 9 x 1…" at bounding box center [590, 305] width 189 height 124
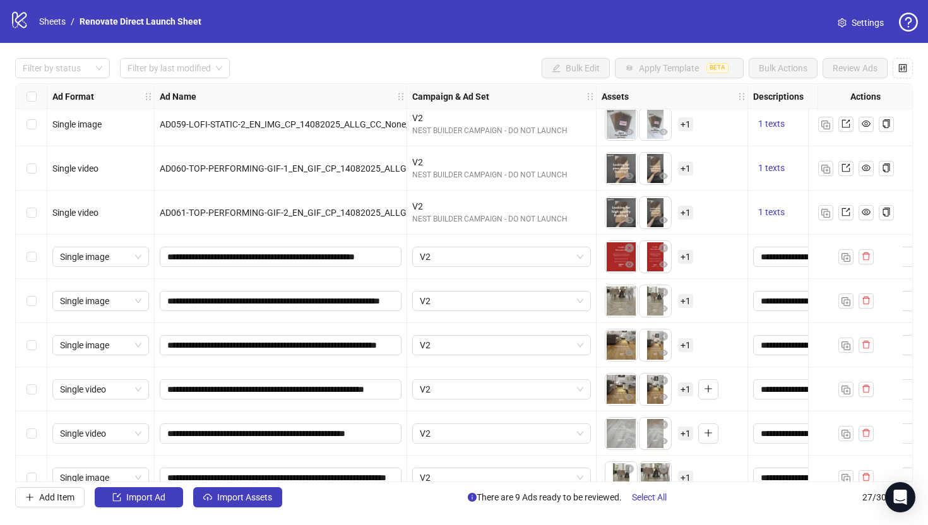
click at [709, 335] on div "To pick up a draggable item, press the space bar. While dragging, use the arrow…" at bounding box center [672, 345] width 141 height 39
click at [693, 431] on span "+ 1" at bounding box center [685, 434] width 15 height 14
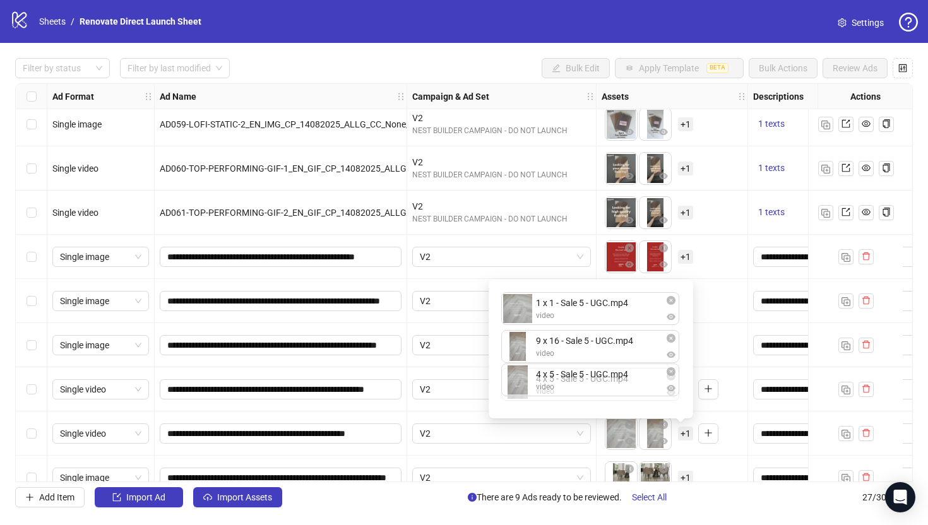
click at [624, 397] on div "1 x 1 - Sale 5 - UGC.mp4 video 9 x 16 - Sale 5 - UGC.mp4 video 4 x 5 - Sale 5 -…" at bounding box center [590, 349] width 189 height 124
click at [694, 463] on div "To pick up a draggable item, press the space bar. While dragging, use the arrow…" at bounding box center [672, 478] width 141 height 39
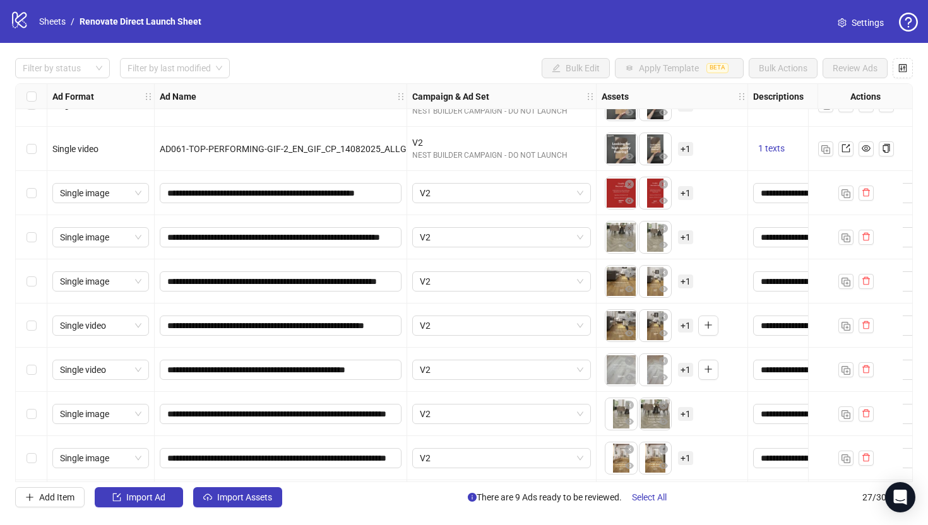
scroll to position [725, 0]
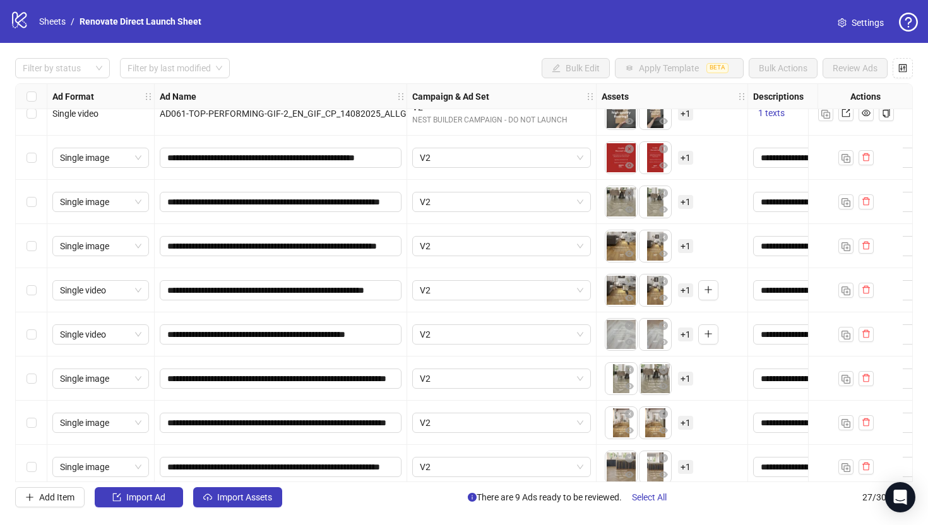
click at [688, 376] on span "+ 1" at bounding box center [685, 379] width 15 height 14
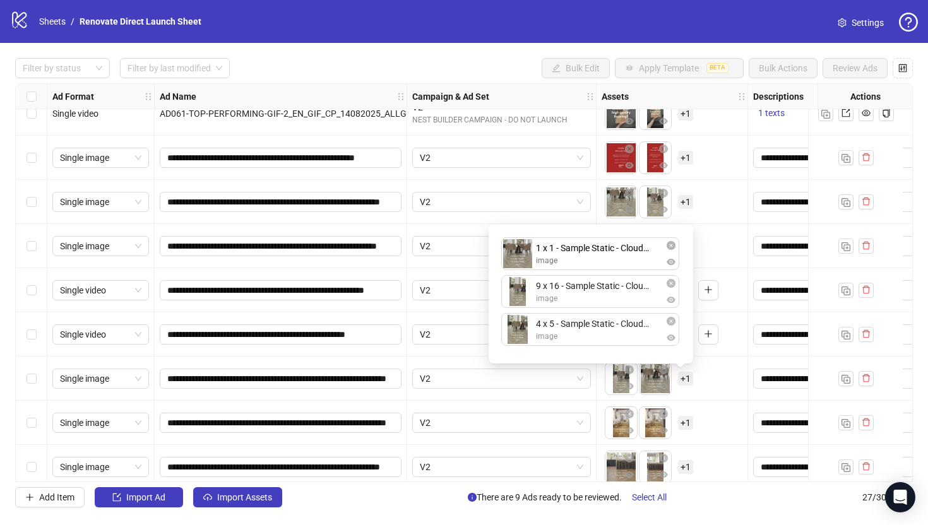
drag, startPoint x: 591, startPoint y: 282, endPoint x: 589, endPoint y: 251, distance: 31.0
click at [589, 251] on div "9 x 16 - Sample Static - Cloud Cover.jpg image 1 x 1 - Sample Static - Cloud Co…" at bounding box center [590, 294] width 189 height 124
click at [712, 385] on div "To pick up a draggable item, press the space bar. While dragging, use the arrow…" at bounding box center [672, 378] width 141 height 39
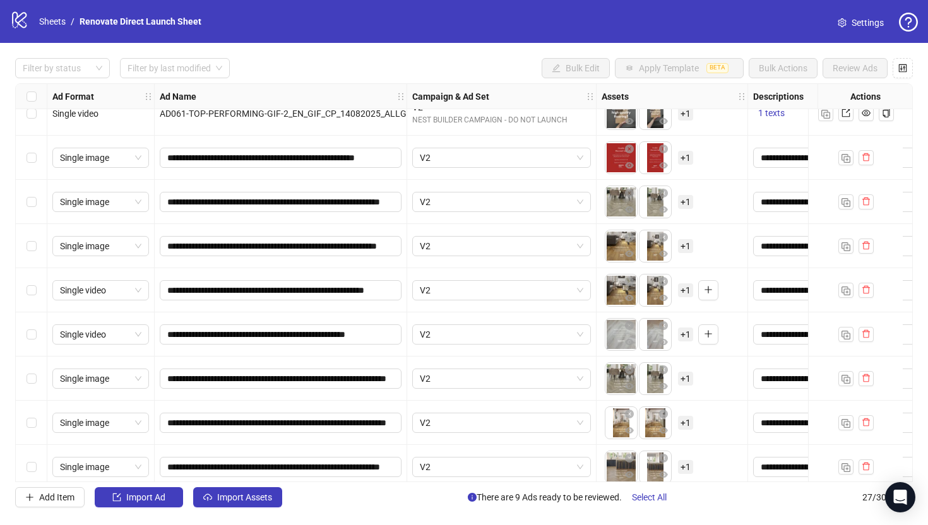
click at [685, 429] on span "+ 1" at bounding box center [685, 423] width 15 height 14
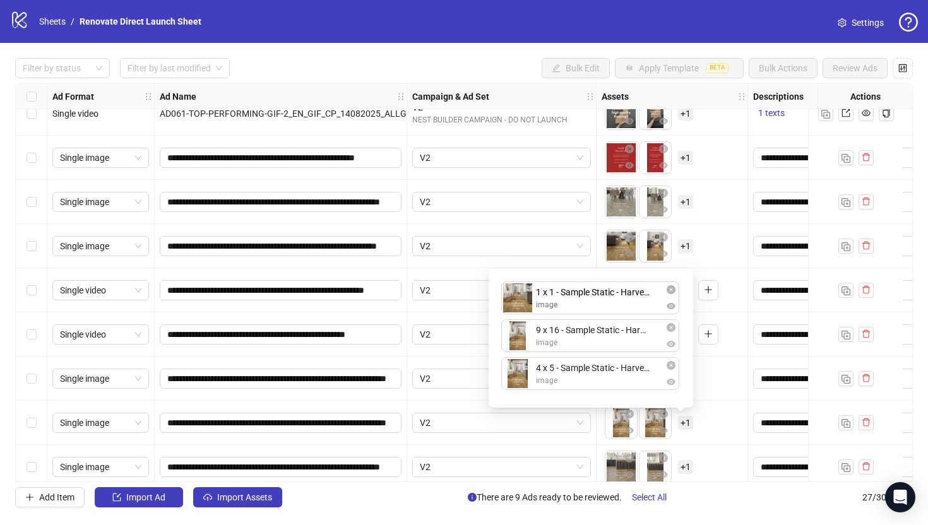
drag, startPoint x: 635, startPoint y: 389, endPoint x: 644, endPoint y: 346, distance: 43.8
click at [625, 309] on div "9 x 16 - Sample Static - Harvest Oak.jpg image 4 x 5 - Sample Static - Harvest …" at bounding box center [590, 339] width 189 height 124
click at [721, 415] on div "To pick up a draggable item, press the space bar. While dragging, use the arrow…" at bounding box center [672, 423] width 141 height 39
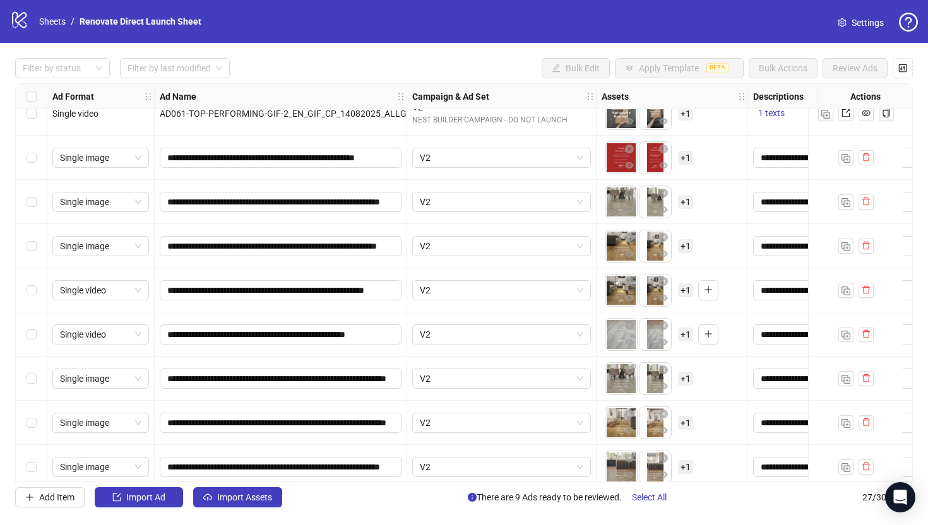
scroll to position [826, 0]
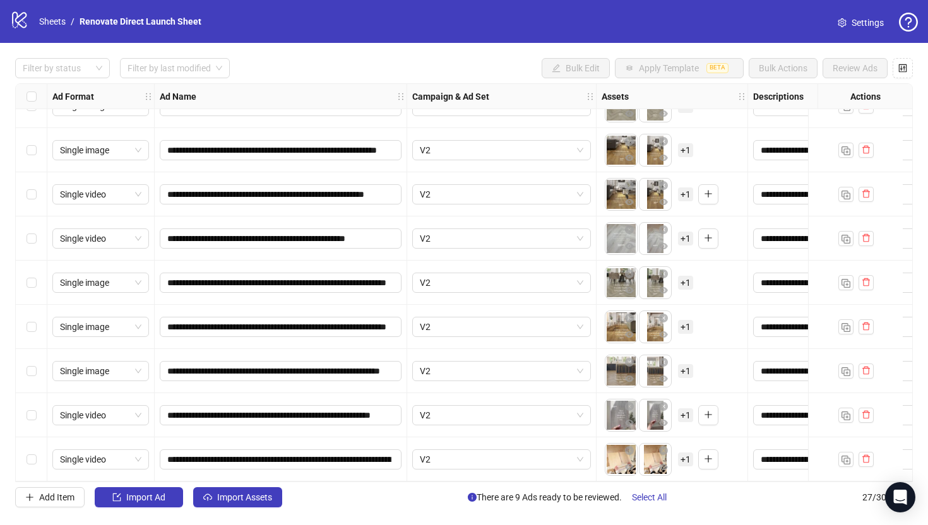
click at [679, 369] on span "+ 1" at bounding box center [685, 371] width 15 height 14
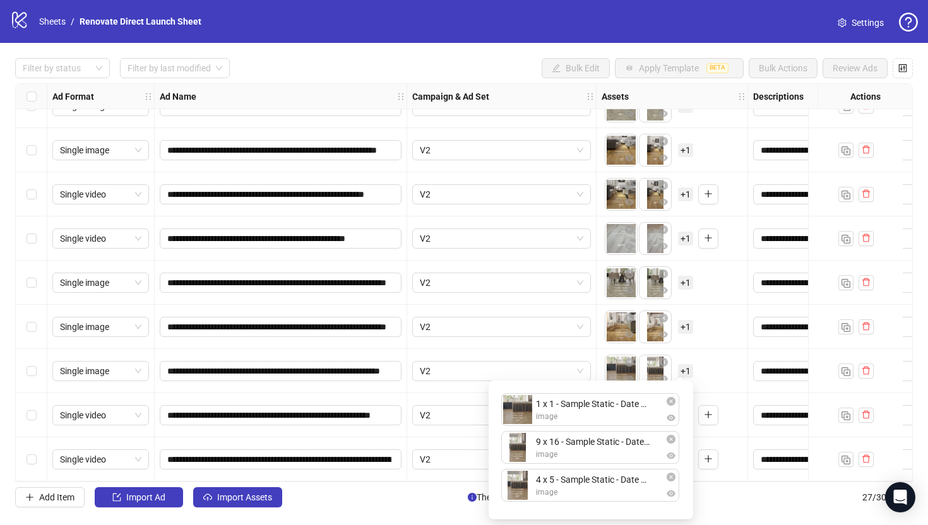
click at [724, 383] on div "To pick up a draggable item, press the space bar. While dragging, use the arrow…" at bounding box center [672, 371] width 141 height 39
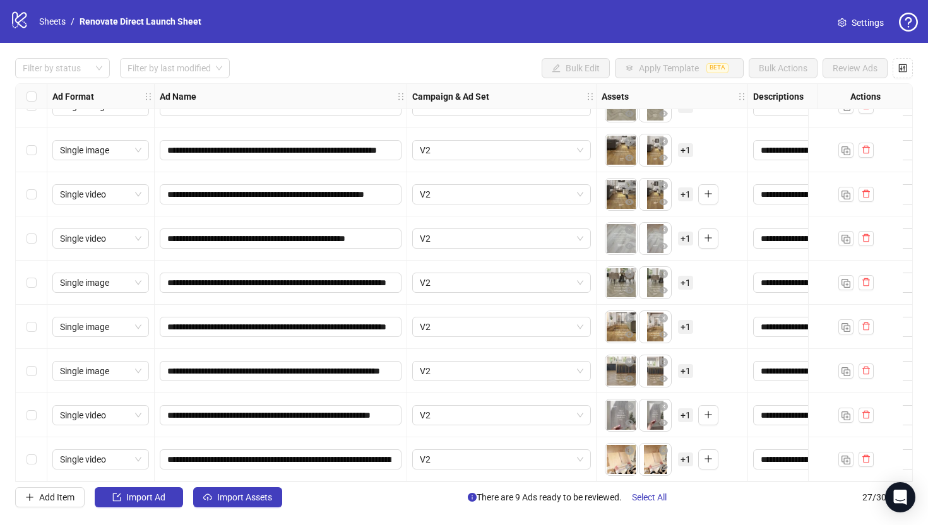
click at [687, 409] on span "+ 1" at bounding box center [685, 416] width 15 height 14
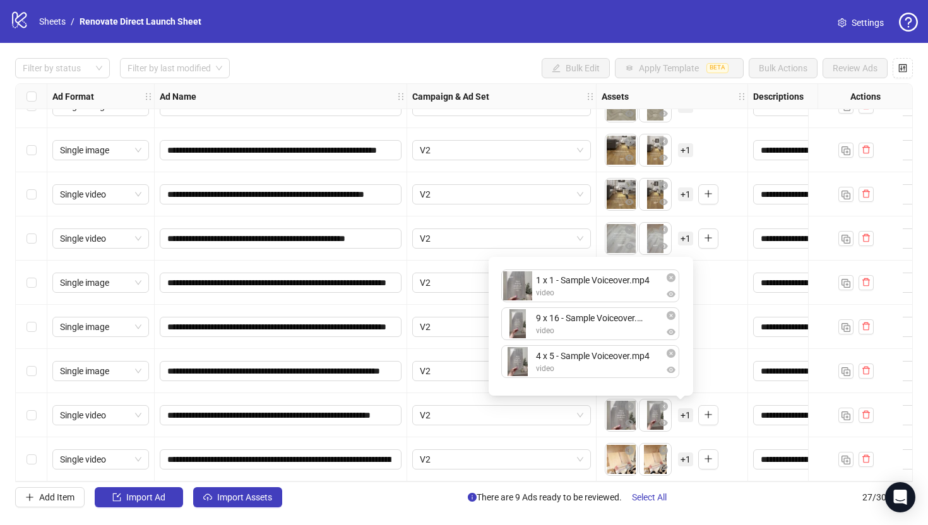
click at [687, 453] on span "+ 1" at bounding box center [685, 460] width 15 height 14
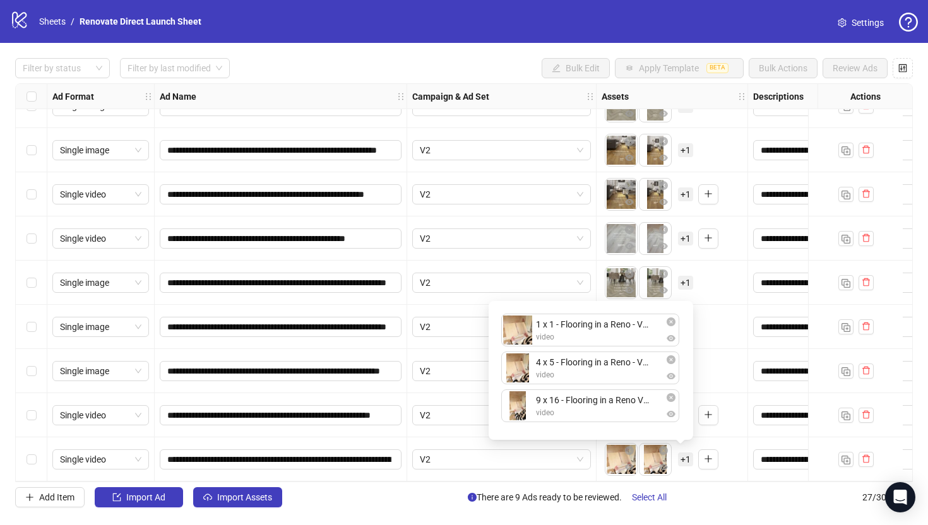
click at [609, 368] on div "1 x 1 - Flooring in a Reno - Voiceover.mp4 video 4 x 5 - Flooring in a Reno - V…" at bounding box center [590, 371] width 189 height 124
click at [733, 383] on div "To pick up a draggable item, press the space bar. While dragging, use the arrow…" at bounding box center [672, 371] width 141 height 39
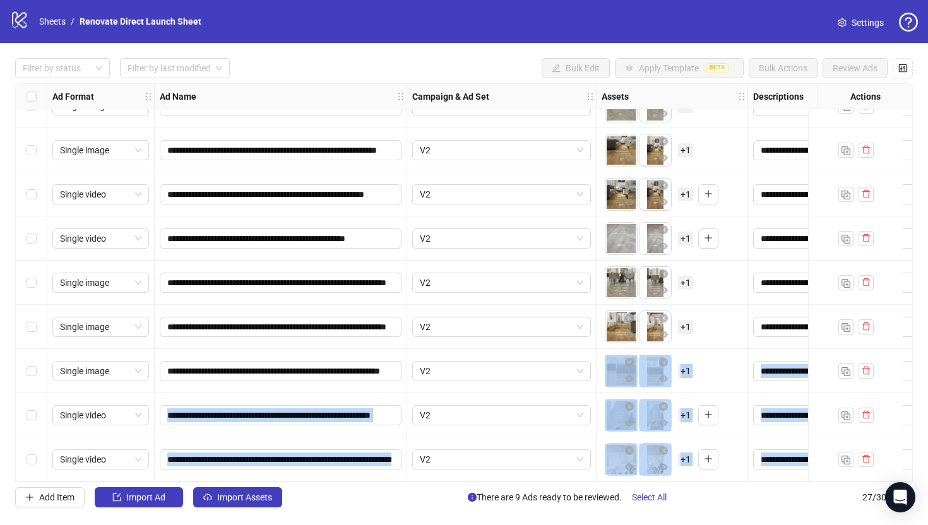
drag, startPoint x: 384, startPoint y: 476, endPoint x: 501, endPoint y: 482, distance: 117.0
click at [501, 477] on div "**********" at bounding box center [464, 282] width 898 height 399
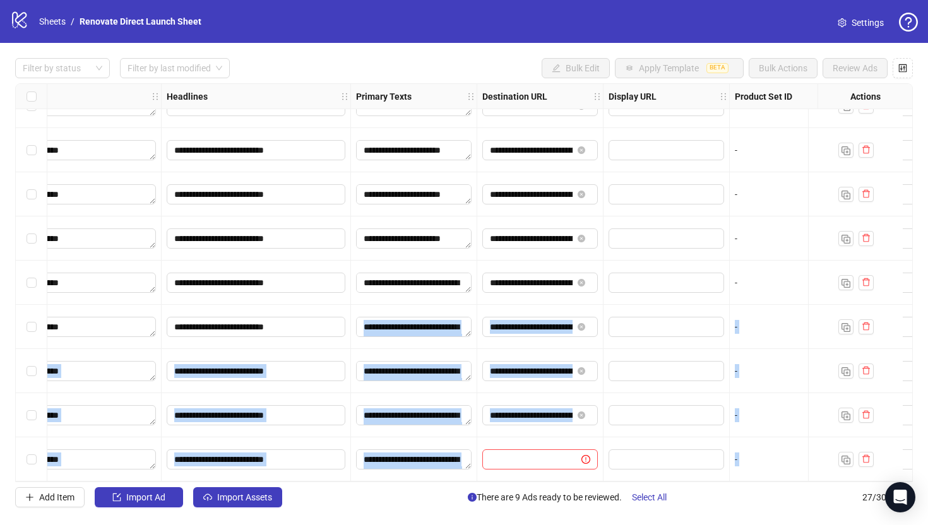
click at [496, 471] on div at bounding box center [540, 460] width 126 height 44
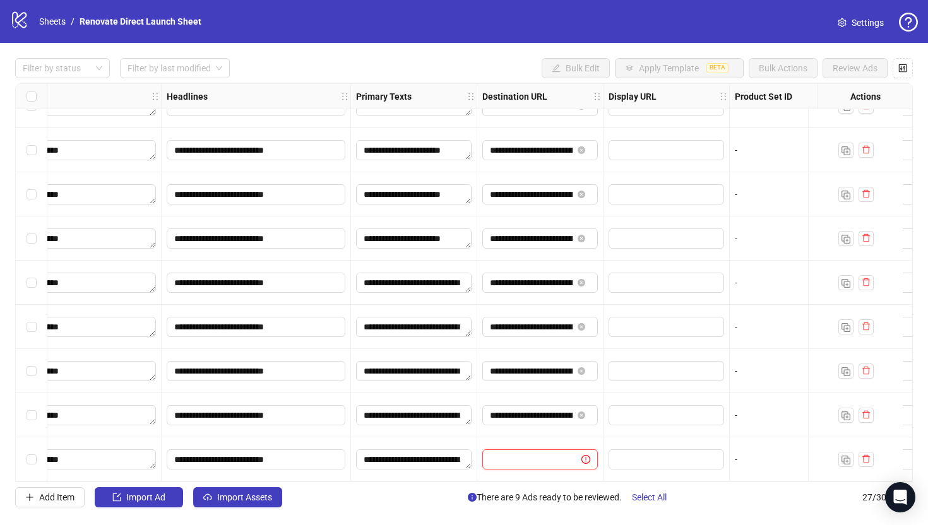
click at [530, 458] on input "text" at bounding box center [527, 460] width 74 height 14
paste input "**********"
type input "**********"
click at [615, 438] on div at bounding box center [667, 460] width 126 height 44
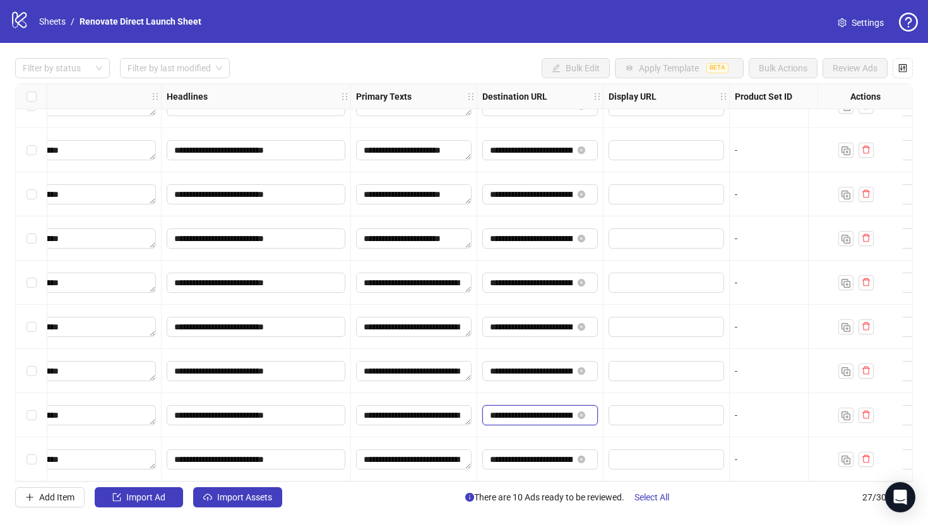
click at [560, 410] on input "**********" at bounding box center [531, 416] width 83 height 14
click at [552, 455] on input "**********" at bounding box center [531, 460] width 83 height 14
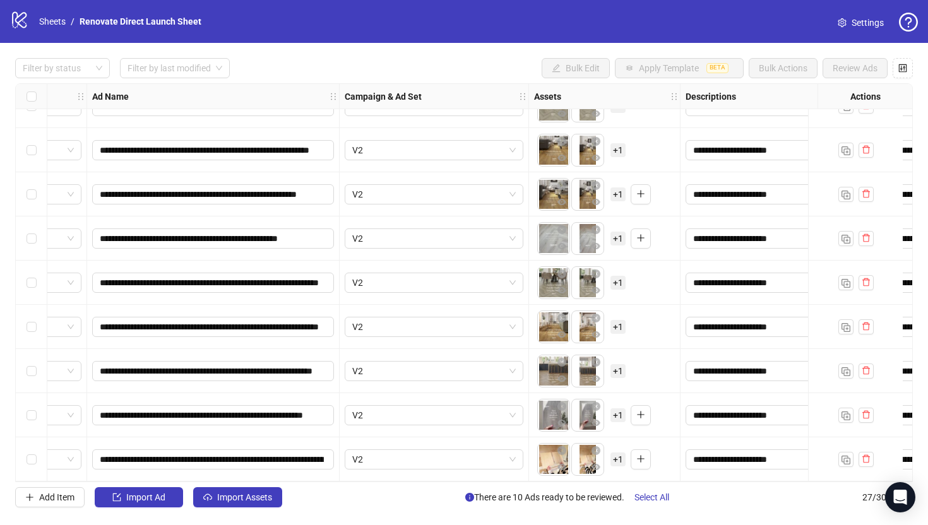
scroll to position [826, 0]
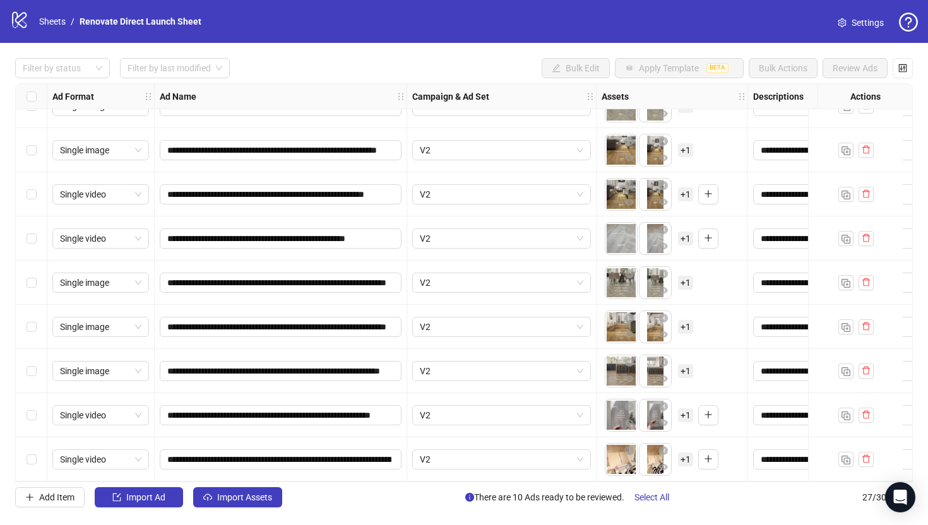
click at [843, 20] on span "Settings" at bounding box center [868, 23] width 32 height 14
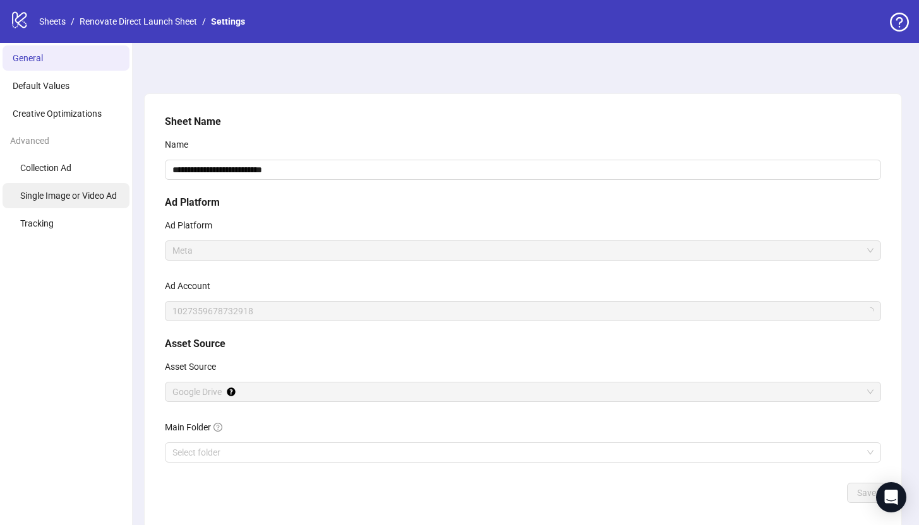
click at [98, 200] on span "Single Image or Video Ad" at bounding box center [68, 196] width 97 height 10
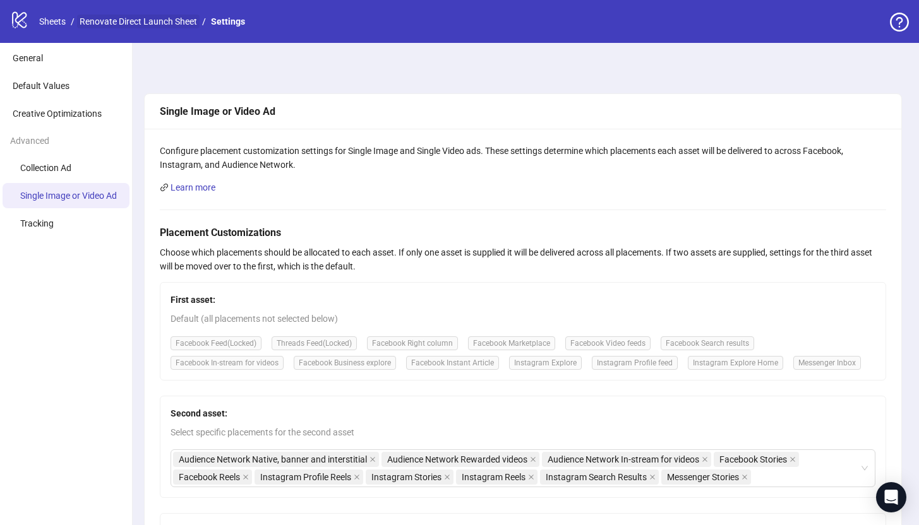
click at [128, 15] on link "Renovate Direct Launch Sheet" at bounding box center [138, 22] width 123 height 14
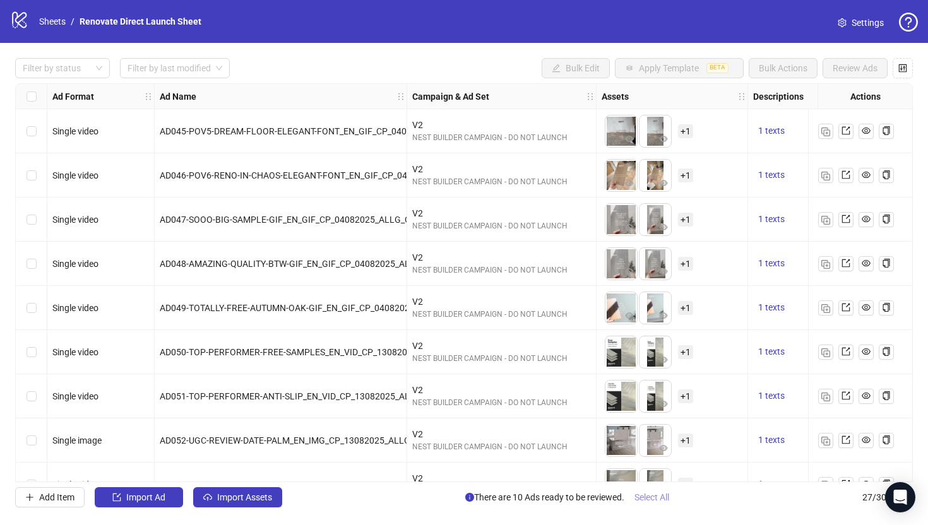
click at [678, 503] on button "Select All" at bounding box center [652, 498] width 55 height 20
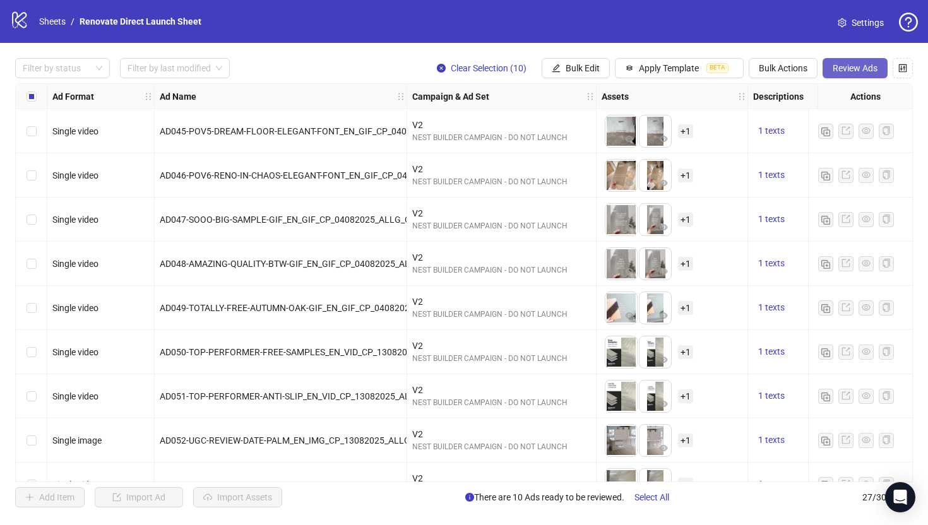
click at [847, 68] on span "Review Ads" at bounding box center [855, 68] width 45 height 10
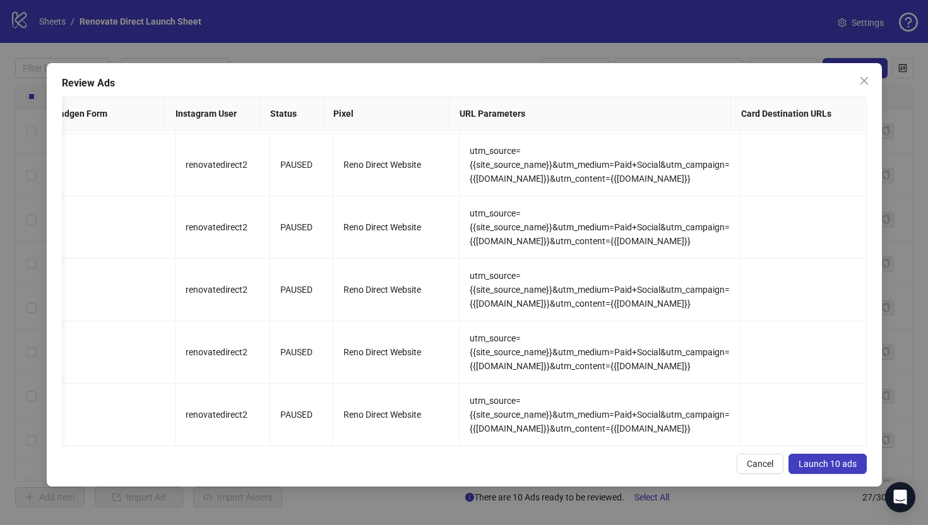
click at [844, 460] on span "Launch 10 ads" at bounding box center [828, 464] width 58 height 10
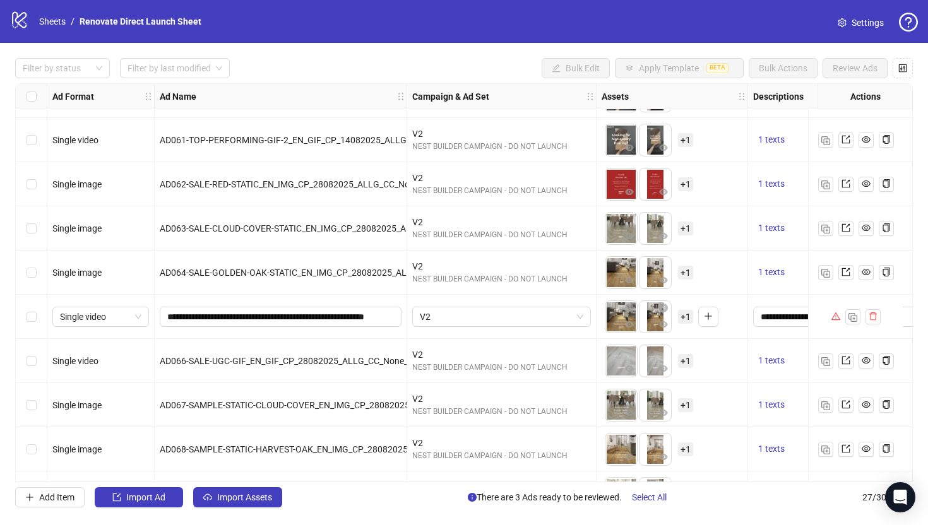
scroll to position [688, 0]
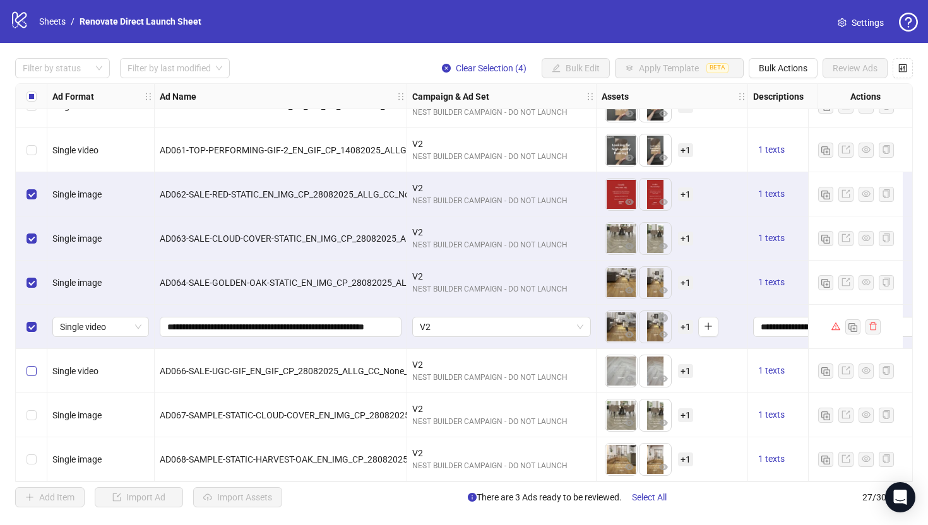
click at [32, 376] on label "Select row 22" at bounding box center [32, 371] width 10 height 14
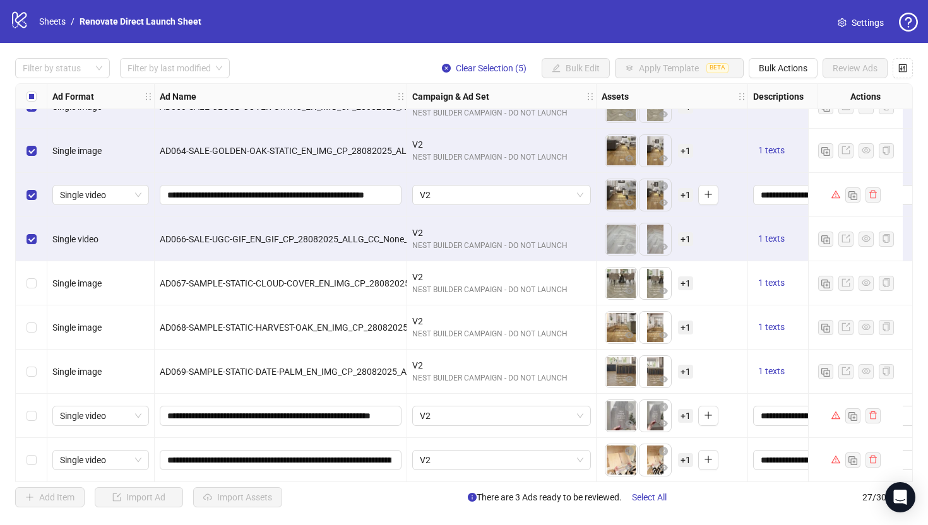
scroll to position [826, 0]
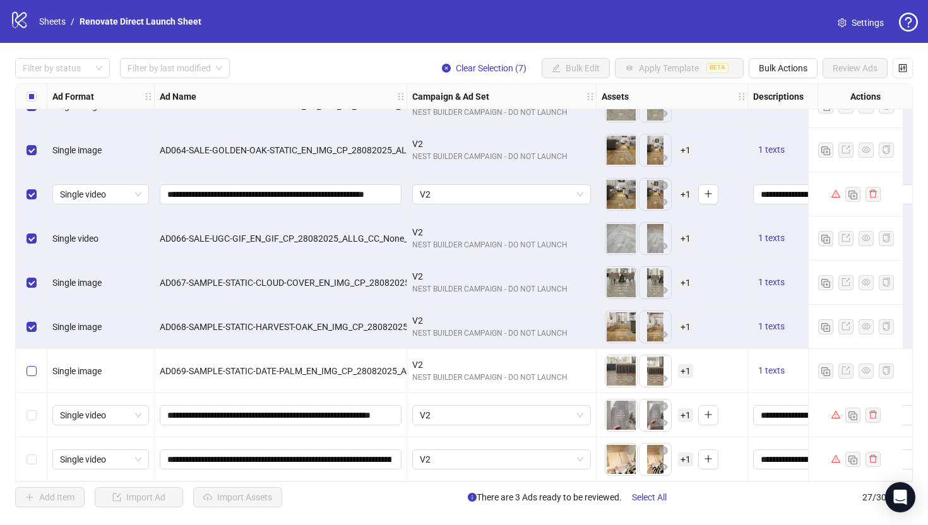
click at [30, 372] on label "Select row 25" at bounding box center [32, 371] width 10 height 14
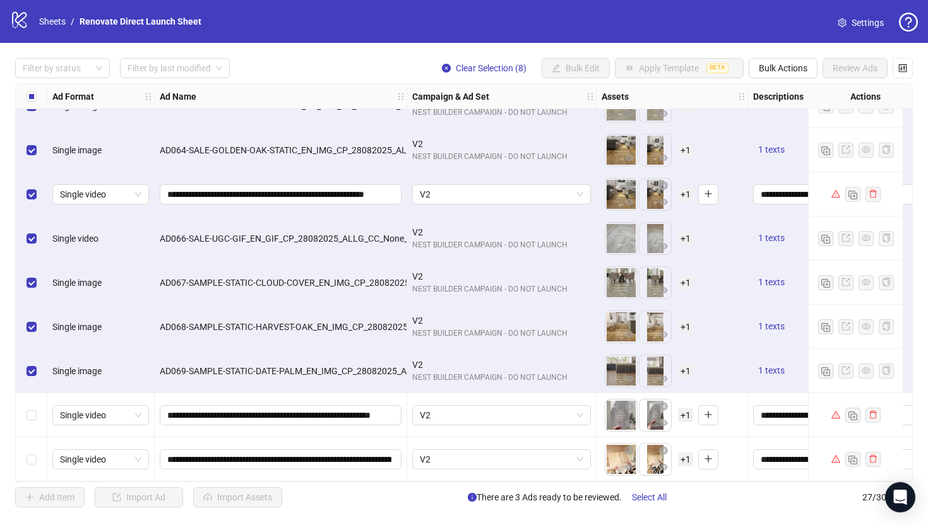
click at [37, 413] on div "Select row 26" at bounding box center [32, 415] width 32 height 44
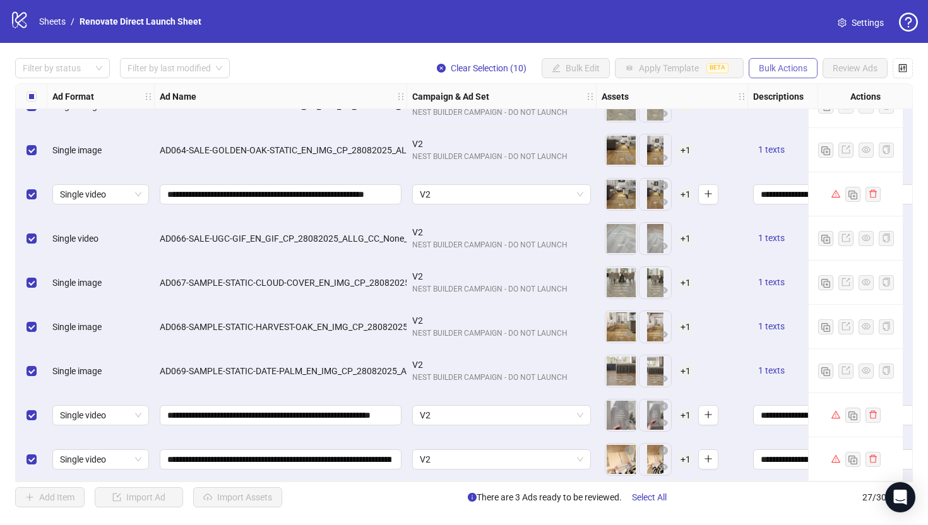
click at [779, 61] on button "Bulk Actions" at bounding box center [783, 68] width 69 height 20
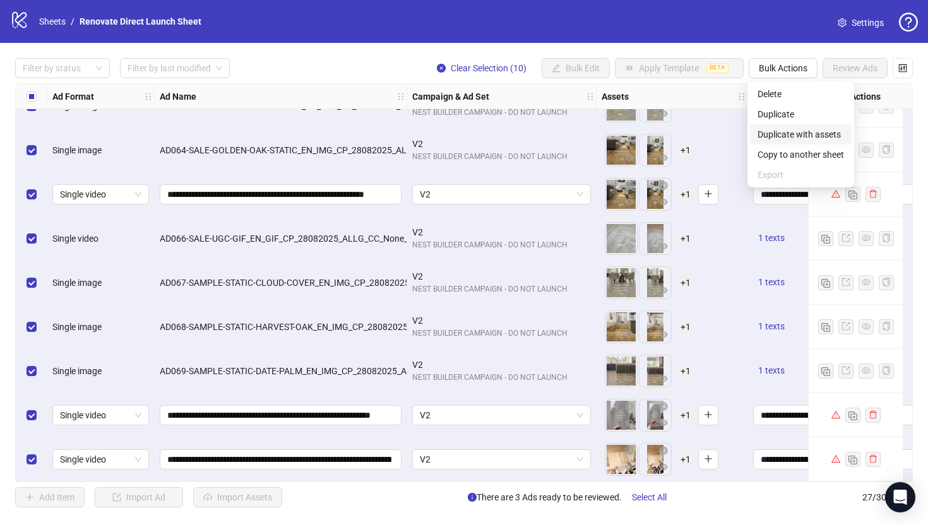
click at [808, 128] on span "Duplicate with assets" at bounding box center [801, 135] width 87 height 14
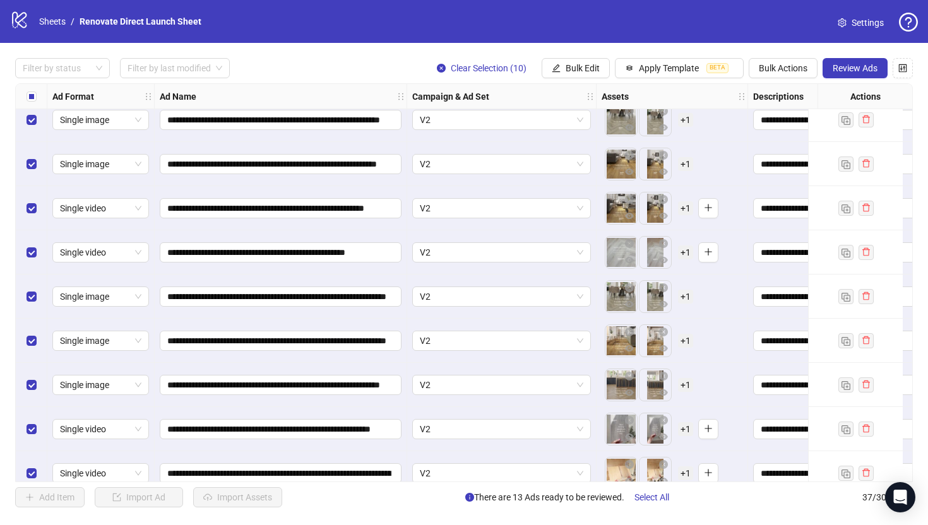
scroll to position [1268, 0]
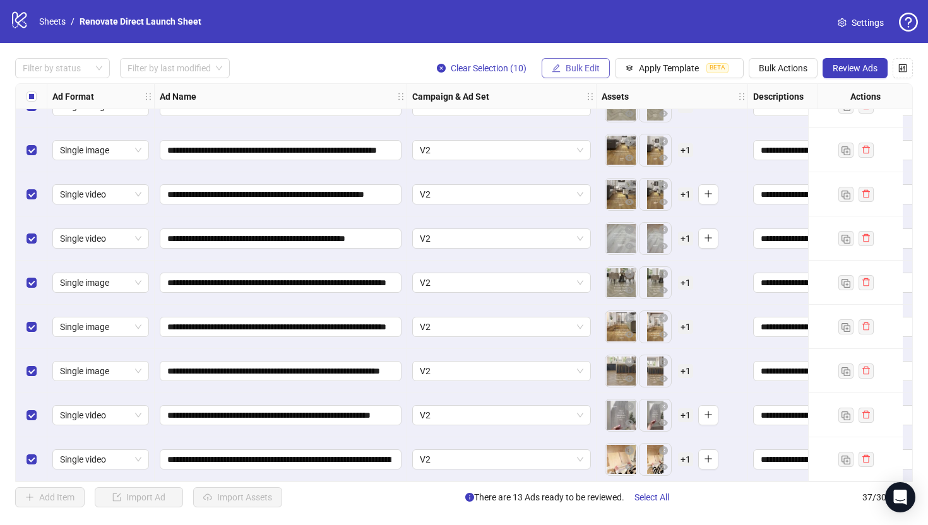
click at [582, 68] on span "Bulk Edit" at bounding box center [583, 68] width 34 height 10
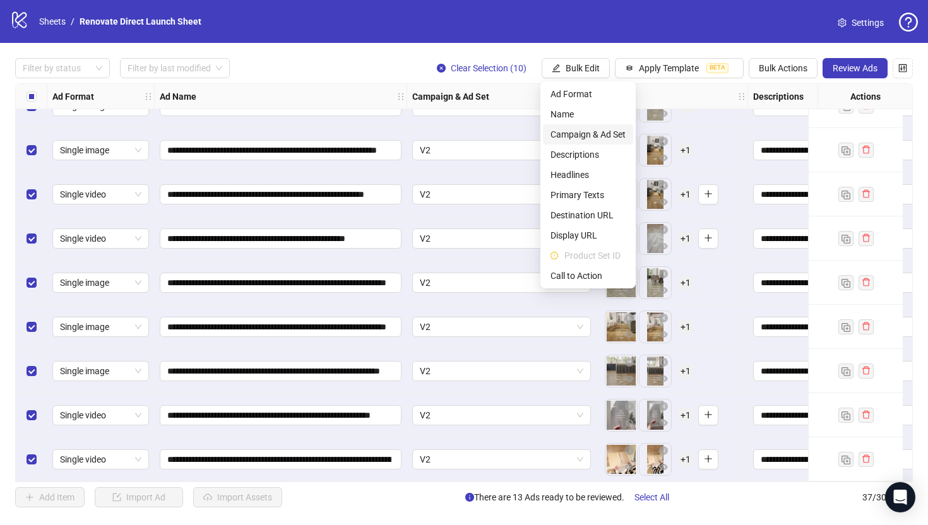
click at [588, 131] on span "Campaign & Ad Set" at bounding box center [588, 135] width 75 height 14
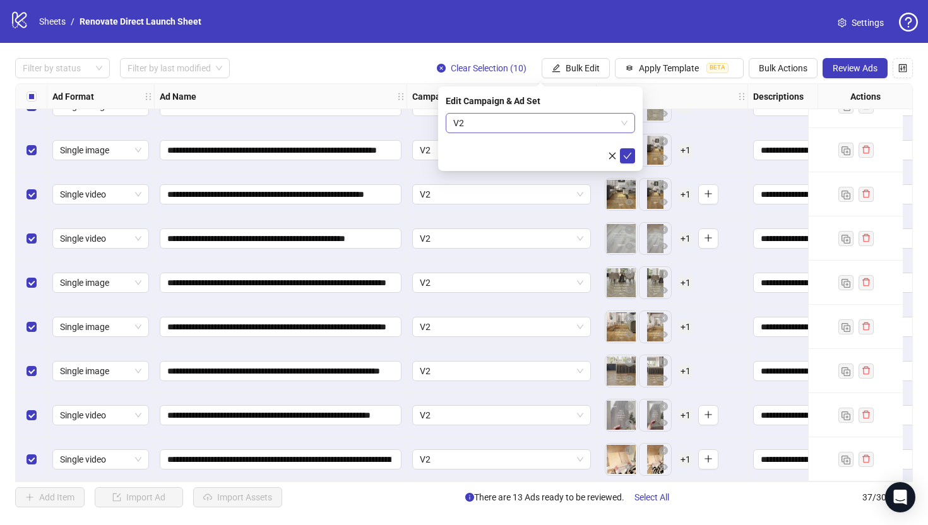
click at [498, 131] on span "V2" at bounding box center [540, 123] width 174 height 19
type input "*"
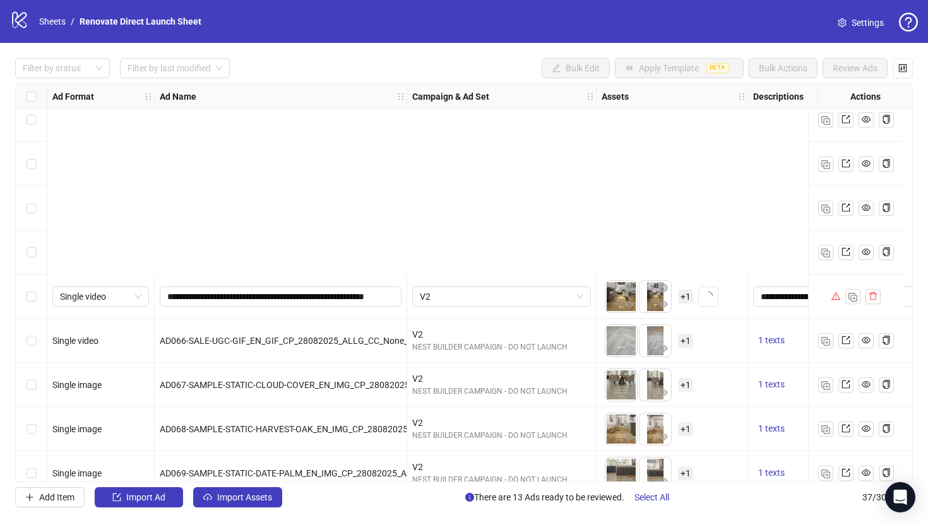
scroll to position [1268, 0]
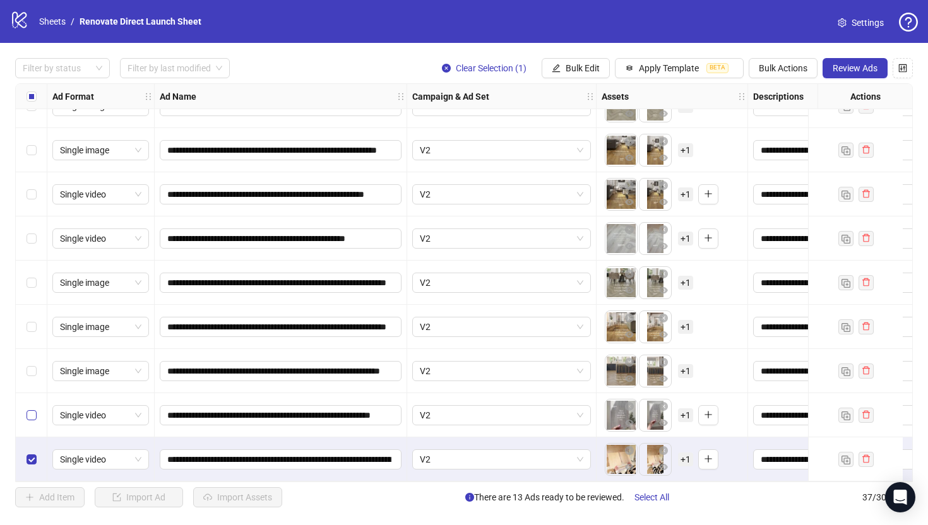
click at [32, 409] on label "Select row 36" at bounding box center [32, 416] width 10 height 14
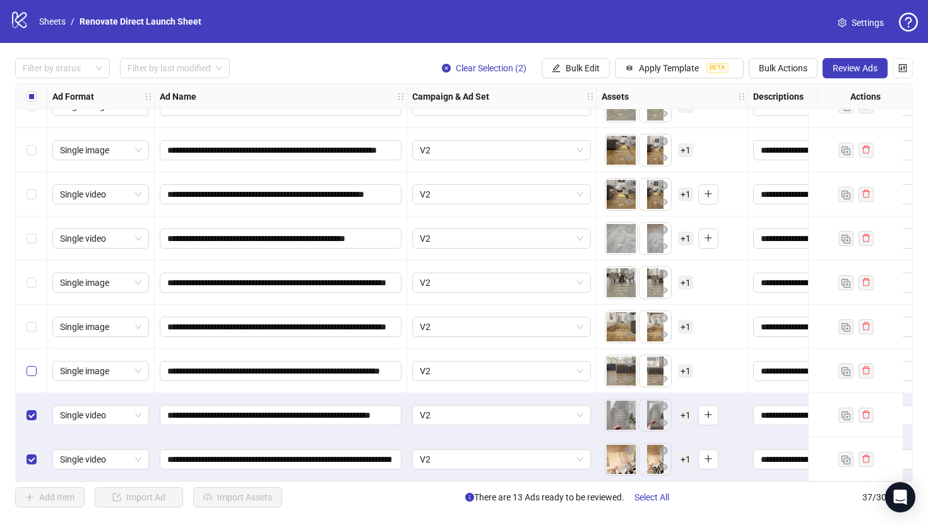
click at [29, 364] on label "Select row 35" at bounding box center [32, 371] width 10 height 14
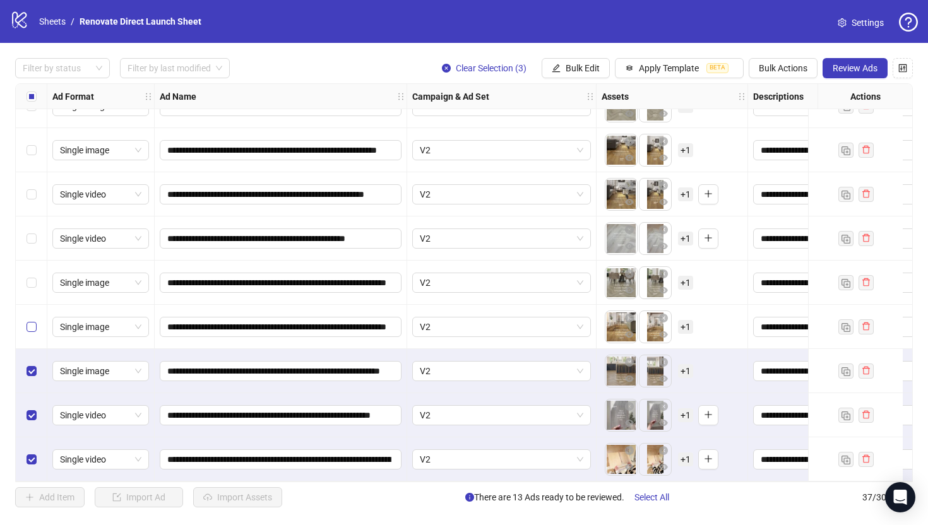
click at [29, 328] on label "Select row 34" at bounding box center [32, 327] width 10 height 14
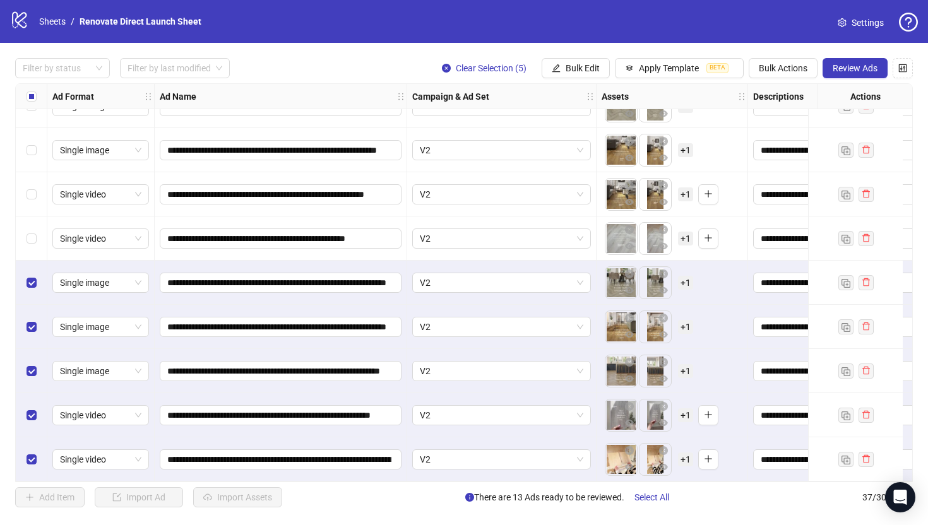
click at [33, 241] on div "Select row 32" at bounding box center [32, 239] width 32 height 44
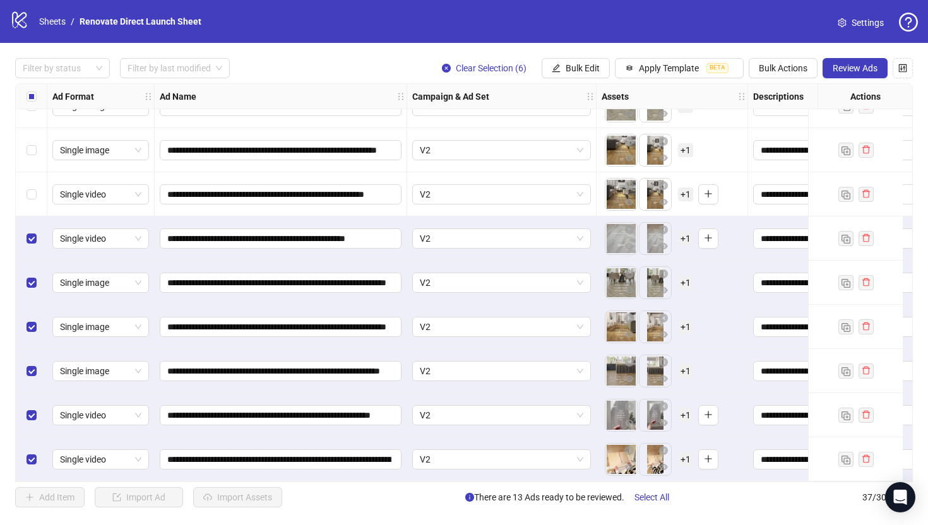
click at [38, 181] on div "Select row 31" at bounding box center [32, 194] width 32 height 44
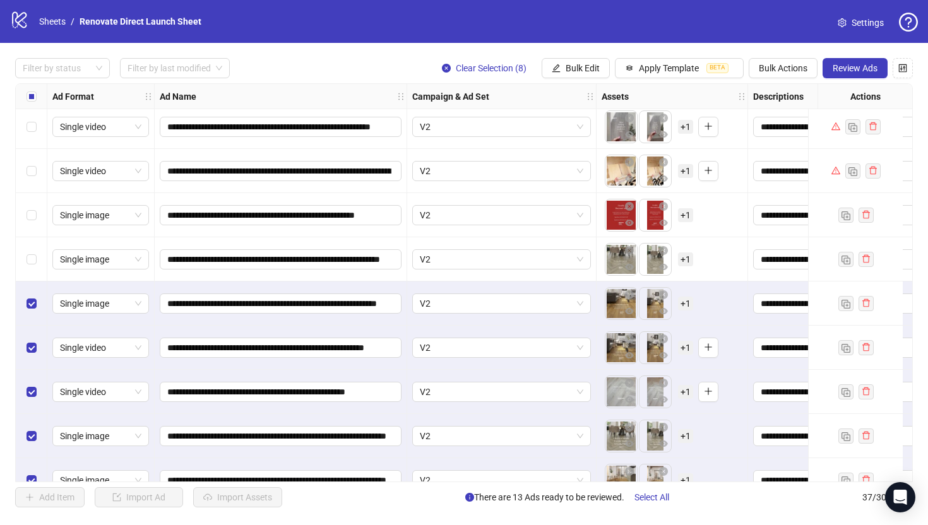
scroll to position [1098, 0]
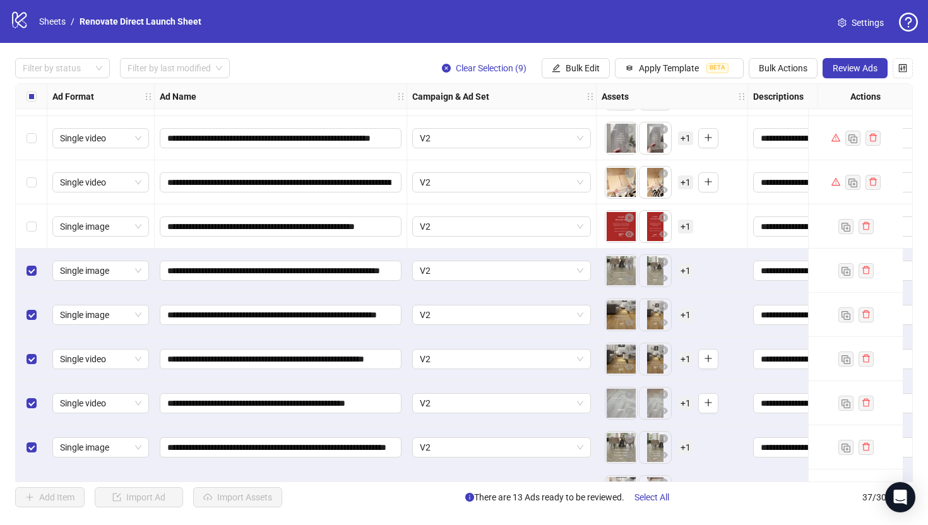
click at [28, 234] on div "Select row 28" at bounding box center [32, 227] width 32 height 44
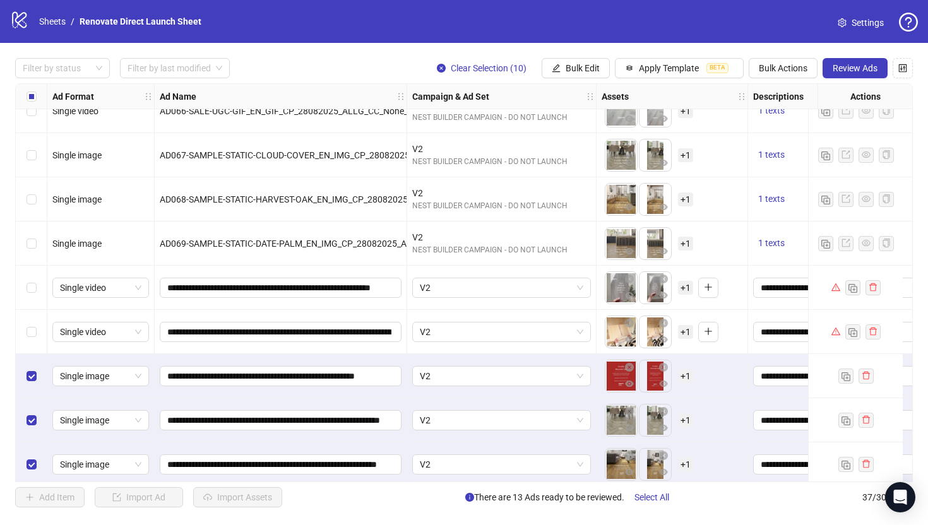
scroll to position [1268, 0]
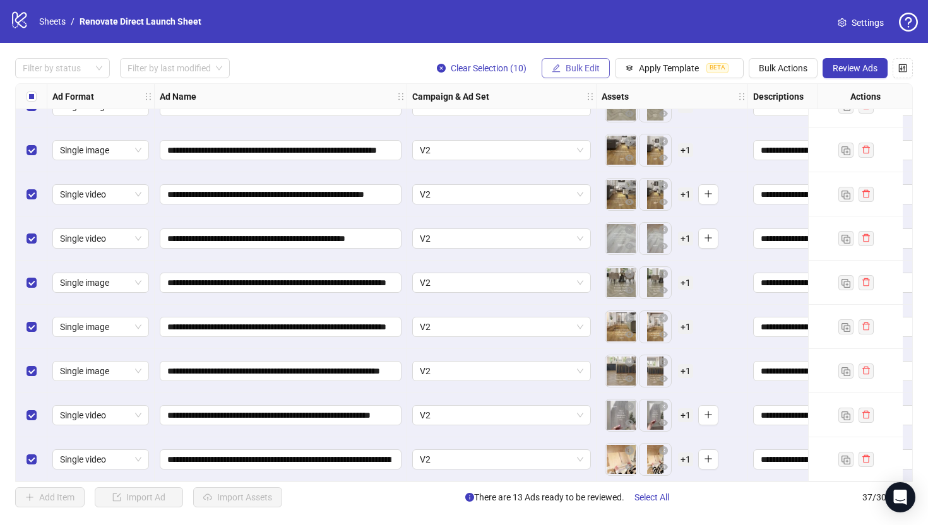
click at [574, 68] on span "Bulk Edit" at bounding box center [583, 68] width 34 height 10
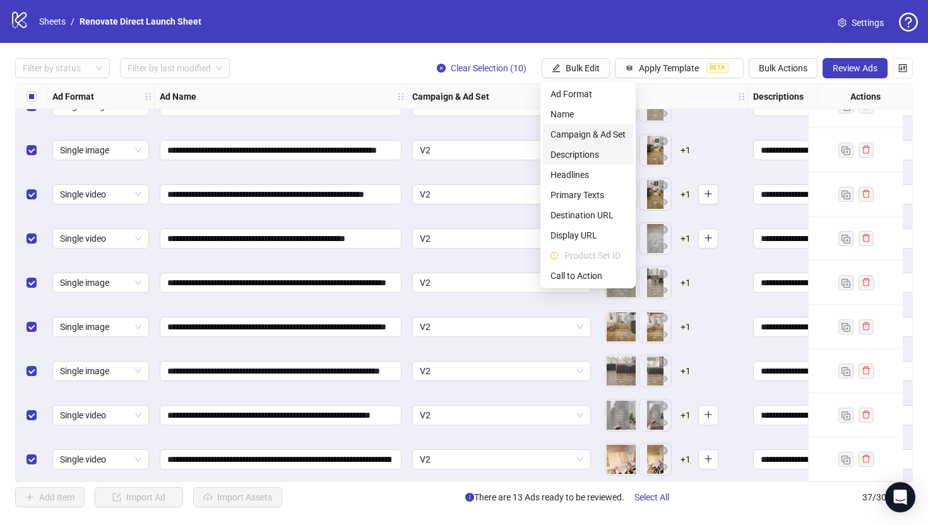
click at [597, 137] on span "Campaign & Ad Set" at bounding box center [588, 135] width 75 height 14
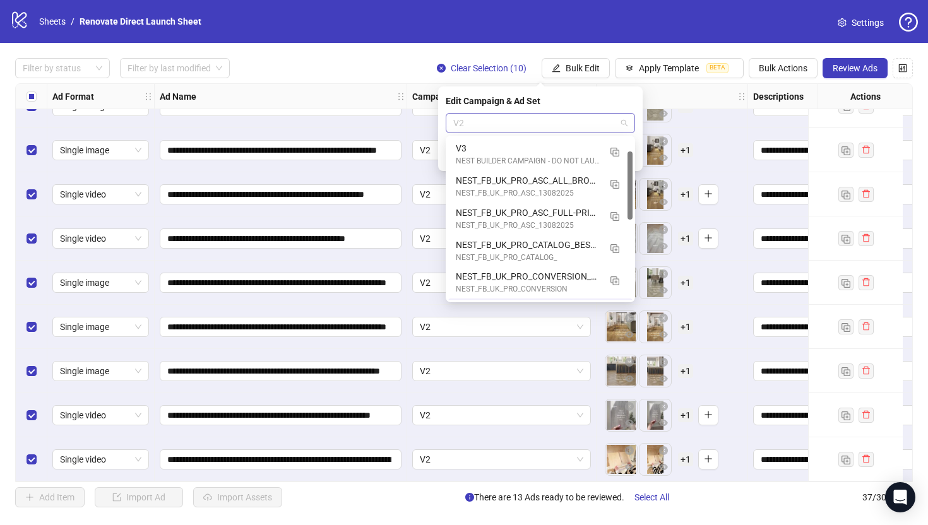
click at [533, 124] on span "V2" at bounding box center [540, 123] width 174 height 19
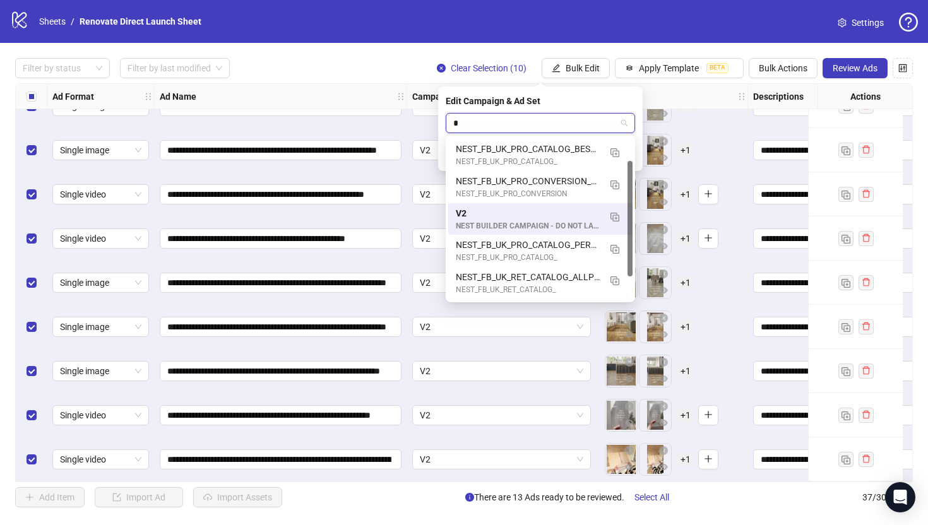
type input "**"
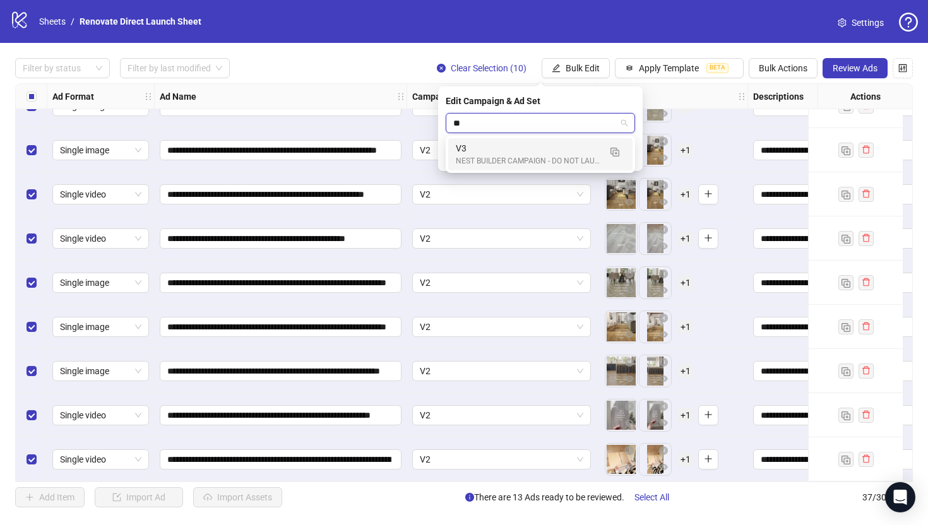
click at [522, 152] on div "V3" at bounding box center [528, 148] width 144 height 14
click at [627, 157] on icon "check" at bounding box center [628, 156] width 8 height 6
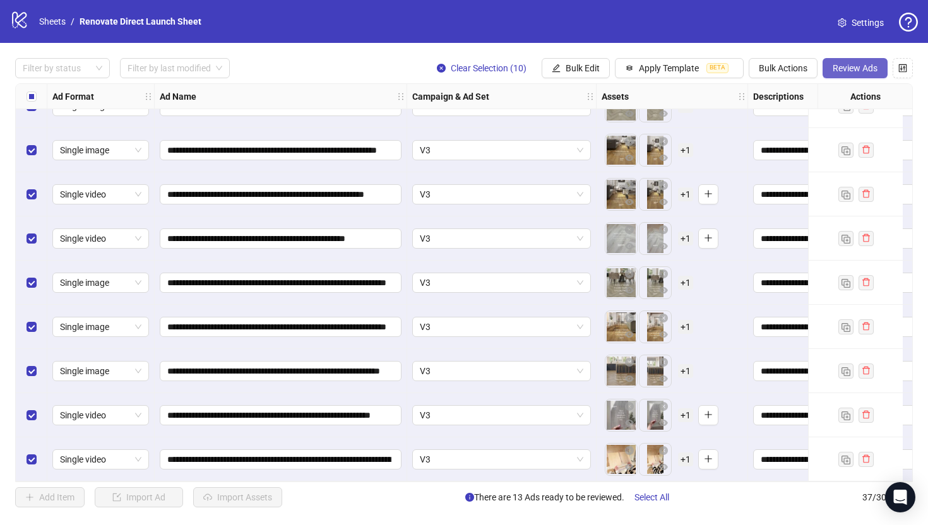
click at [862, 63] on span "Review Ads" at bounding box center [855, 68] width 45 height 10
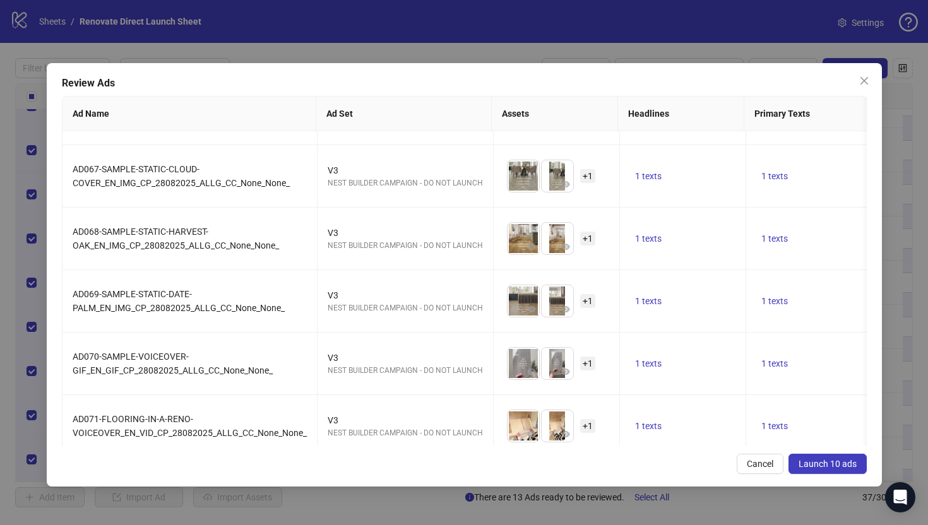
scroll to position [320, 0]
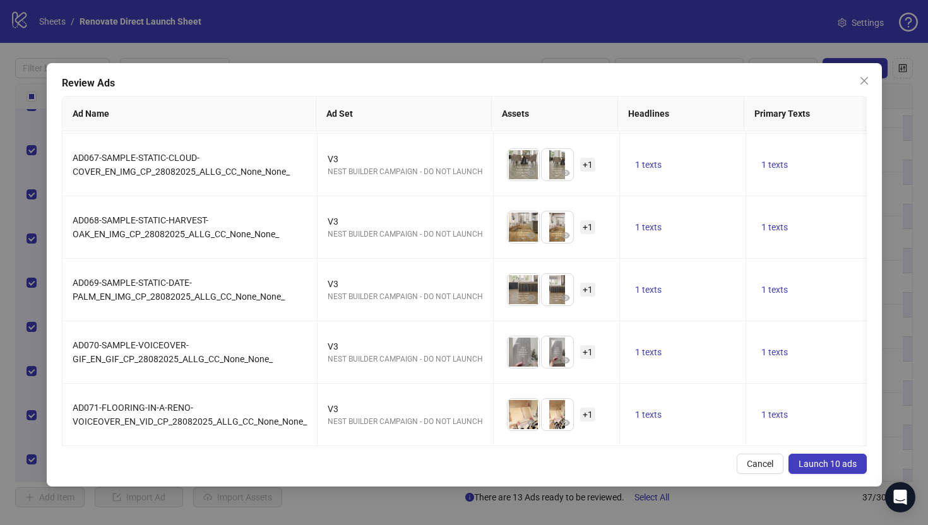
click at [842, 460] on span "Launch 10 ads" at bounding box center [828, 464] width 58 height 10
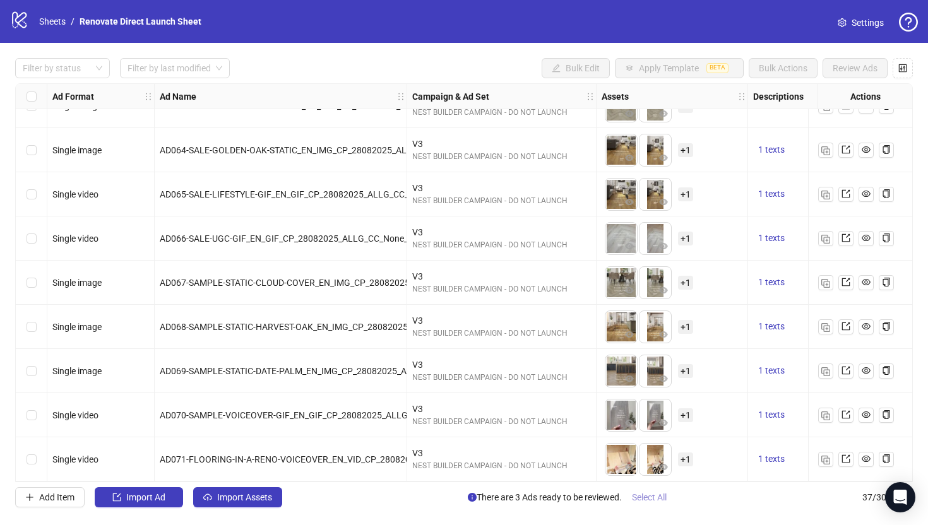
click at [650, 494] on span "Select All" at bounding box center [649, 498] width 35 height 10
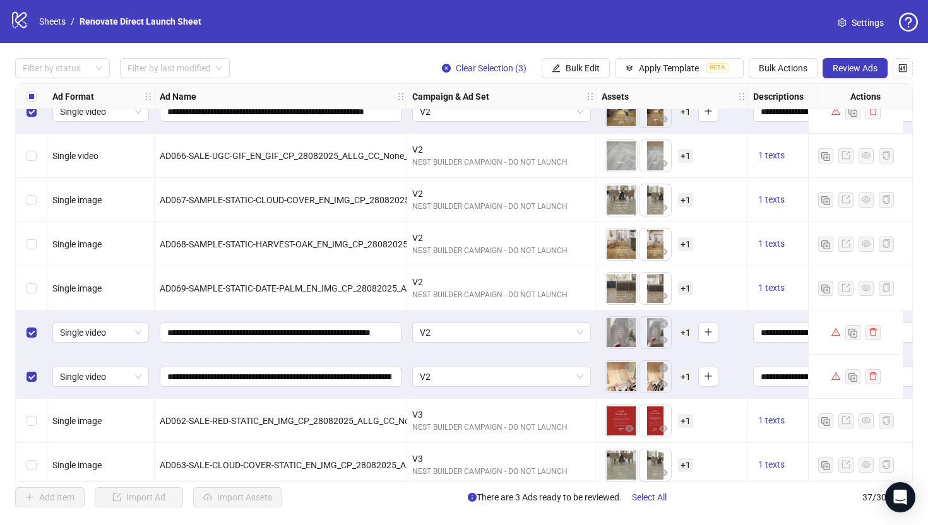
scroll to position [1007, 0]
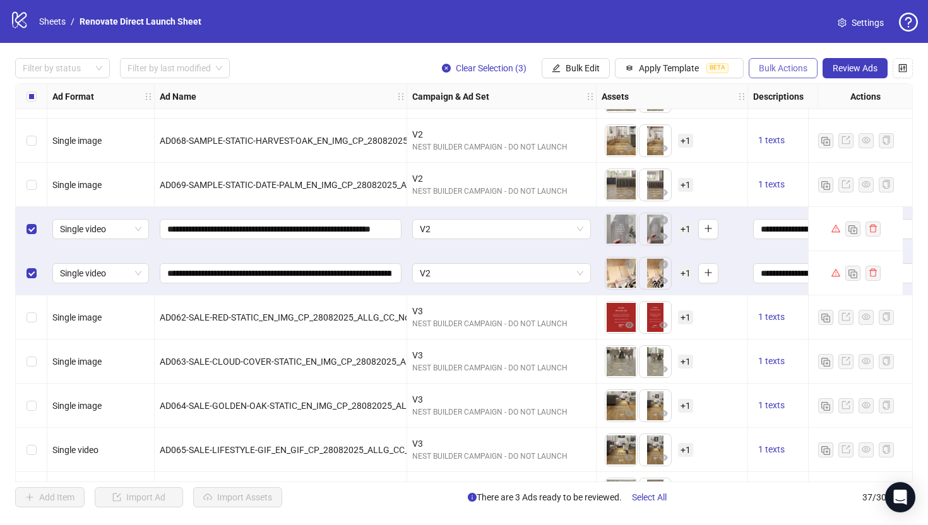
click at [771, 68] on span "Bulk Actions" at bounding box center [783, 68] width 49 height 10
click at [798, 97] on span "Delete" at bounding box center [801, 94] width 87 height 14
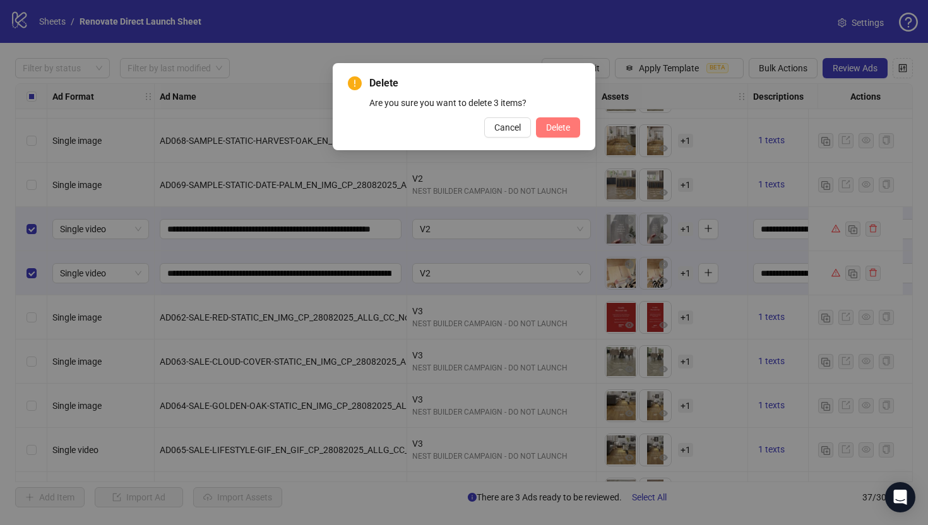
click at [569, 135] on button "Delete" at bounding box center [558, 127] width 44 height 20
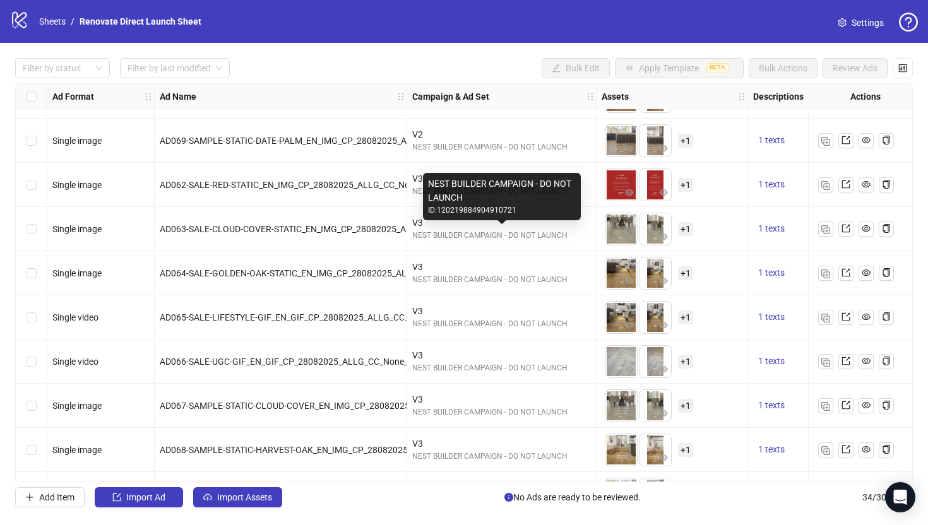
scroll to position [1115, 0]
